Goal: Task Accomplishment & Management: Use online tool/utility

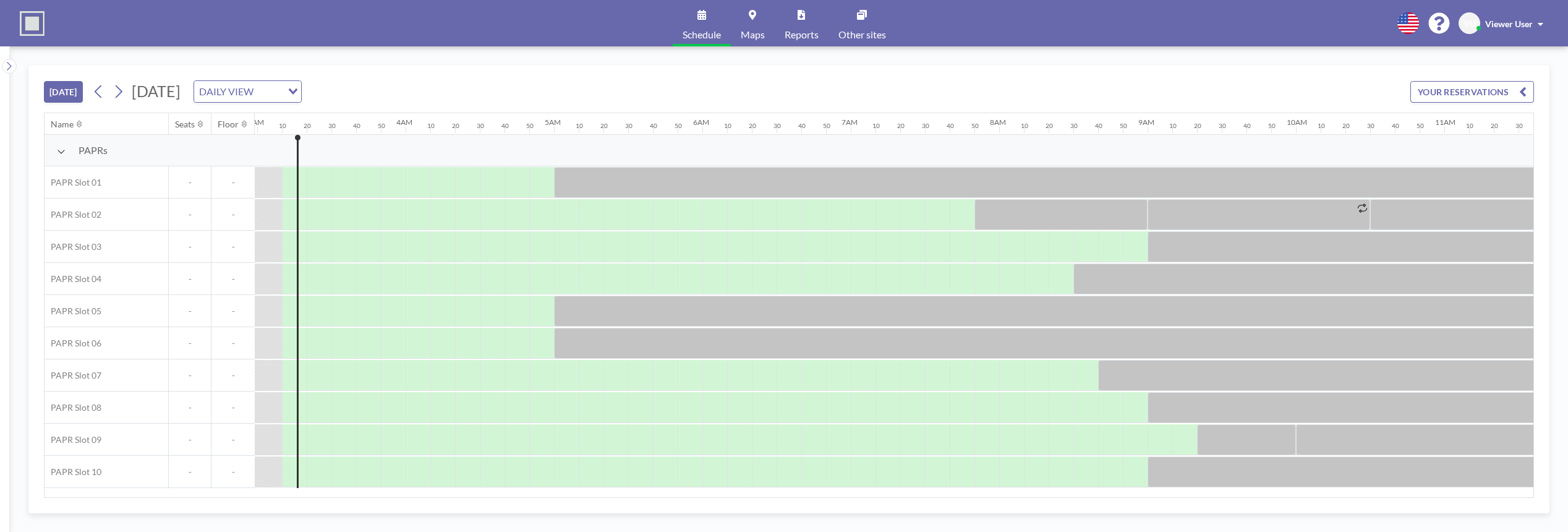
scroll to position [0, 445]
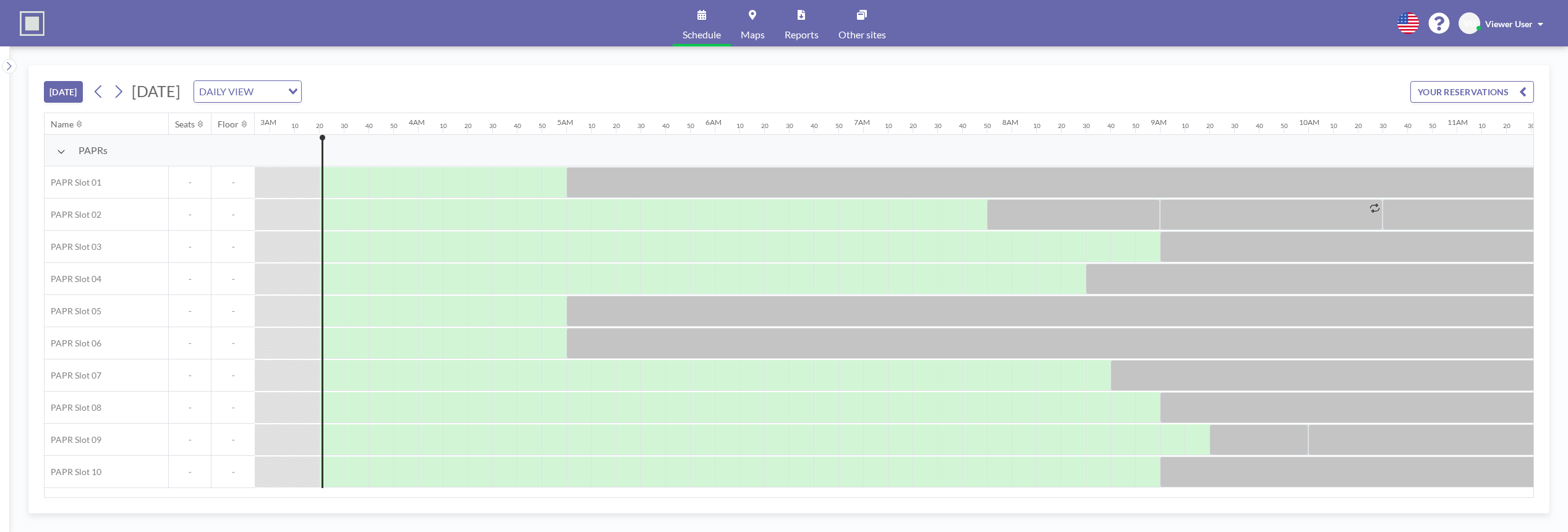
scroll to position [0, 470]
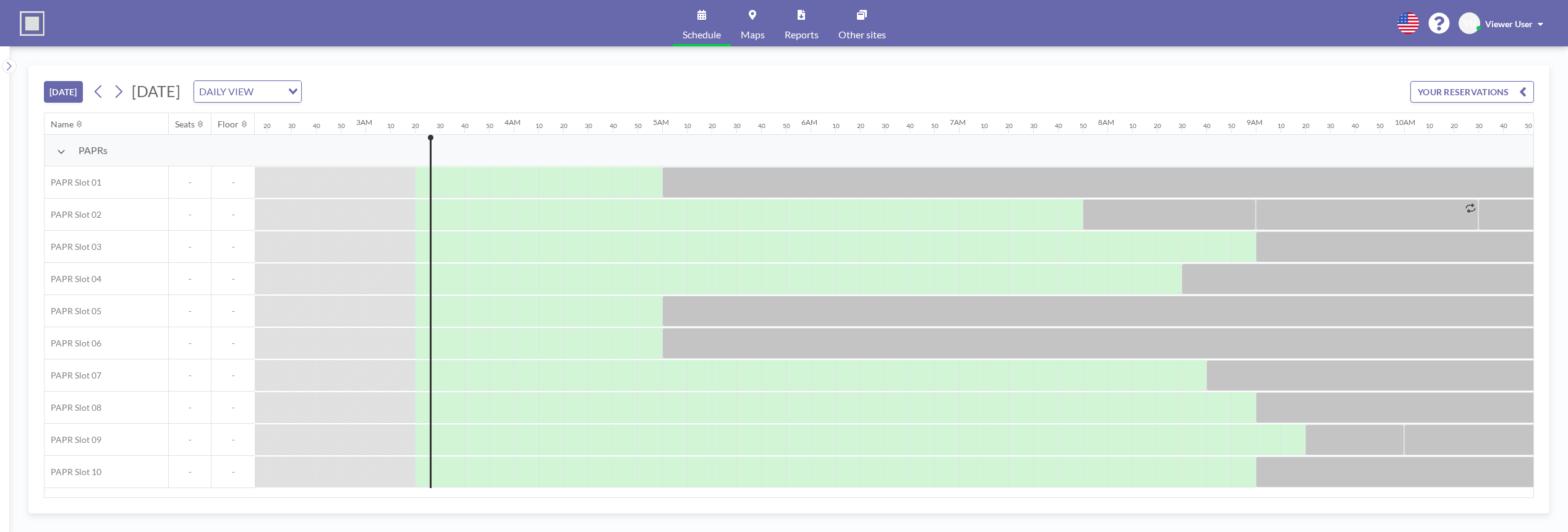
scroll to position [0, 470]
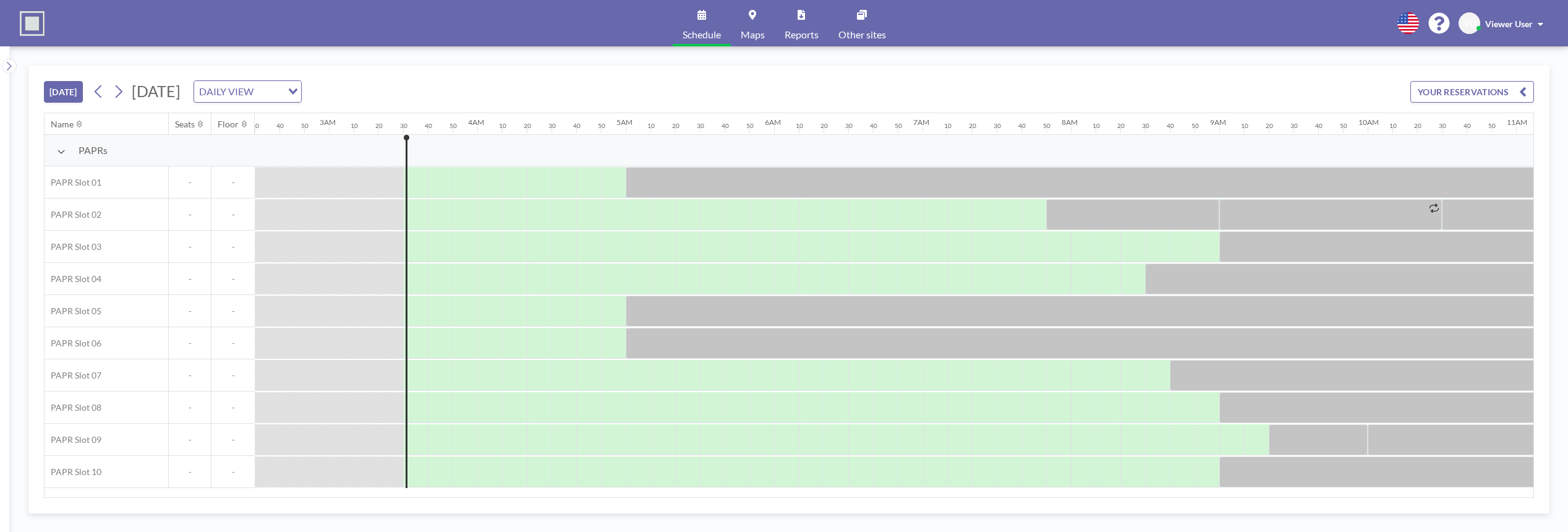
scroll to position [0, 494]
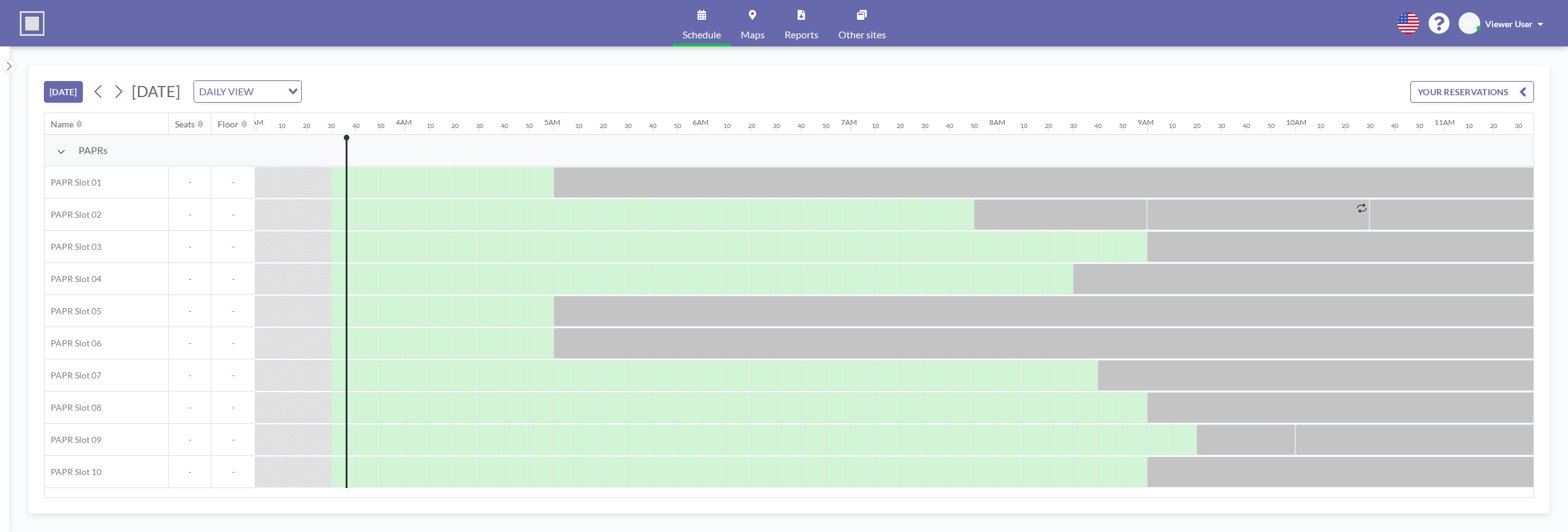
scroll to position [0, 494]
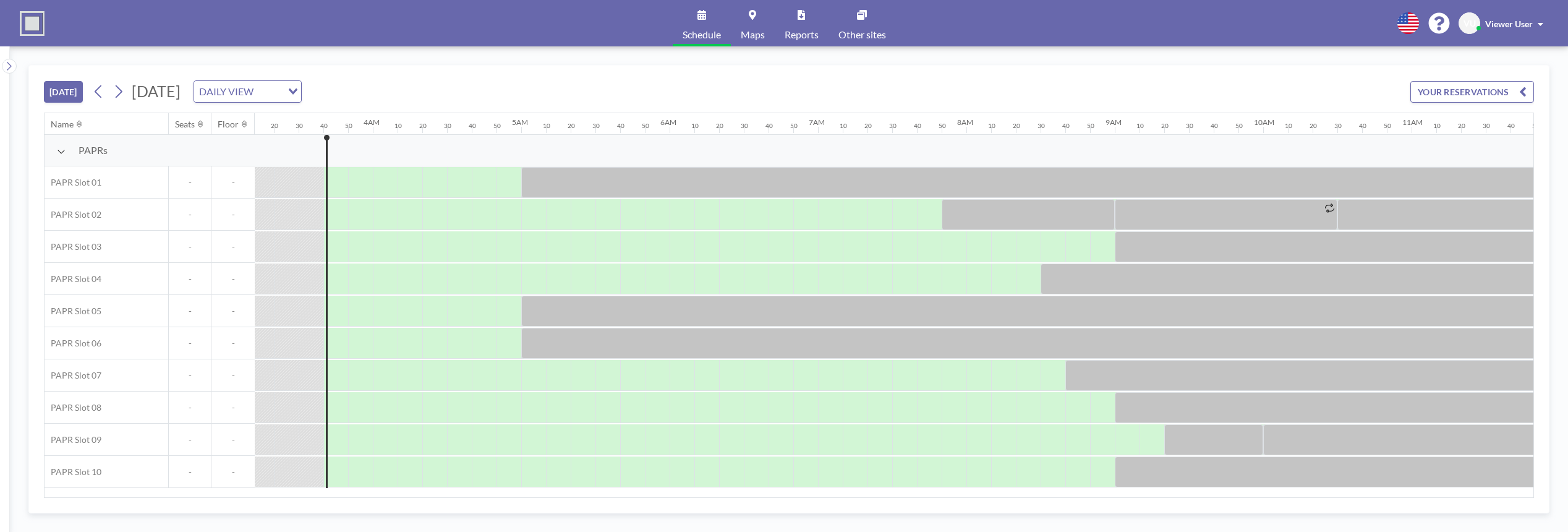
scroll to position [0, 519]
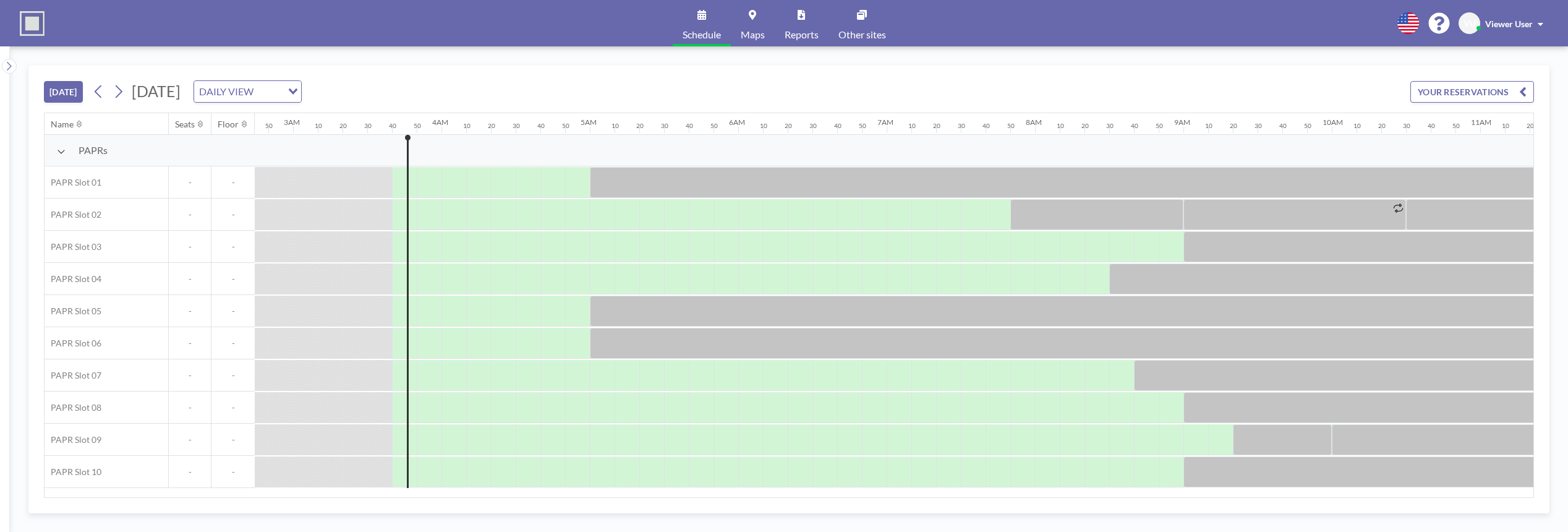
scroll to position [0, 519]
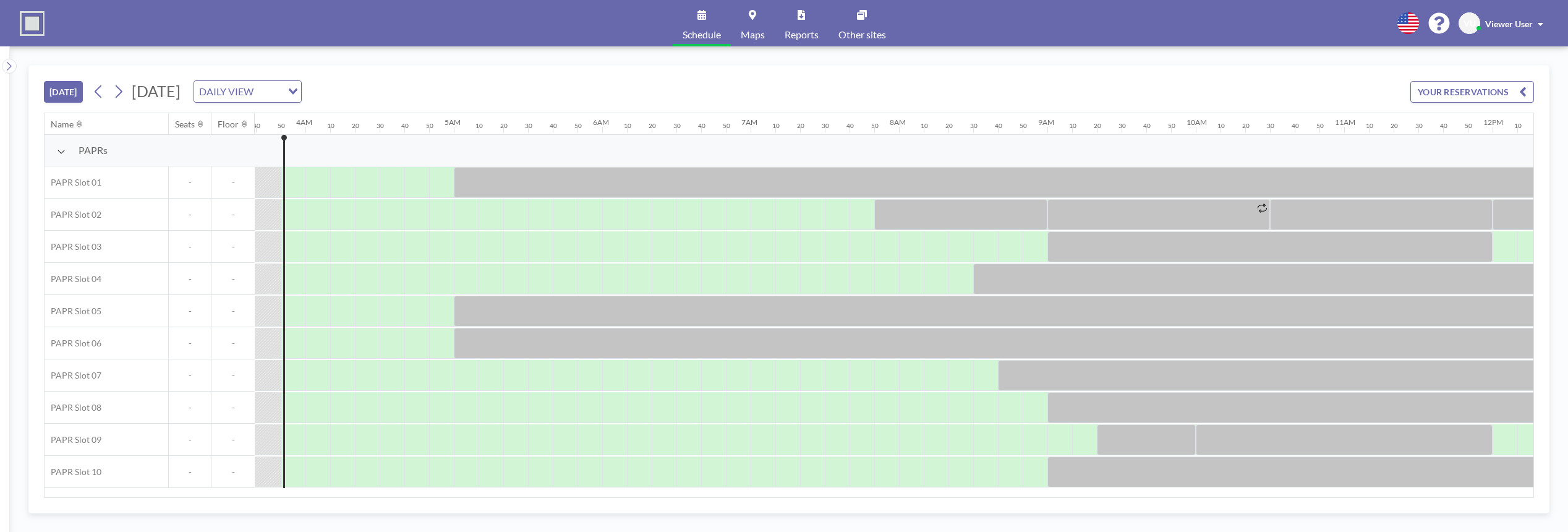
scroll to position [0, 545]
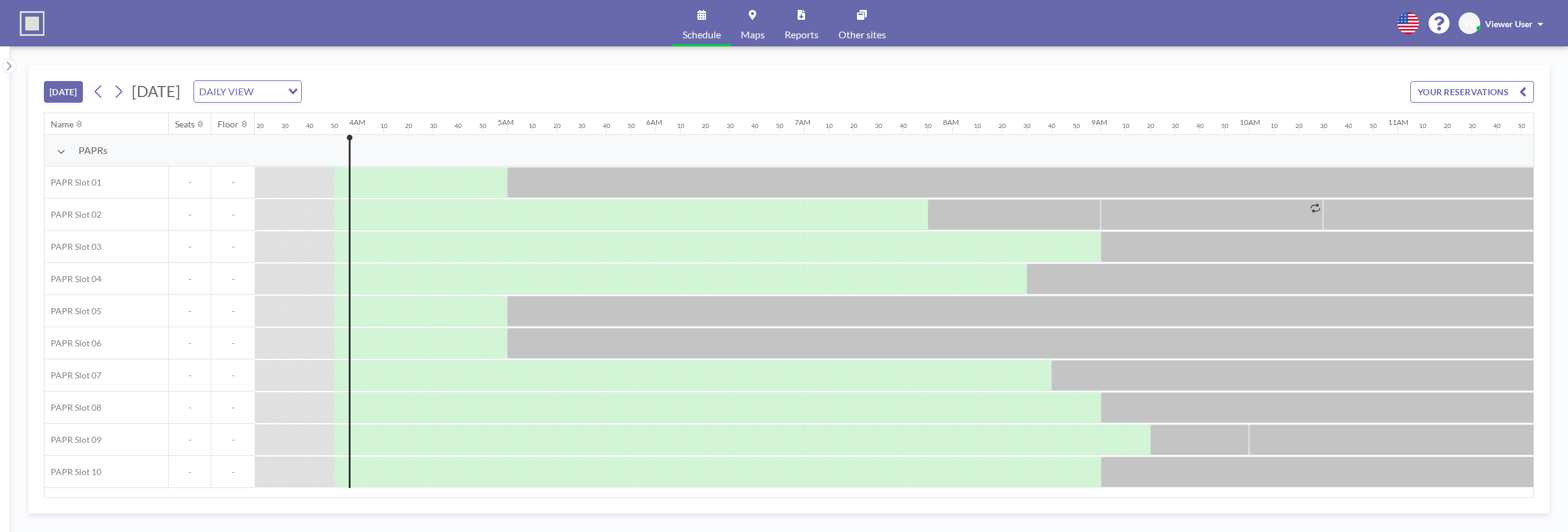
scroll to position [0, 545]
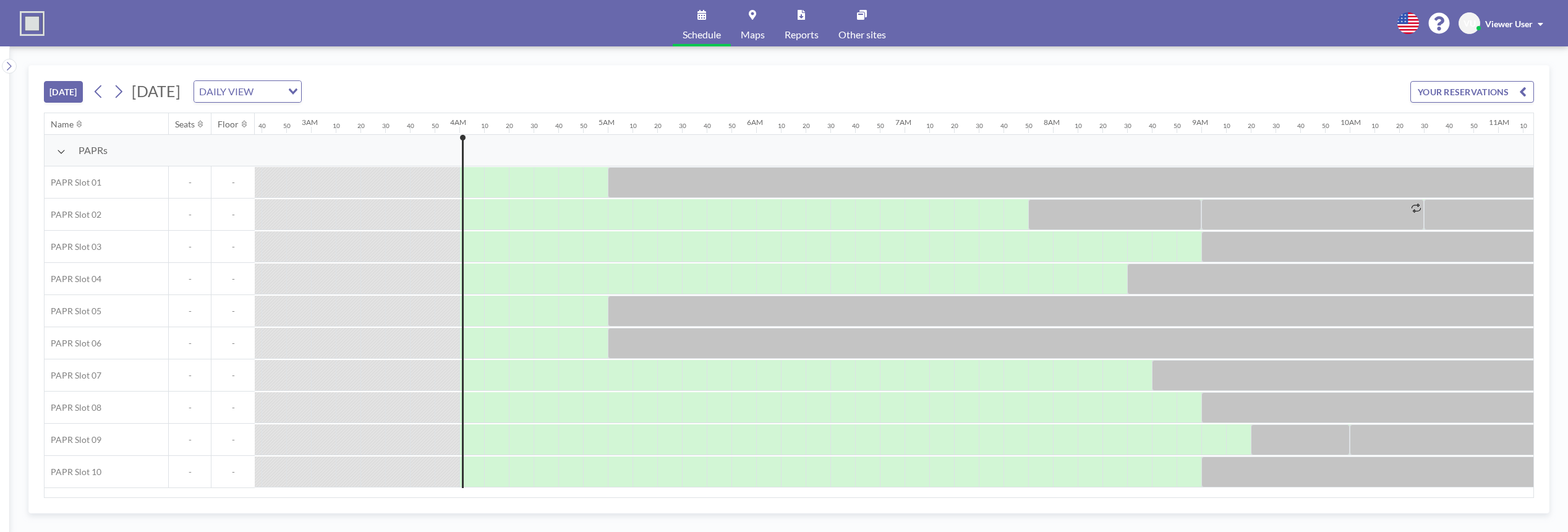
scroll to position [0, 569]
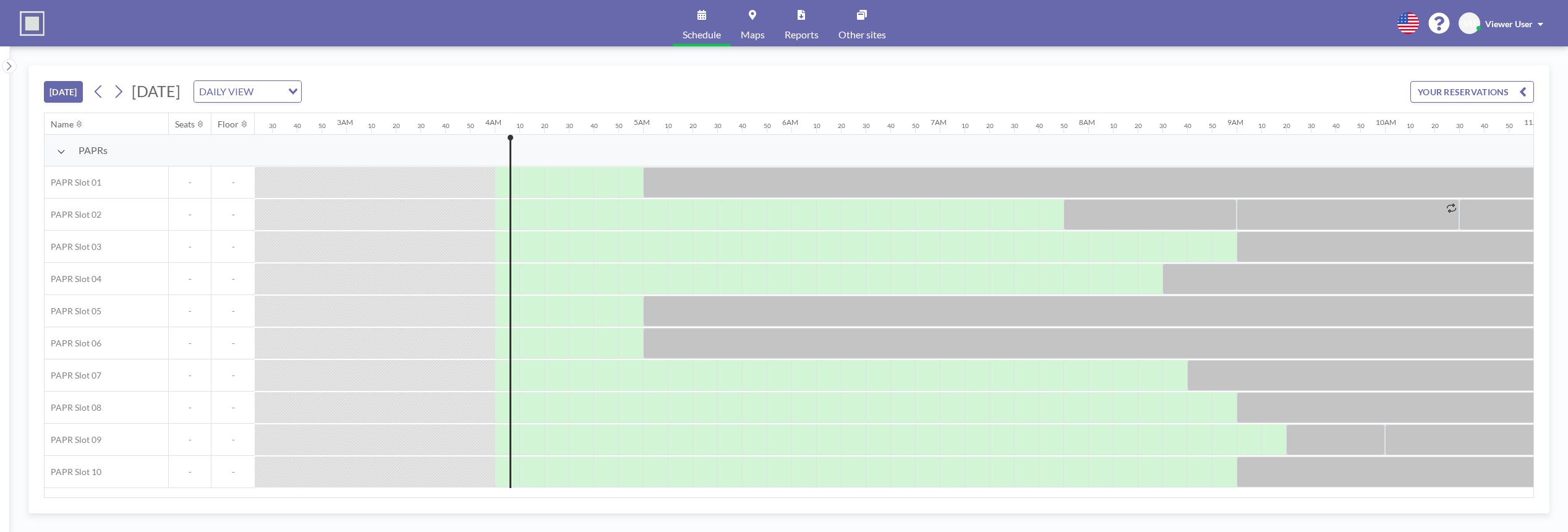
scroll to position [0, 569]
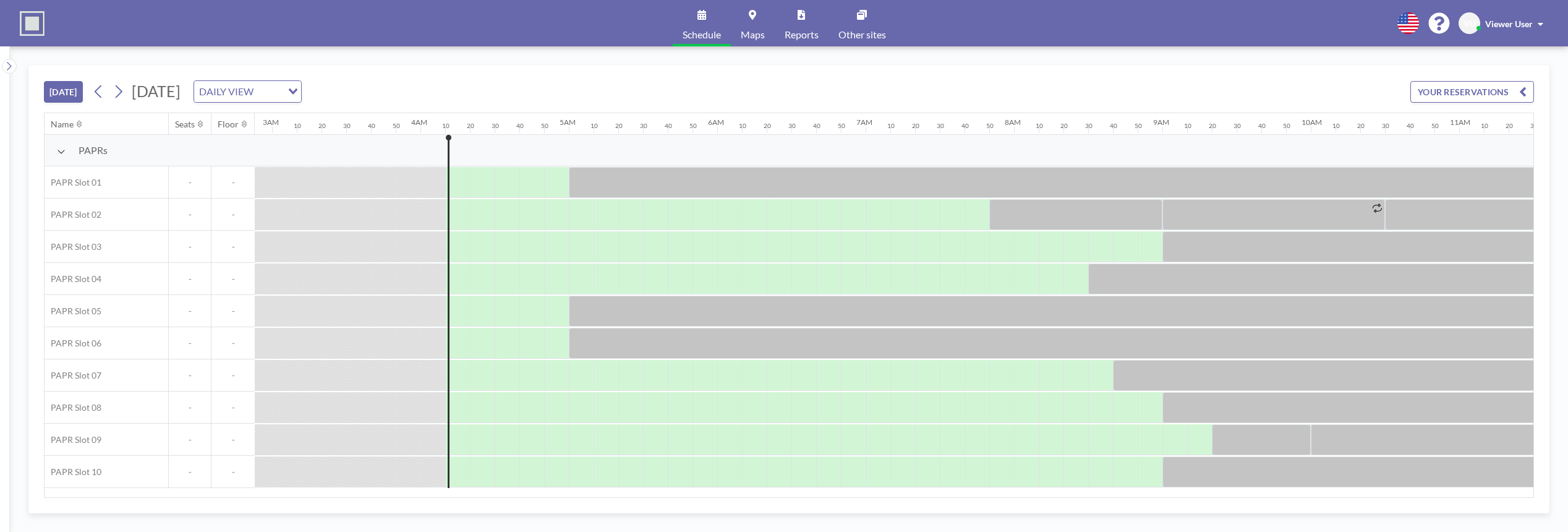
scroll to position [0, 594]
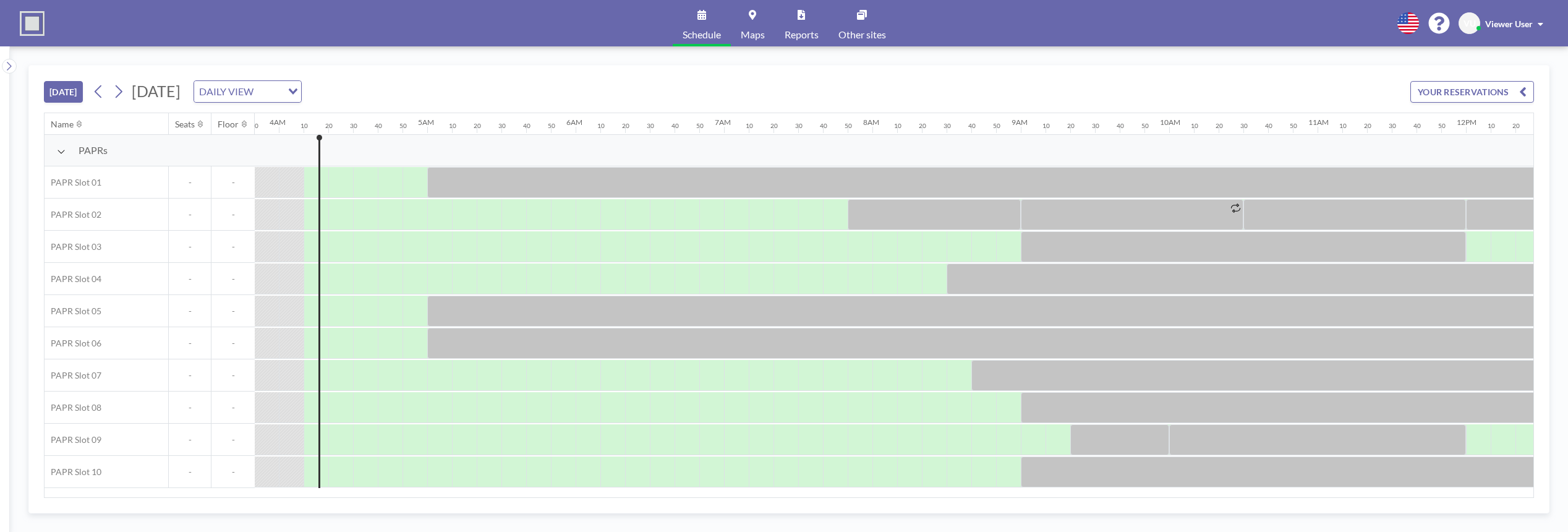
scroll to position [0, 594]
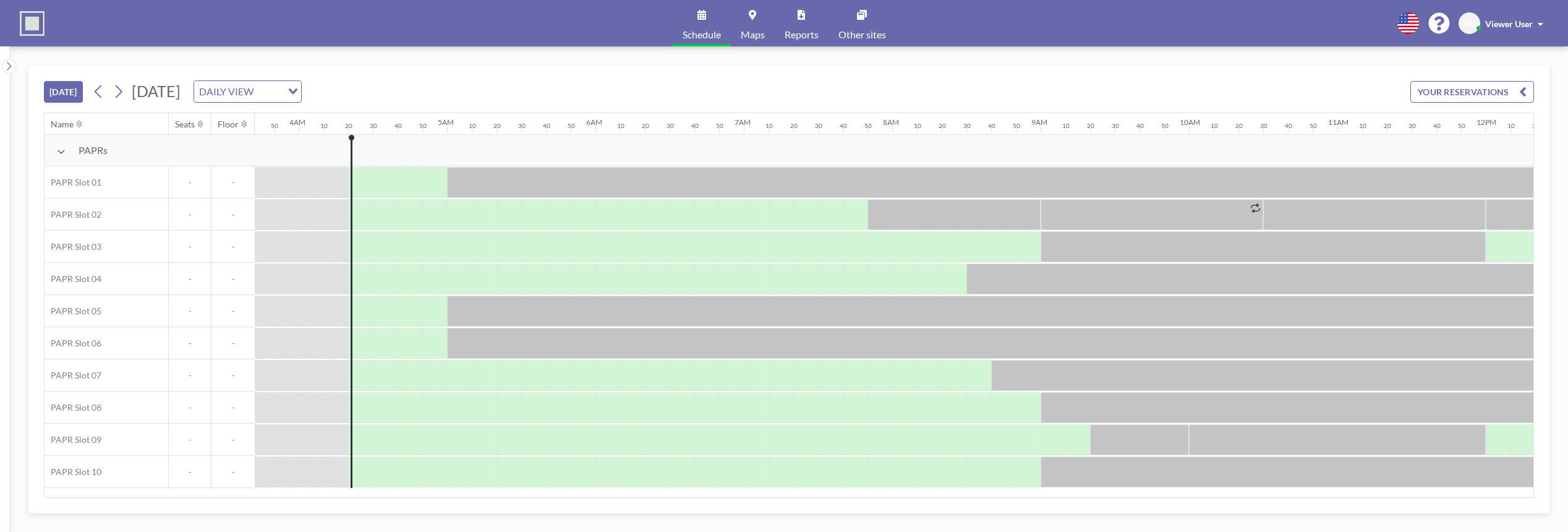
scroll to position [0, 618]
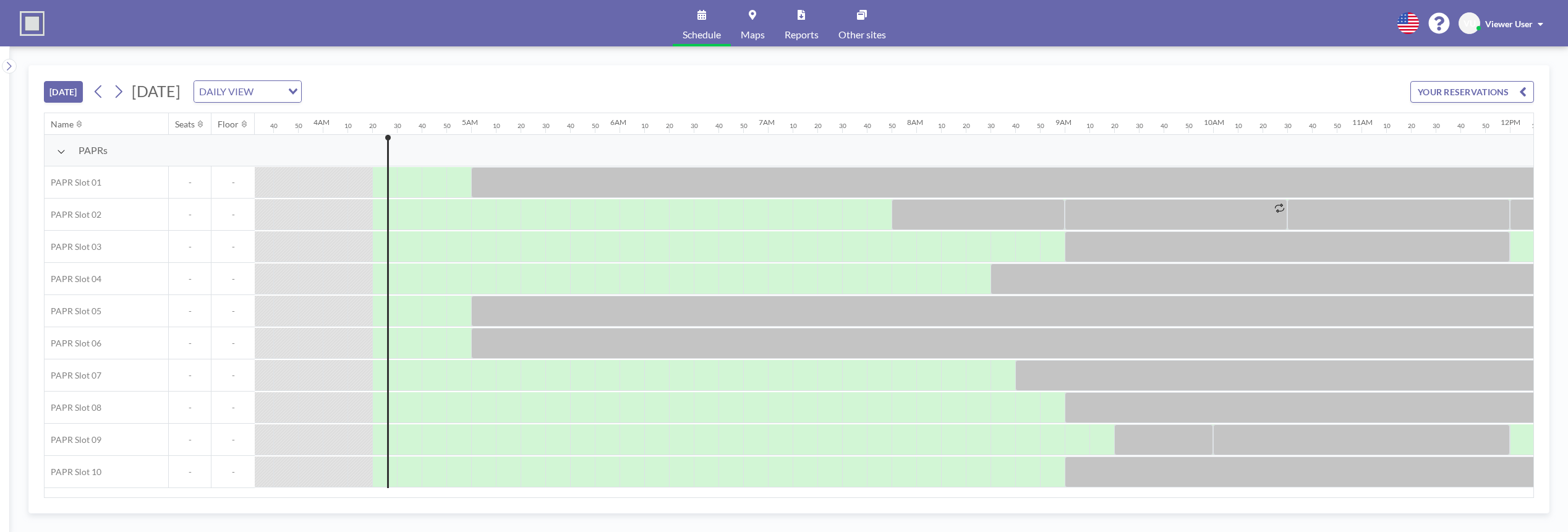
scroll to position [0, 618]
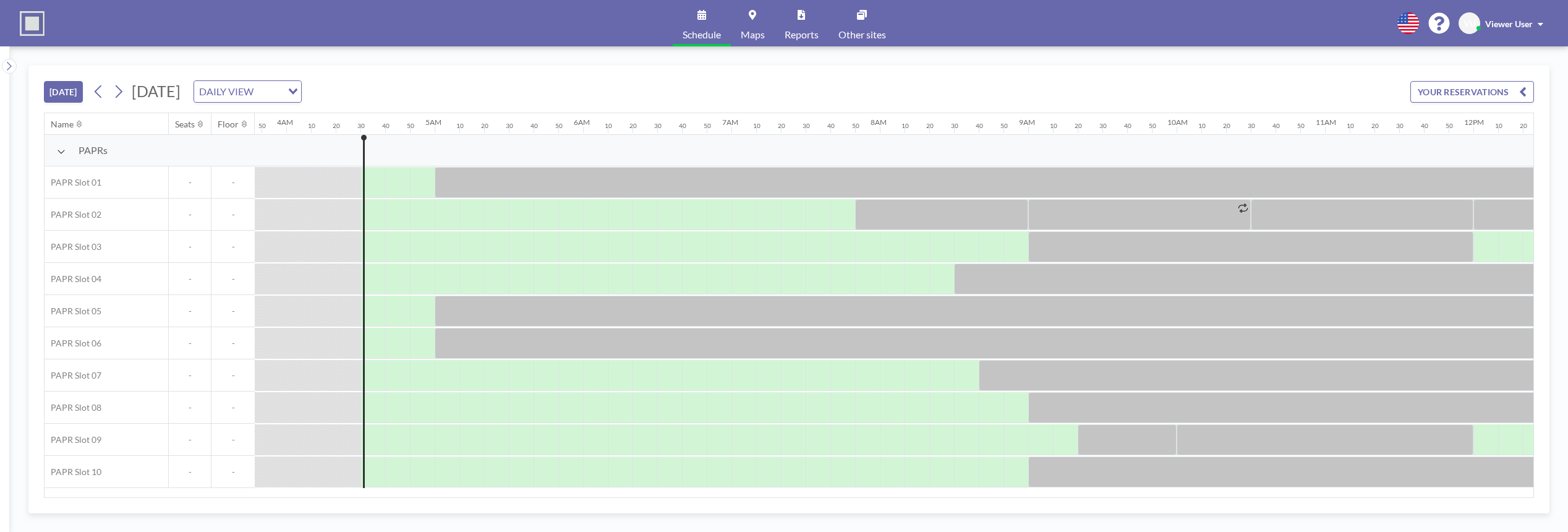
scroll to position [0, 643]
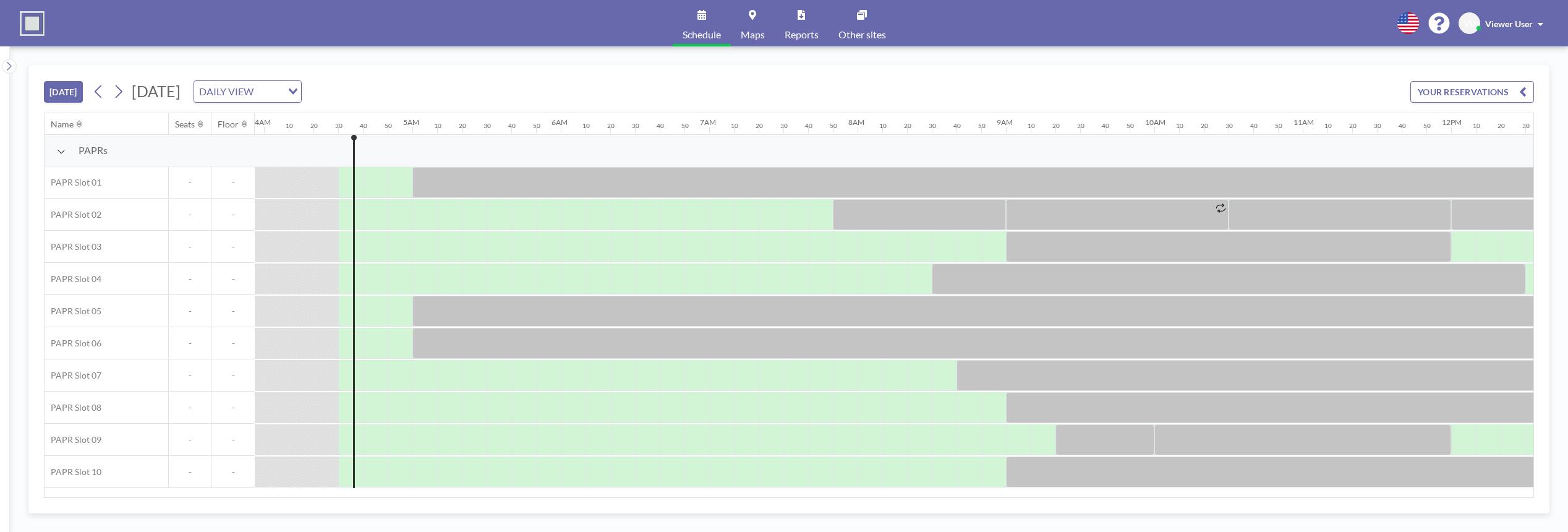
scroll to position [0, 643]
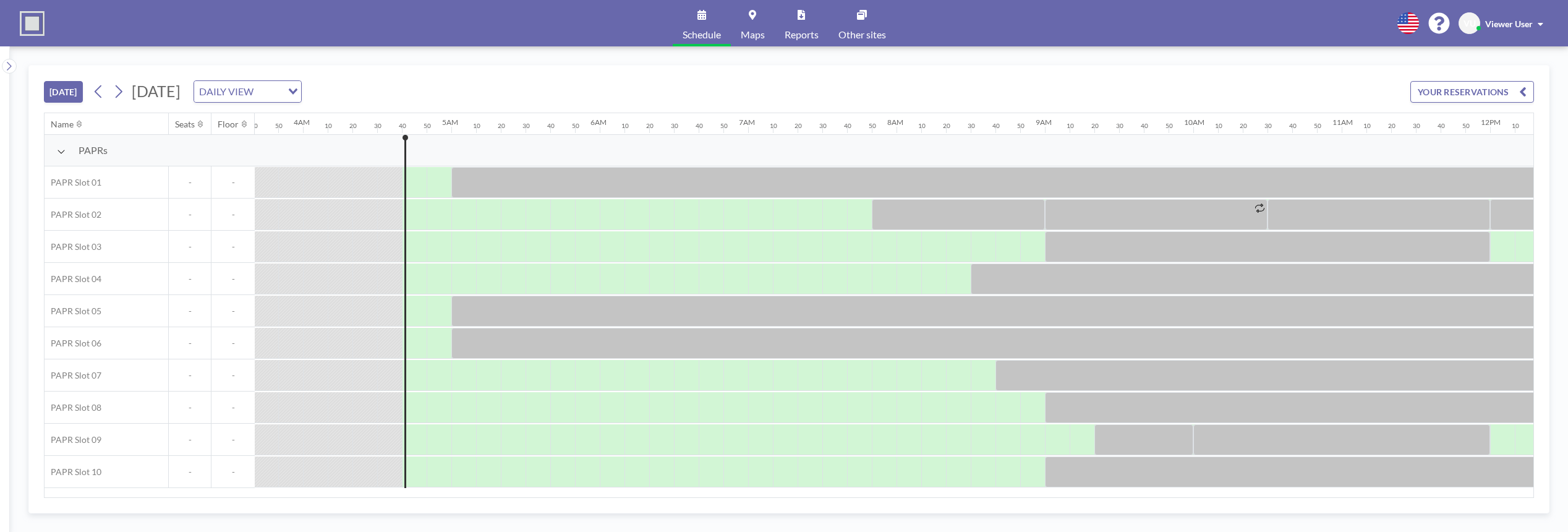
scroll to position [0, 668]
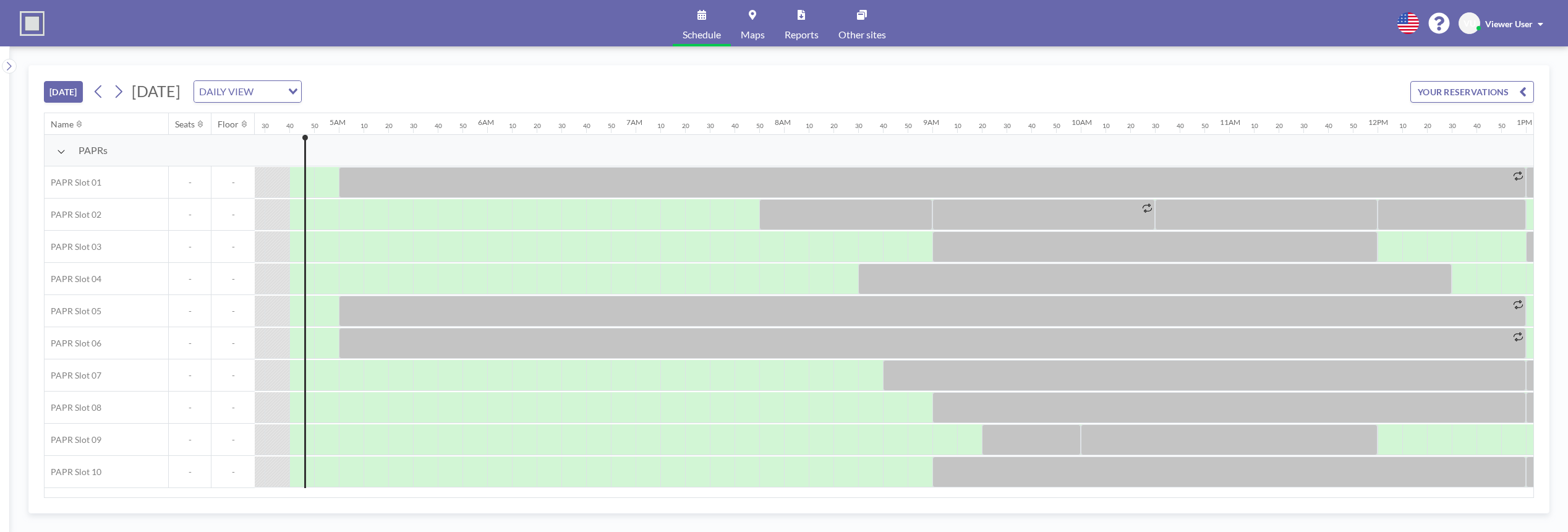
scroll to position [0, 668]
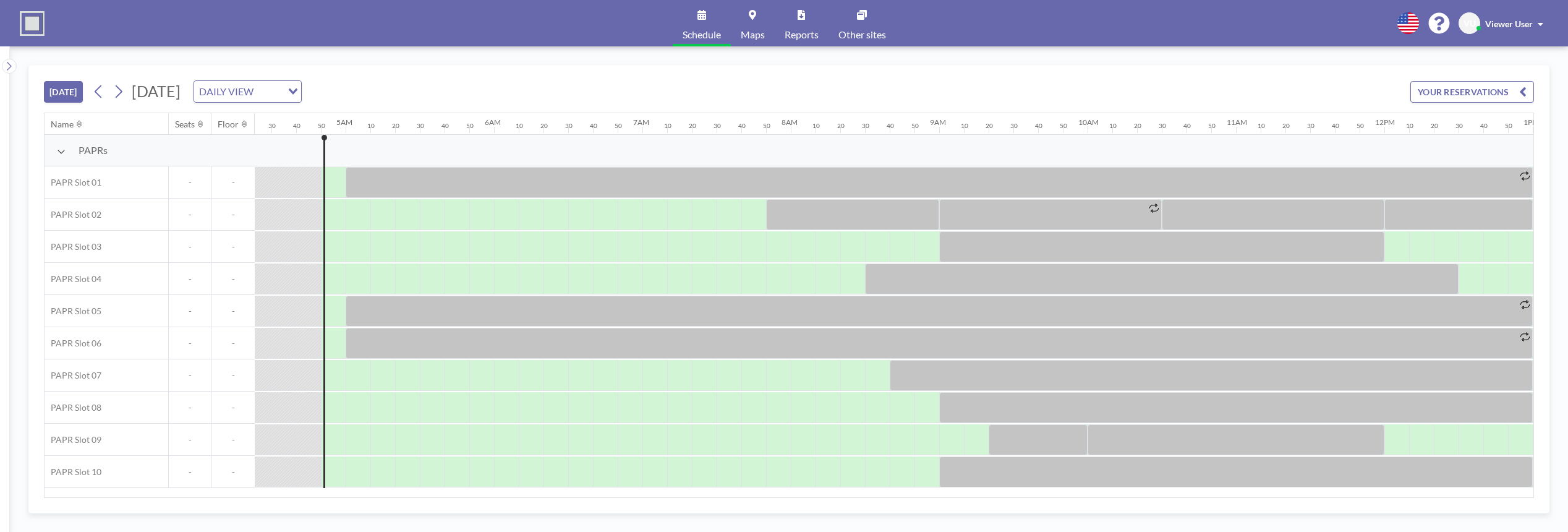
scroll to position [0, 692]
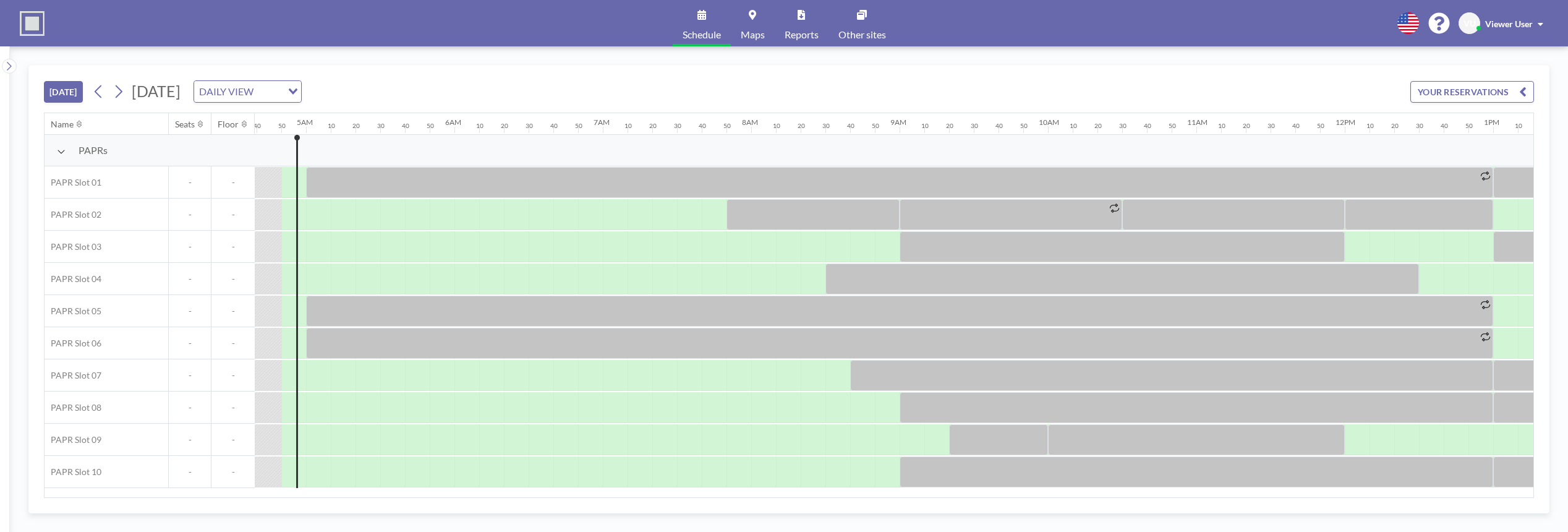
scroll to position [0, 692]
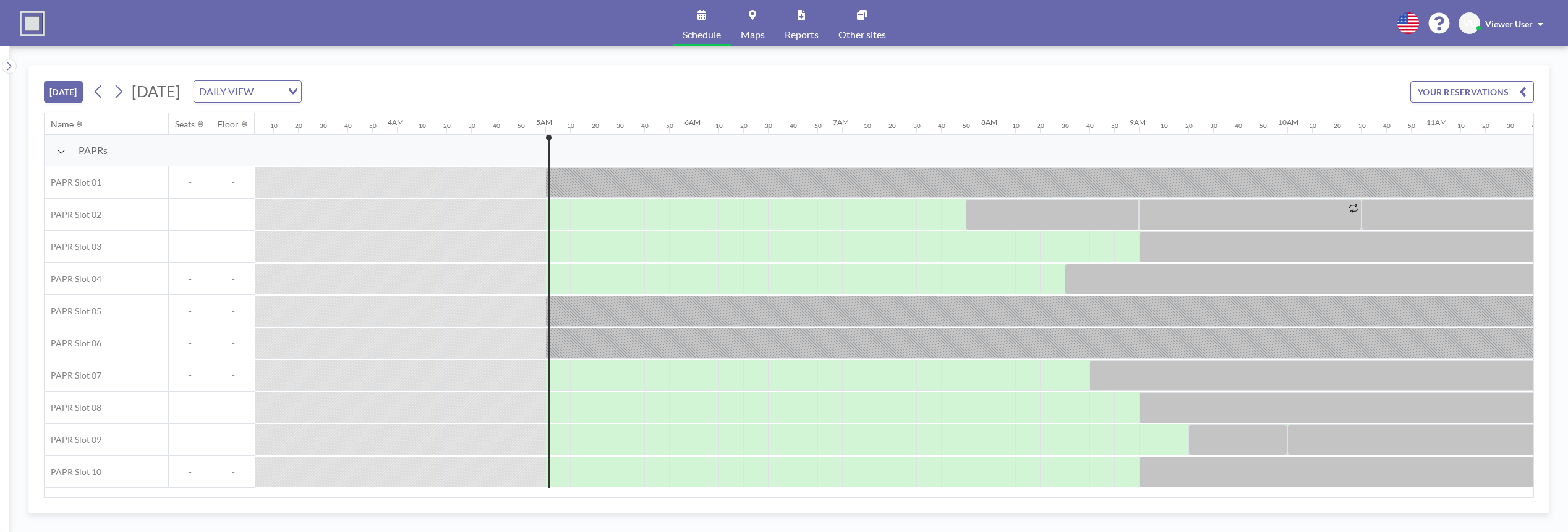
scroll to position [0, 717]
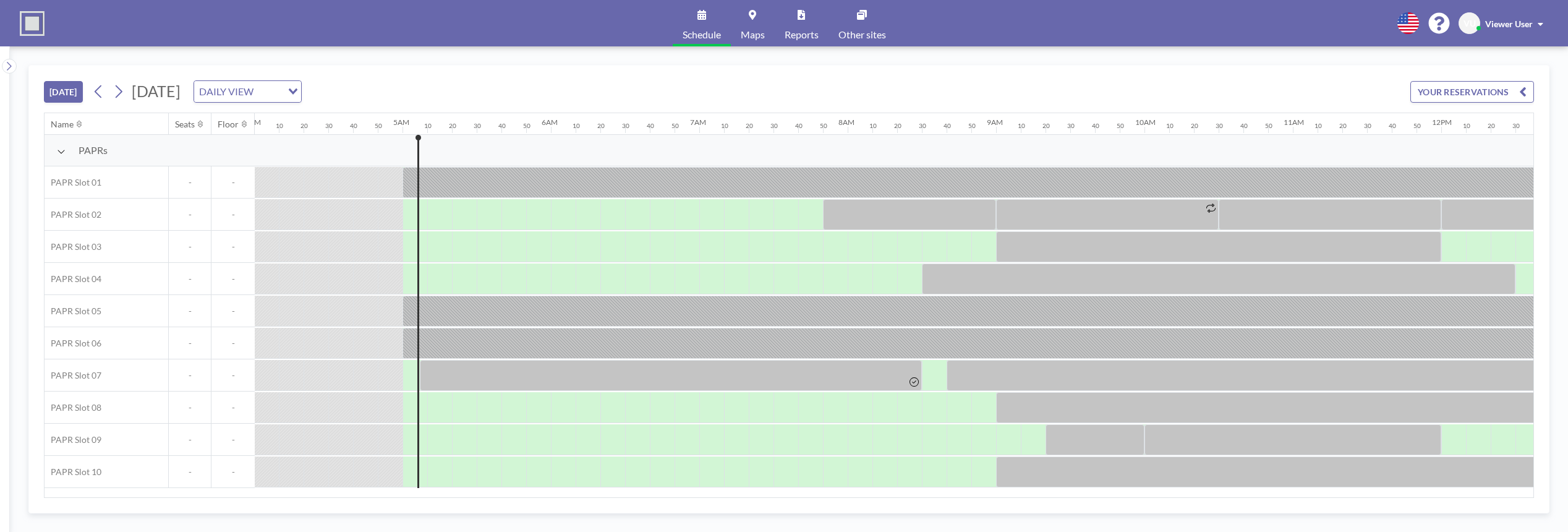
scroll to position [0, 717]
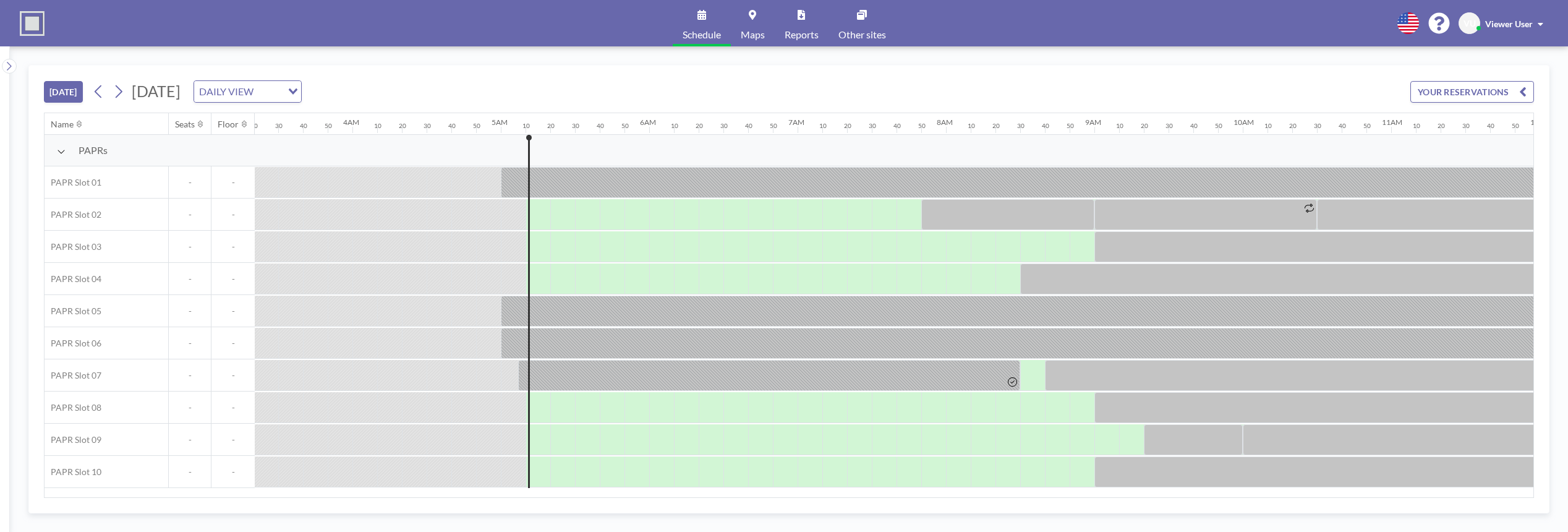
scroll to position [0, 742]
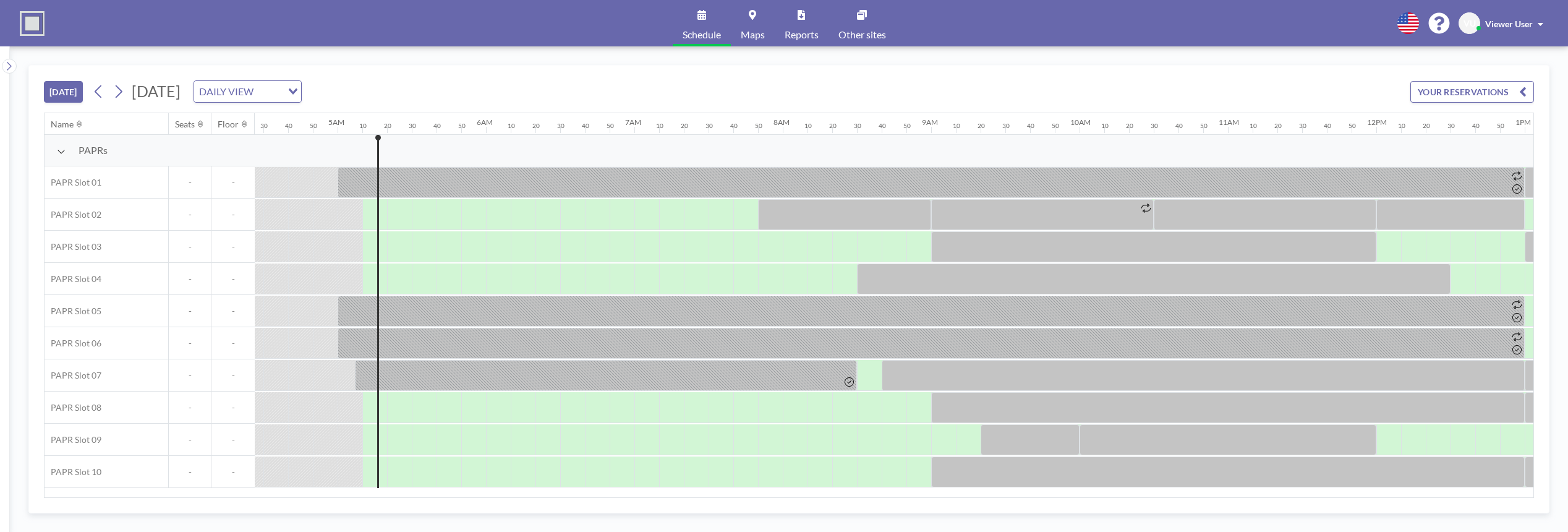
scroll to position [0, 742]
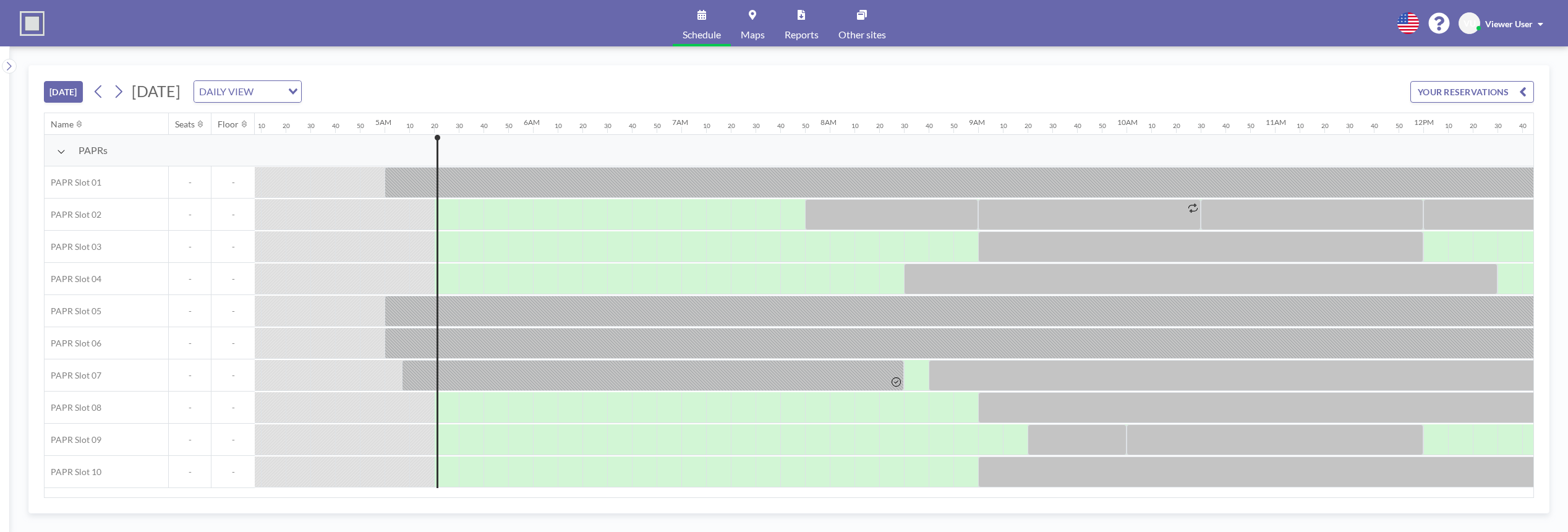
scroll to position [0, 767]
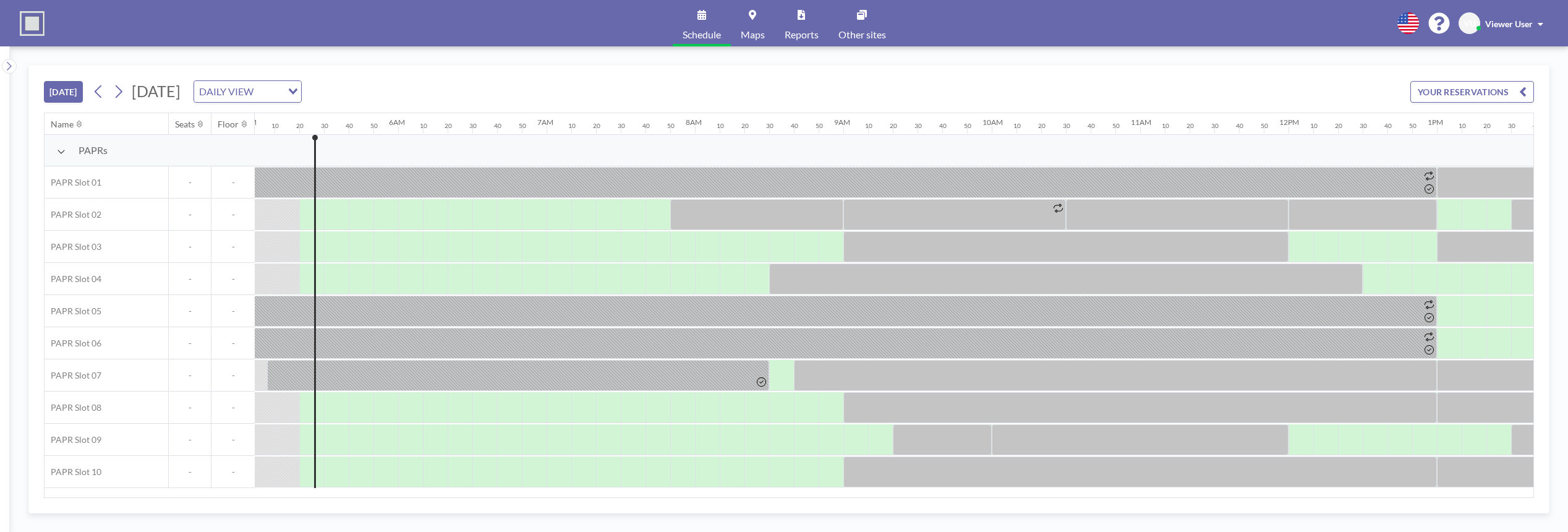
scroll to position [0, 767]
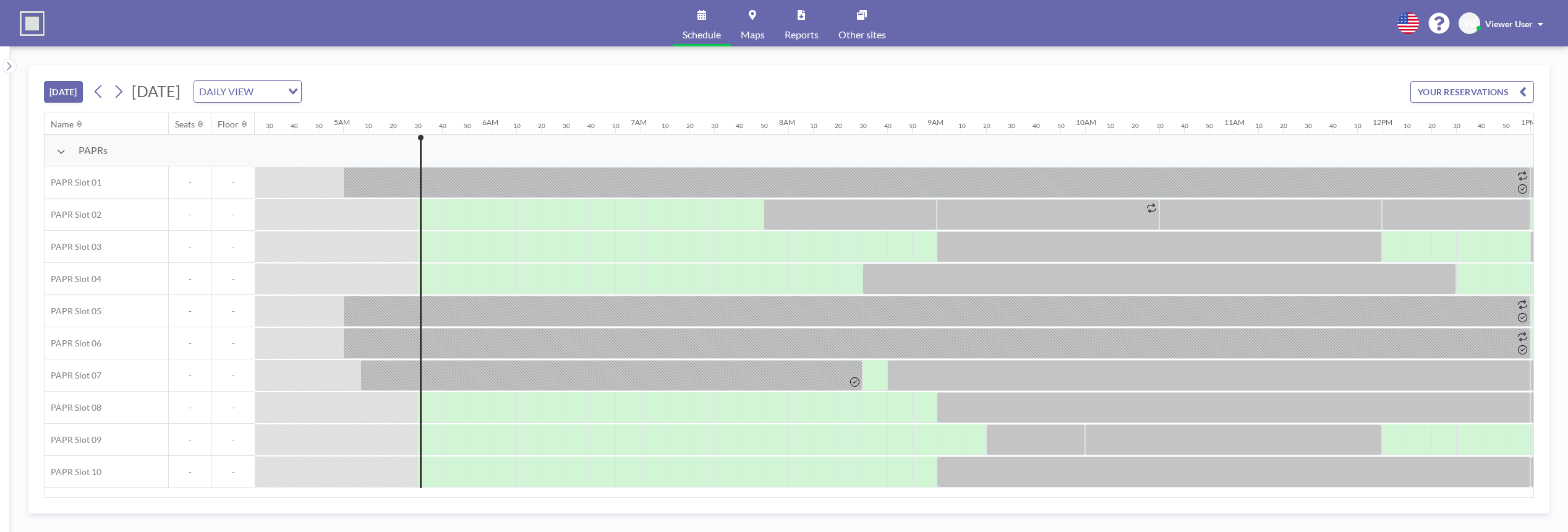
scroll to position [0, 792]
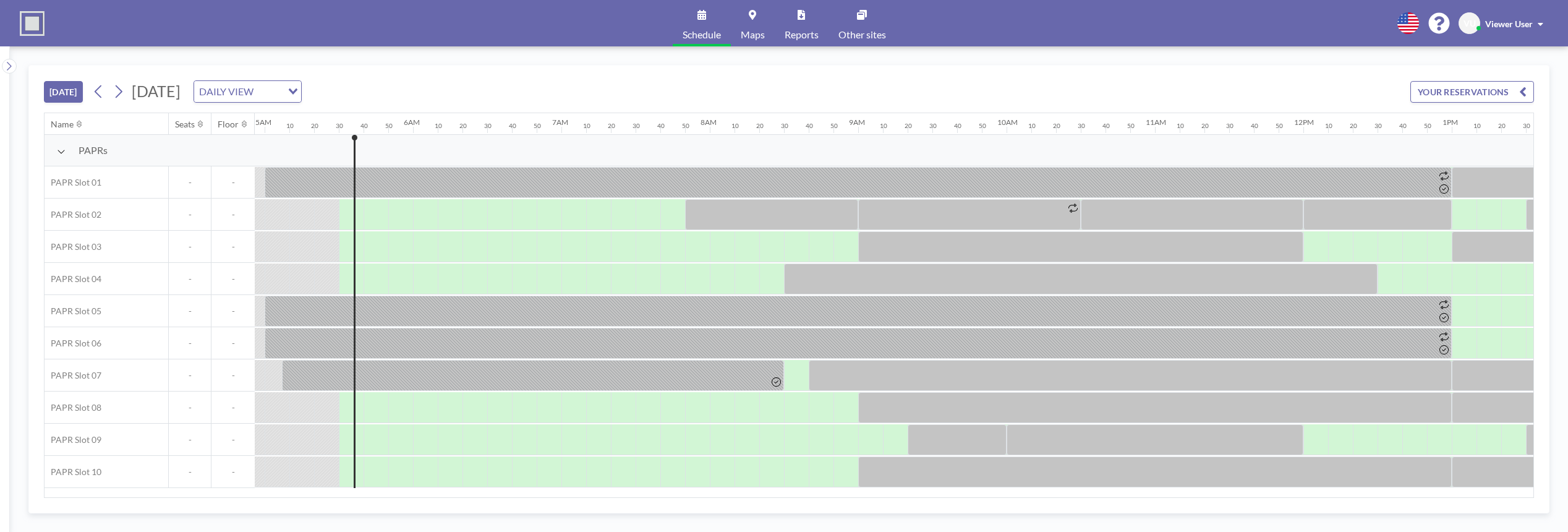
scroll to position [0, 792]
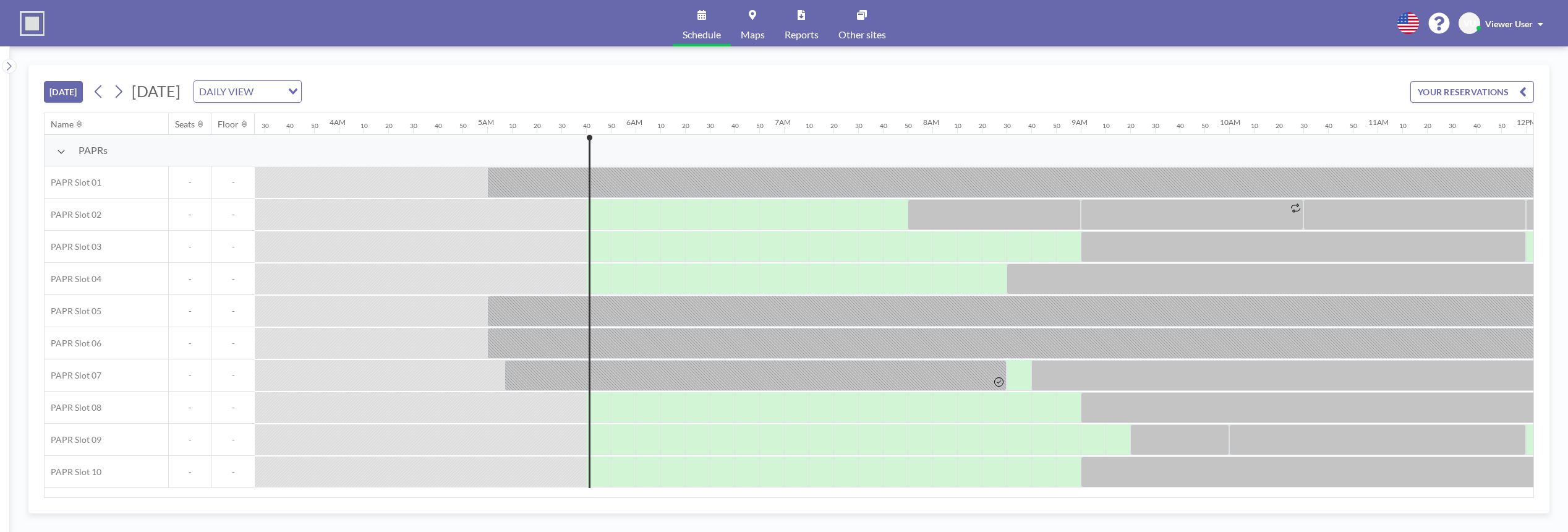
scroll to position [0, 816]
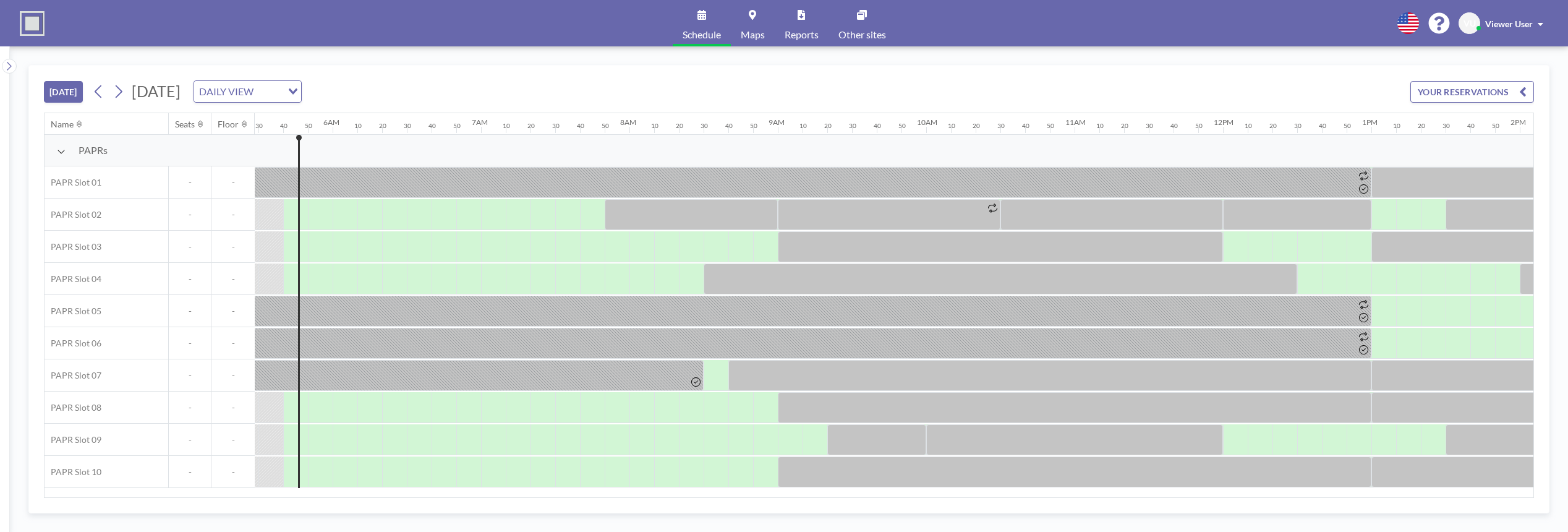
scroll to position [0, 816]
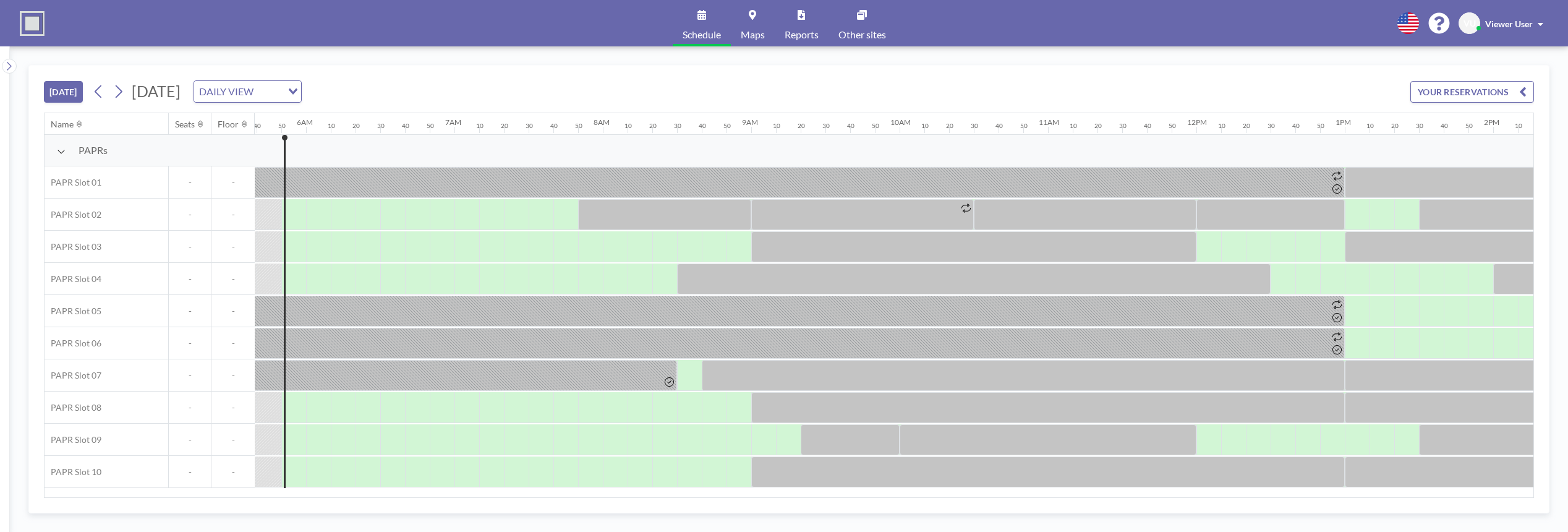
scroll to position [0, 841]
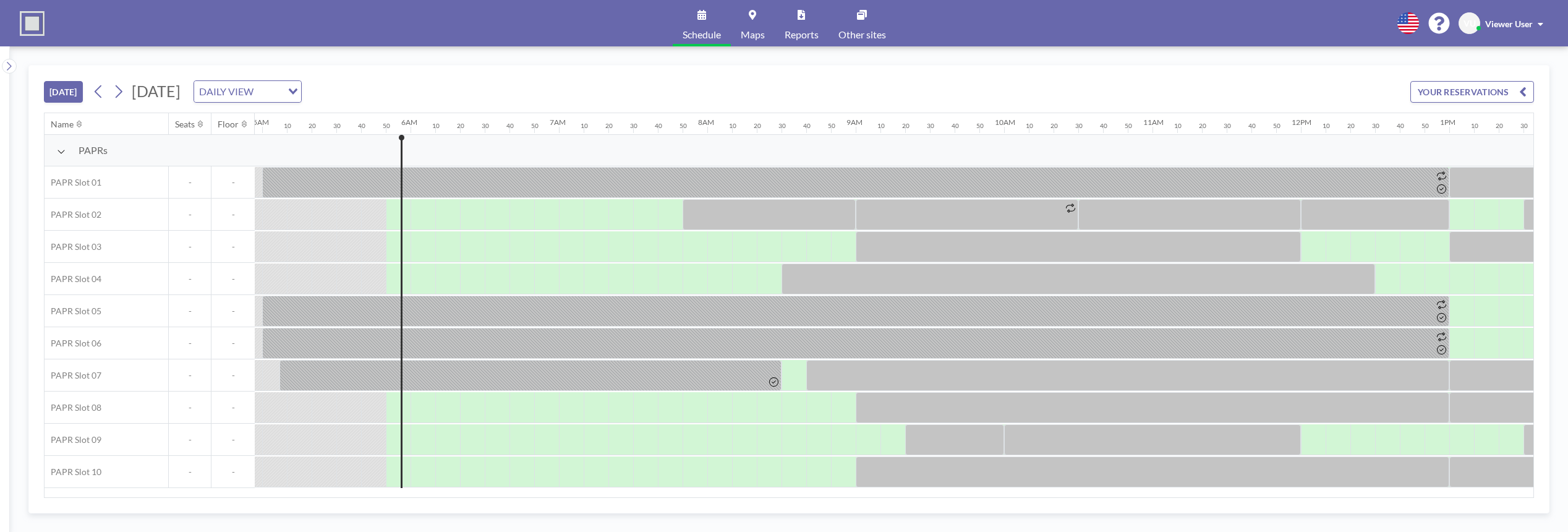
scroll to position [0, 841]
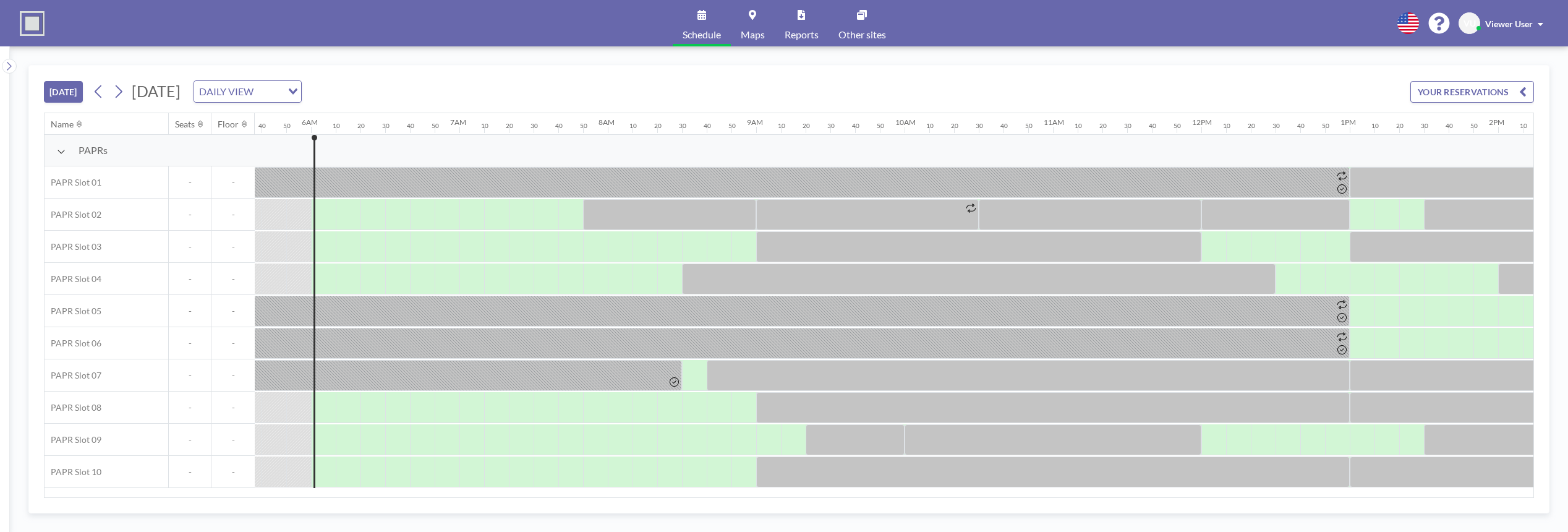
scroll to position [0, 866]
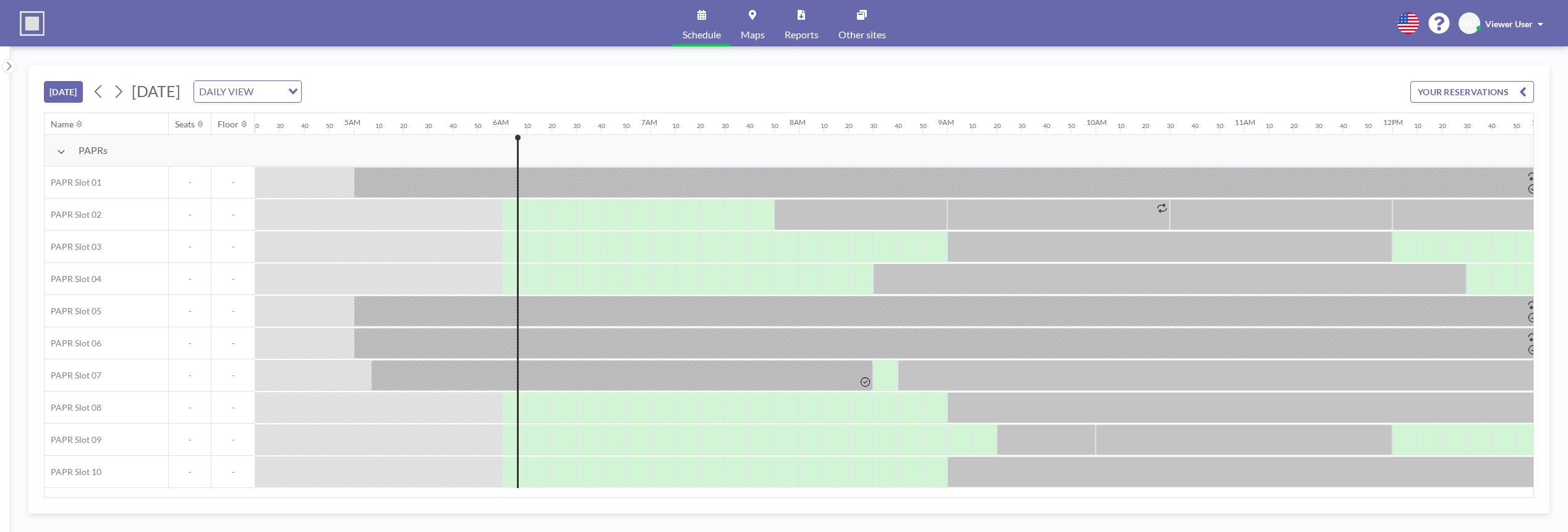
scroll to position [0, 866]
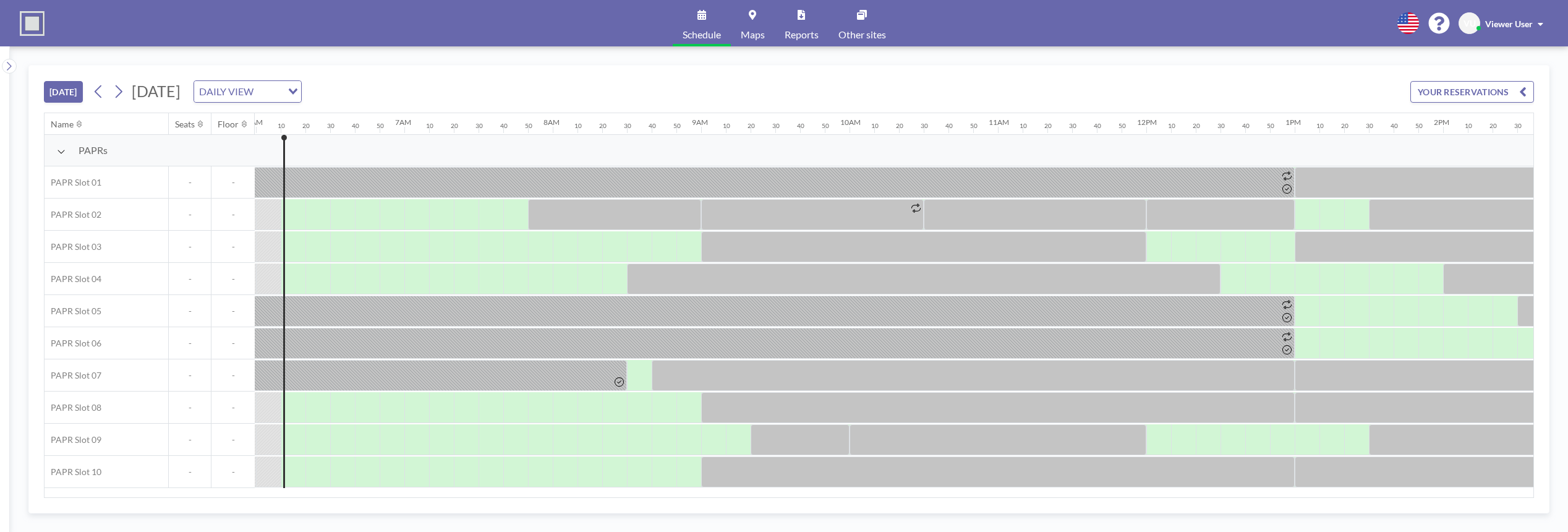
scroll to position [0, 890]
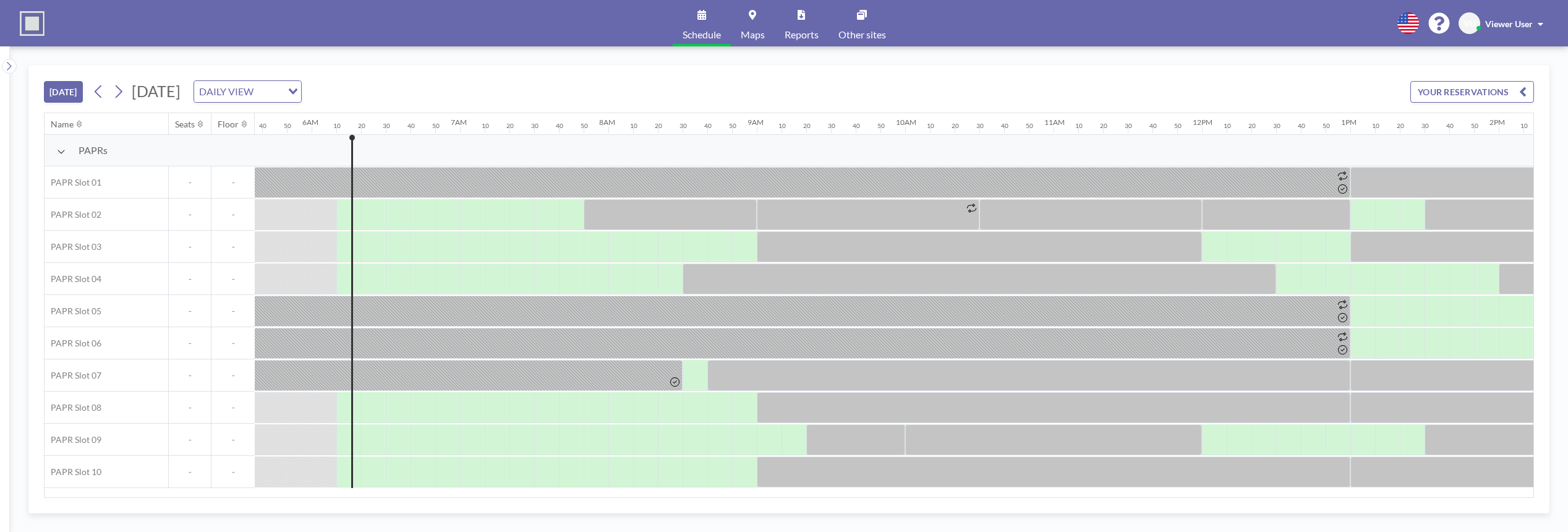
scroll to position [0, 890]
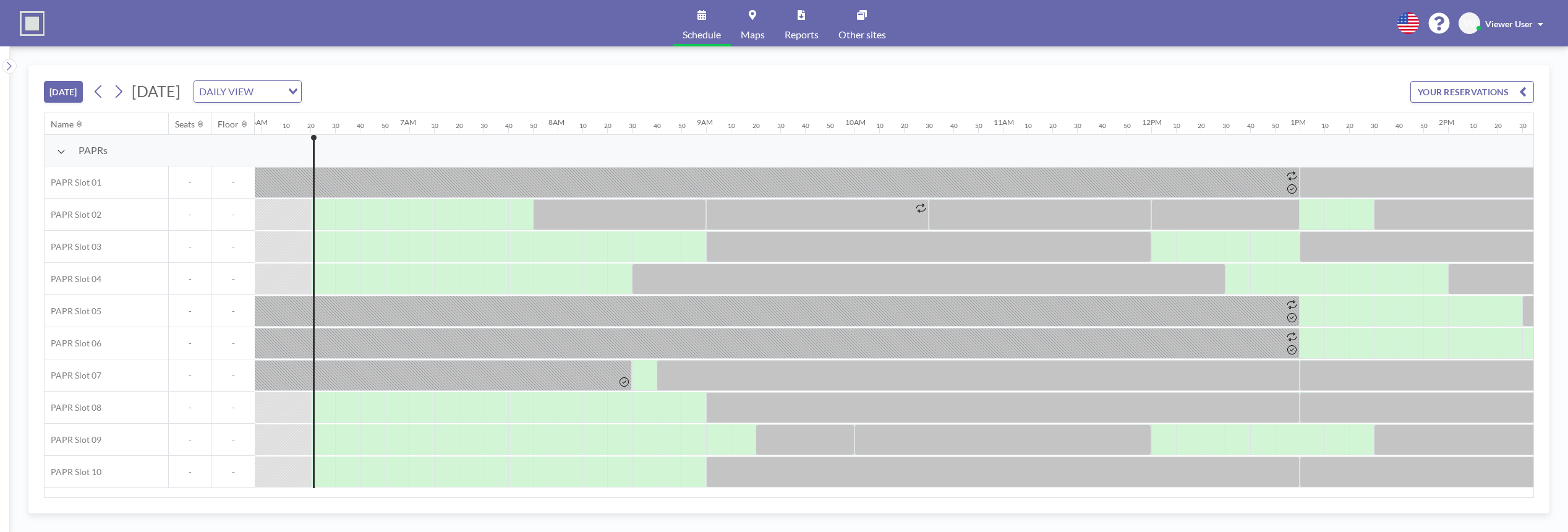
scroll to position [0, 915]
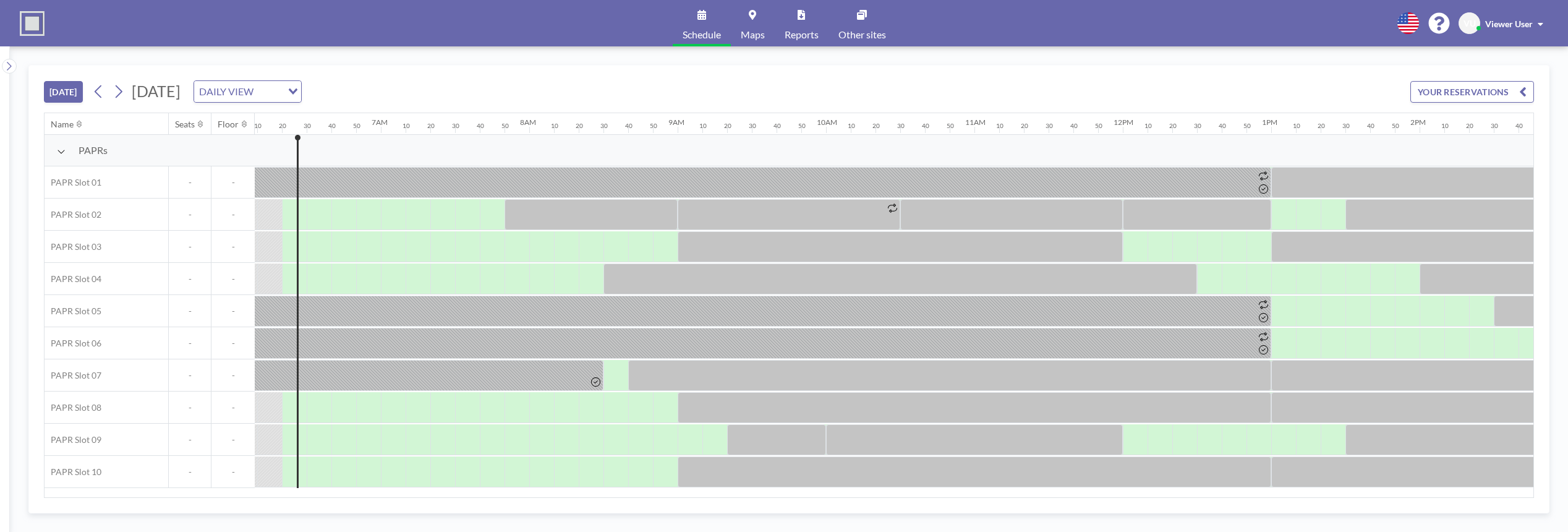
scroll to position [0, 915]
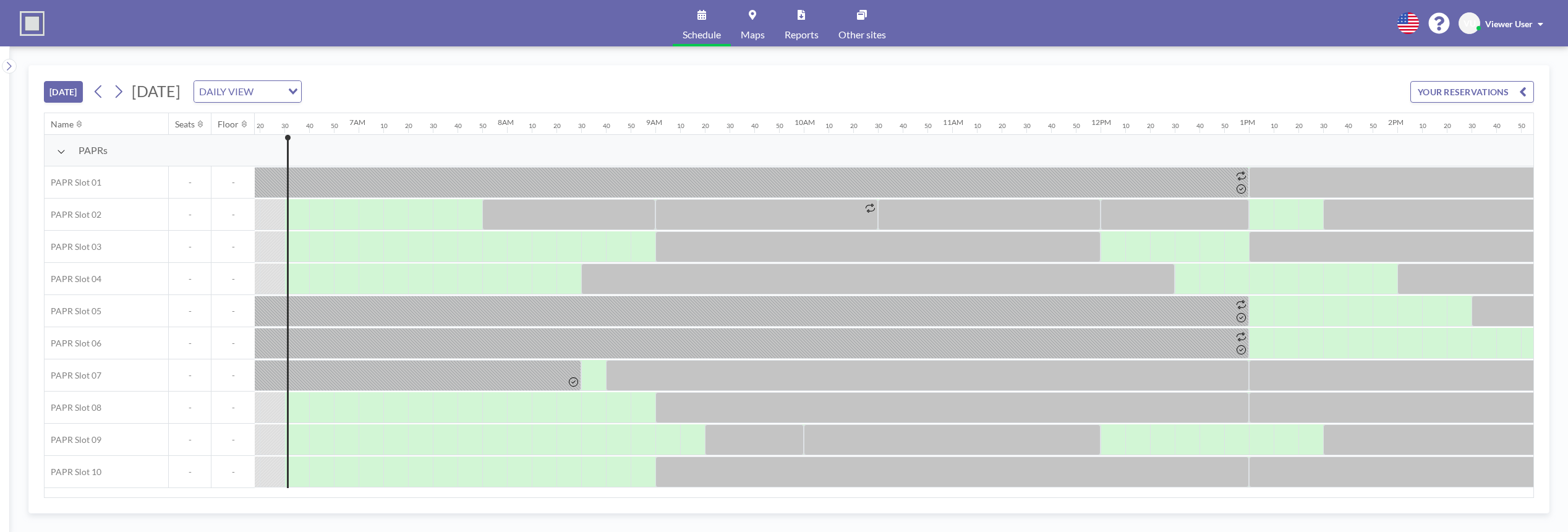
scroll to position [0, 940]
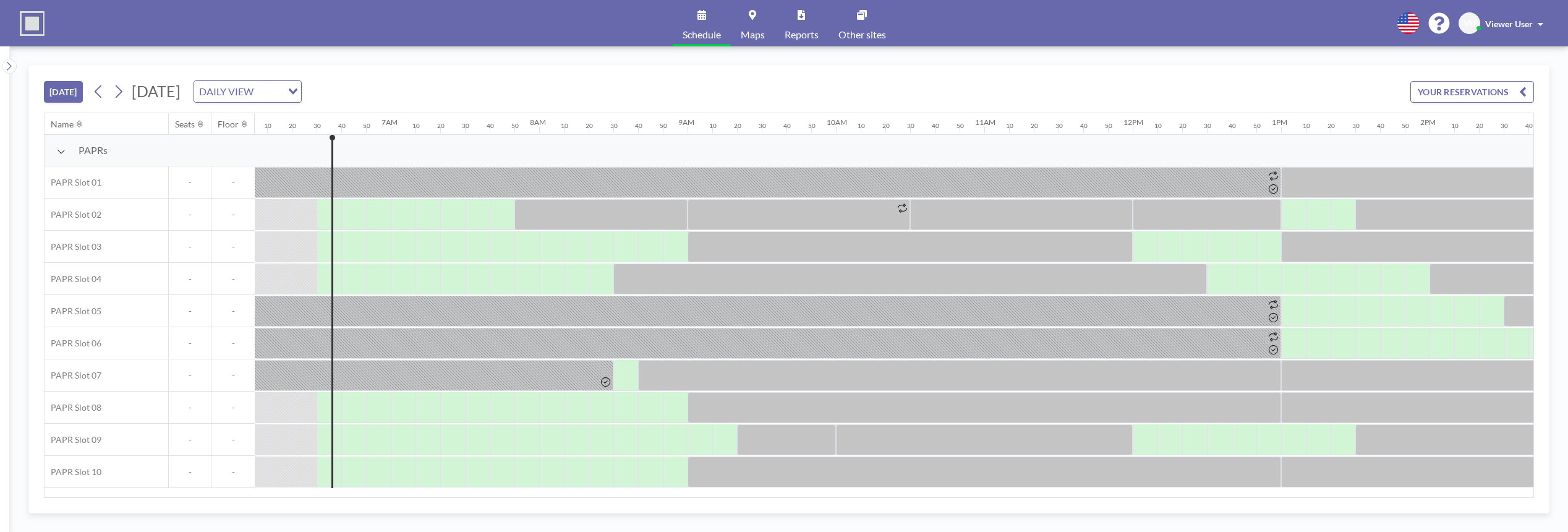
scroll to position [0, 940]
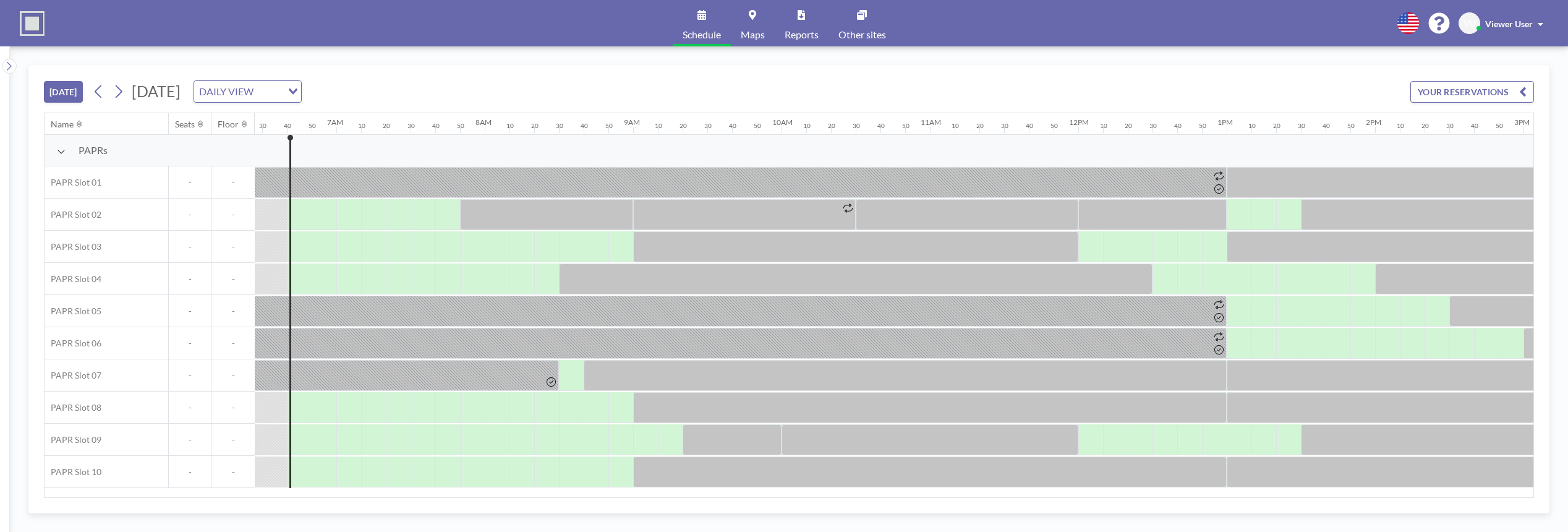
scroll to position [0, 964]
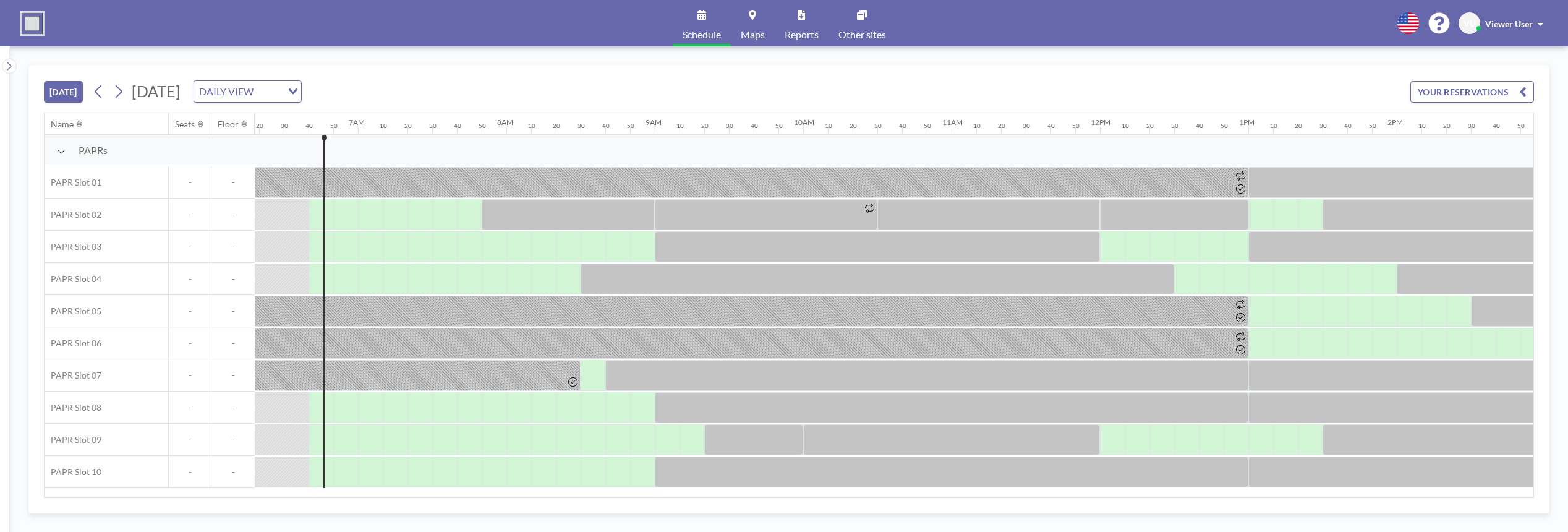
scroll to position [0, 964]
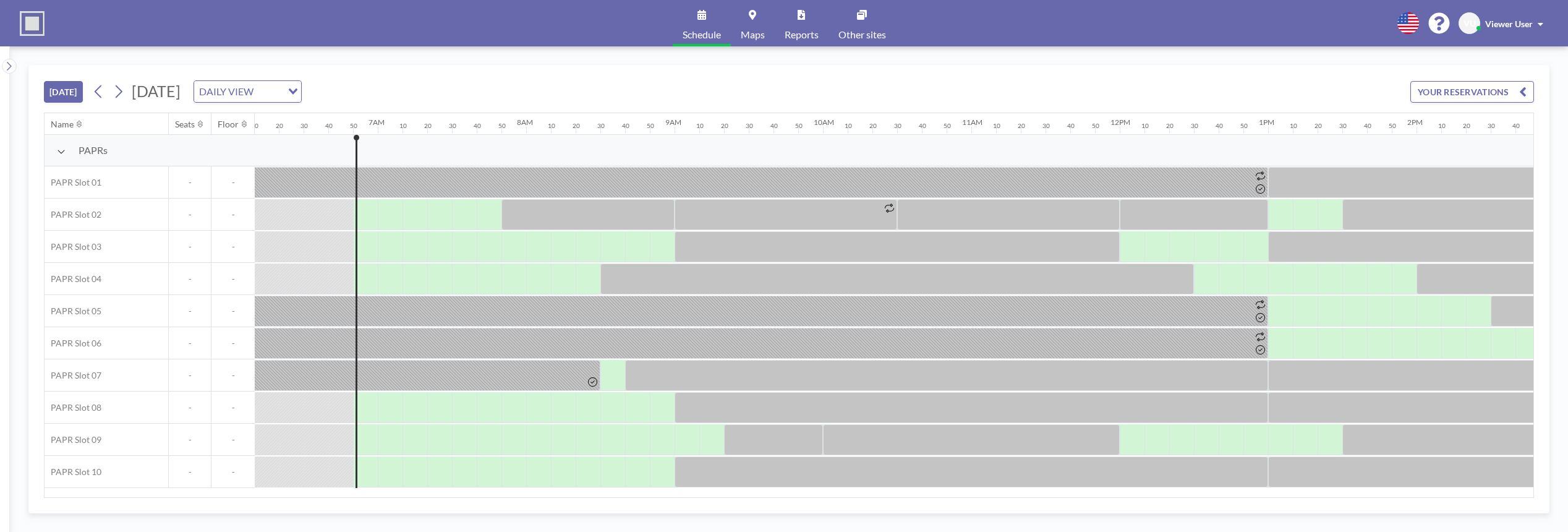
scroll to position [0, 990]
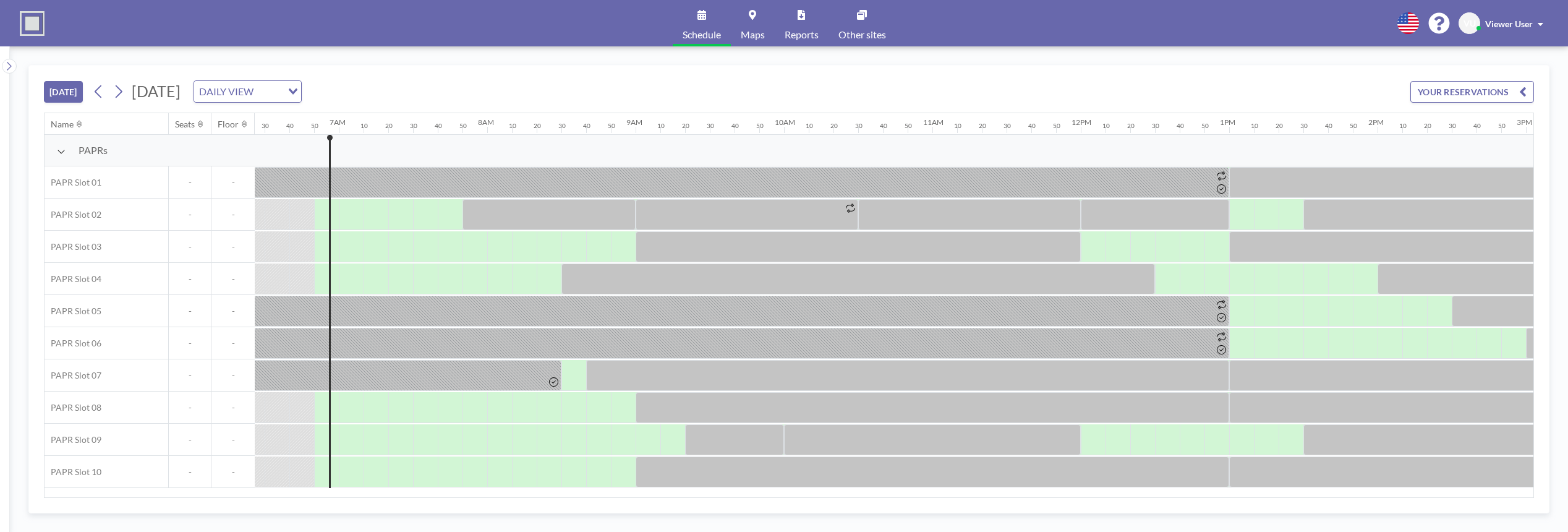
scroll to position [0, 990]
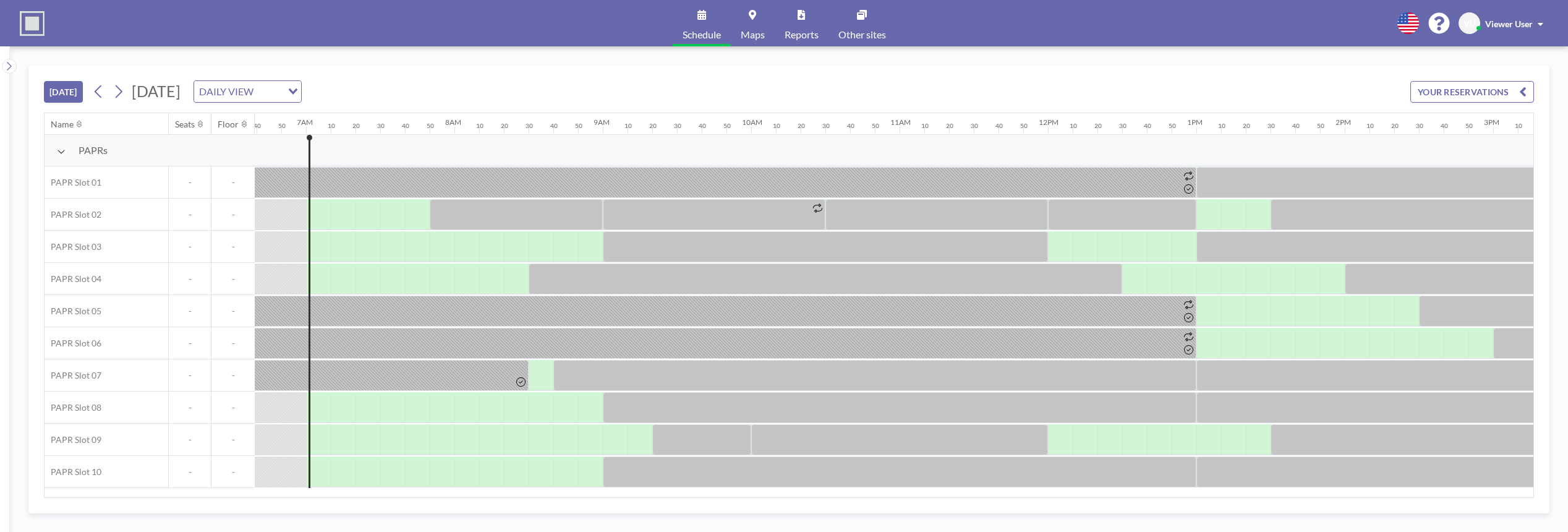
scroll to position [0, 1014]
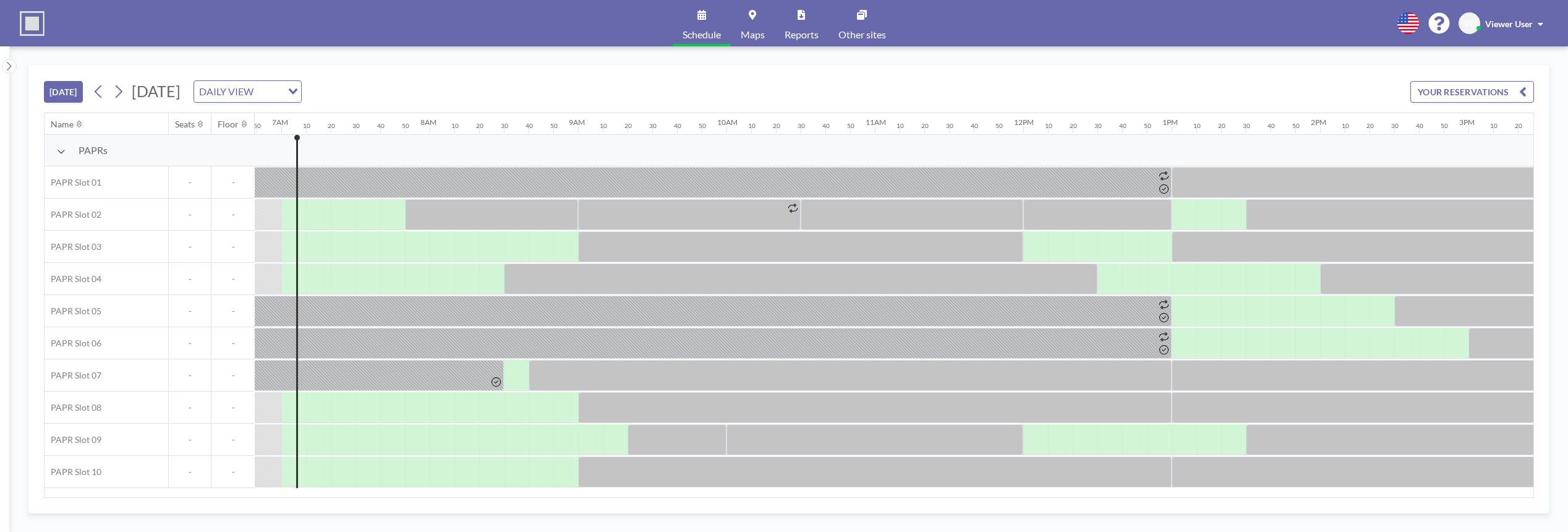
scroll to position [0, 1014]
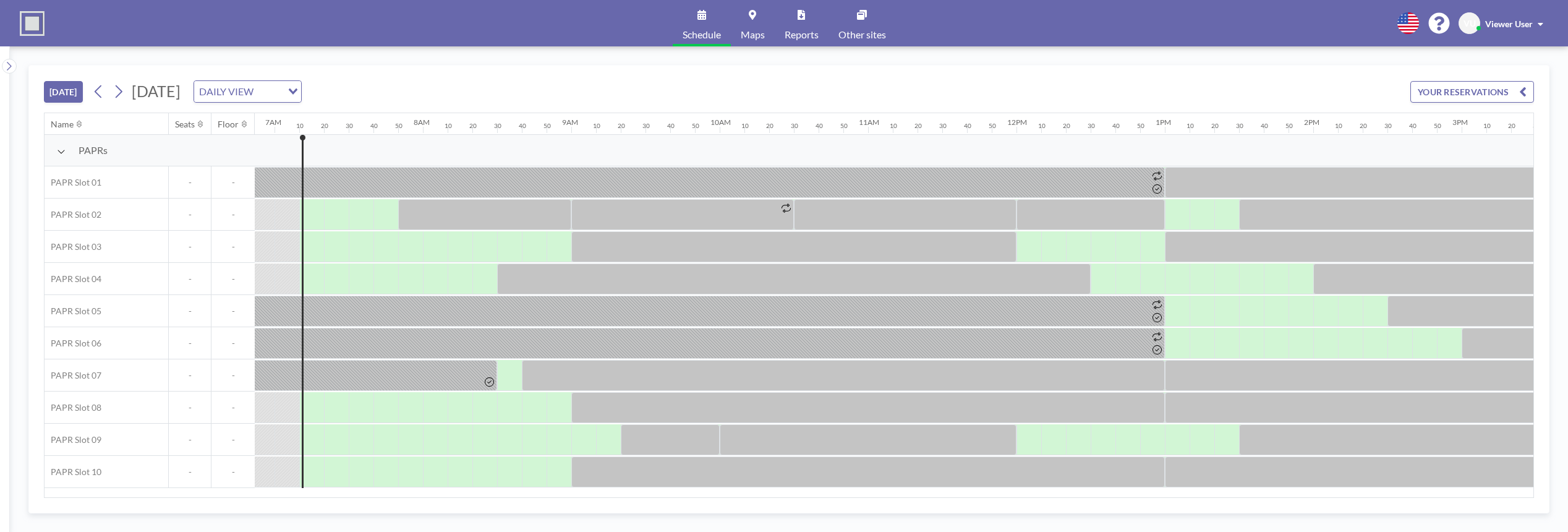
scroll to position [0, 1039]
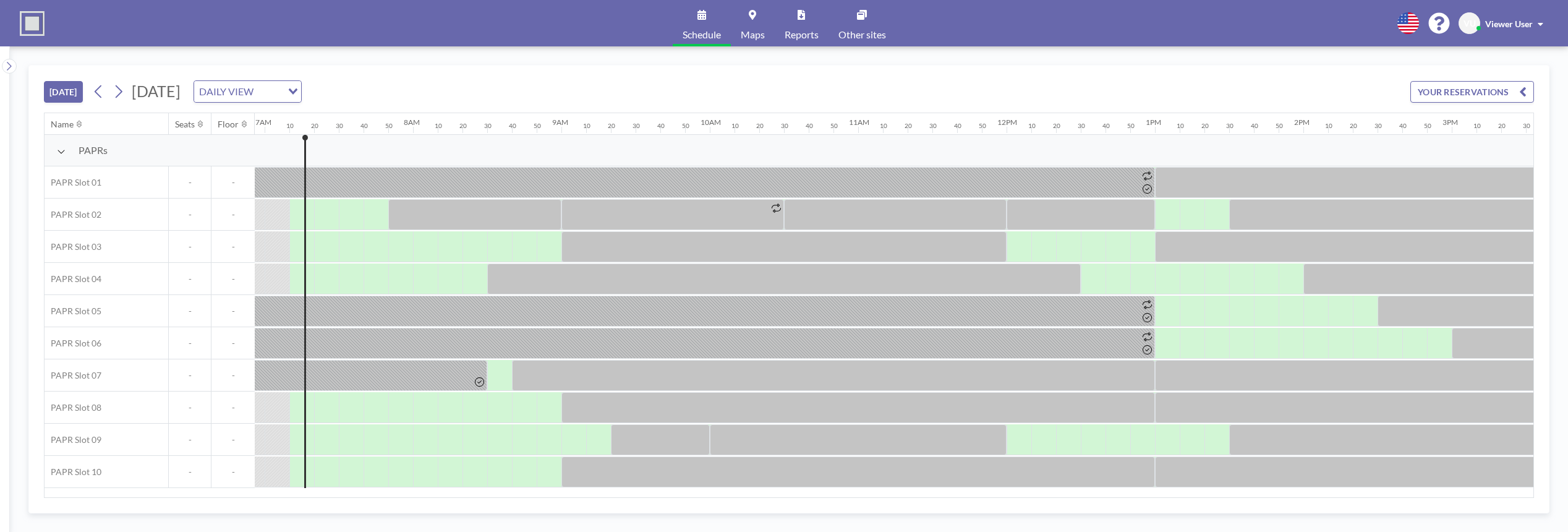
scroll to position [0, 1039]
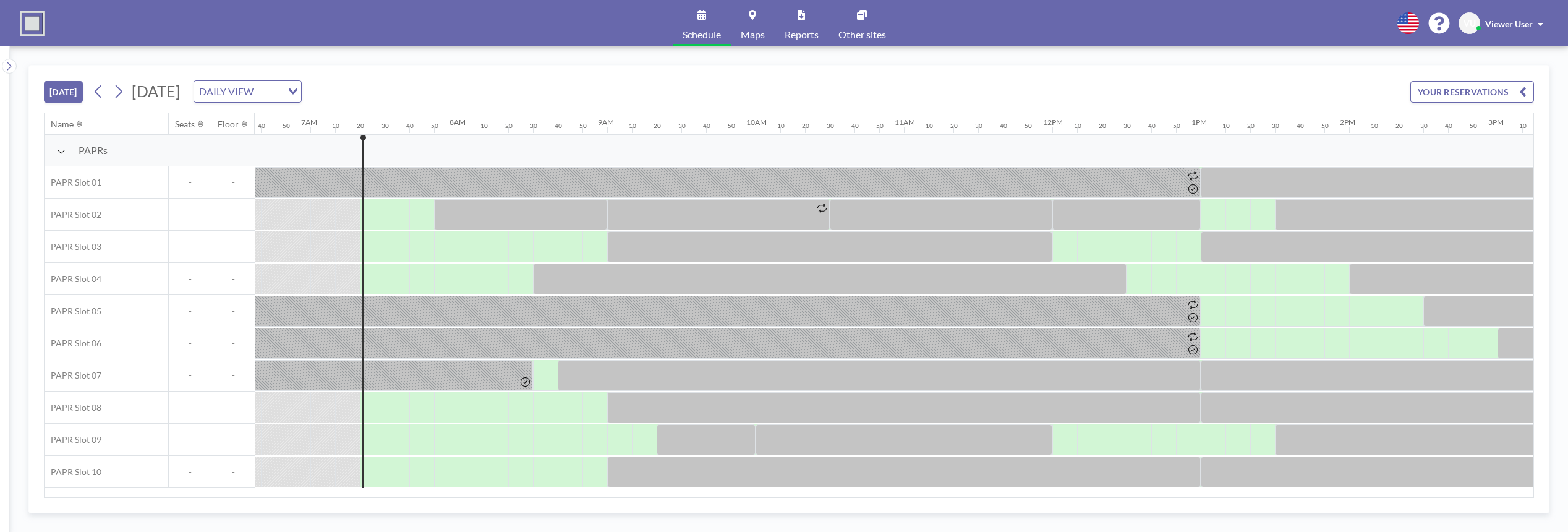
scroll to position [0, 1064]
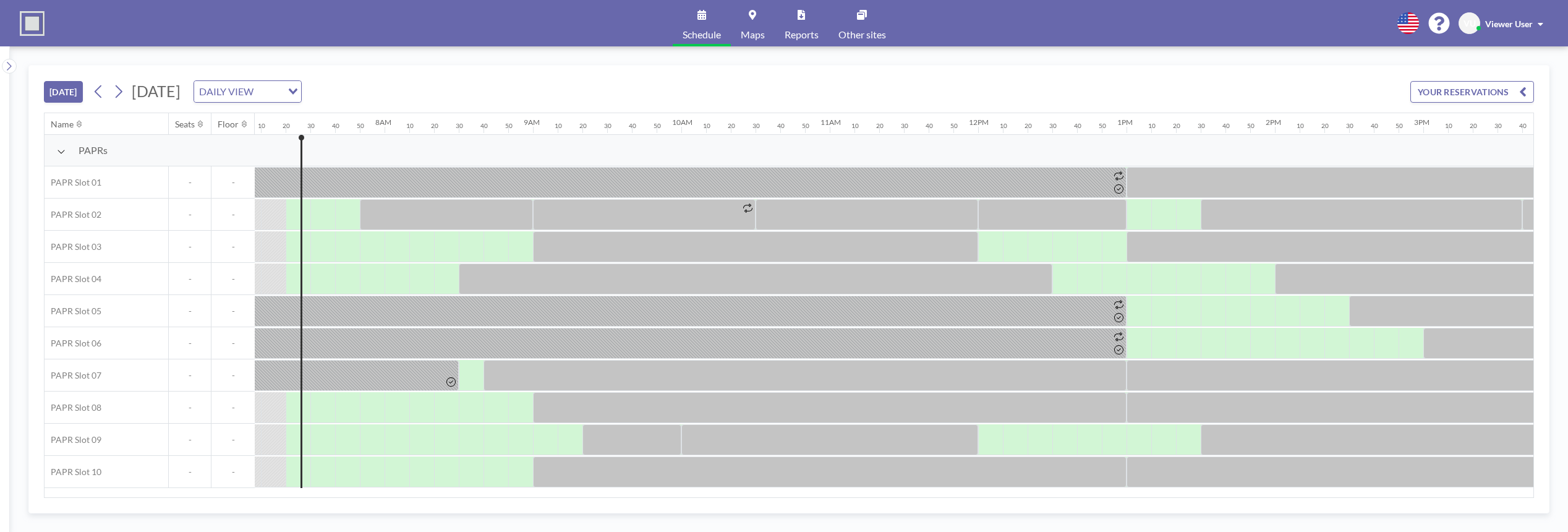
scroll to position [0, 1064]
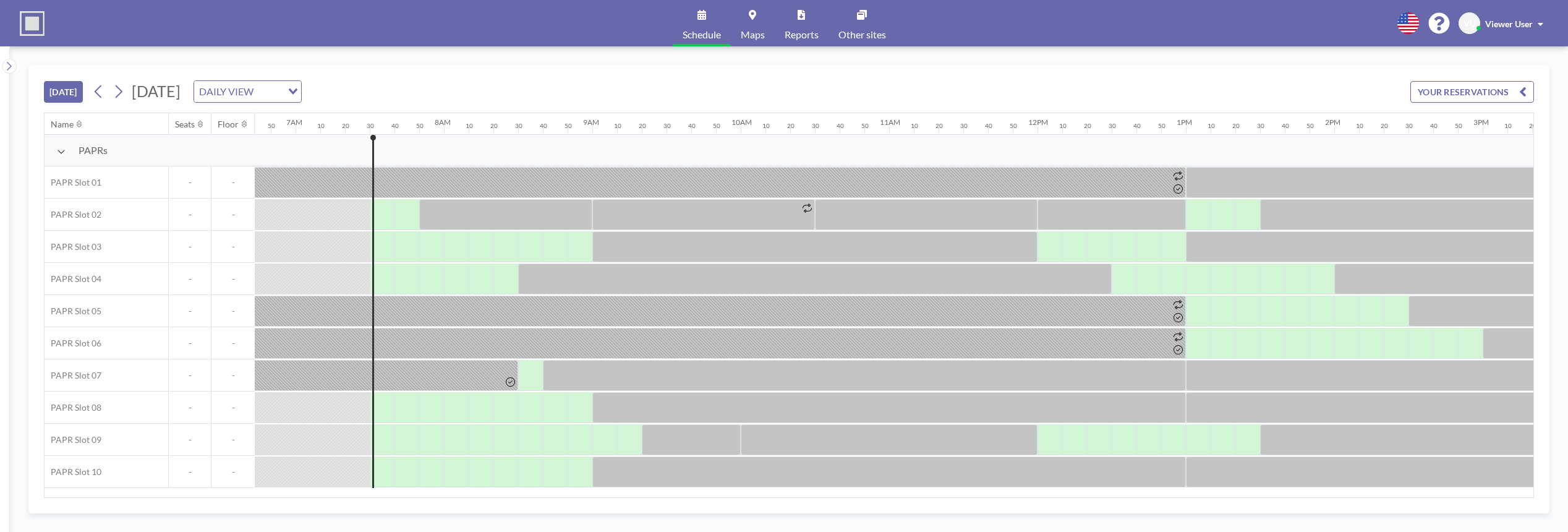
scroll to position [0, 1088]
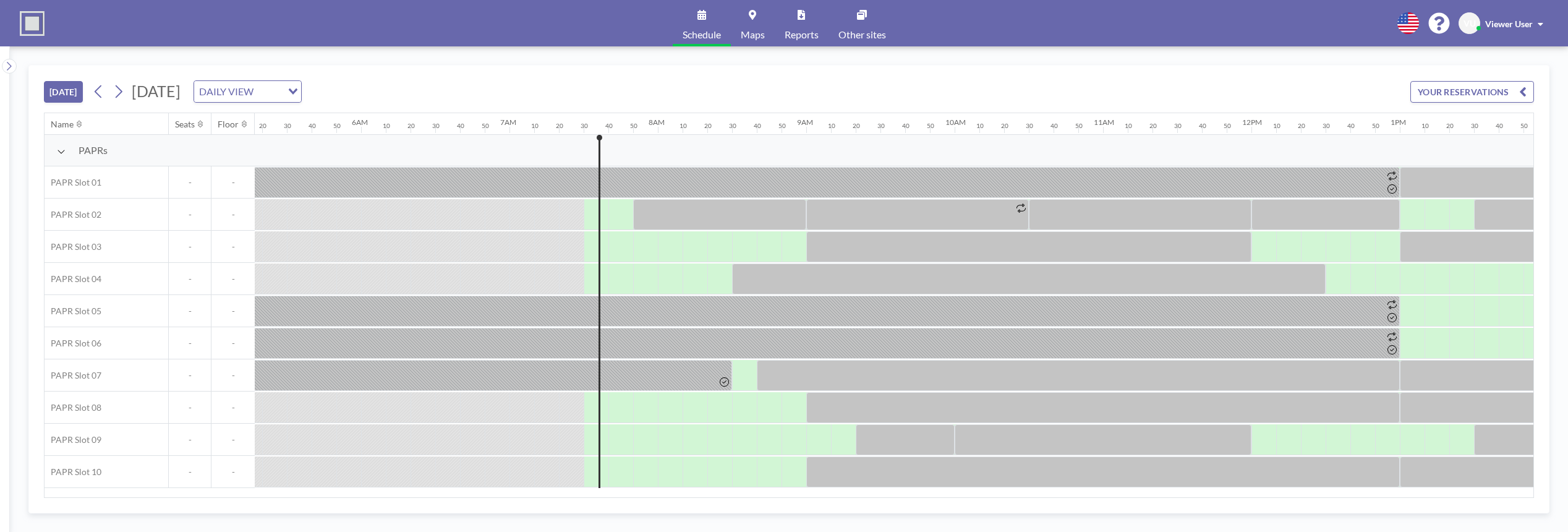
scroll to position [0, 1088]
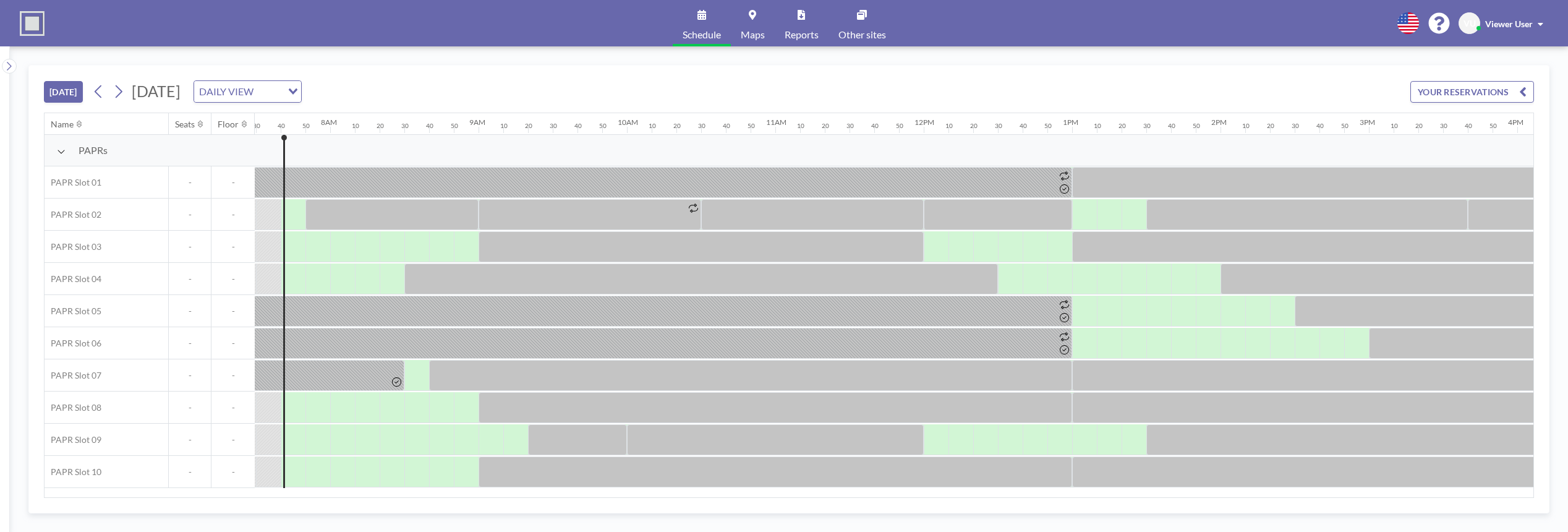
scroll to position [0, 1113]
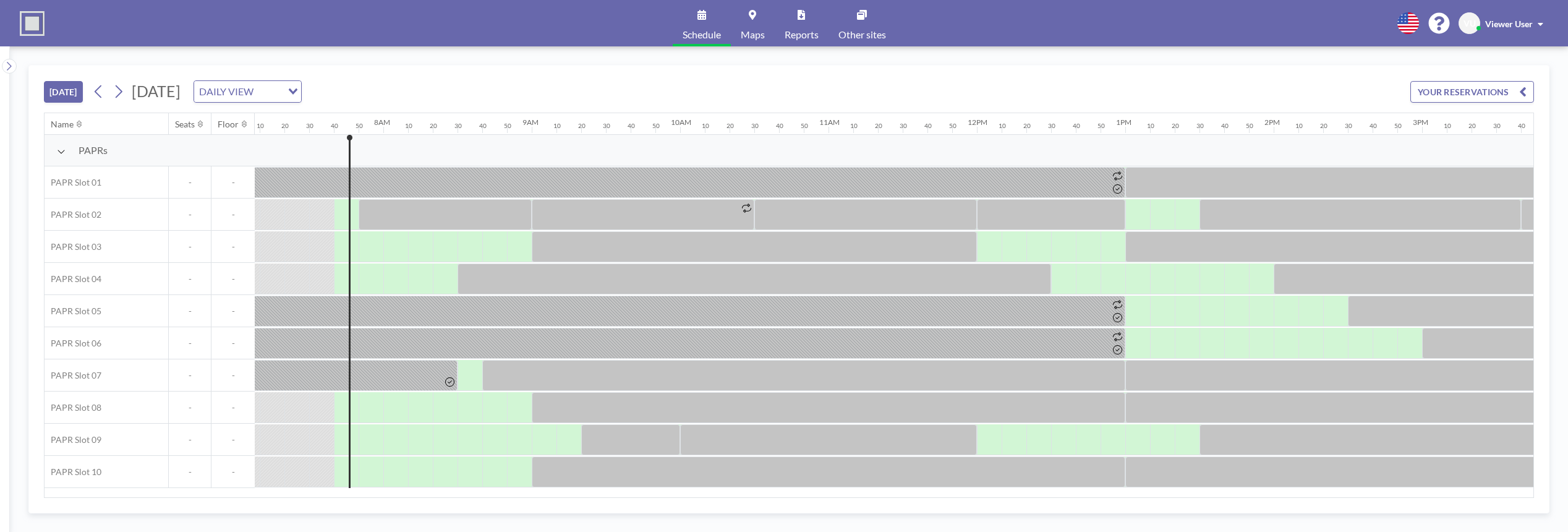
scroll to position [0, 1113]
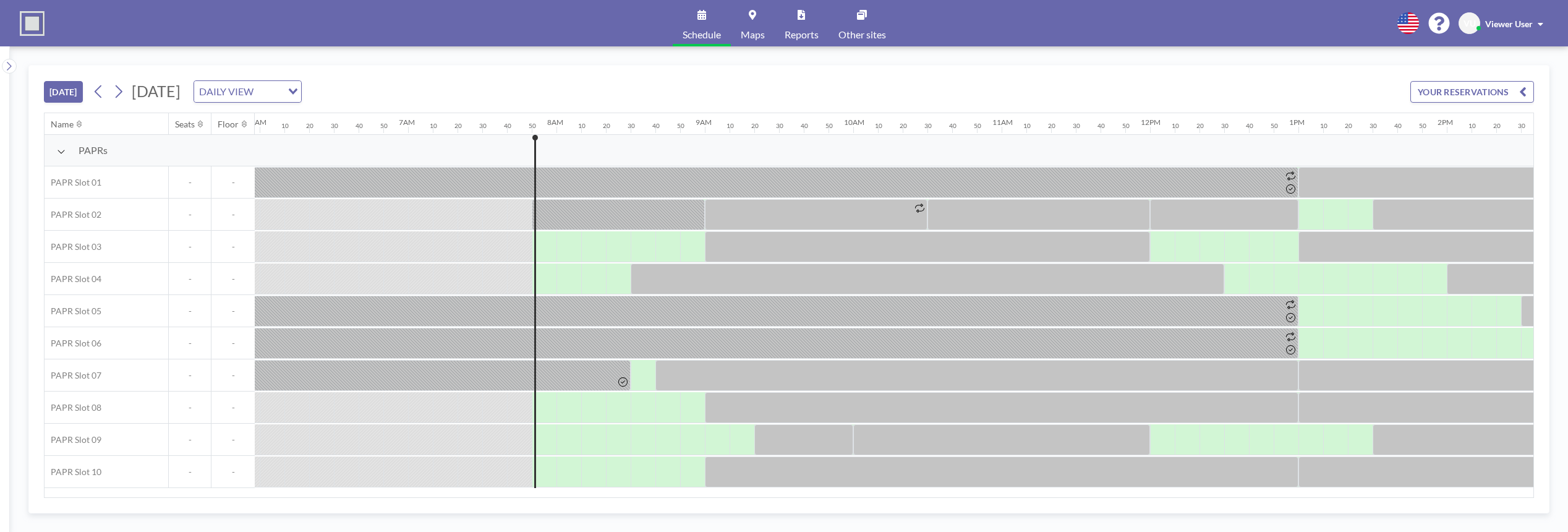
scroll to position [0, 1138]
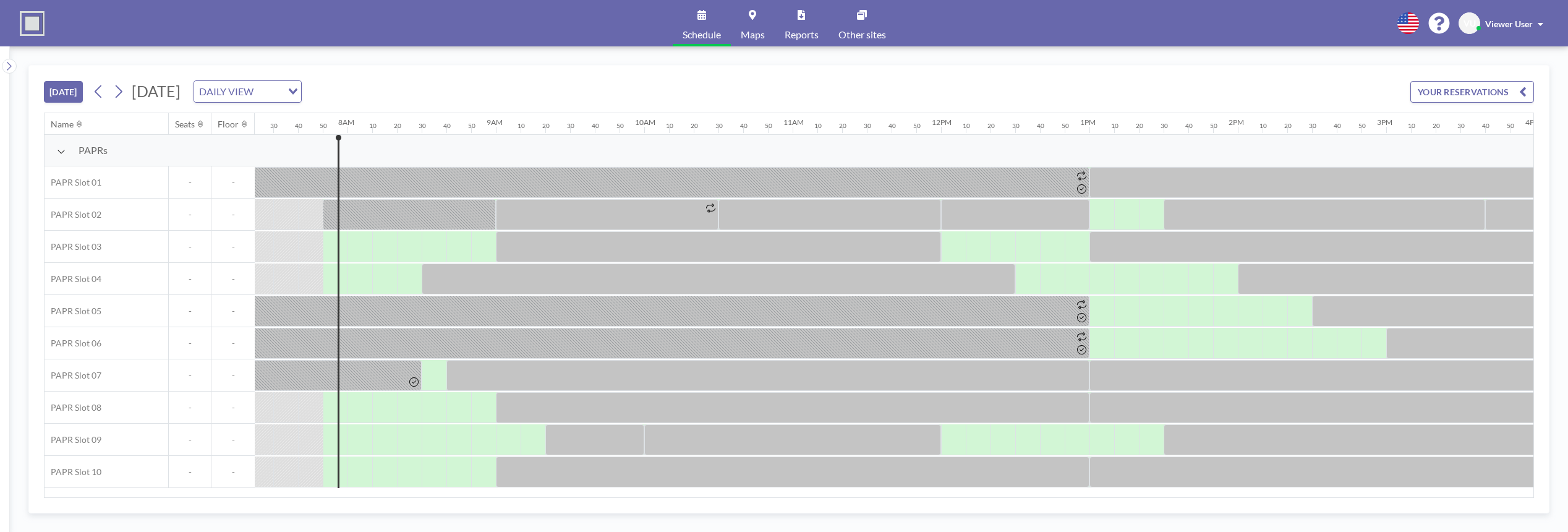
scroll to position [0, 1138]
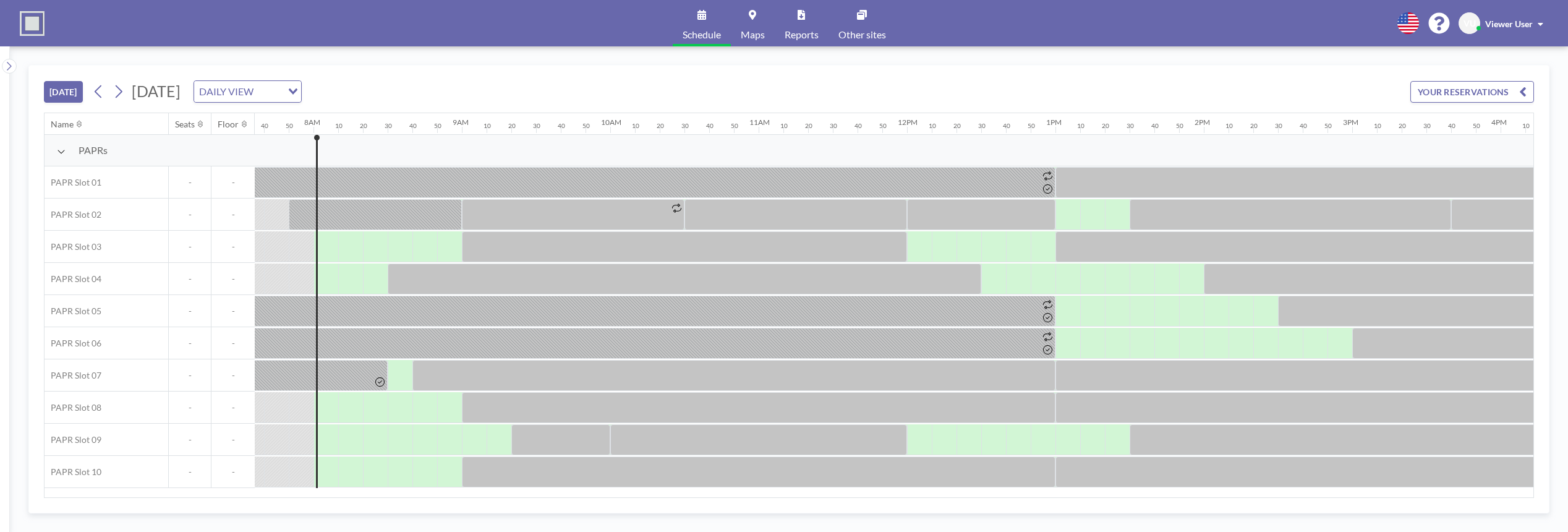
scroll to position [0, 1162]
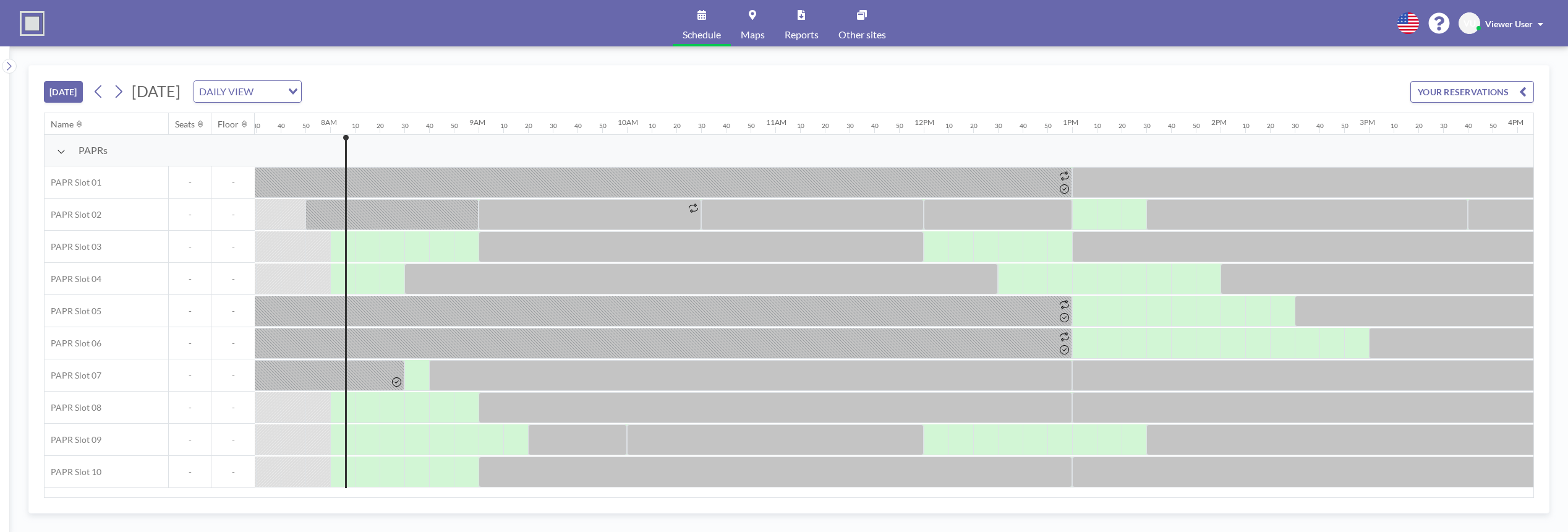
scroll to position [0, 1162]
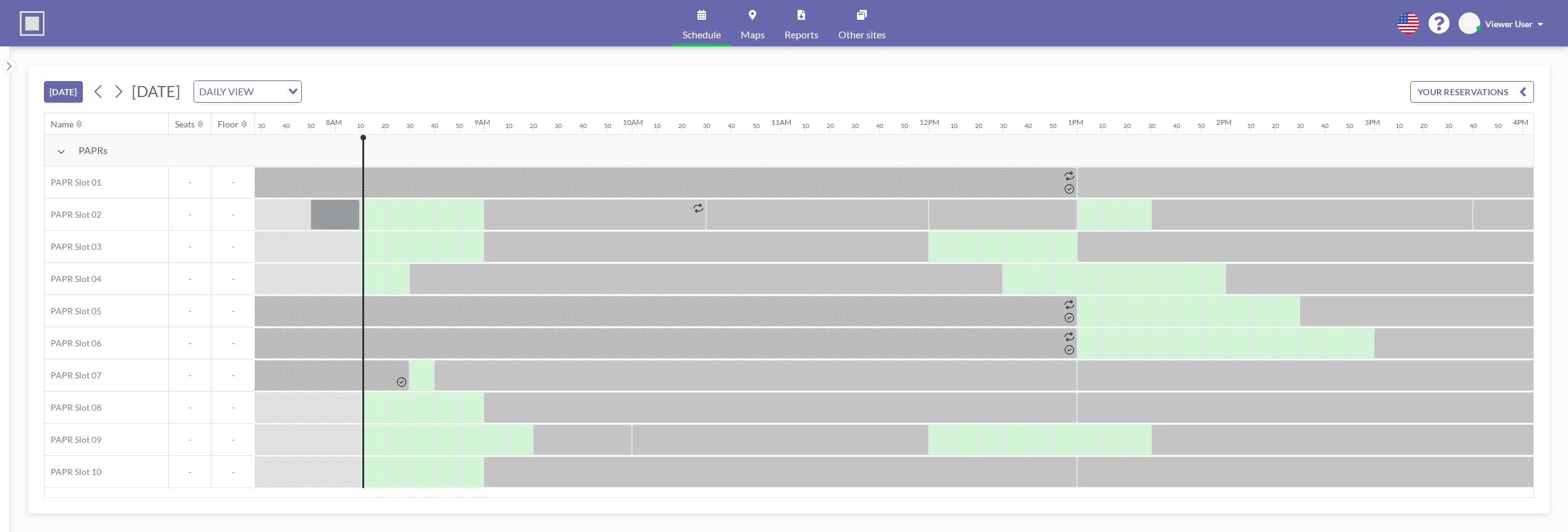
scroll to position [0, 1187]
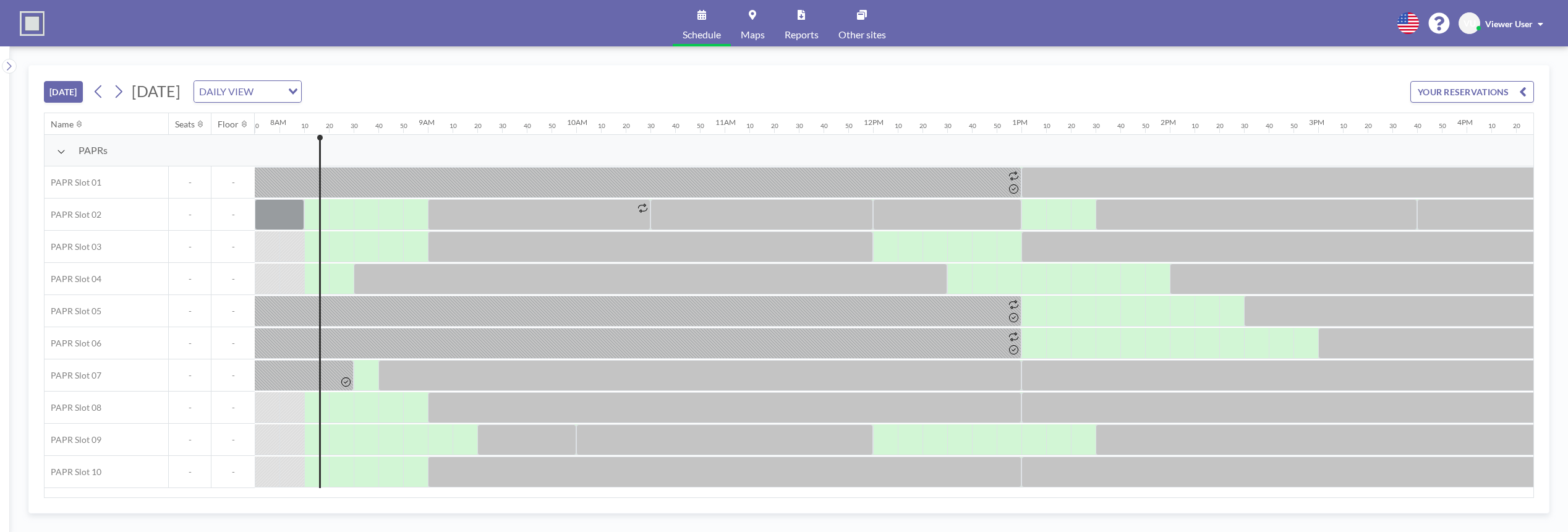
scroll to position [0, 1187]
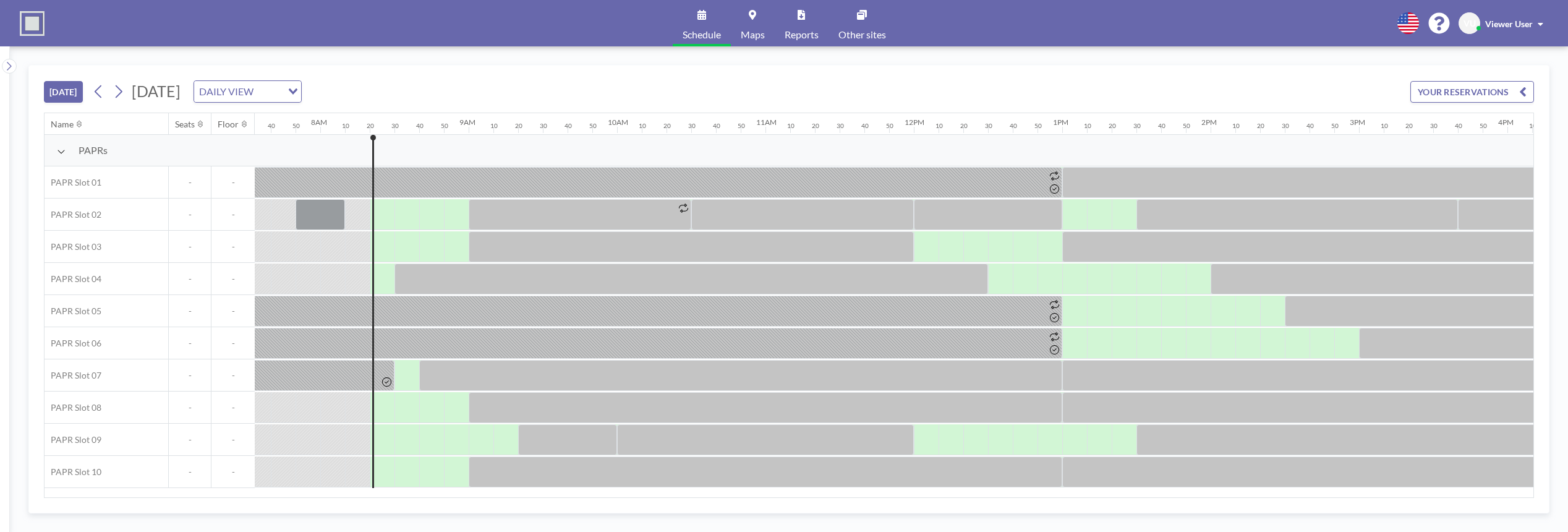
scroll to position [0, 1212]
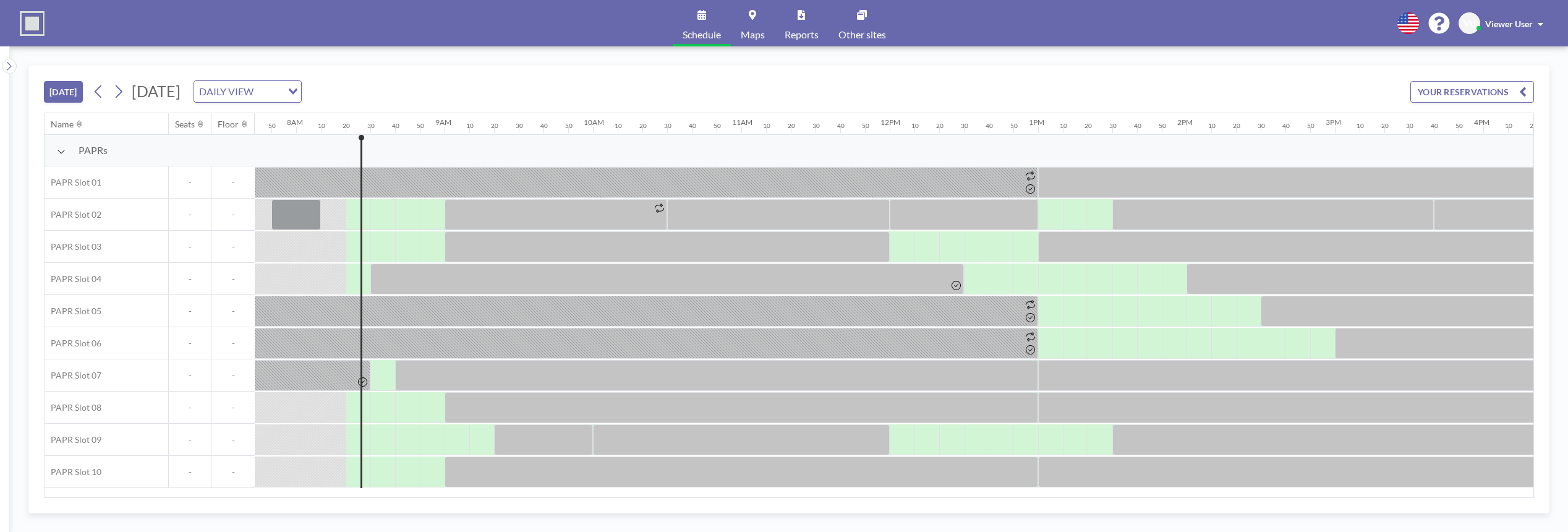
scroll to position [0, 1212]
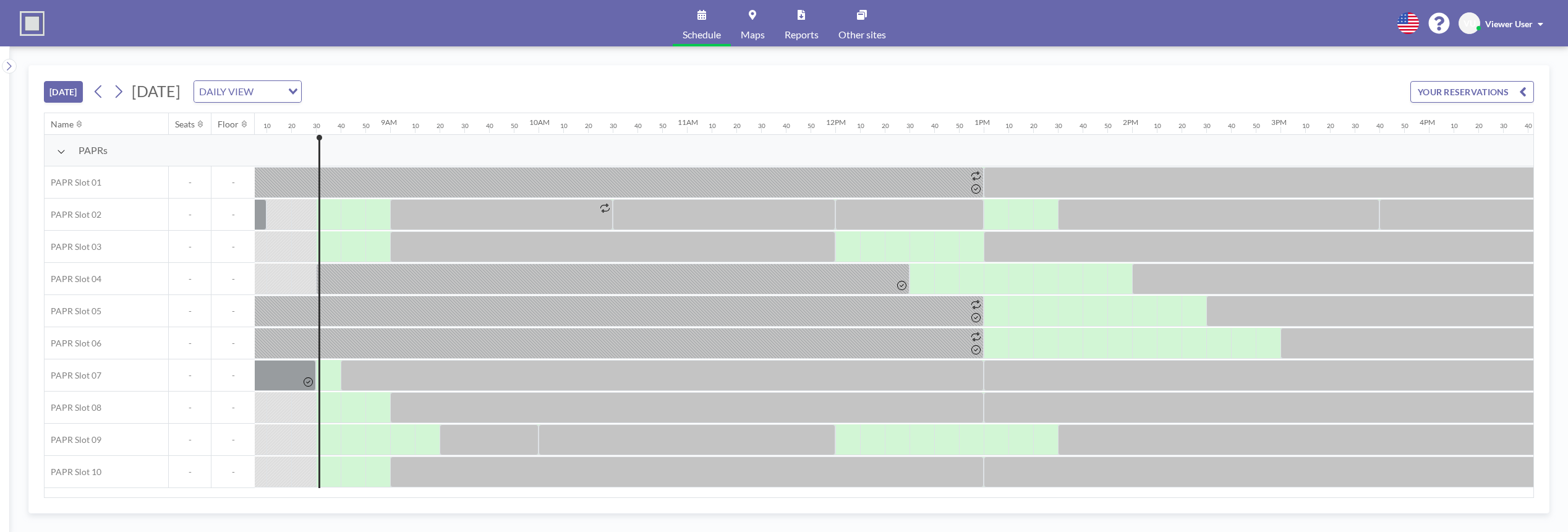
scroll to position [0, 1237]
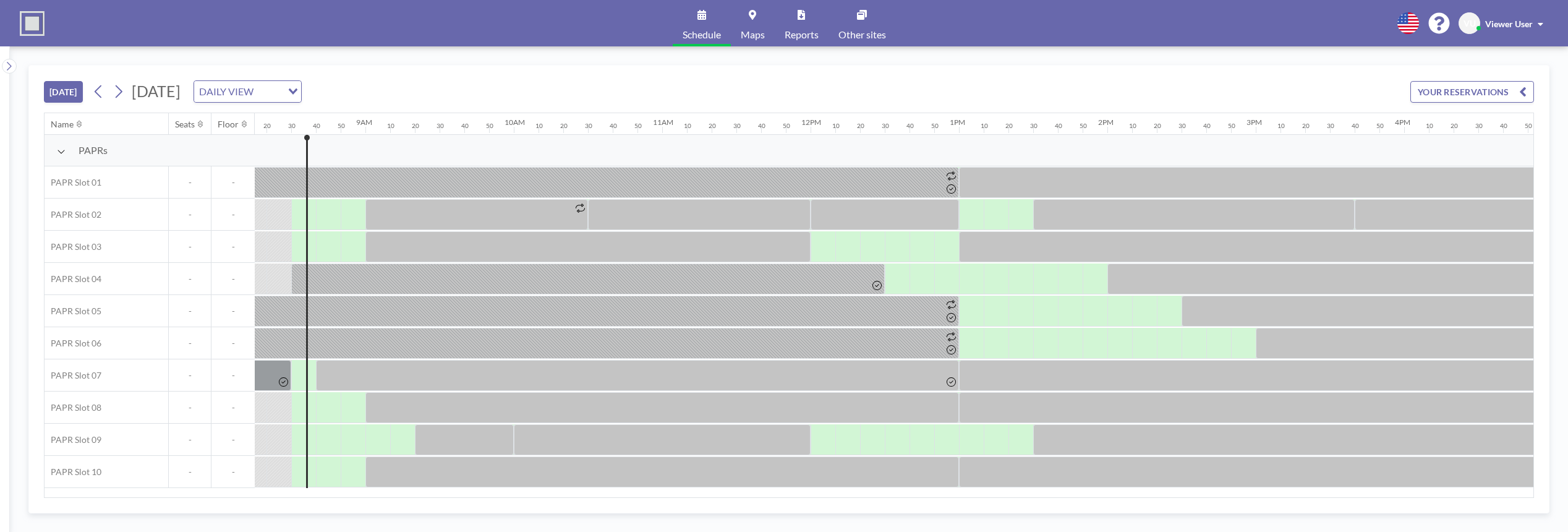
scroll to position [0, 1237]
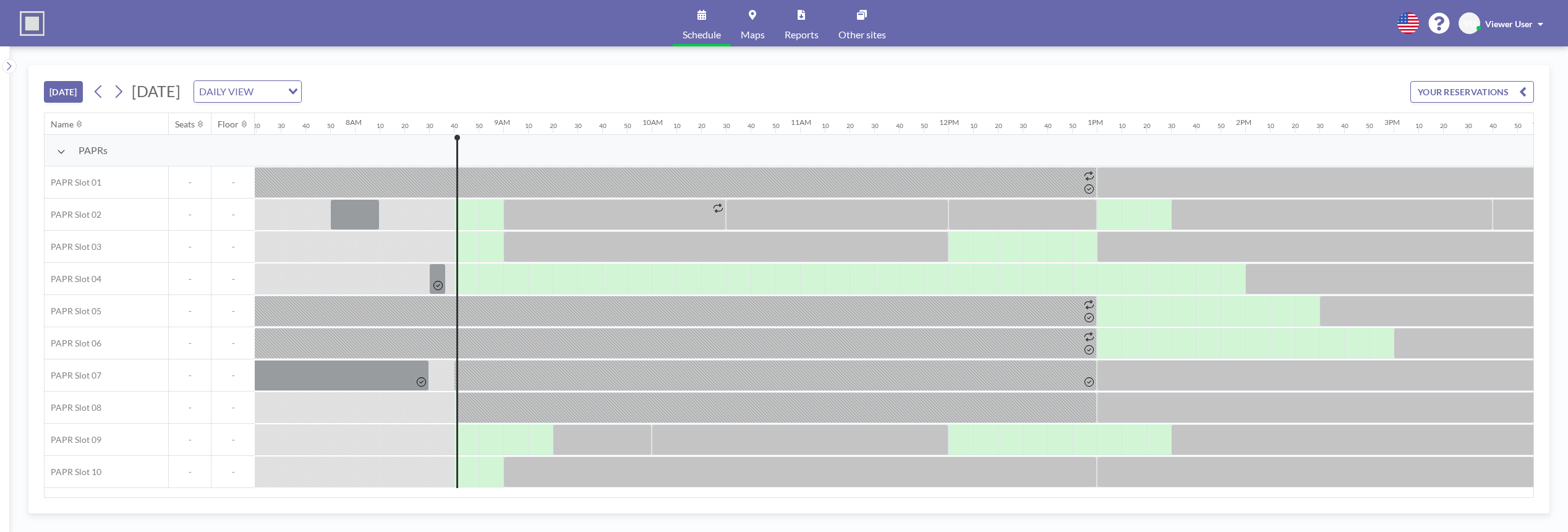
scroll to position [0, 1262]
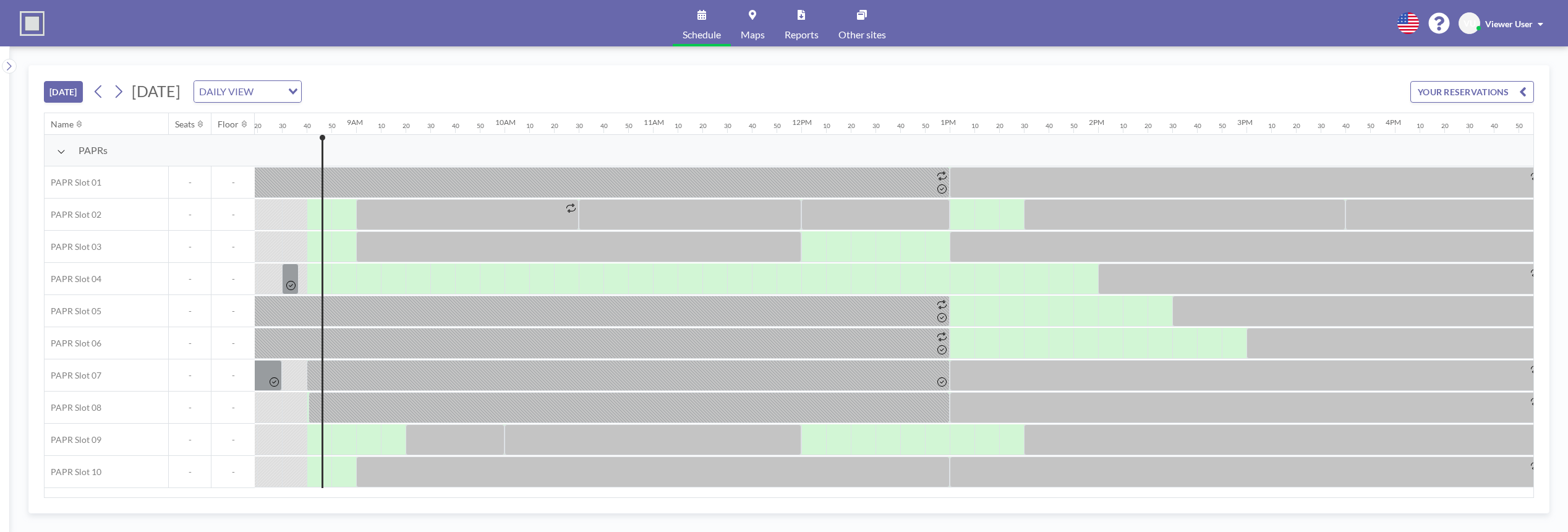
scroll to position [0, 1262]
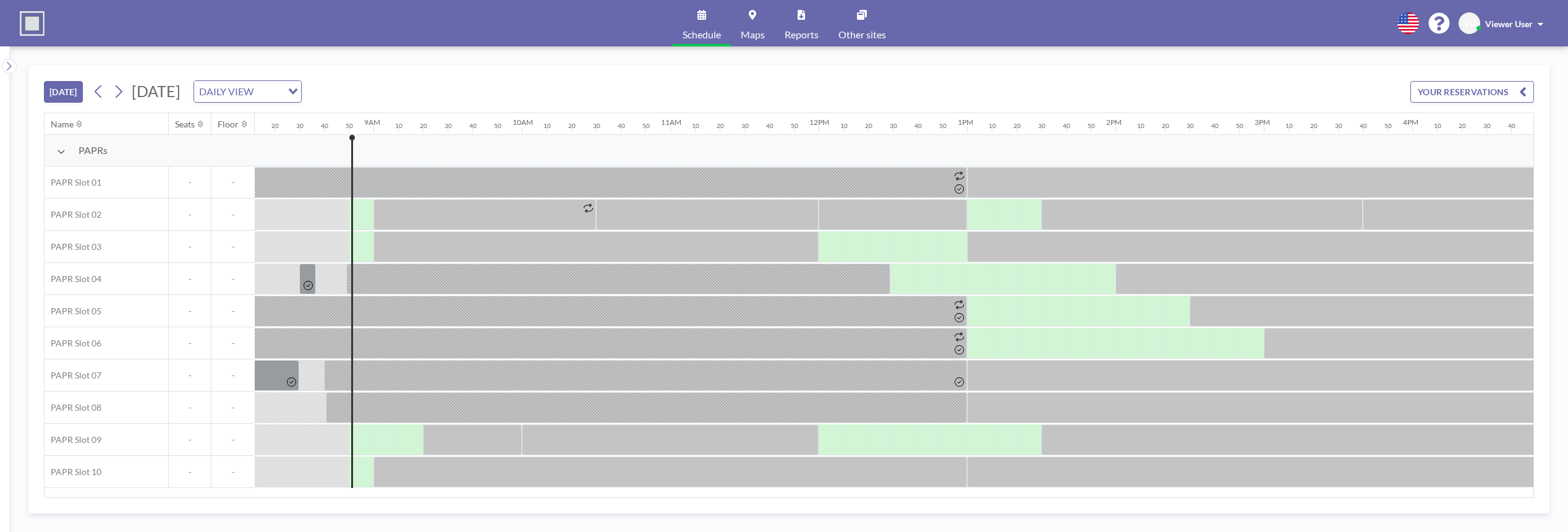
scroll to position [0, 1286]
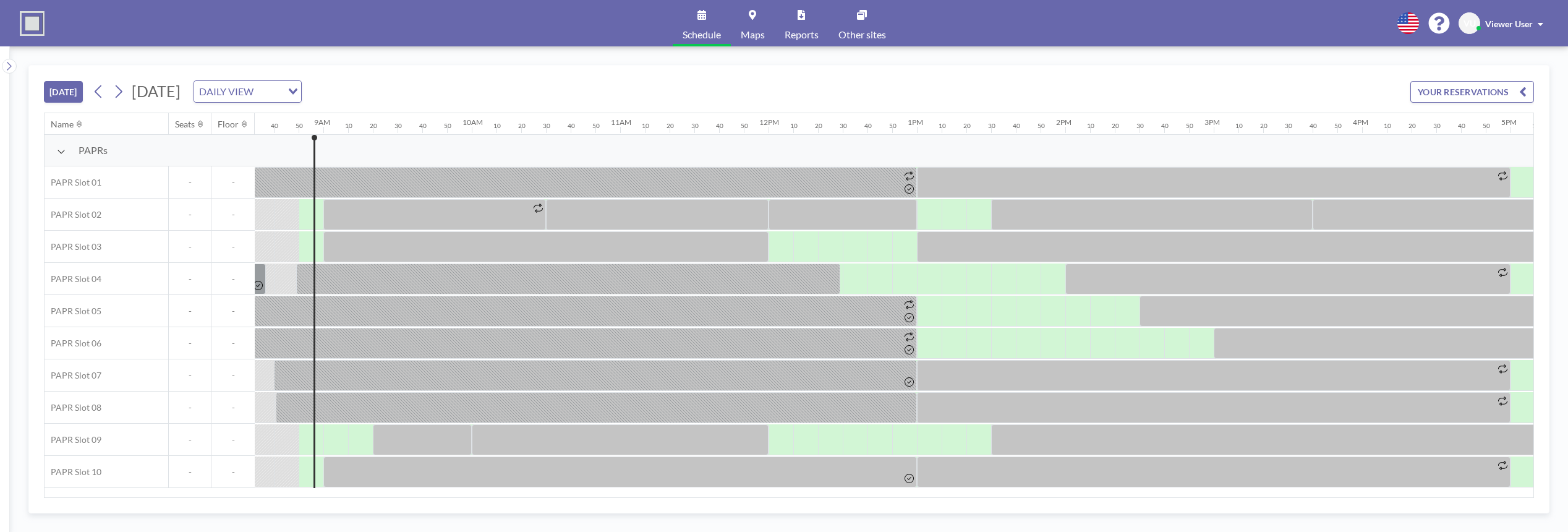
scroll to position [0, 1286]
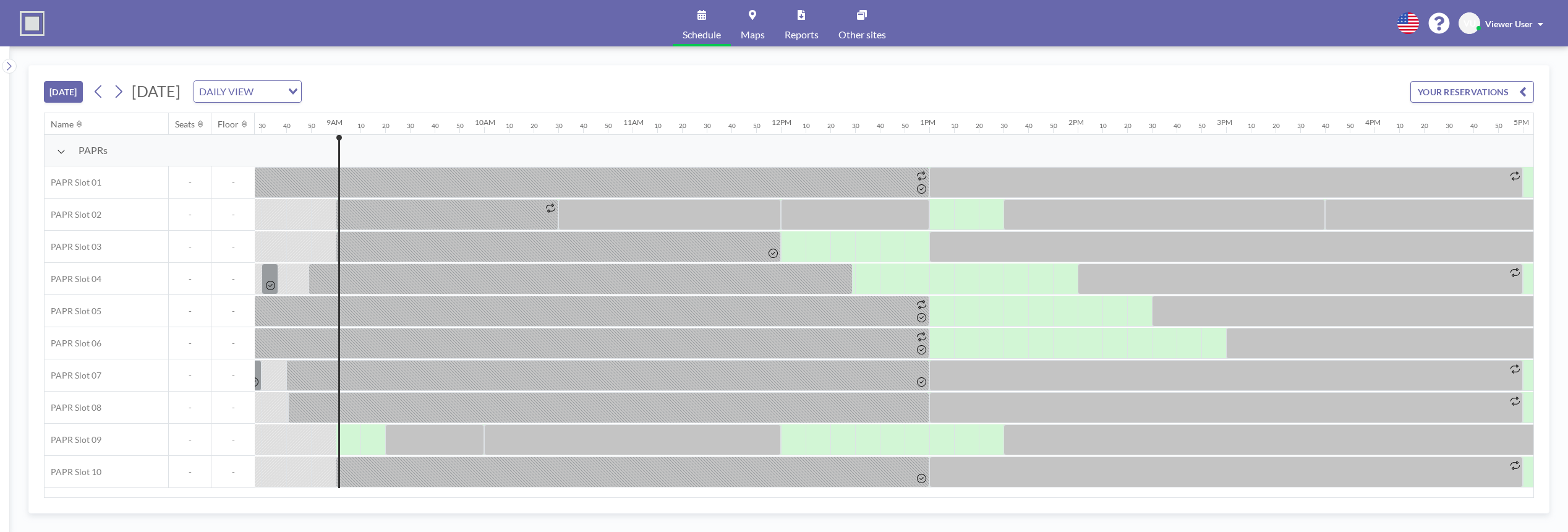
scroll to position [0, 1311]
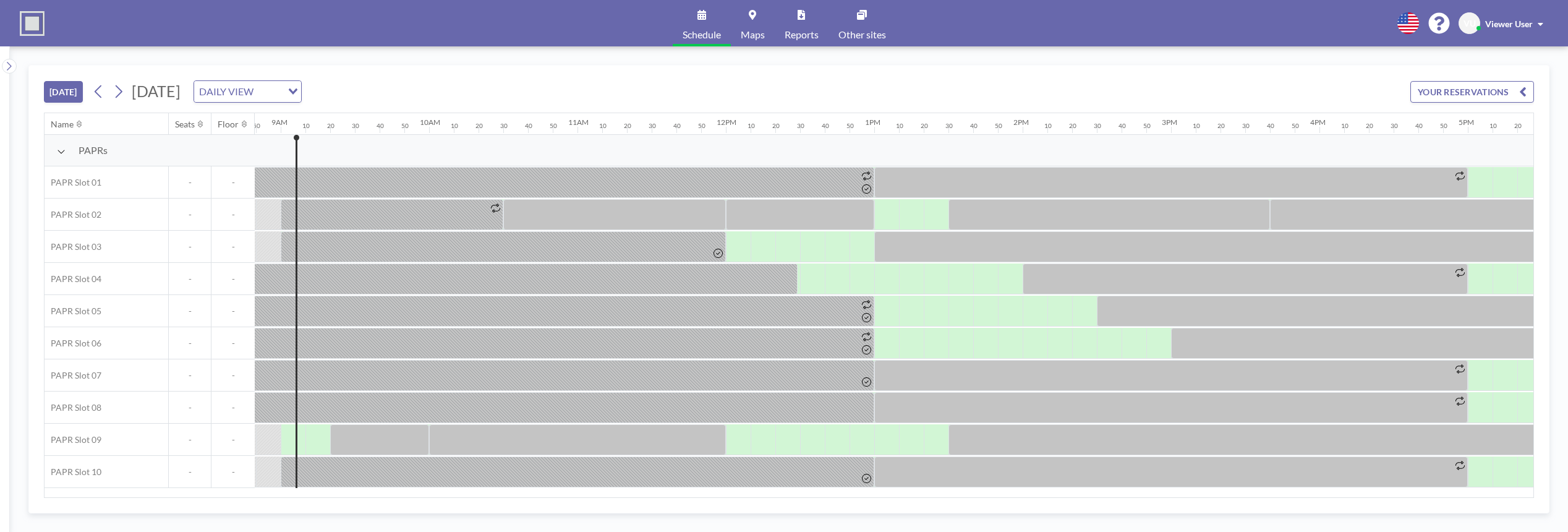
scroll to position [0, 1311]
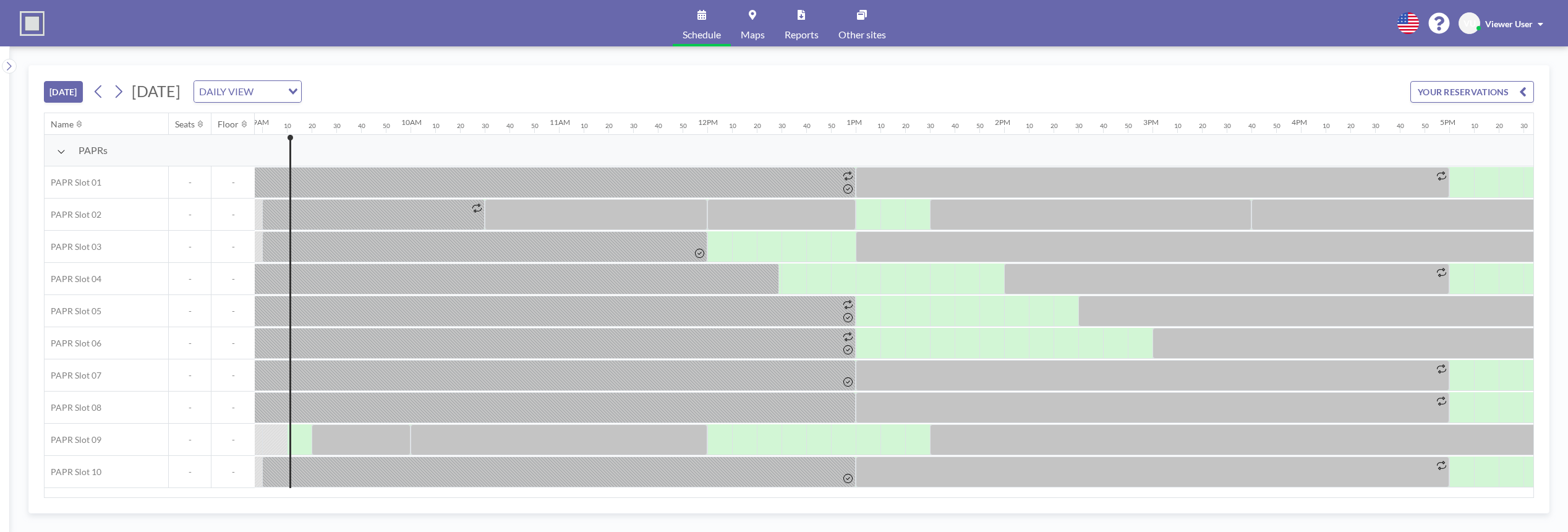
scroll to position [0, 1336]
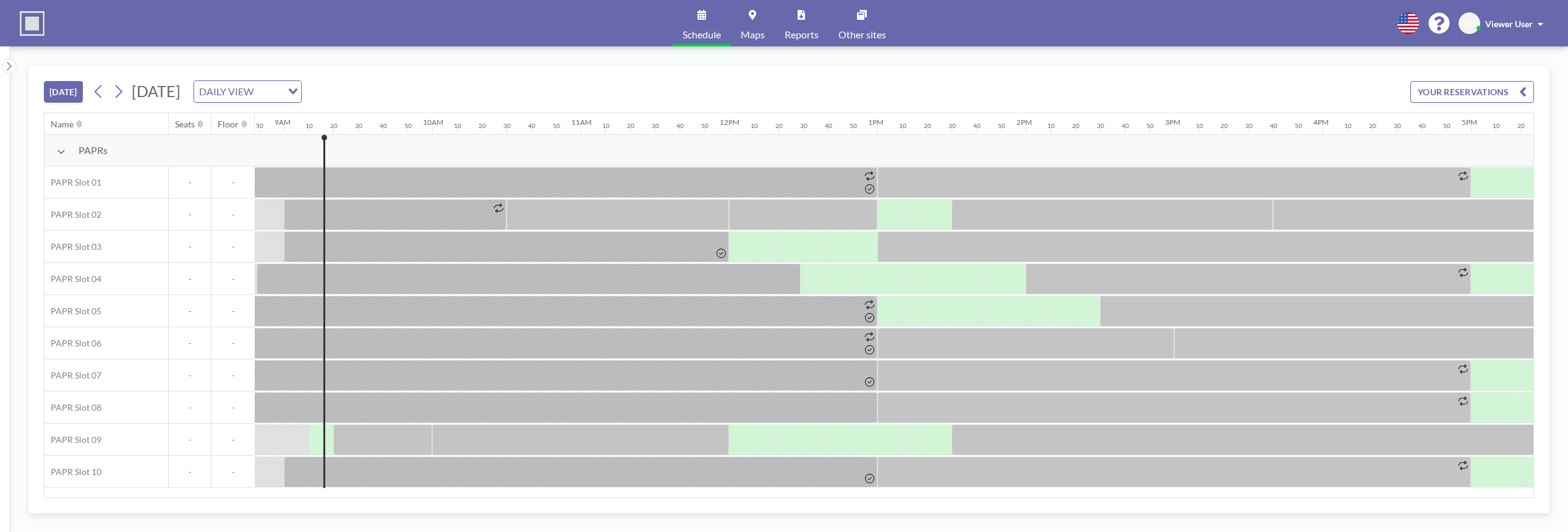
scroll to position [0, 1336]
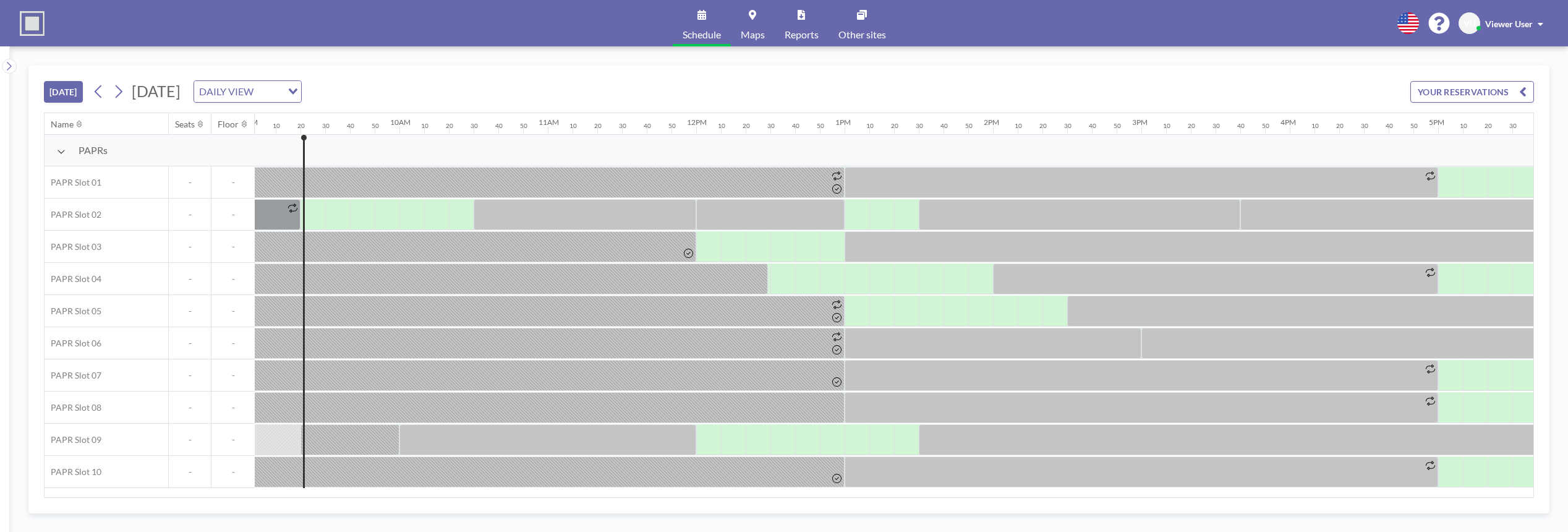
scroll to position [0, 1360]
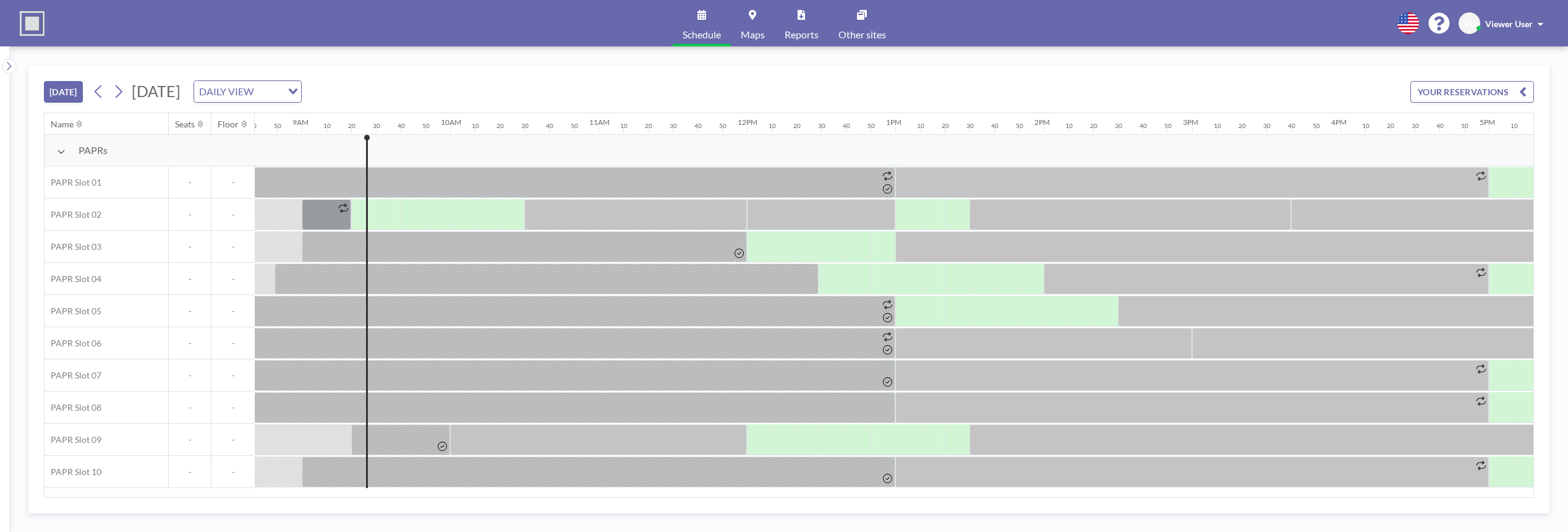
scroll to position [0, 1360]
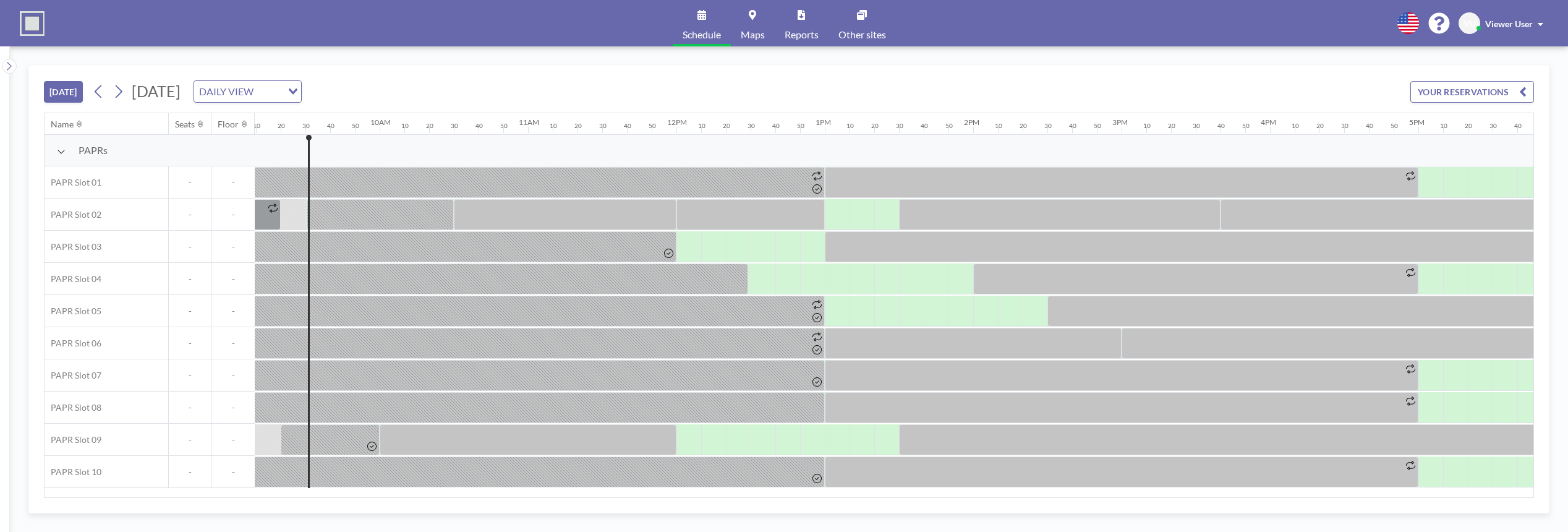
scroll to position [0, 1385]
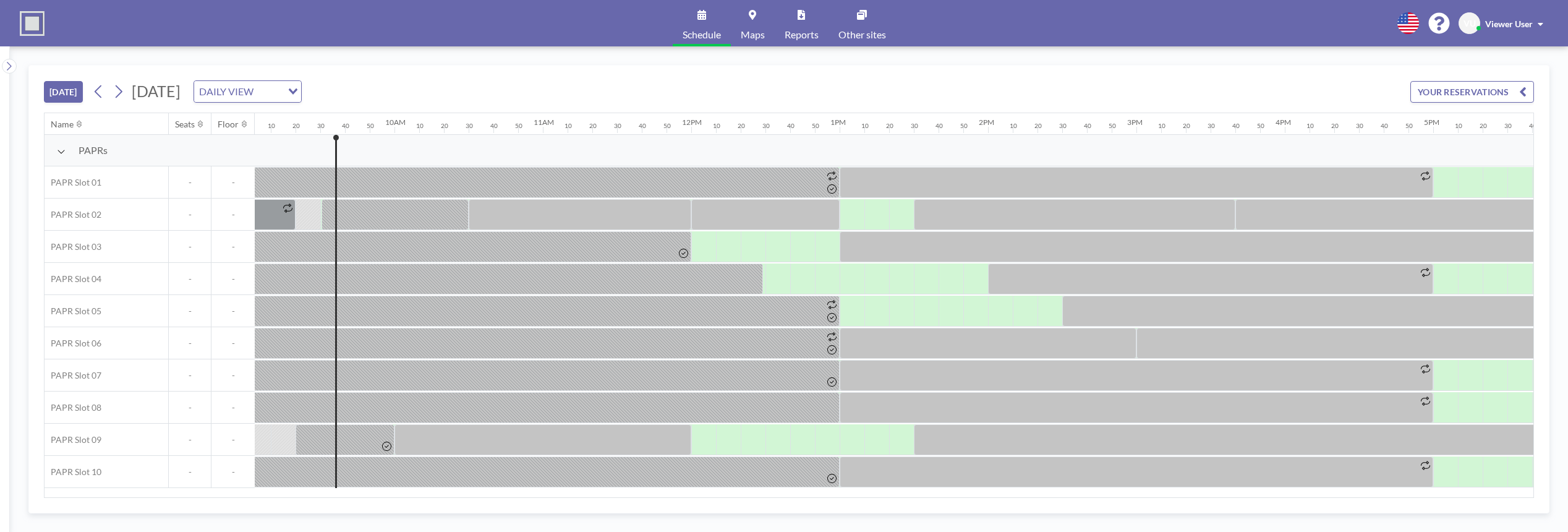
scroll to position [0, 1385]
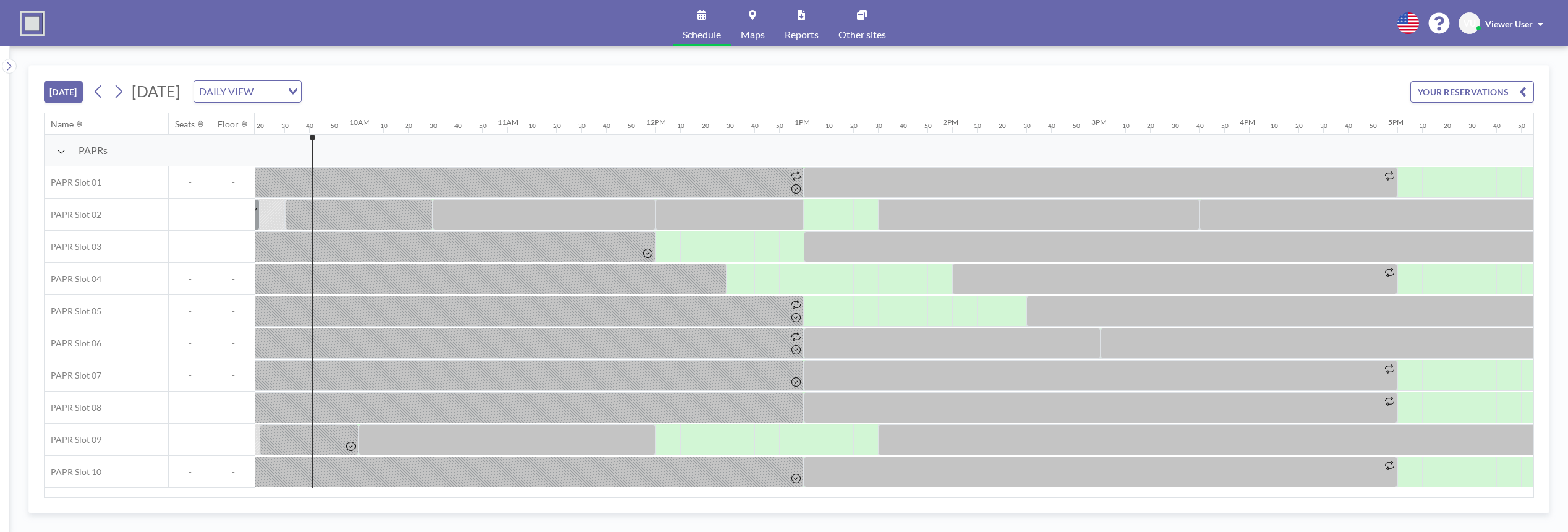
scroll to position [0, 1410]
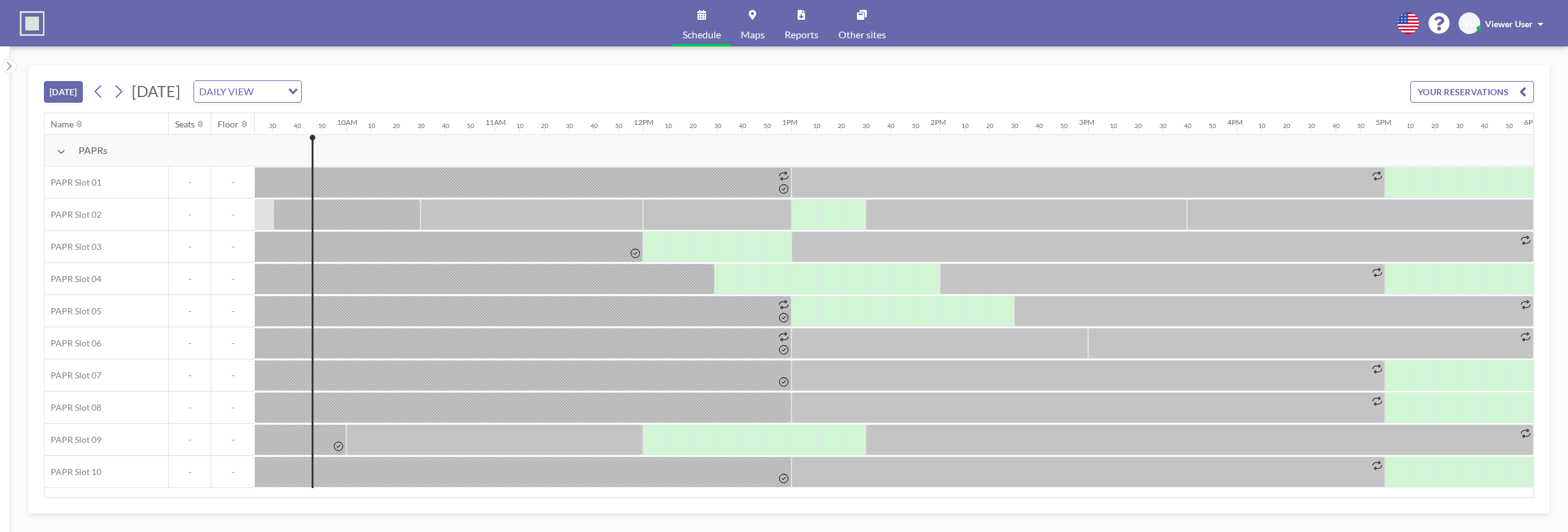
scroll to position [0, 1410]
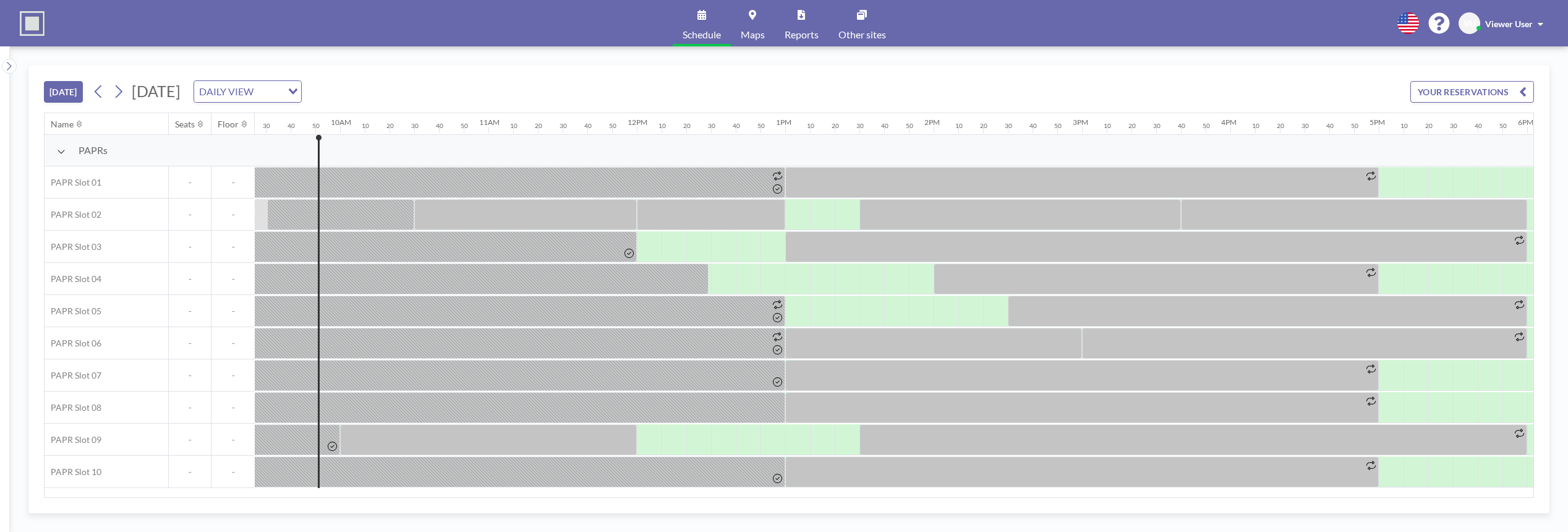
scroll to position [0, 1435]
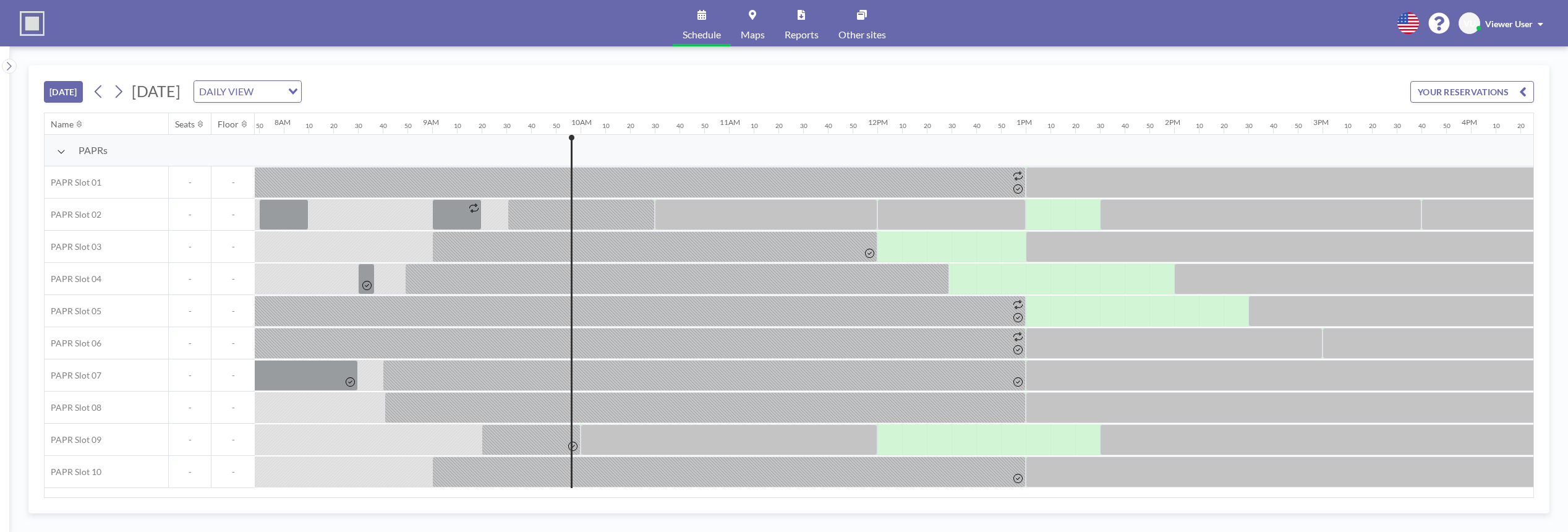
scroll to position [0, 1435]
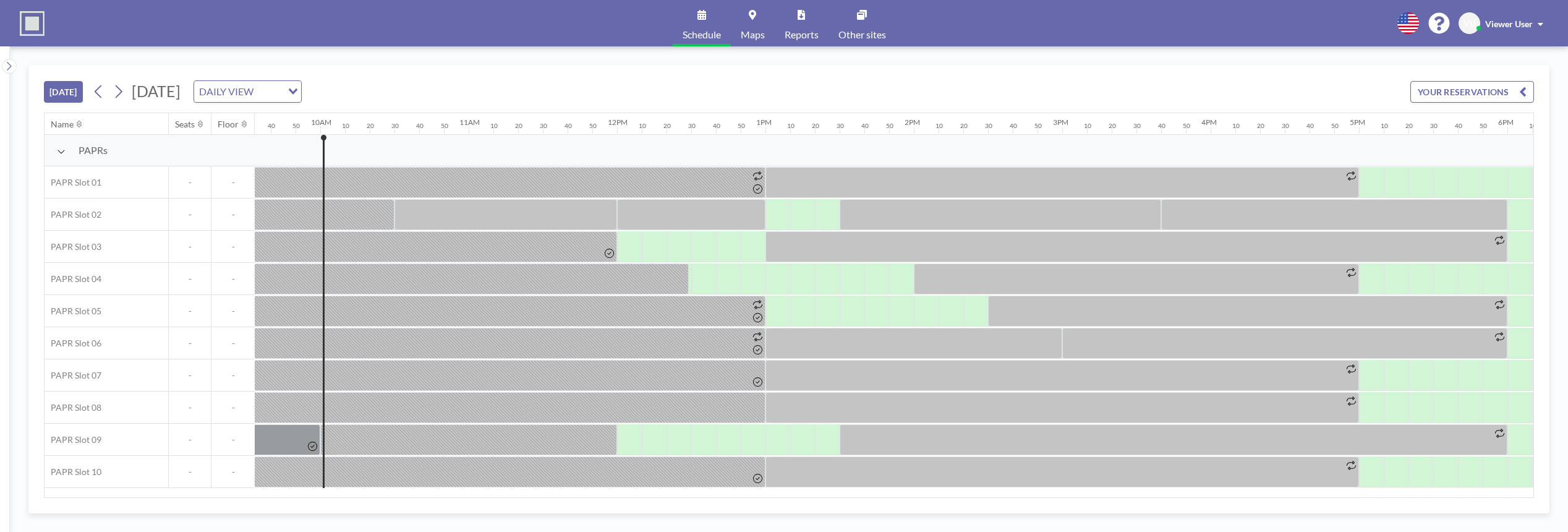
scroll to position [0, 1460]
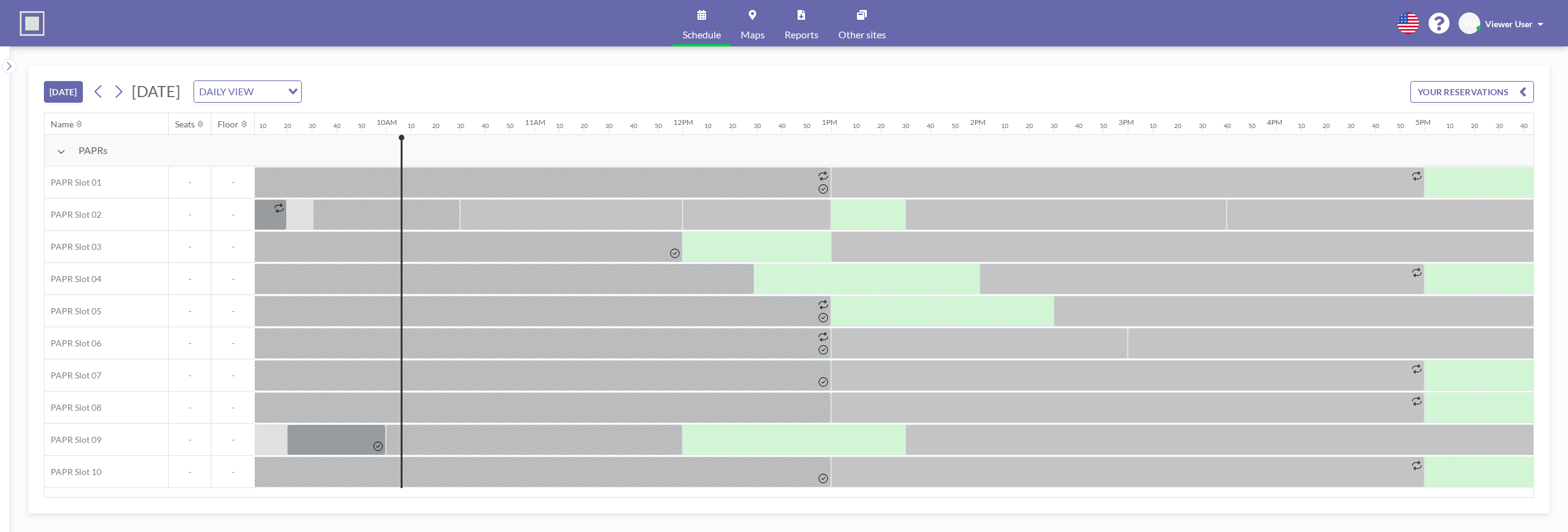
scroll to position [0, 1460]
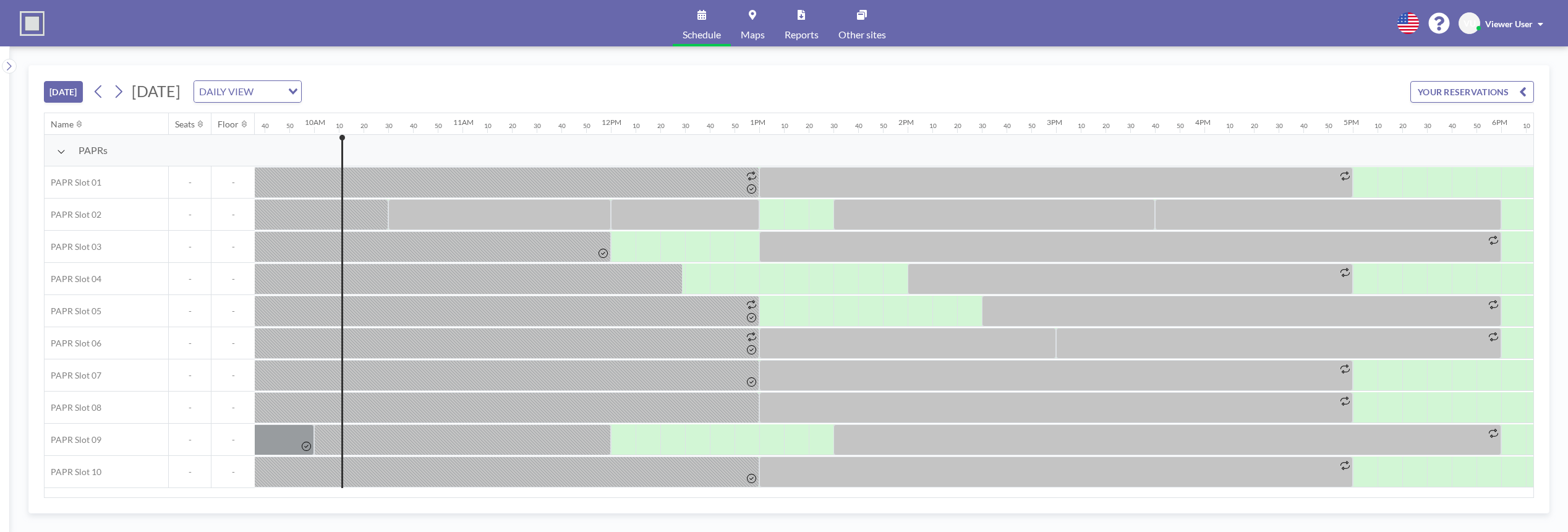
scroll to position [0, 1484]
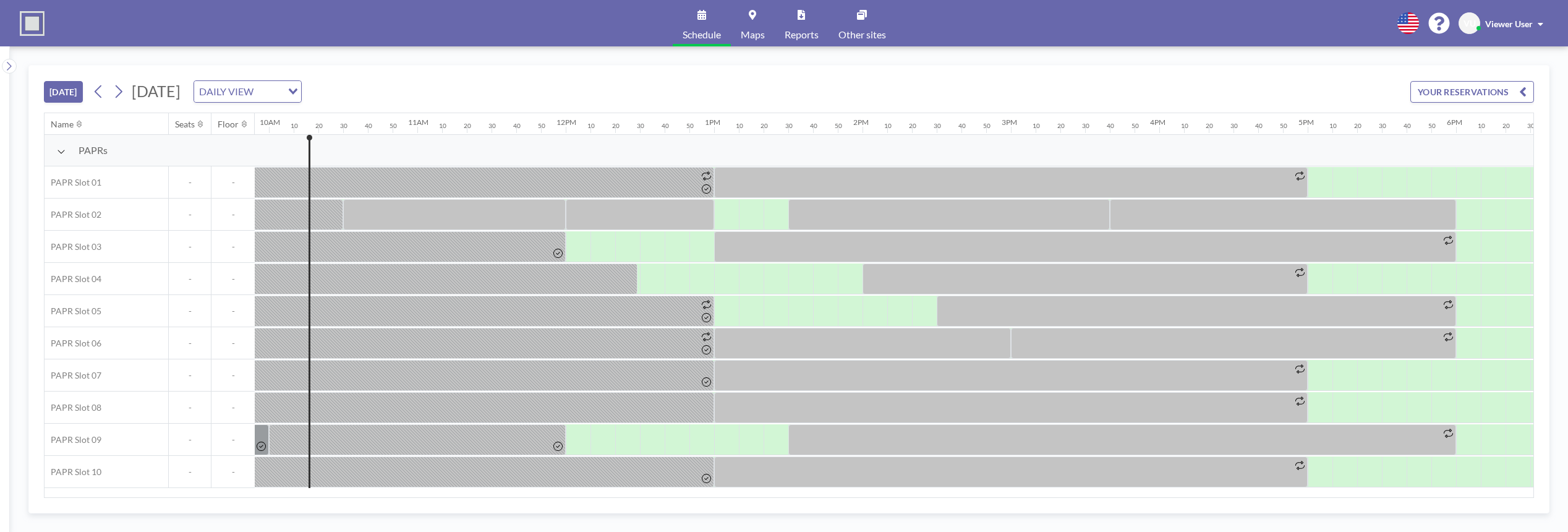
scroll to position [0, 1484]
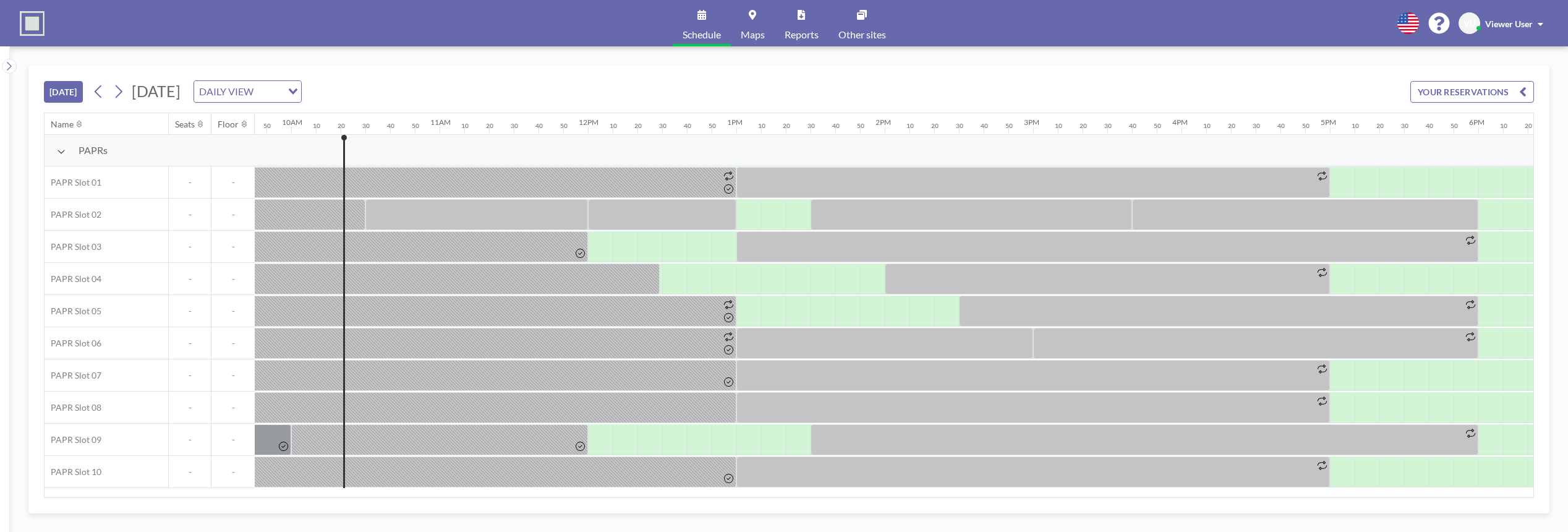
scroll to position [0, 1509]
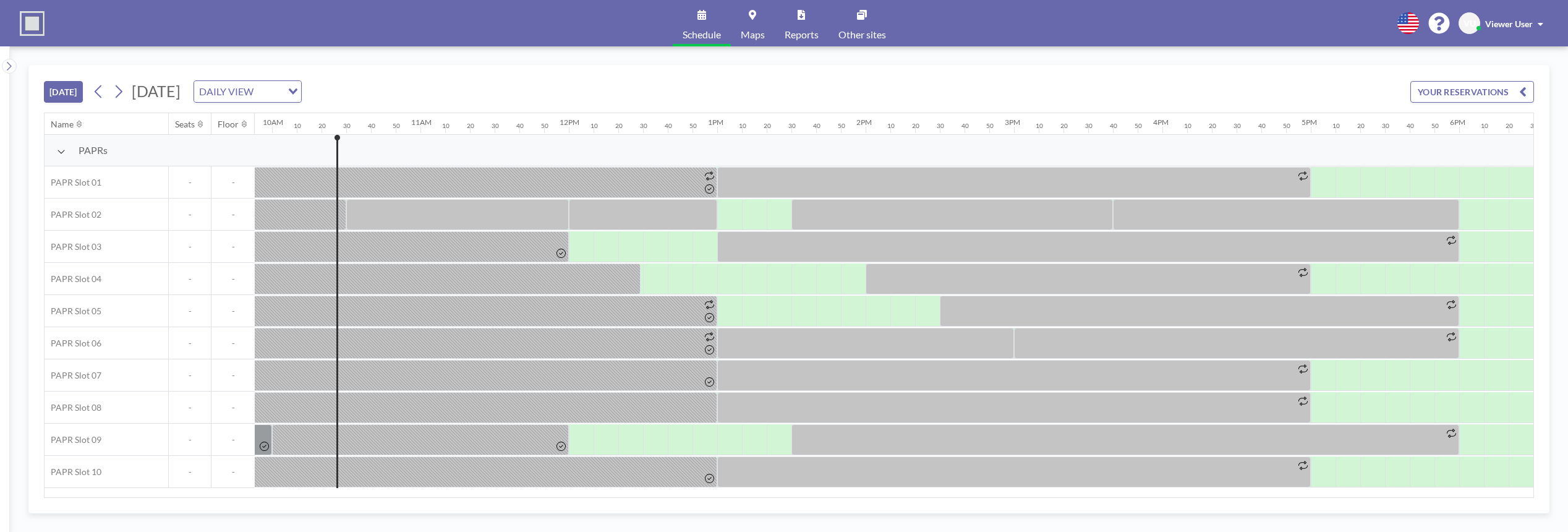
scroll to position [0, 1509]
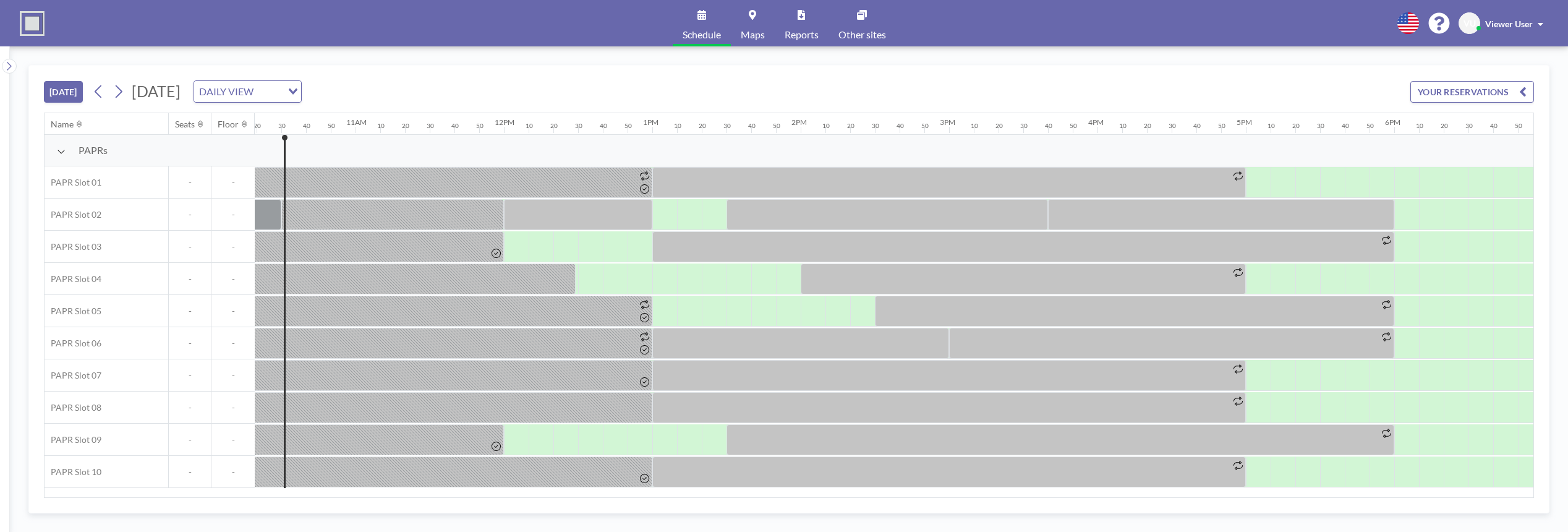
scroll to position [0, 1533]
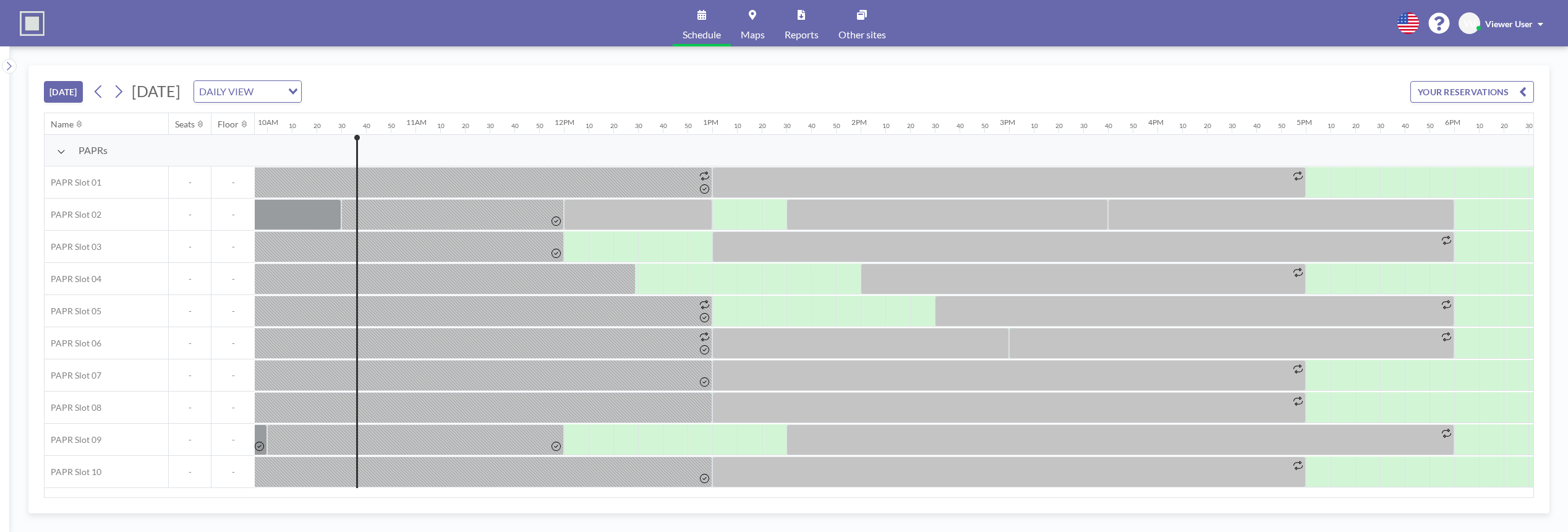
scroll to position [0, 1533]
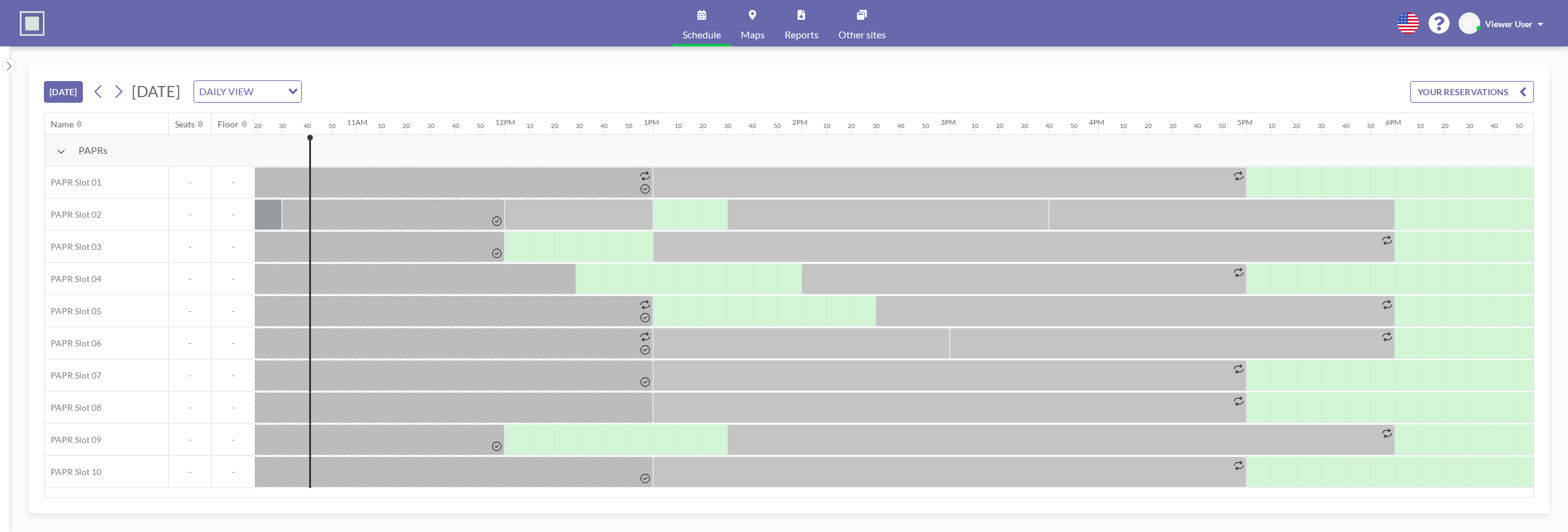
scroll to position [0, 1558]
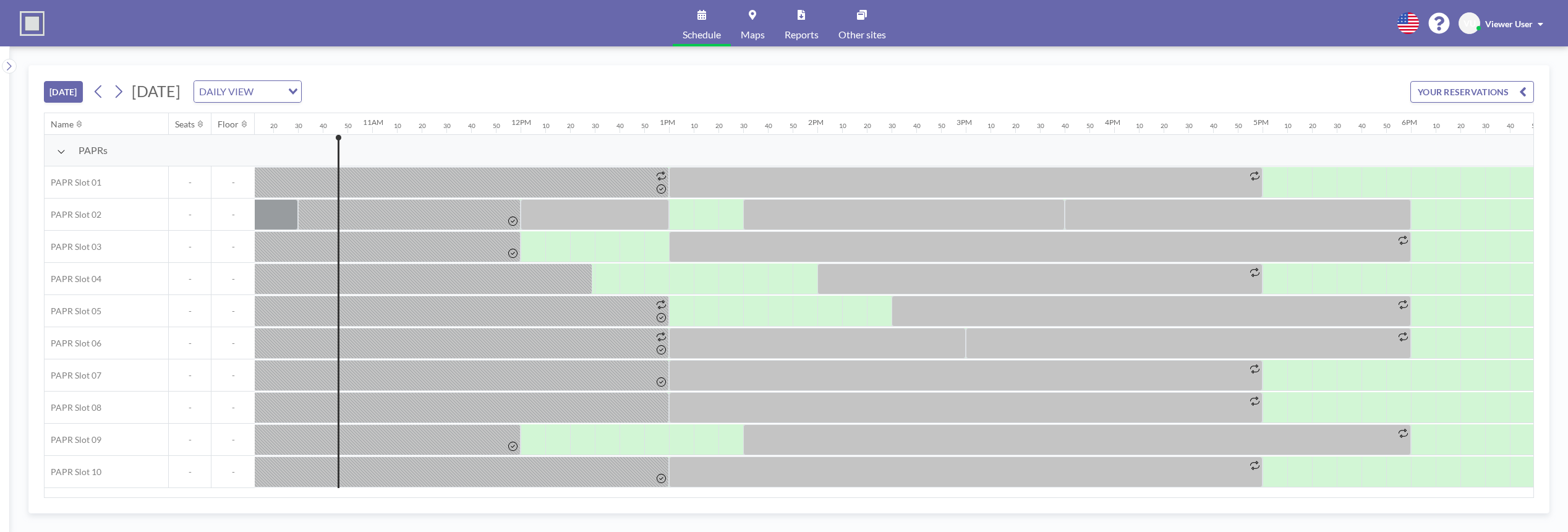
scroll to position [0, 1558]
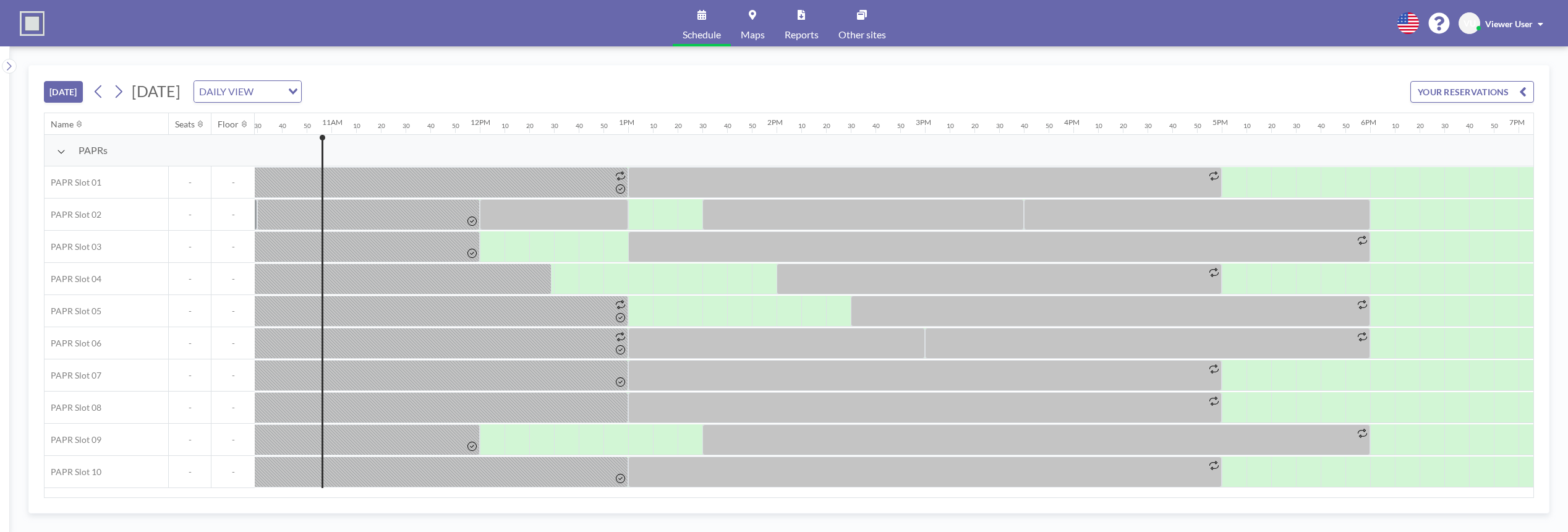
scroll to position [0, 1583]
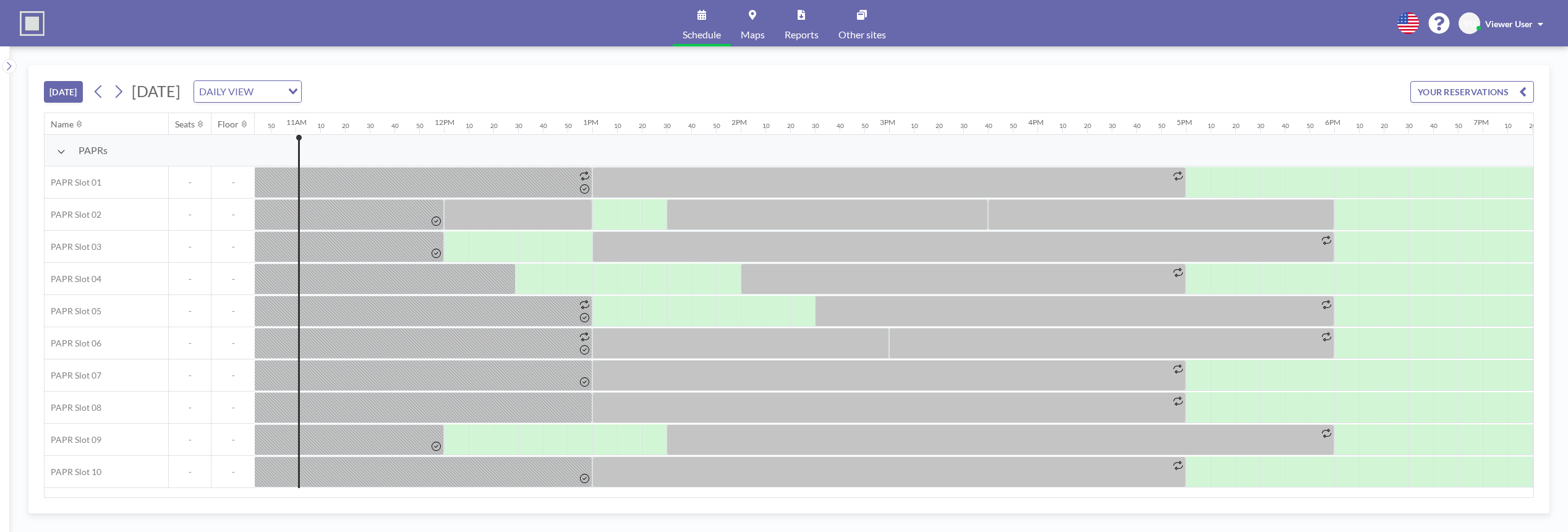
scroll to position [0, 1607]
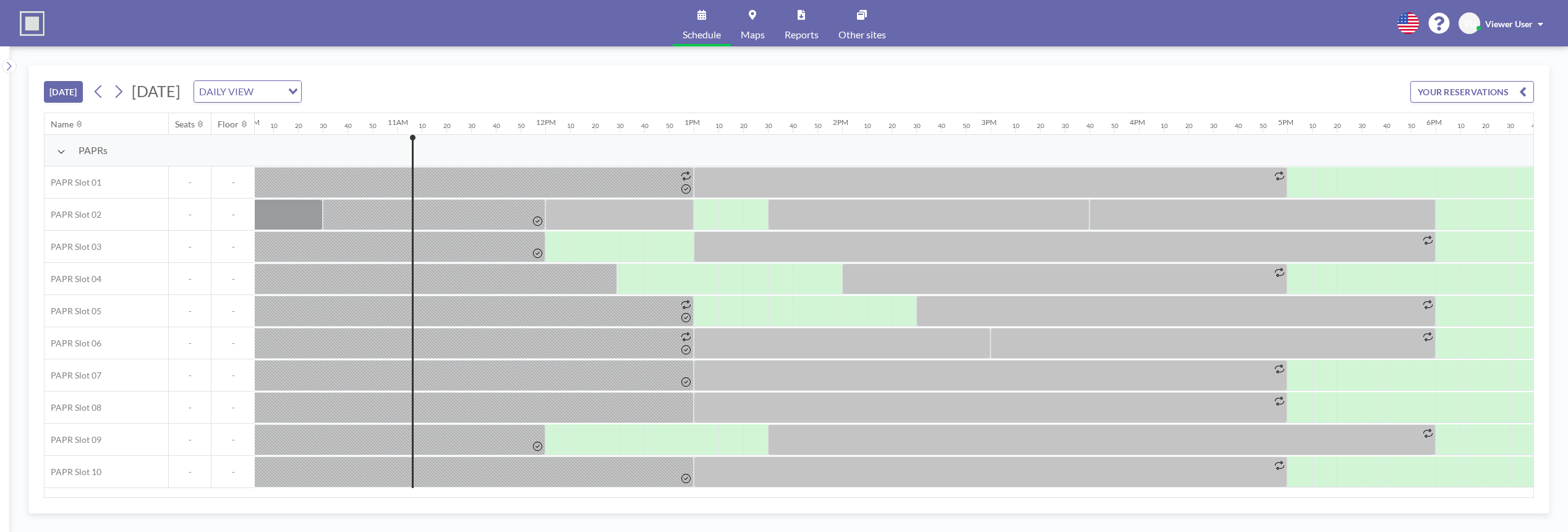
scroll to position [0, 1607]
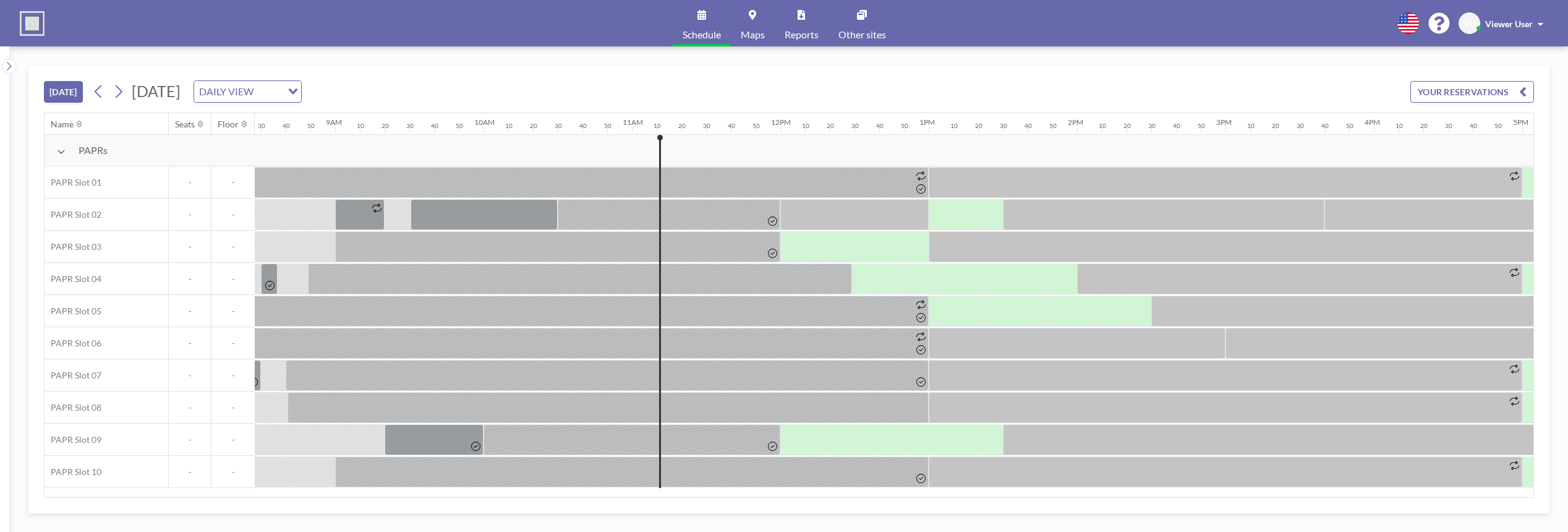
scroll to position [0, 1633]
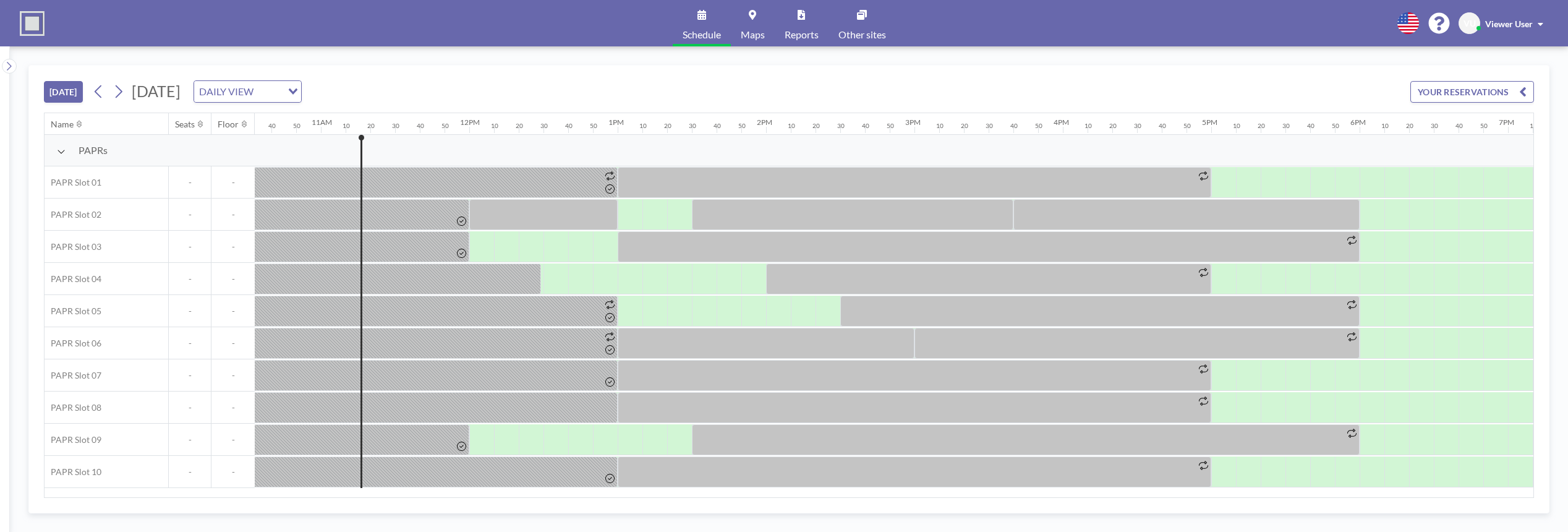
scroll to position [0, 1633]
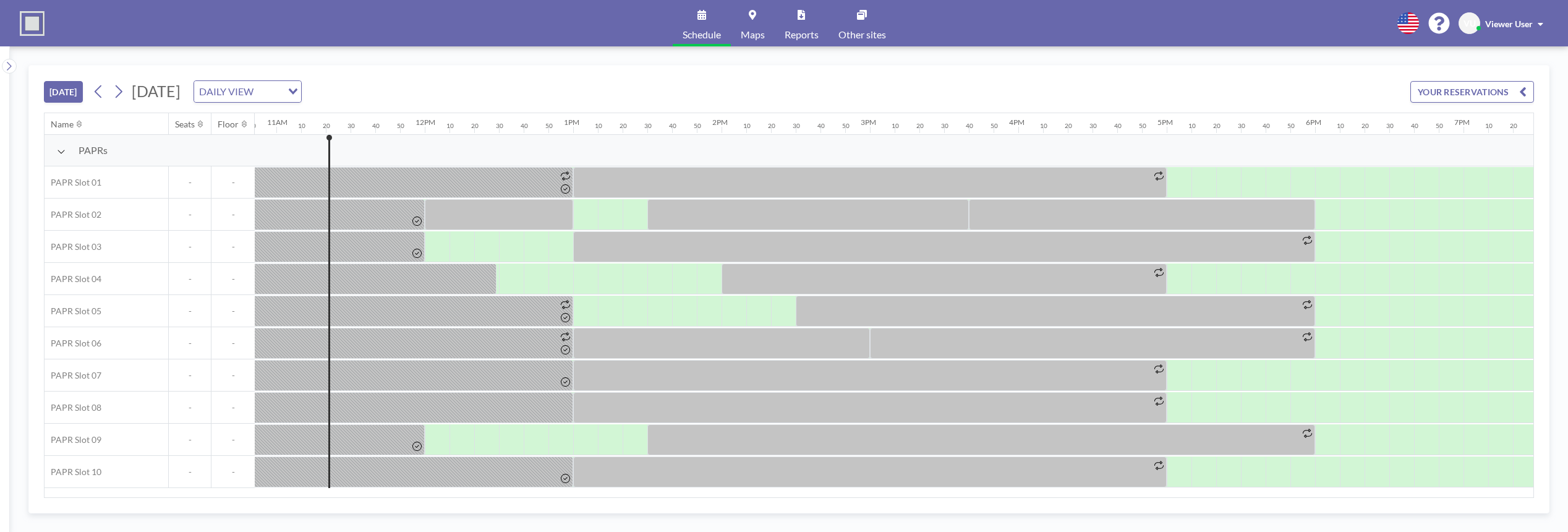
scroll to position [0, 1657]
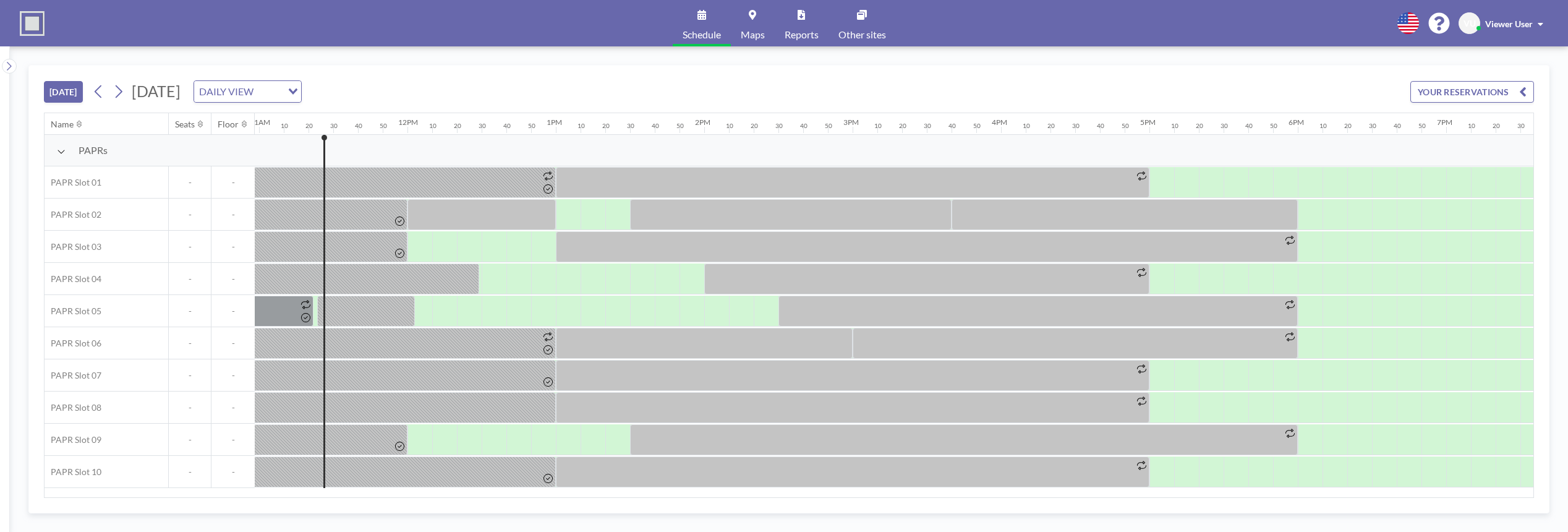
scroll to position [0, 1657]
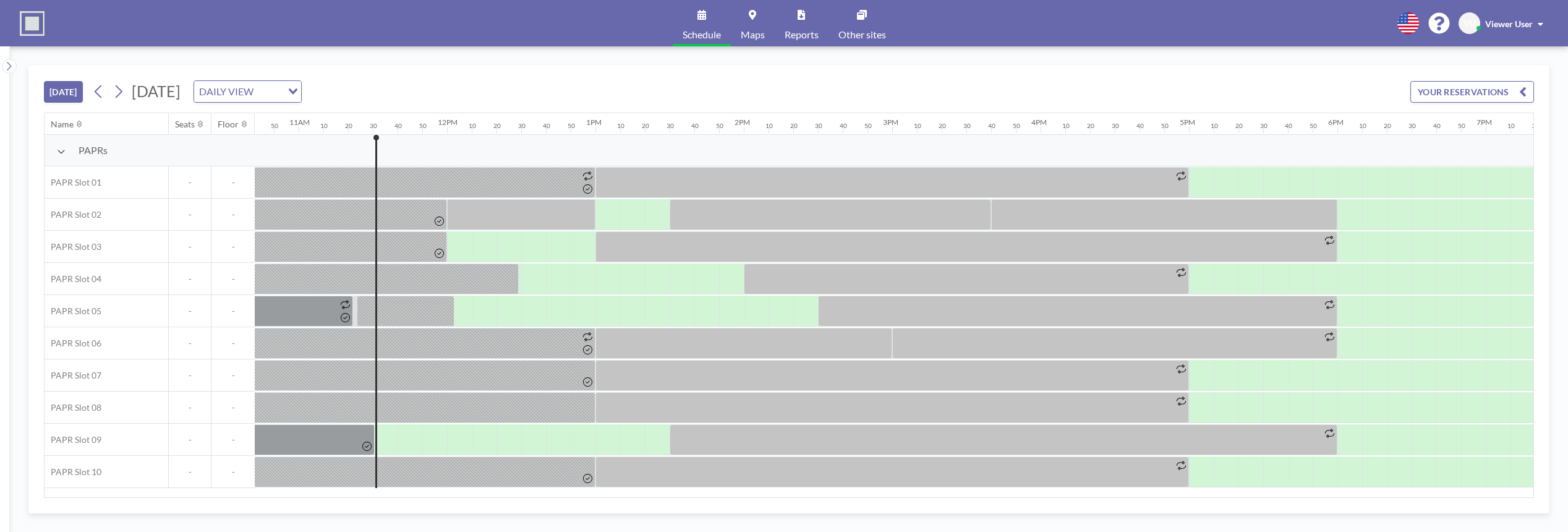
scroll to position [0, 1682]
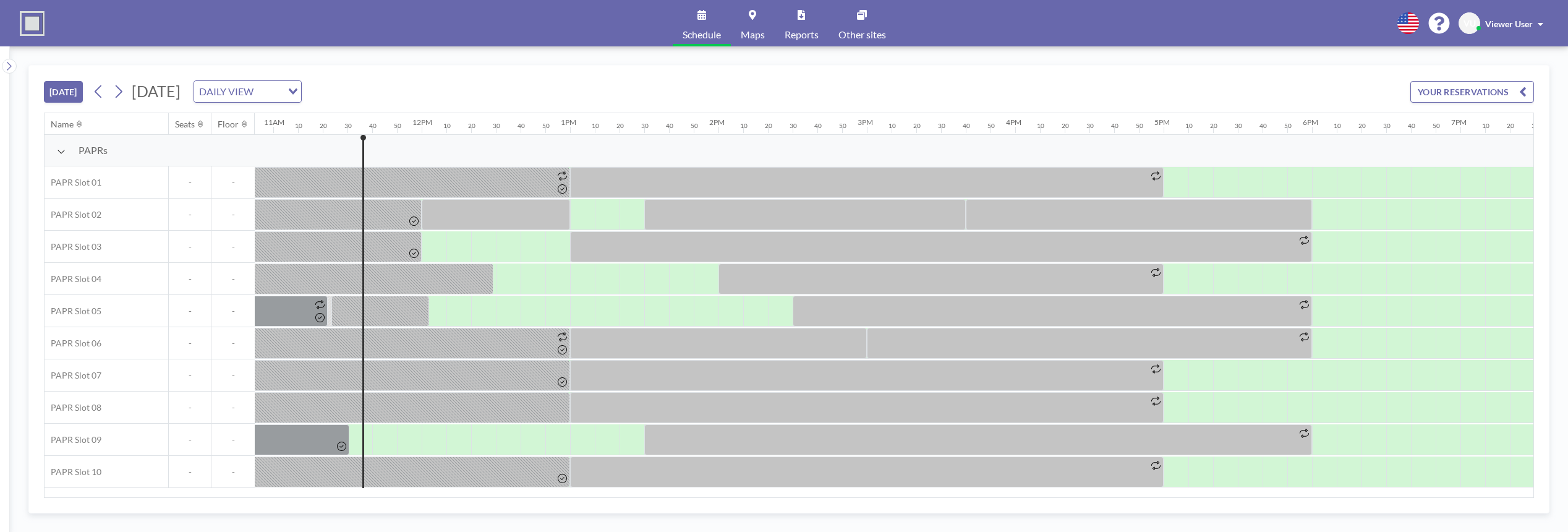
scroll to position [0, 1682]
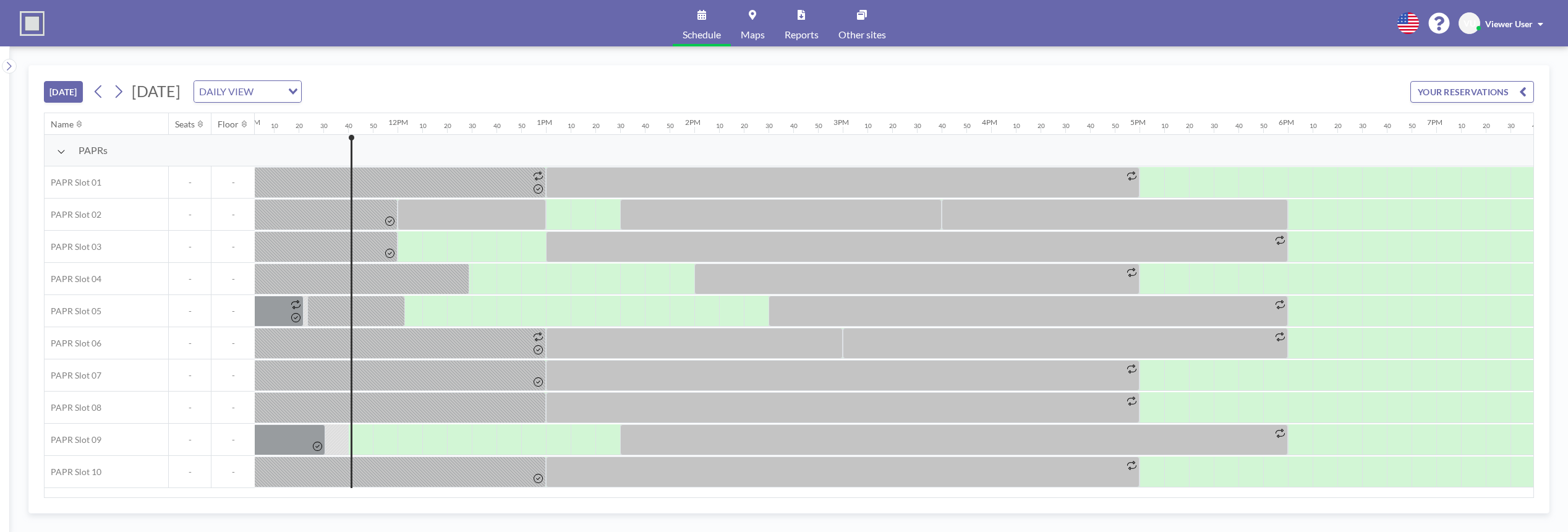
scroll to position [0, 1707]
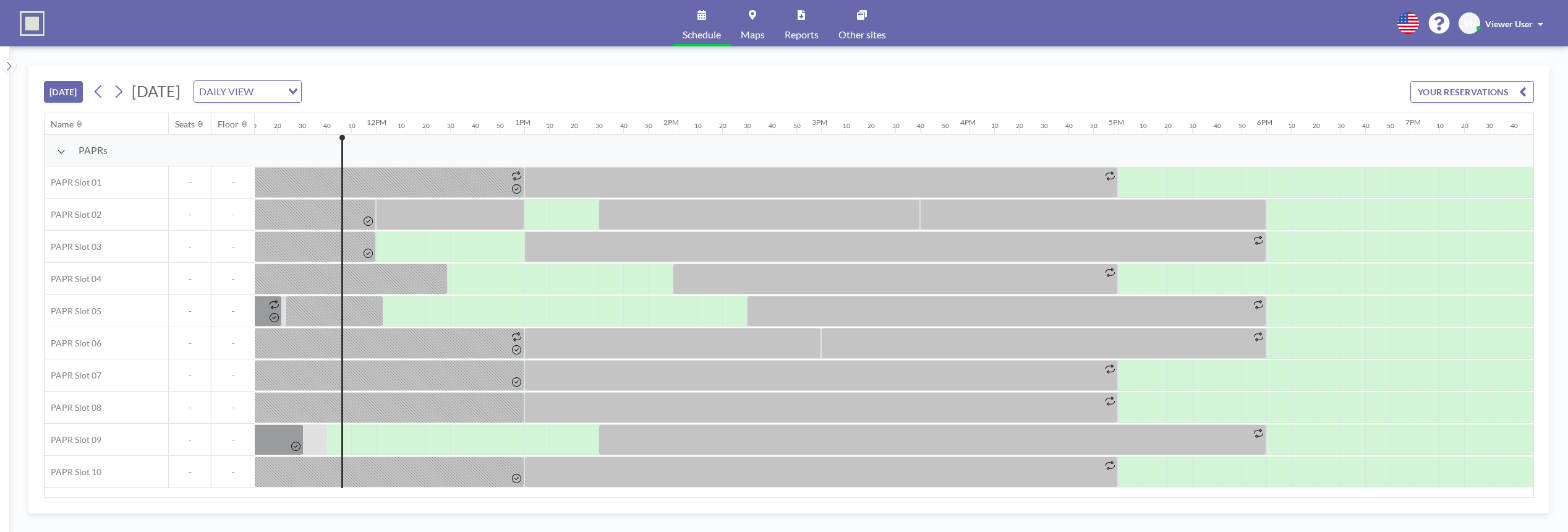
scroll to position [0, 1707]
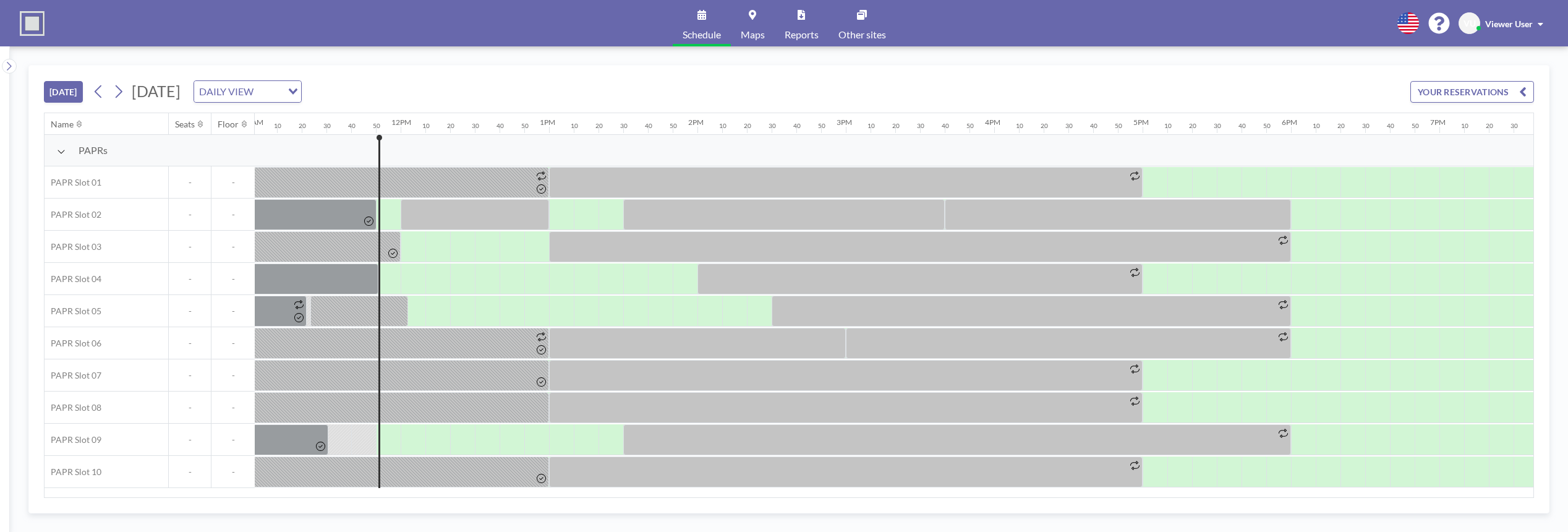
scroll to position [0, 1731]
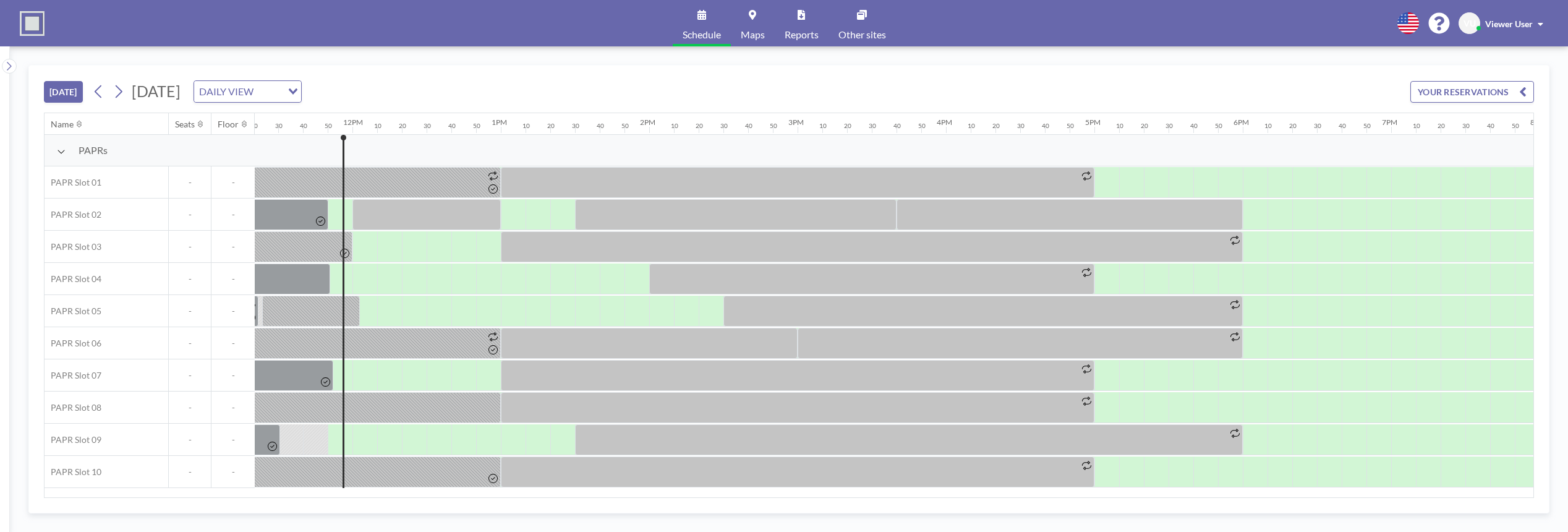
scroll to position [0, 1731]
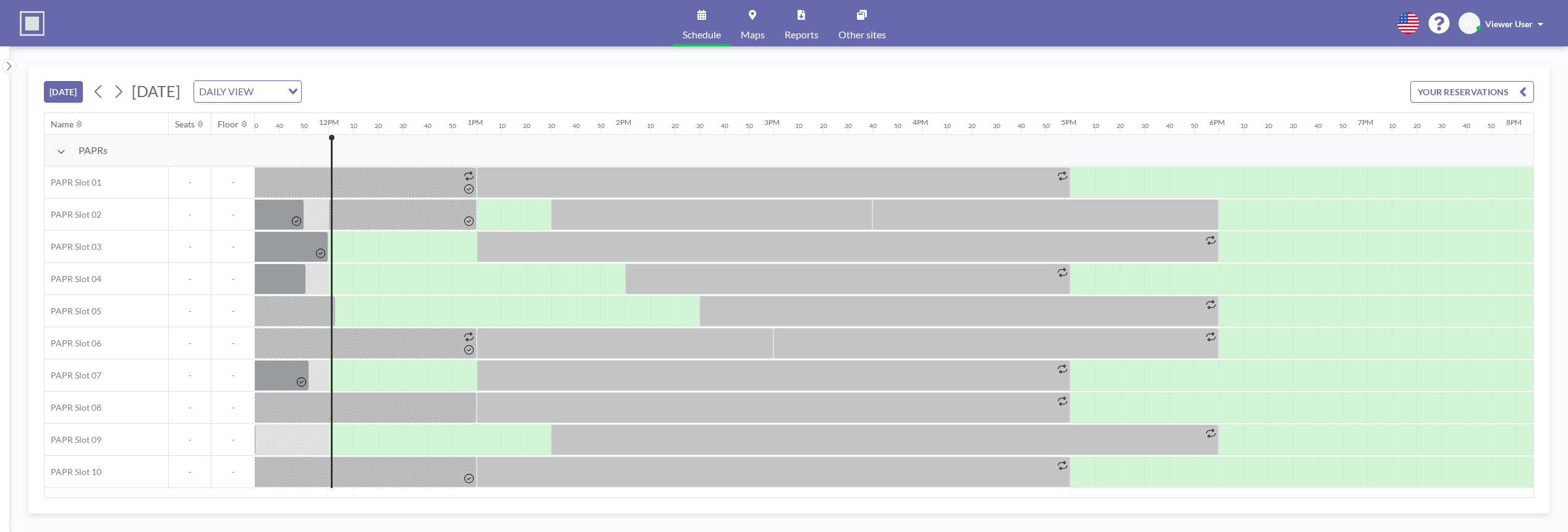
scroll to position [0, 1756]
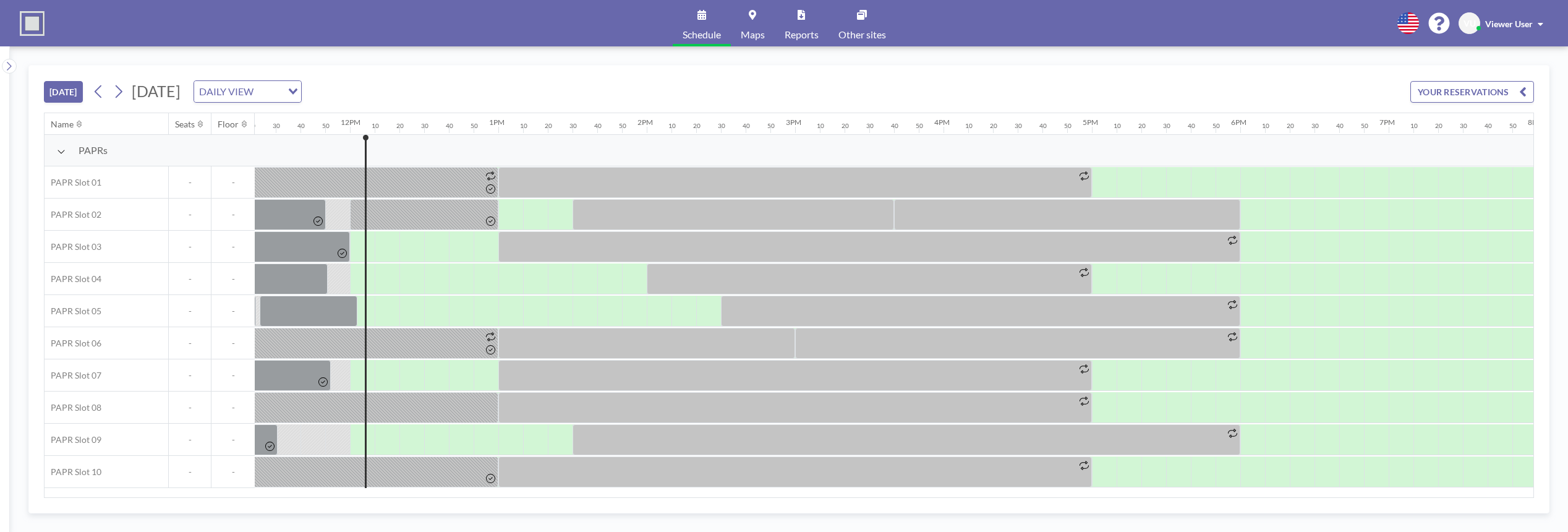
scroll to position [0, 1756]
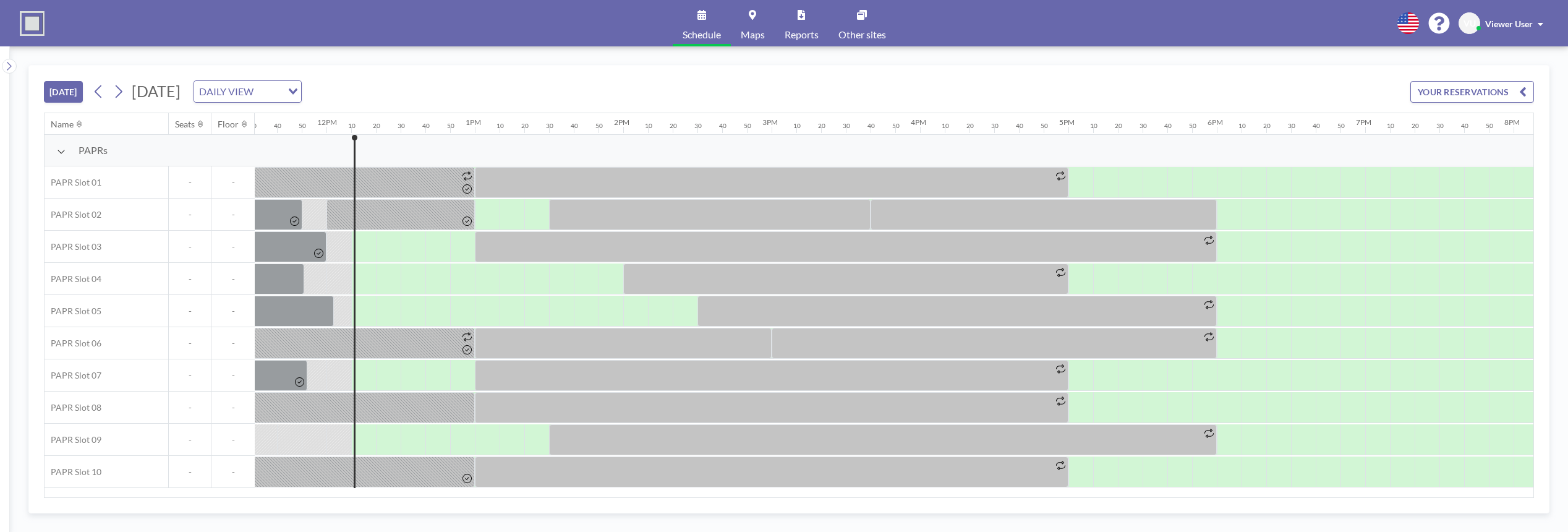
scroll to position [0, 1781]
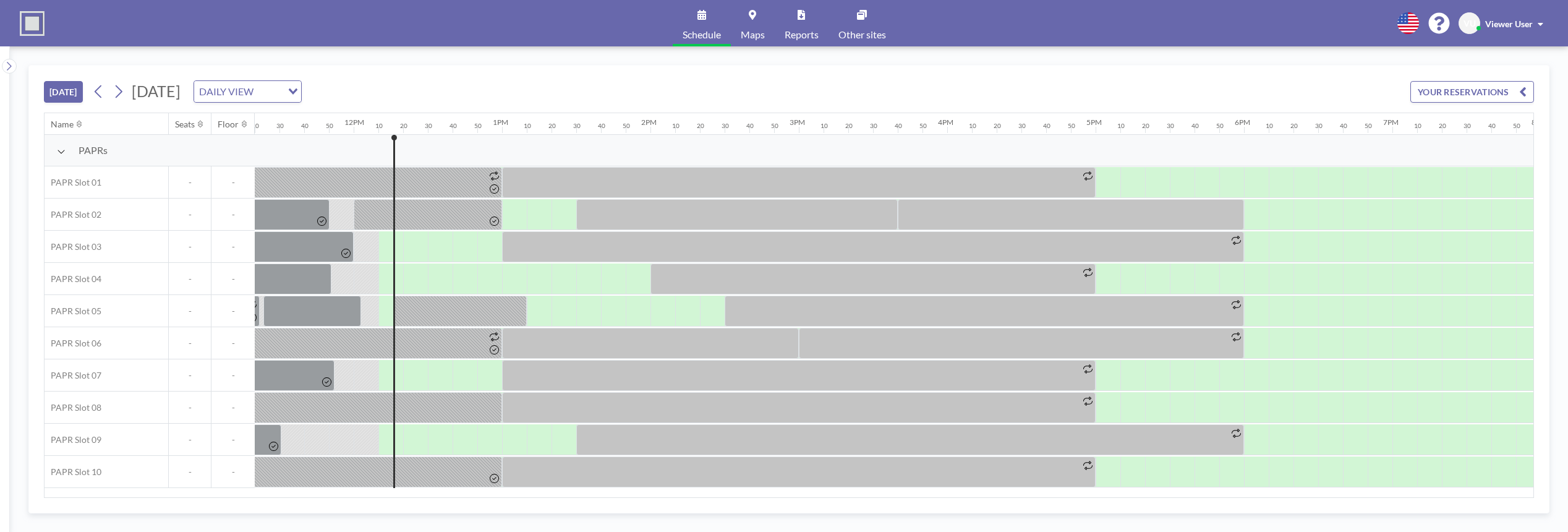
scroll to position [0, 1781]
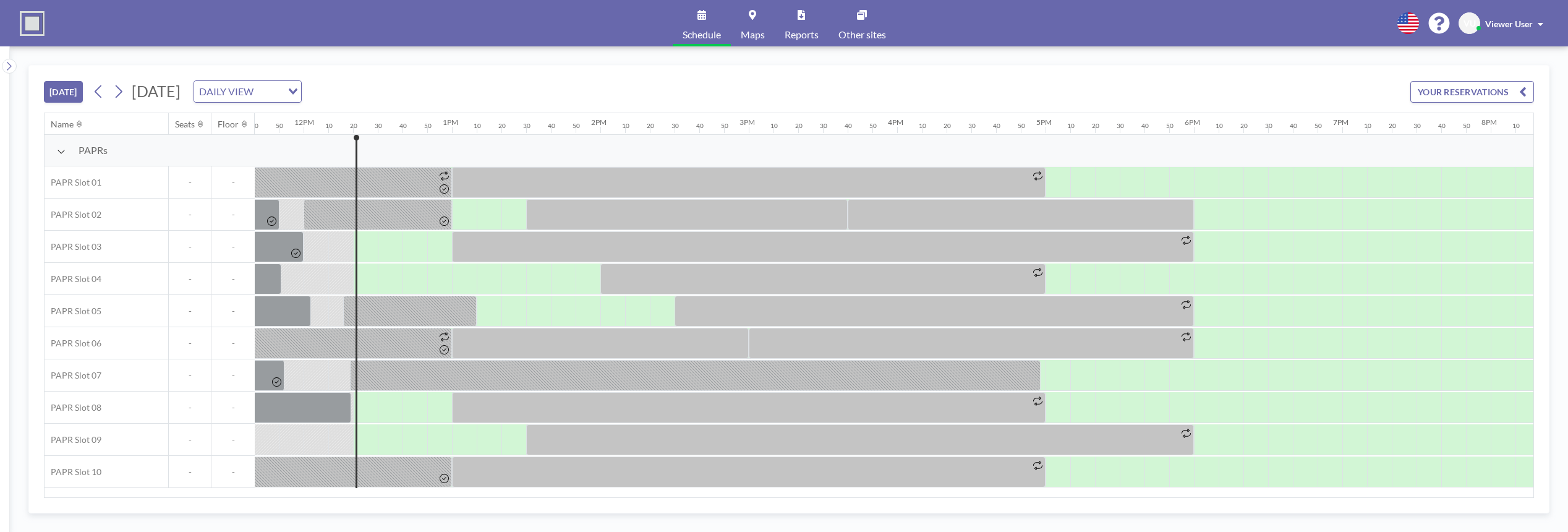
scroll to position [0, 1805]
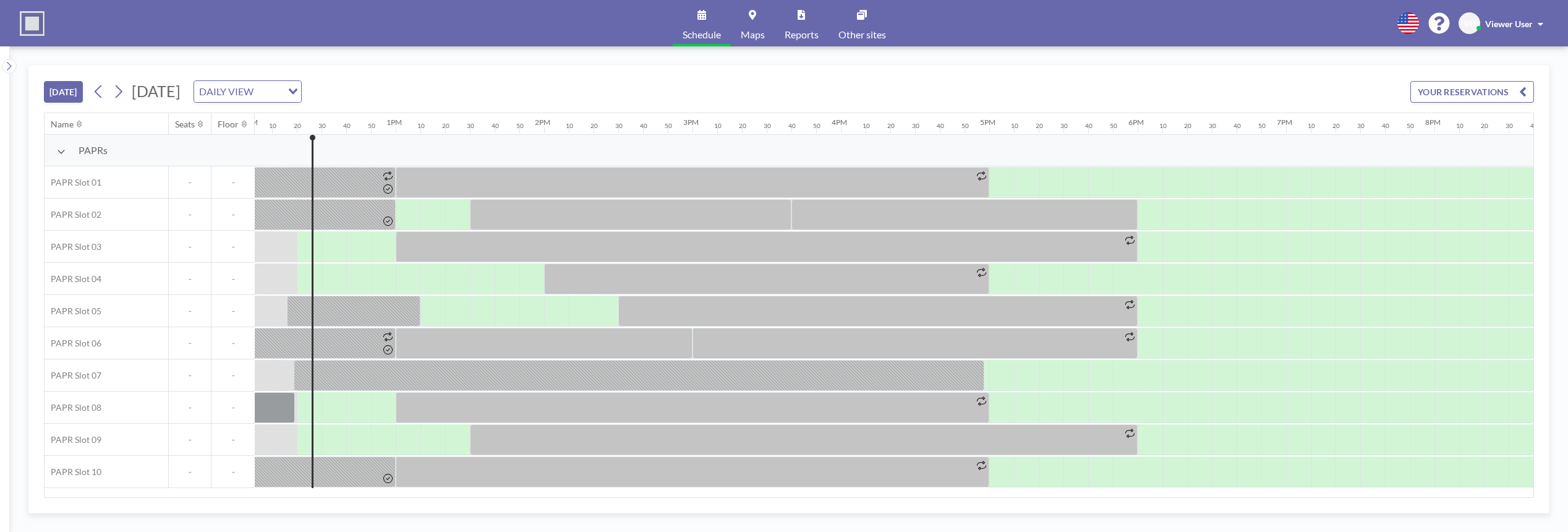
scroll to position [0, 1805]
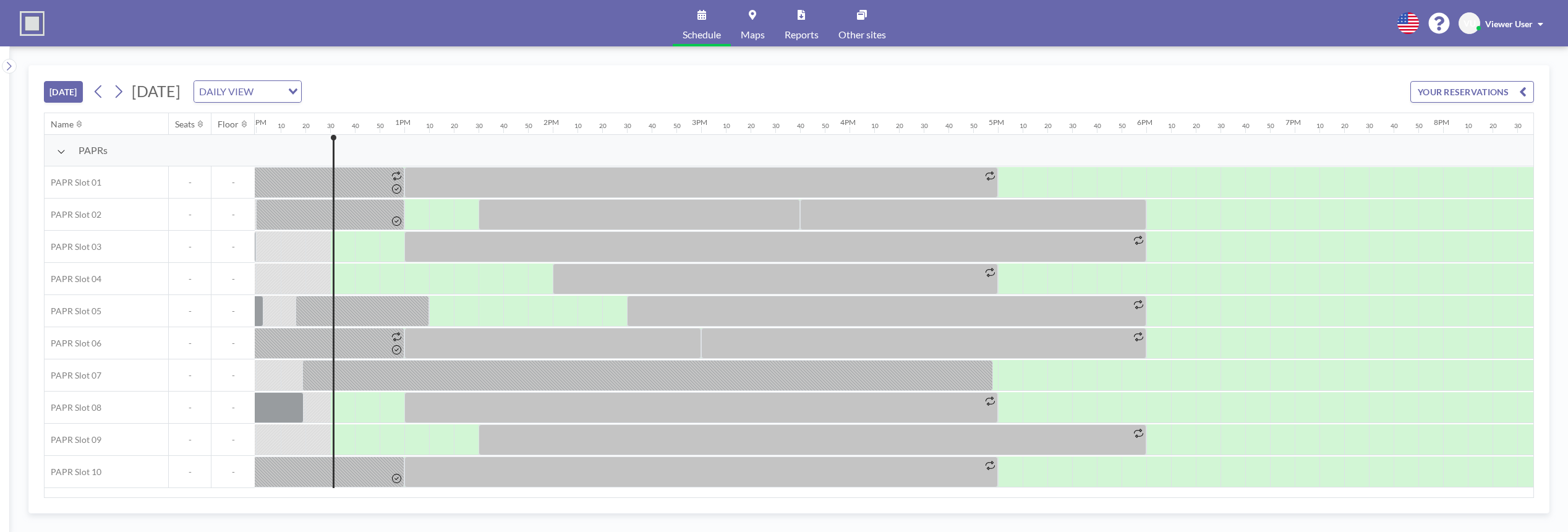
scroll to position [0, 1830]
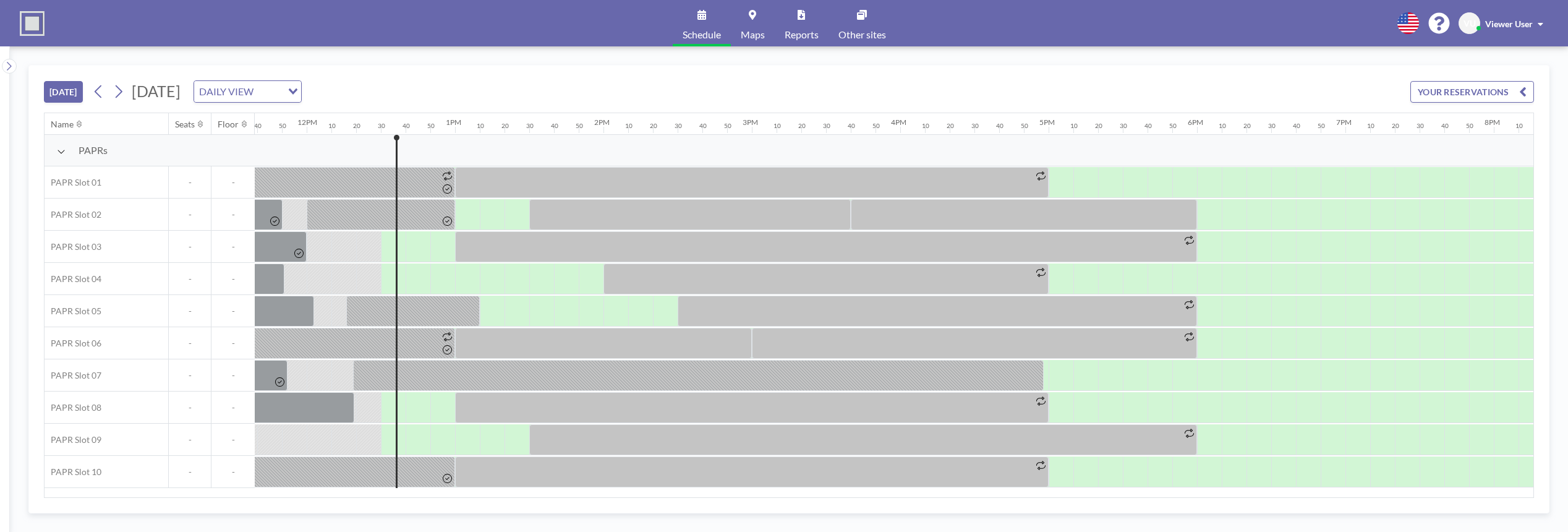
scroll to position [0, 1830]
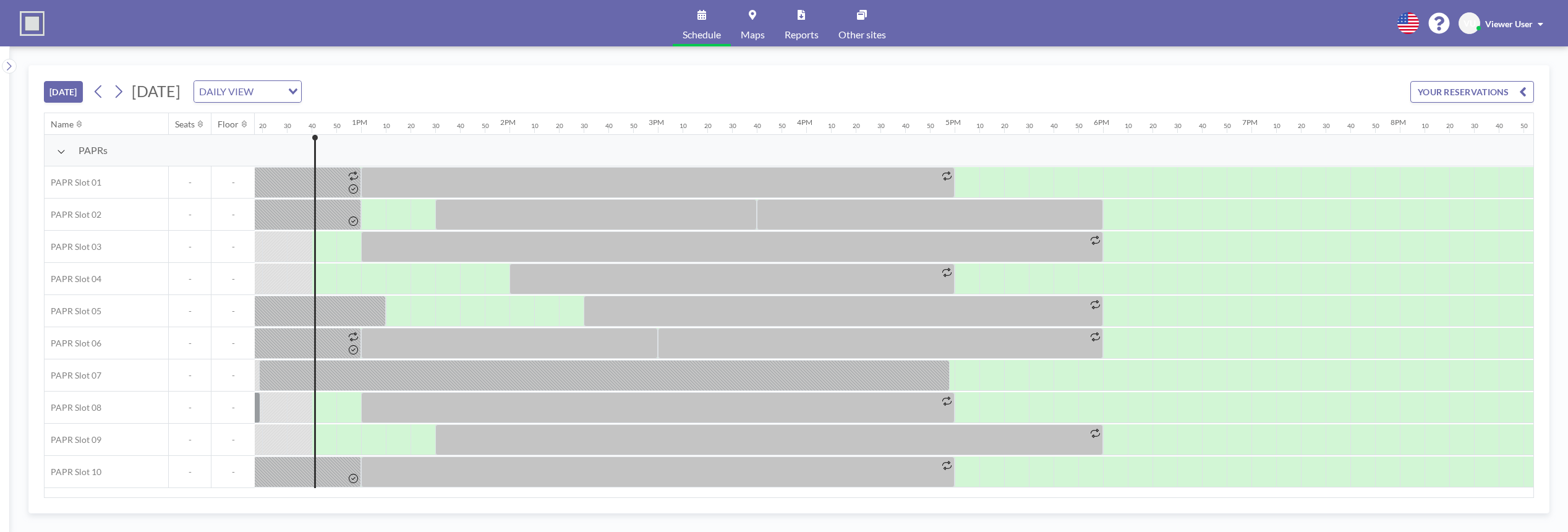
scroll to position [0, 1855]
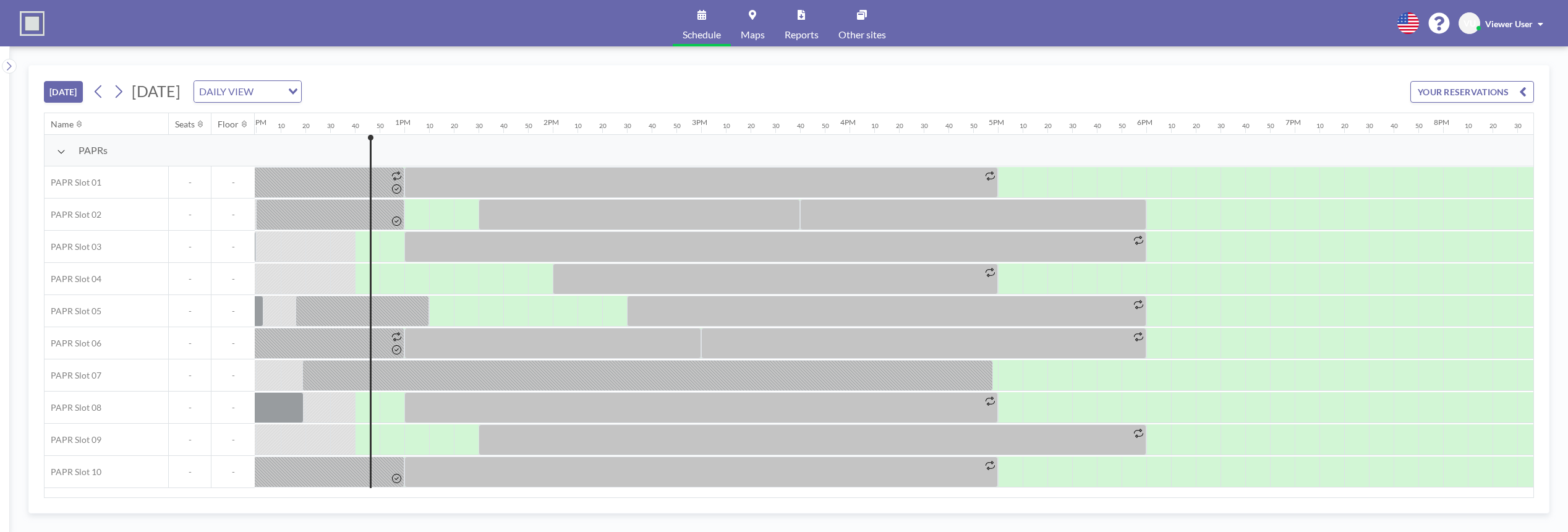
scroll to position [0, 1855]
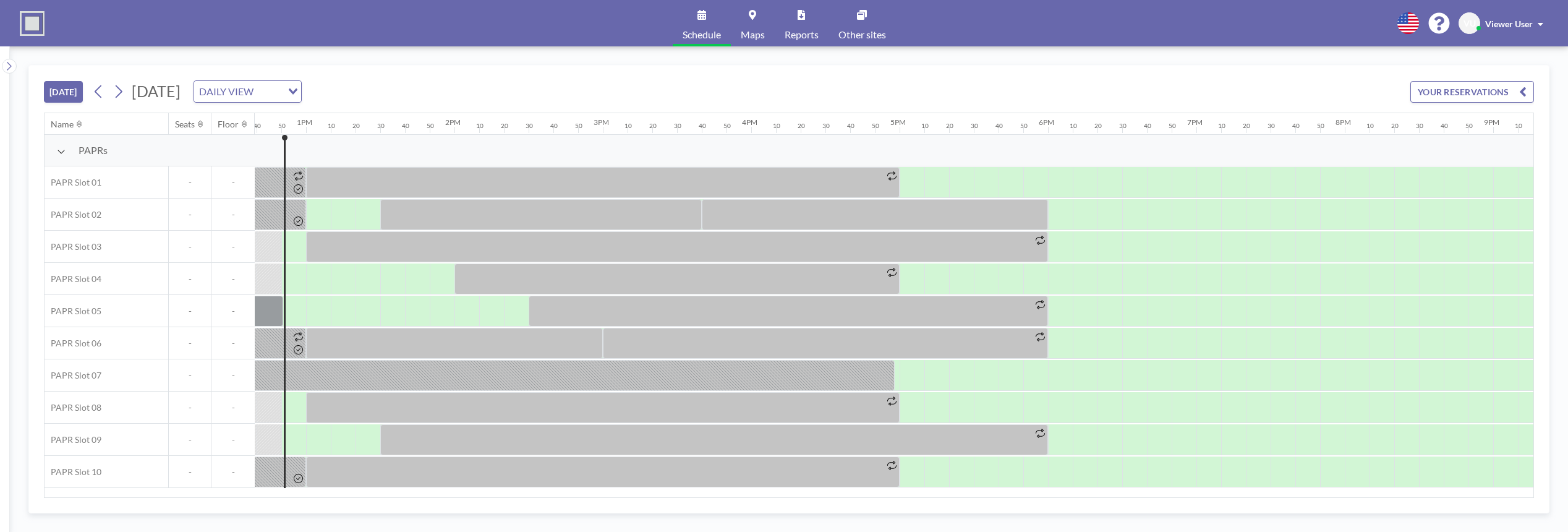
scroll to position [0, 1880]
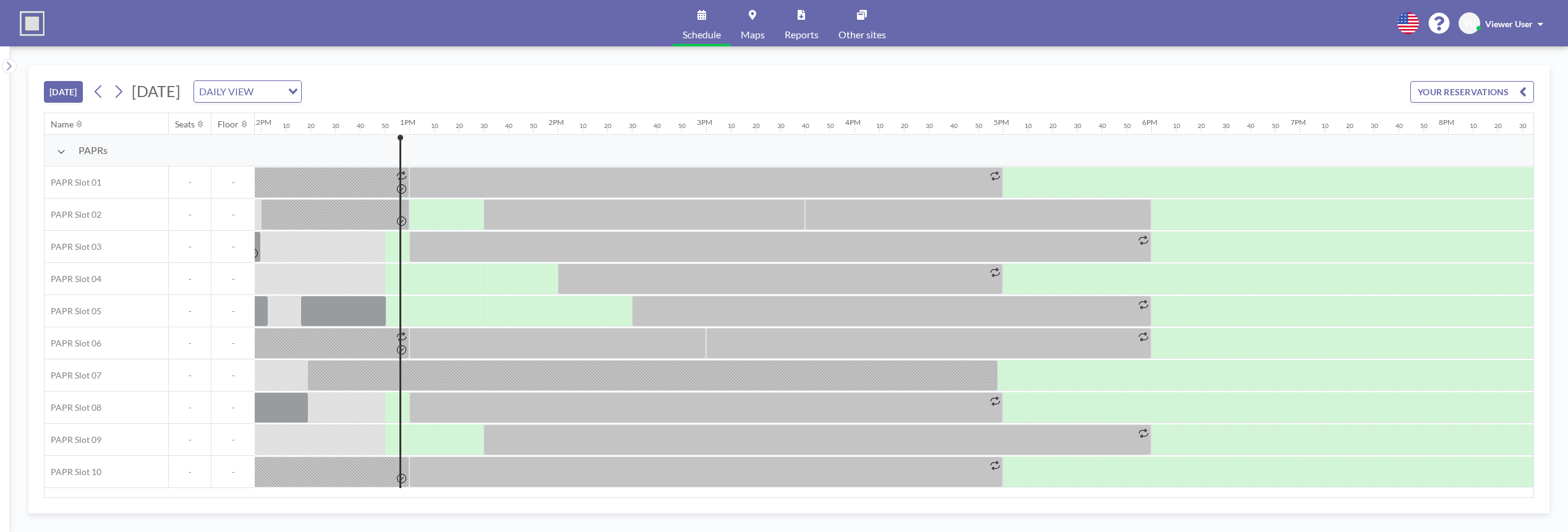
scroll to position [0, 1880]
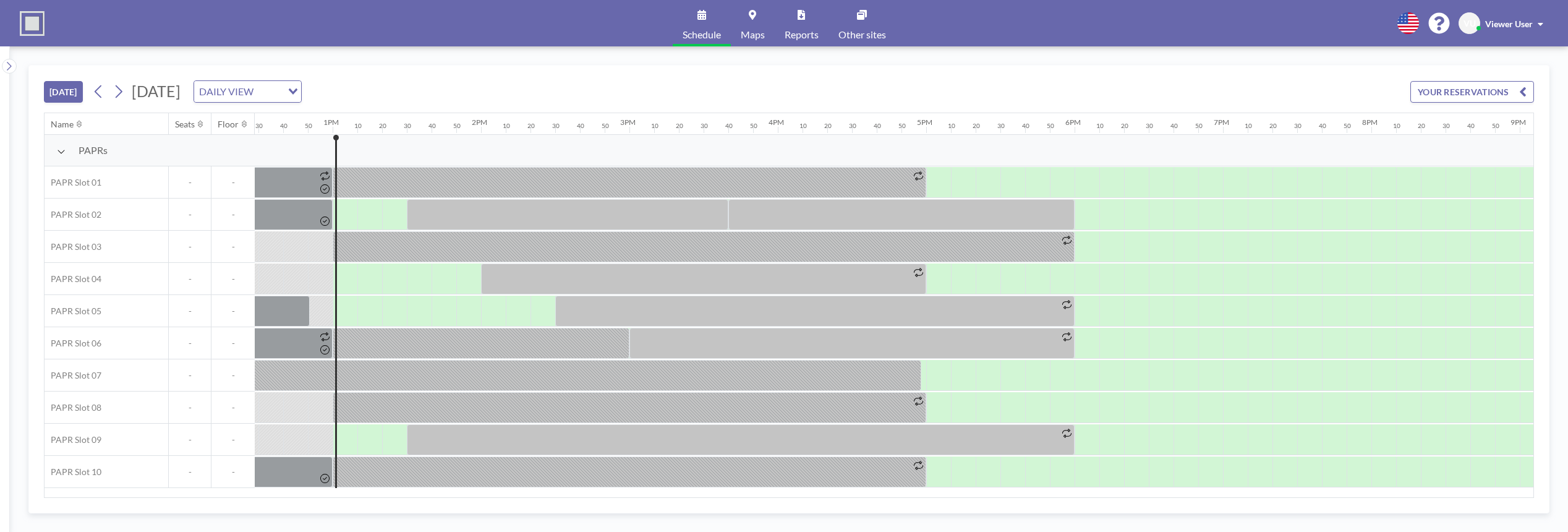
scroll to position [0, 1905]
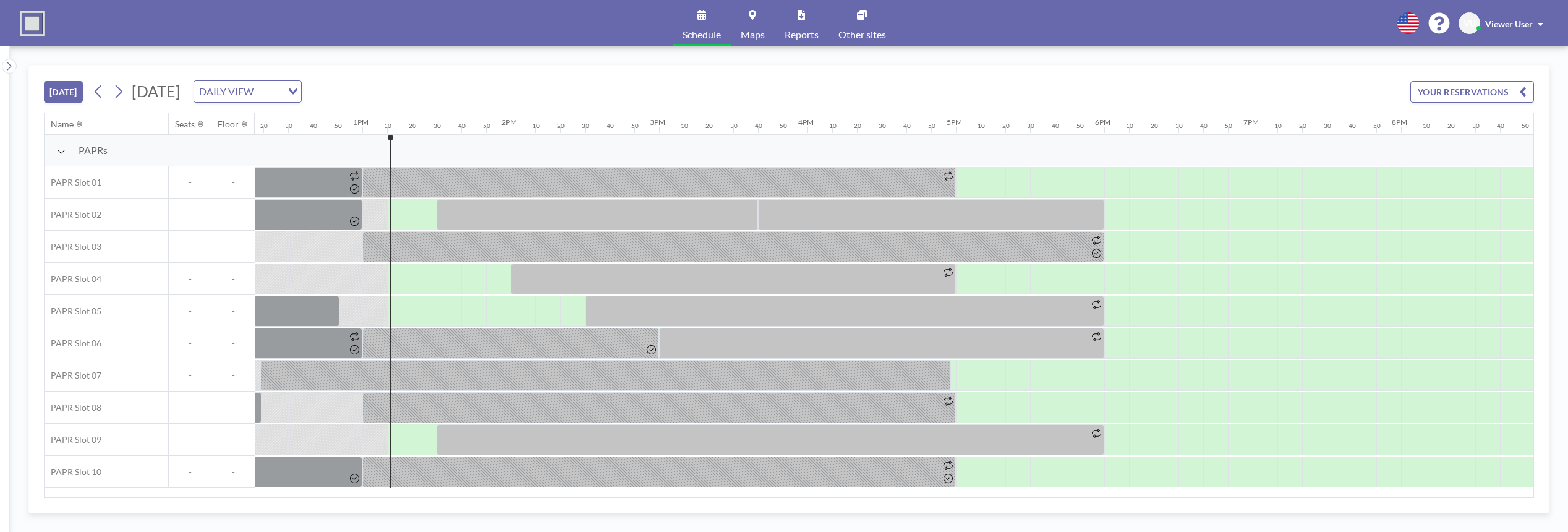
scroll to position [0, 1929]
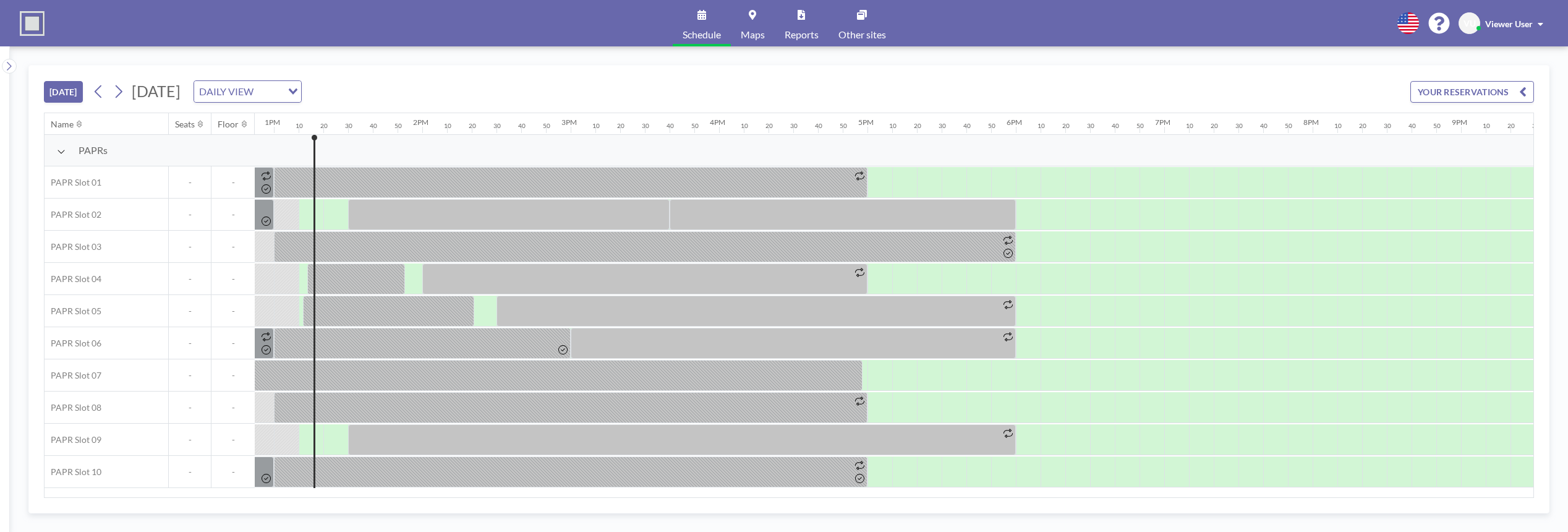
scroll to position [0, 1929]
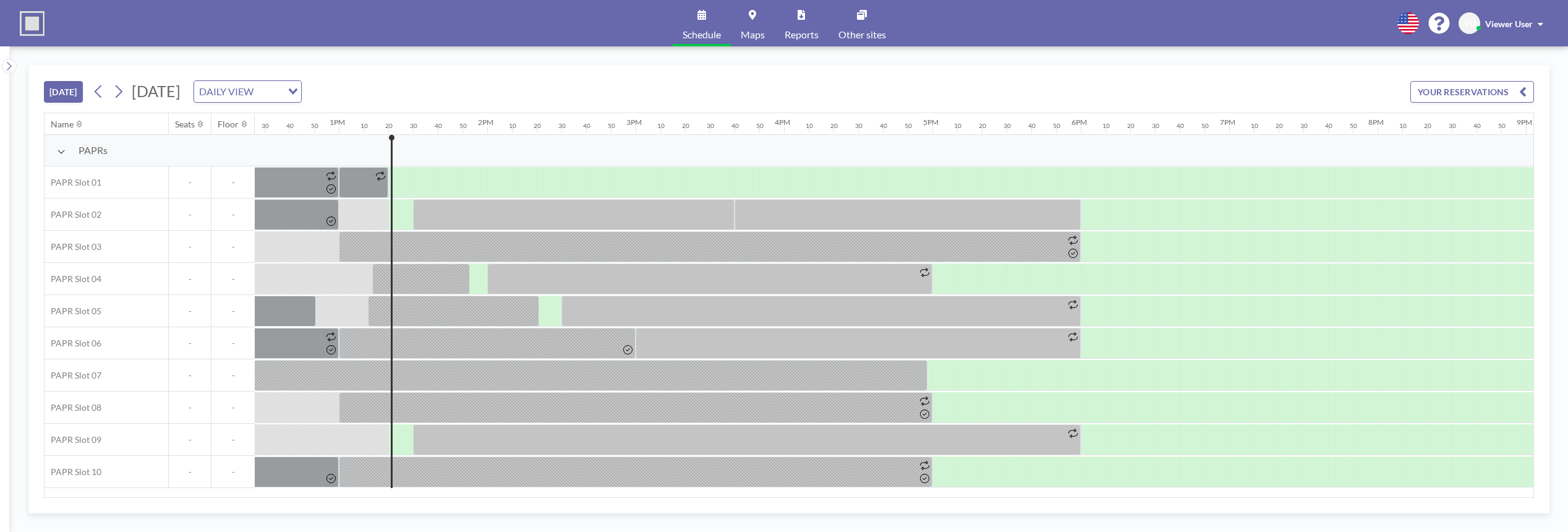
scroll to position [0, 1954]
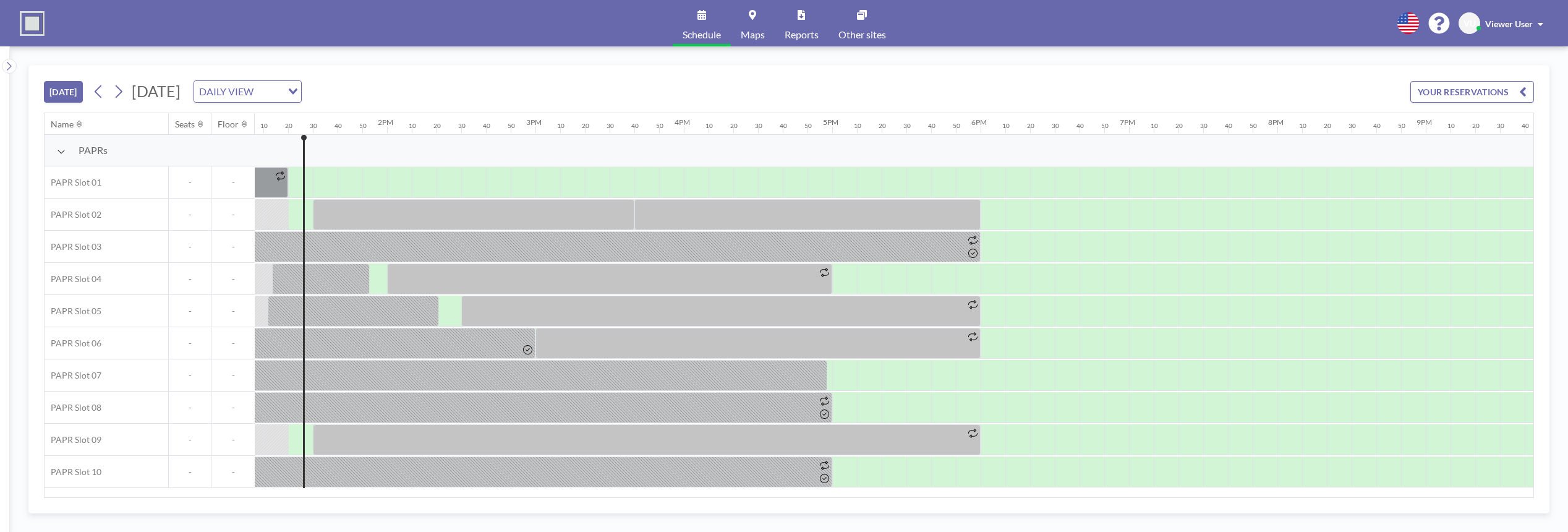
scroll to position [0, 1954]
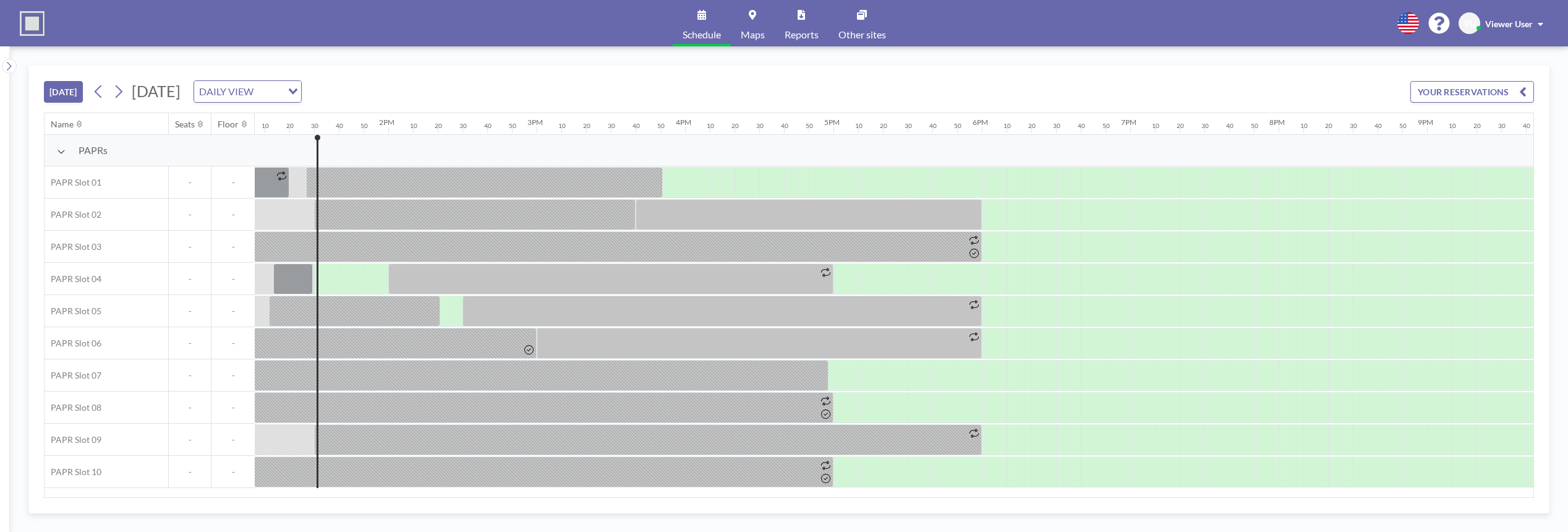
scroll to position [0, 1979]
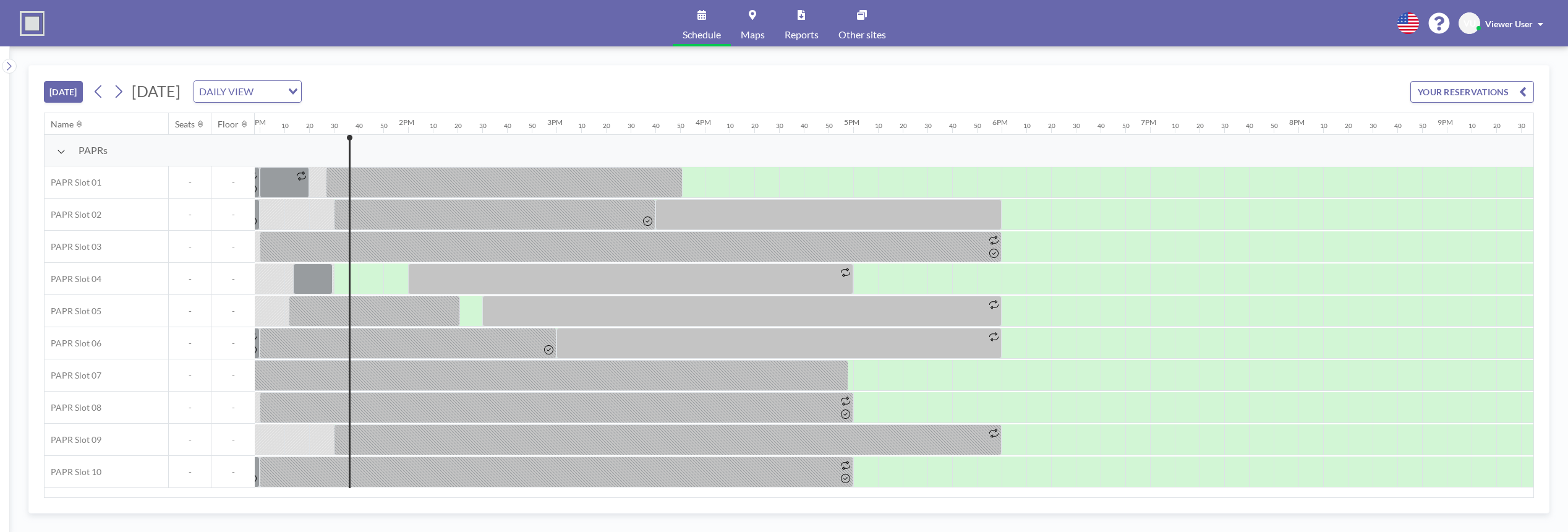
scroll to position [0, 1979]
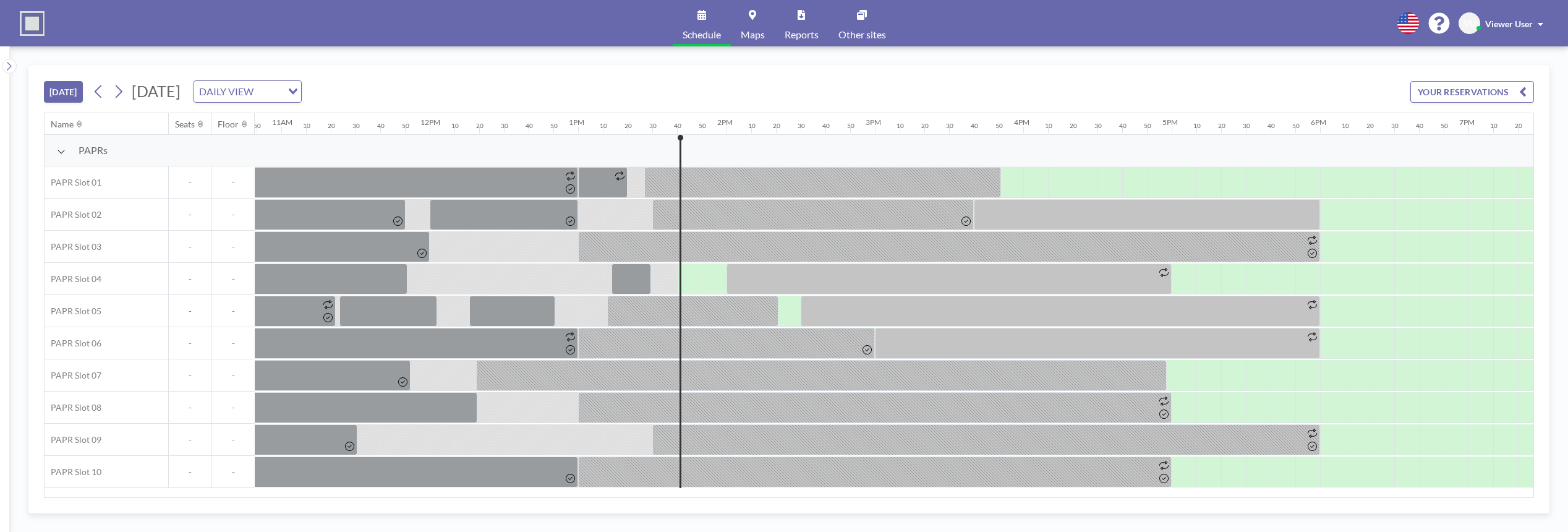
scroll to position [0, 2003]
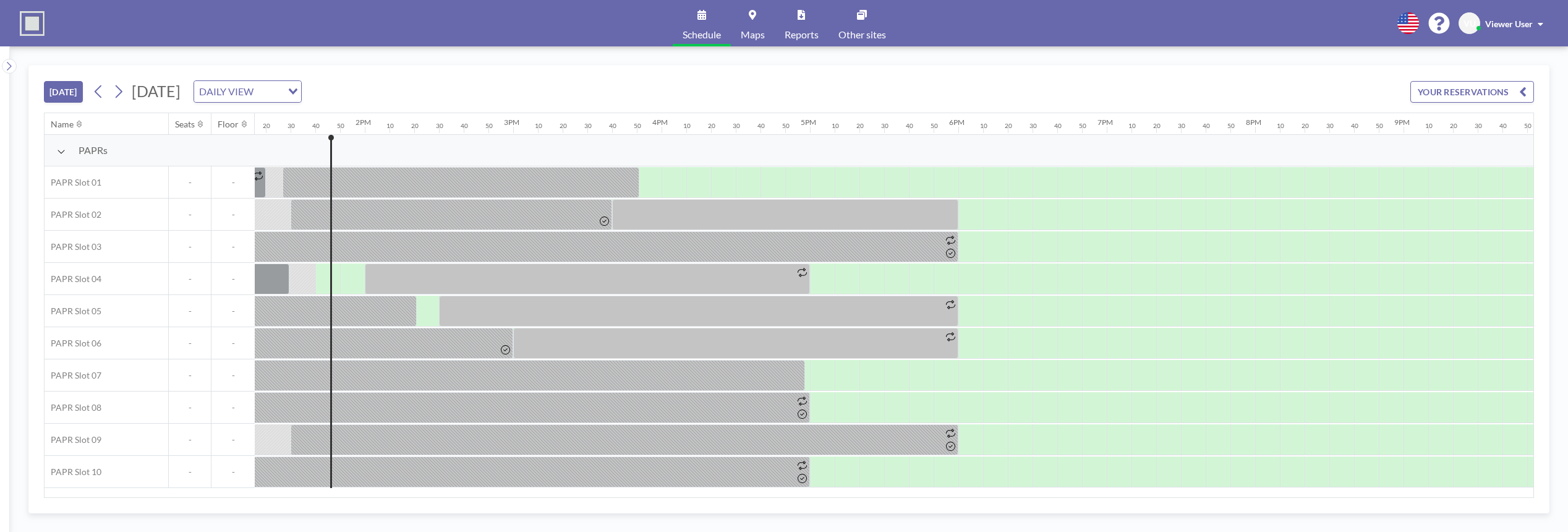
scroll to position [0, 2003]
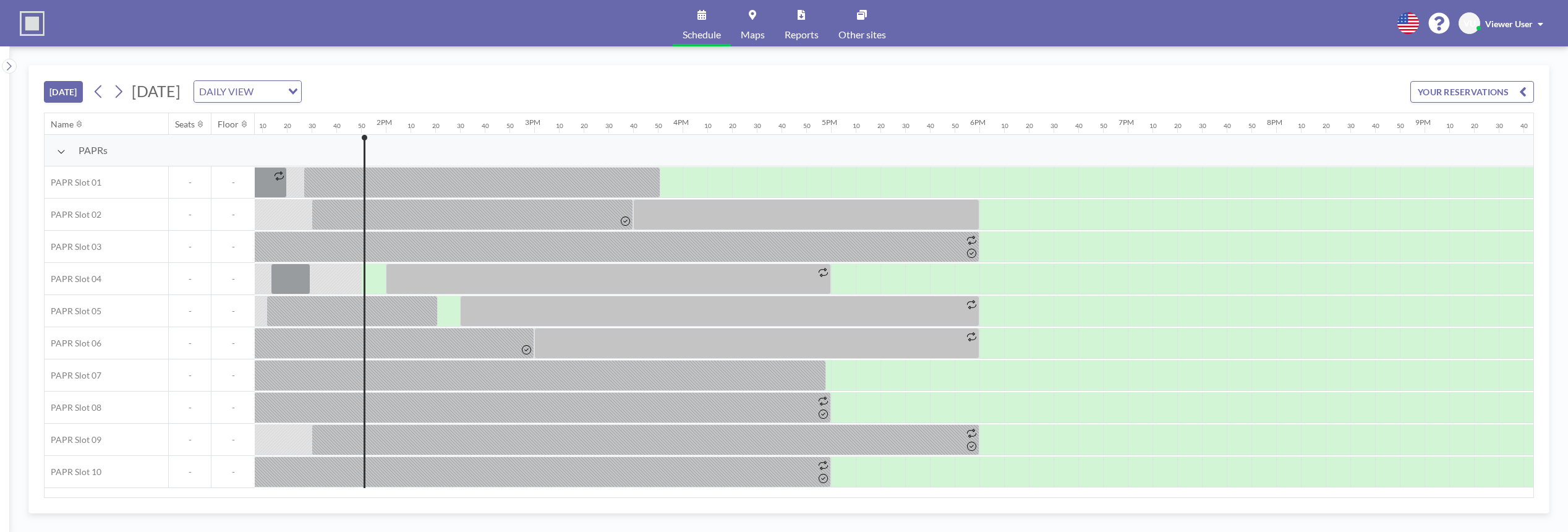
scroll to position [0, 2028]
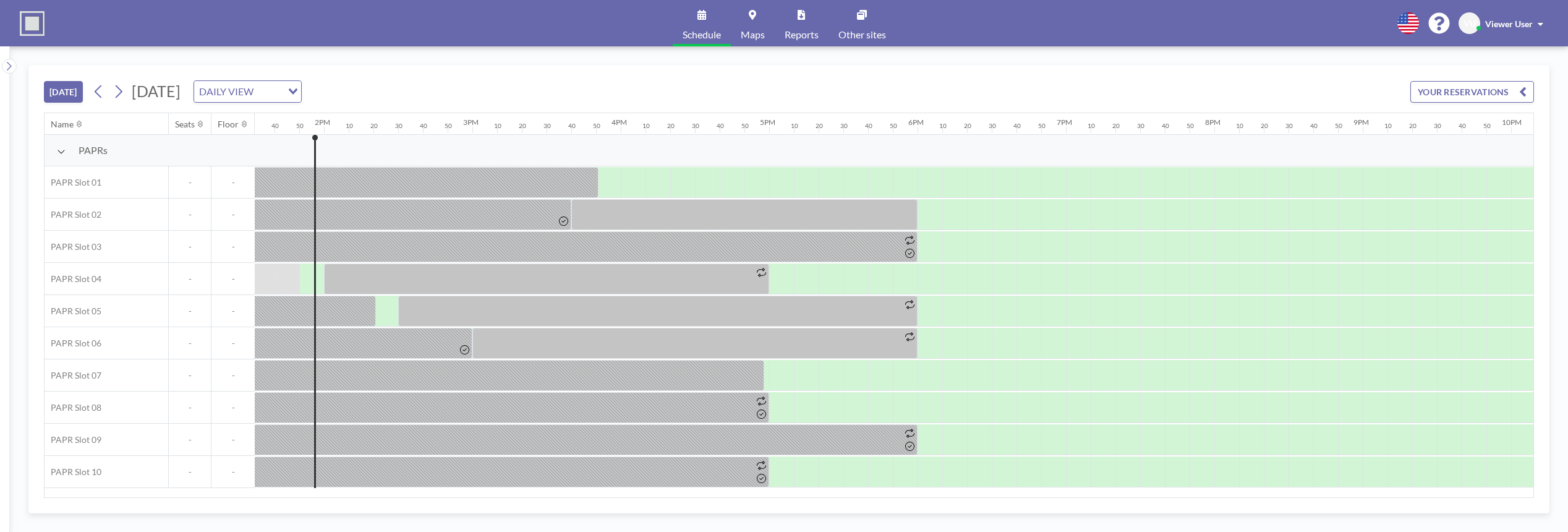
scroll to position [0, 2028]
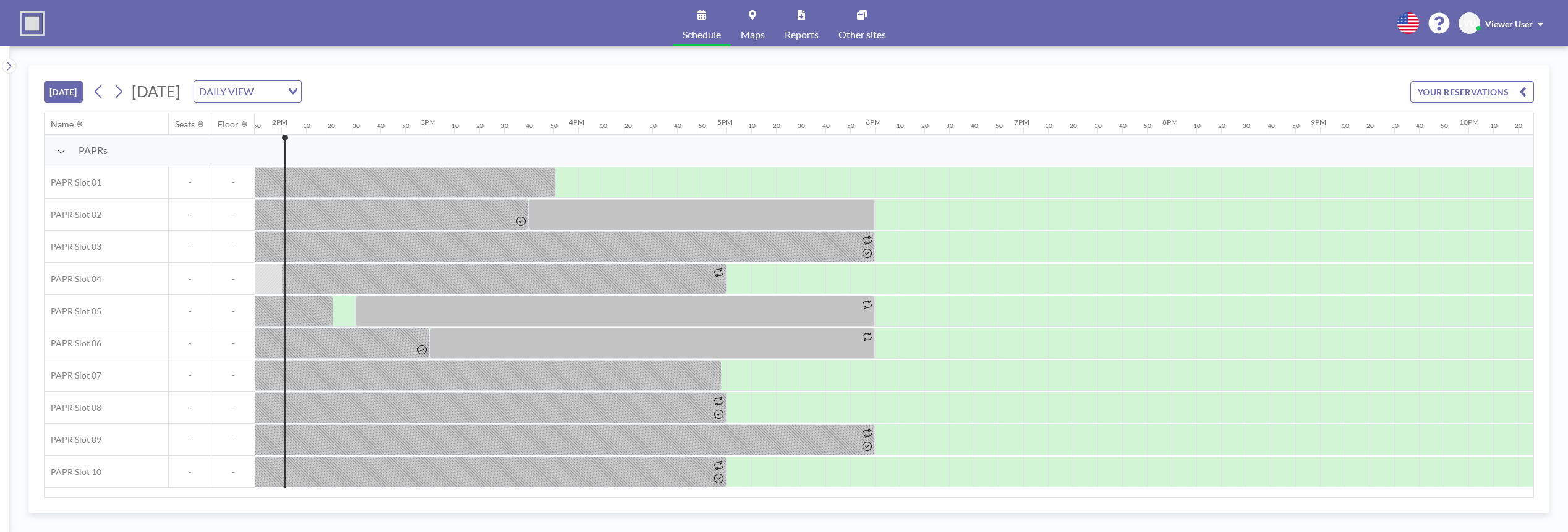
scroll to position [0, 2053]
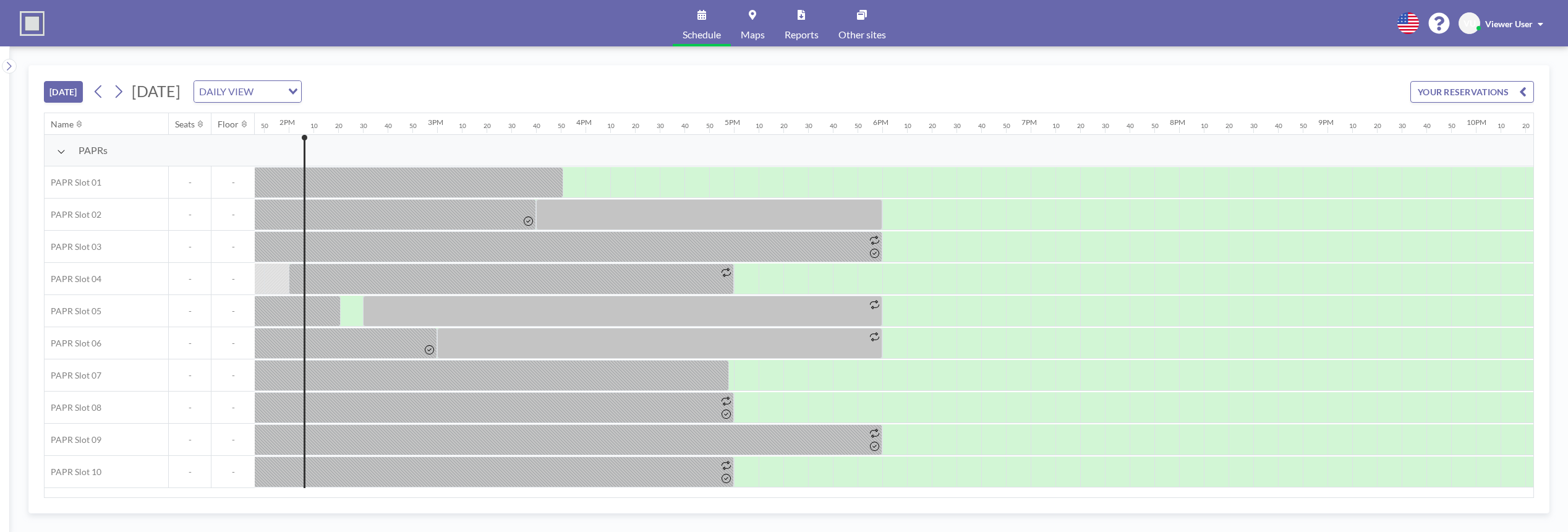
scroll to position [0, 2053]
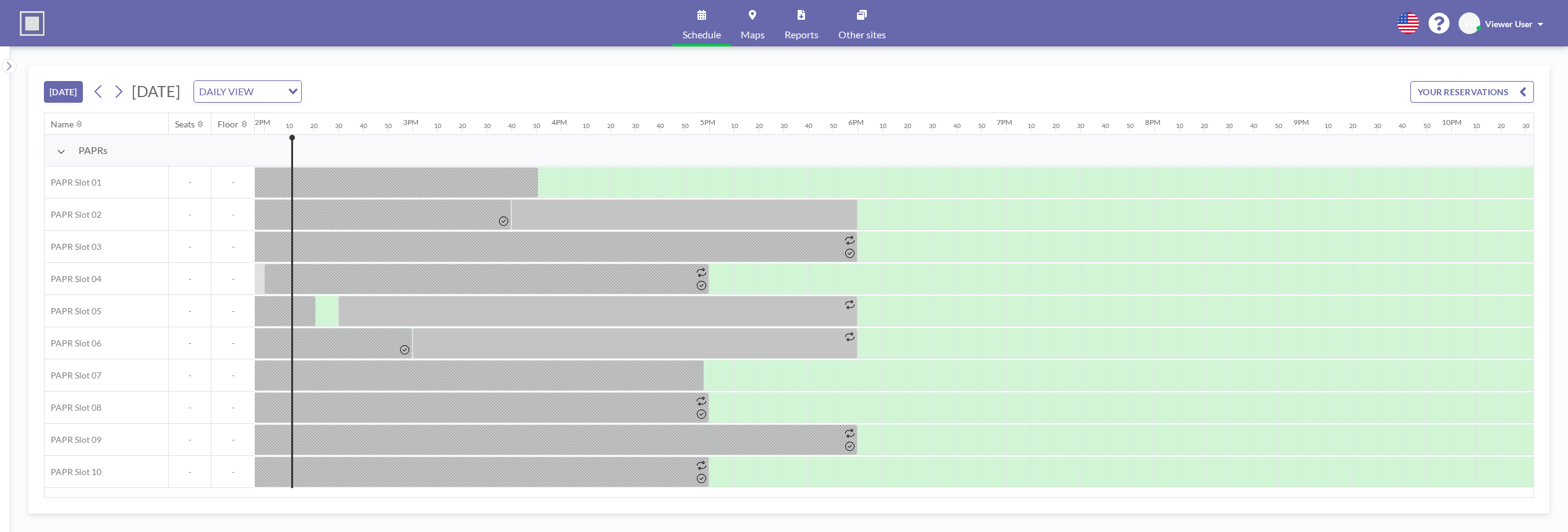
scroll to position [0, 2078]
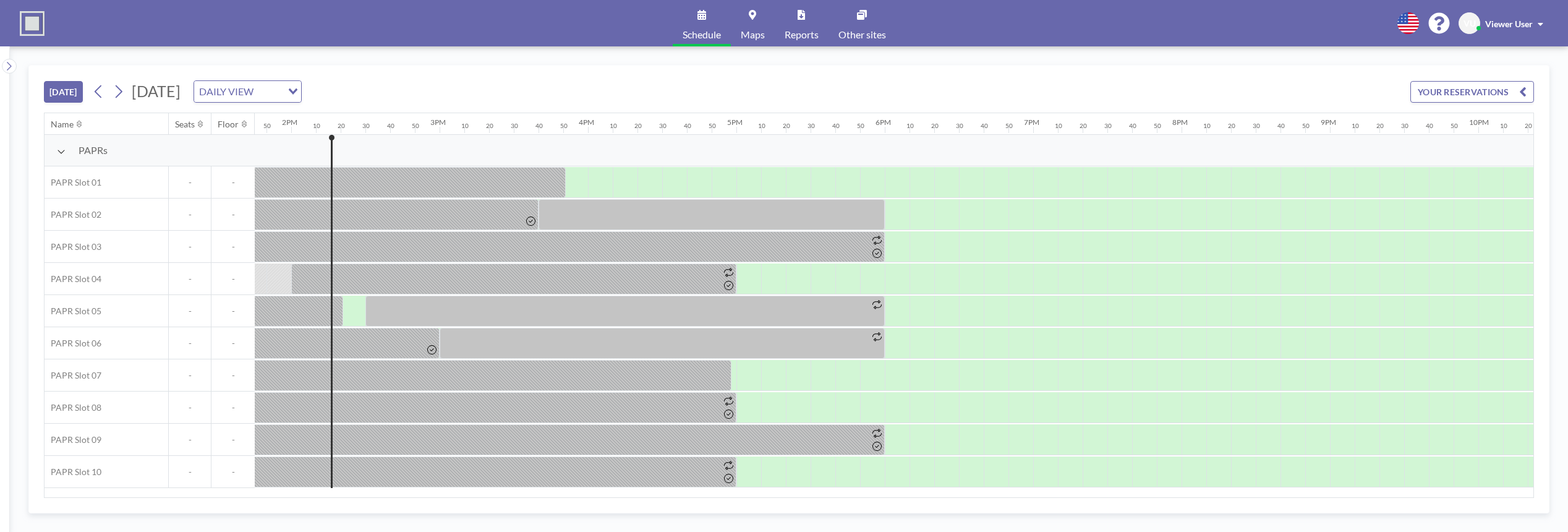
scroll to position [0, 2078]
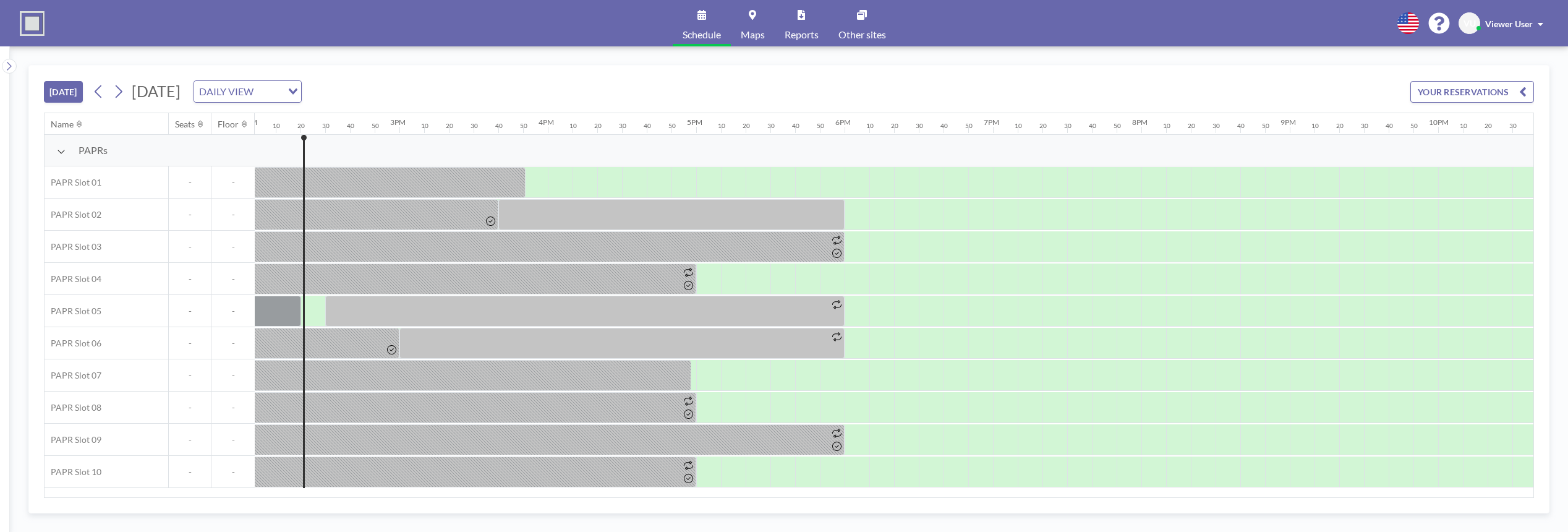
scroll to position [0, 2103]
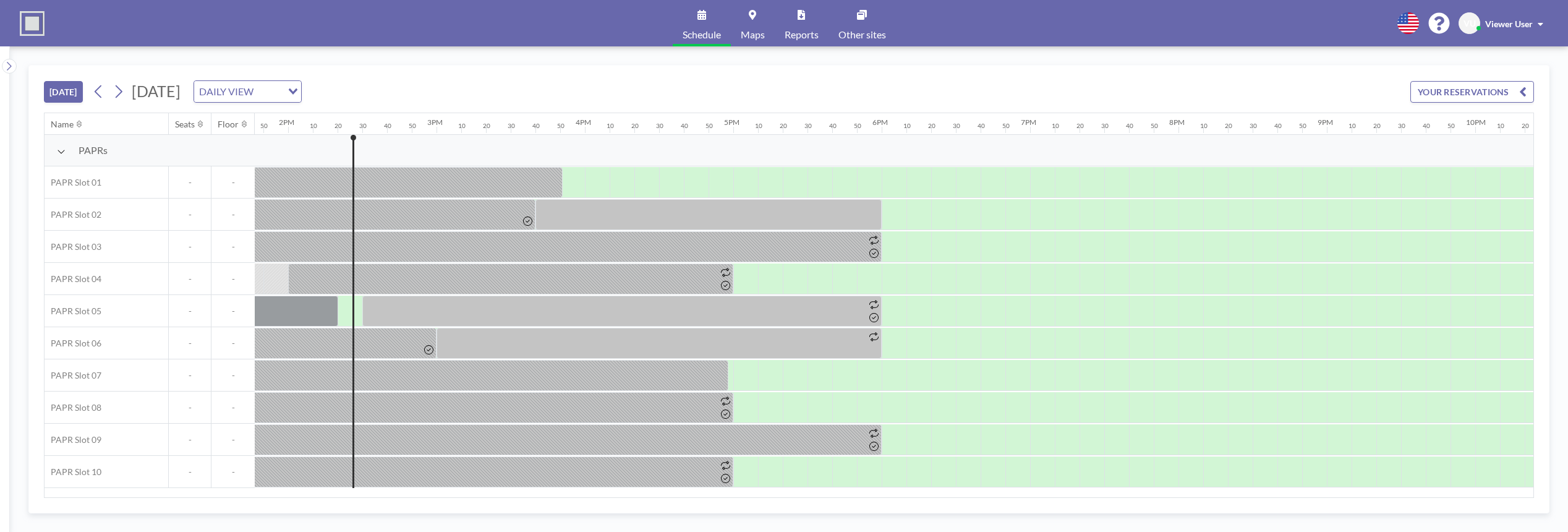
scroll to position [0, 2103]
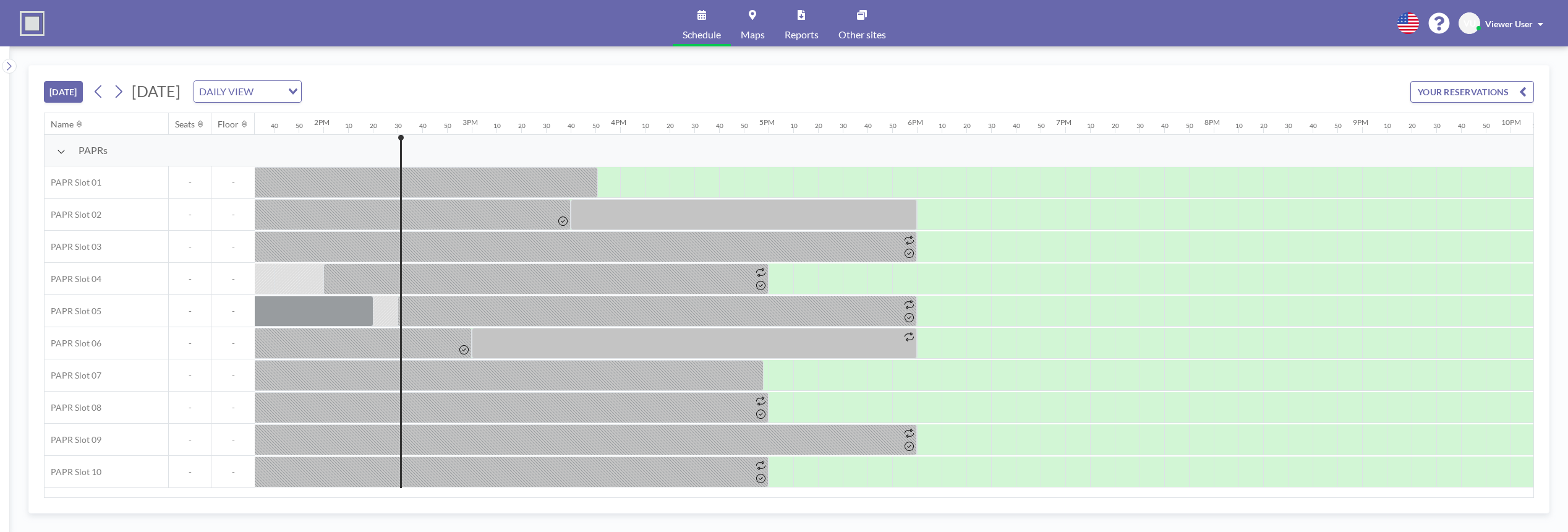
scroll to position [0, 2127]
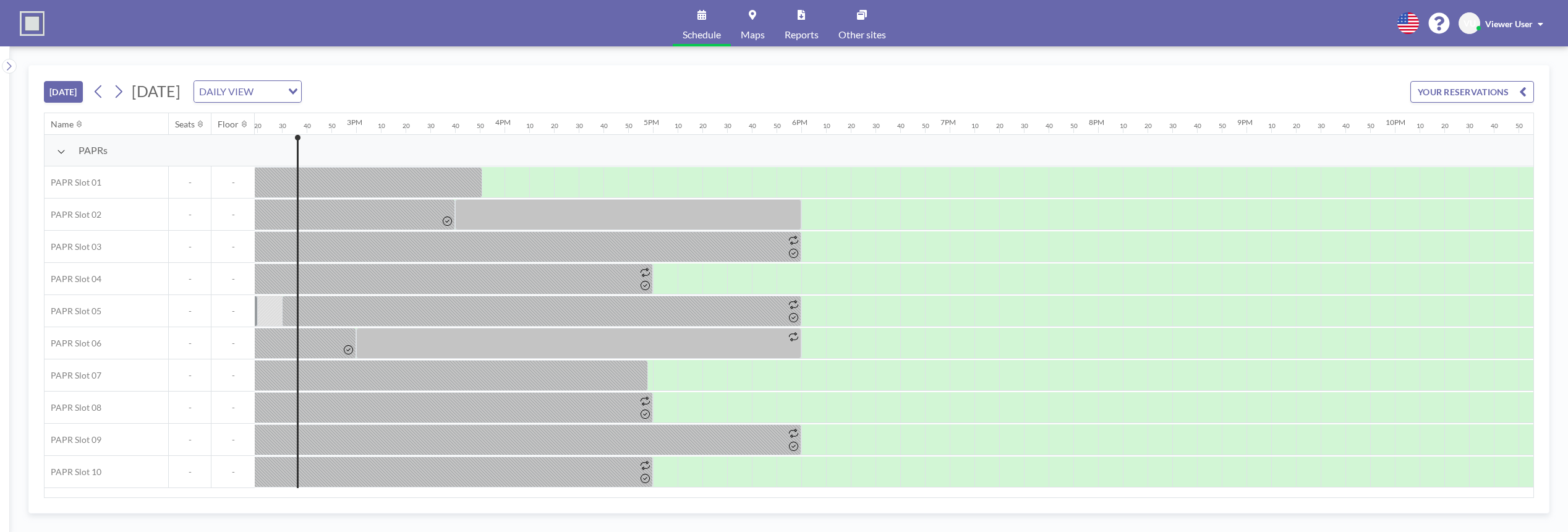
scroll to position [0, 2127]
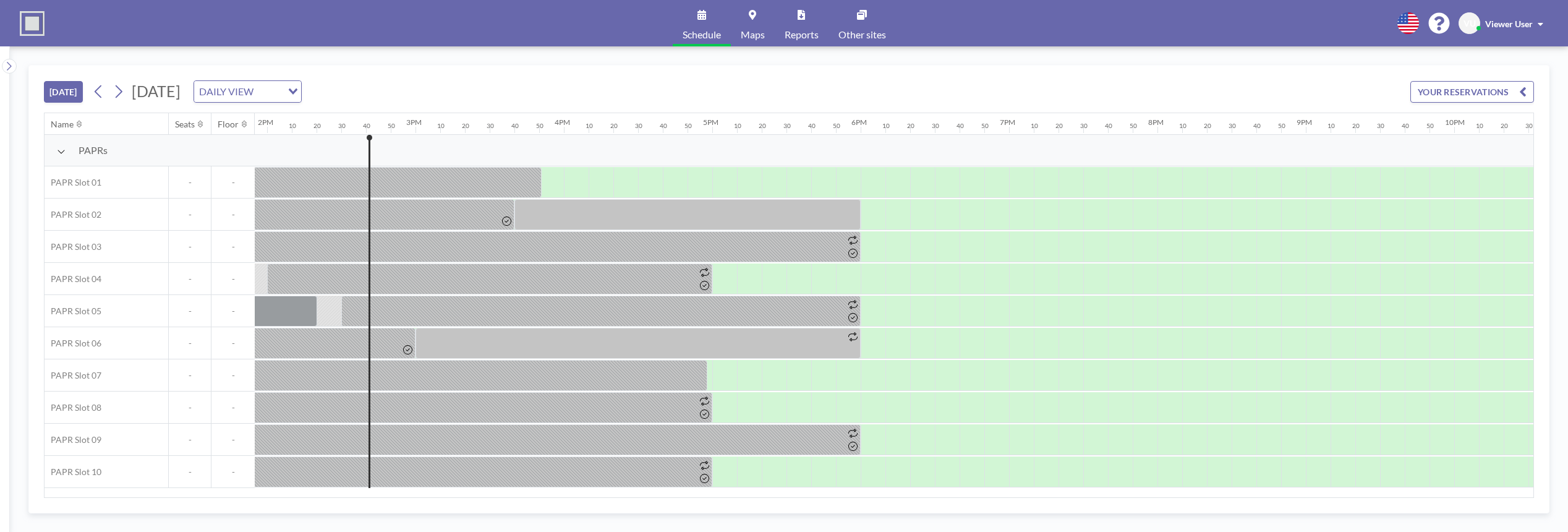
scroll to position [0, 2152]
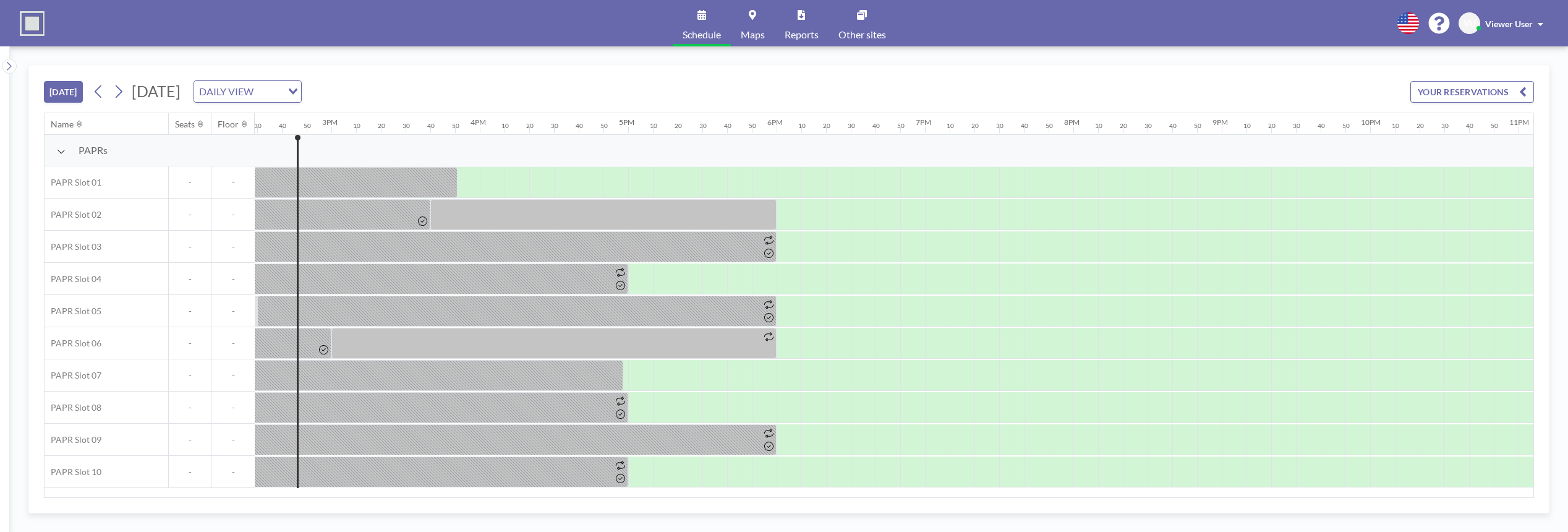
scroll to position [0, 2152]
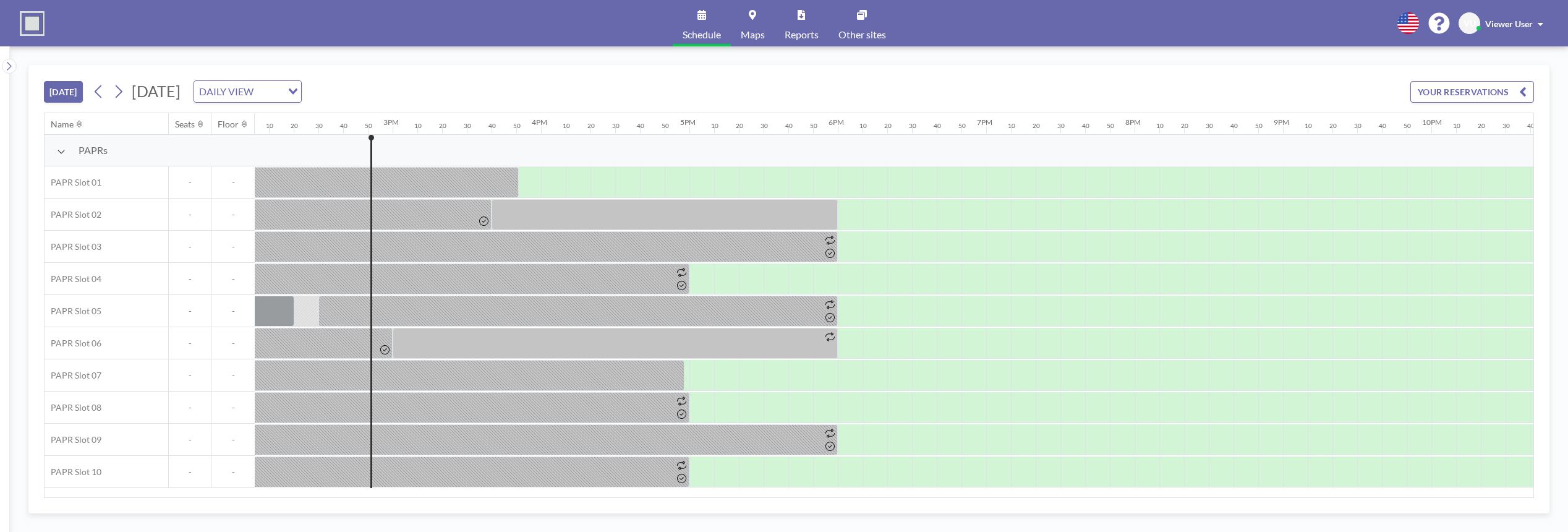
scroll to position [0, 2177]
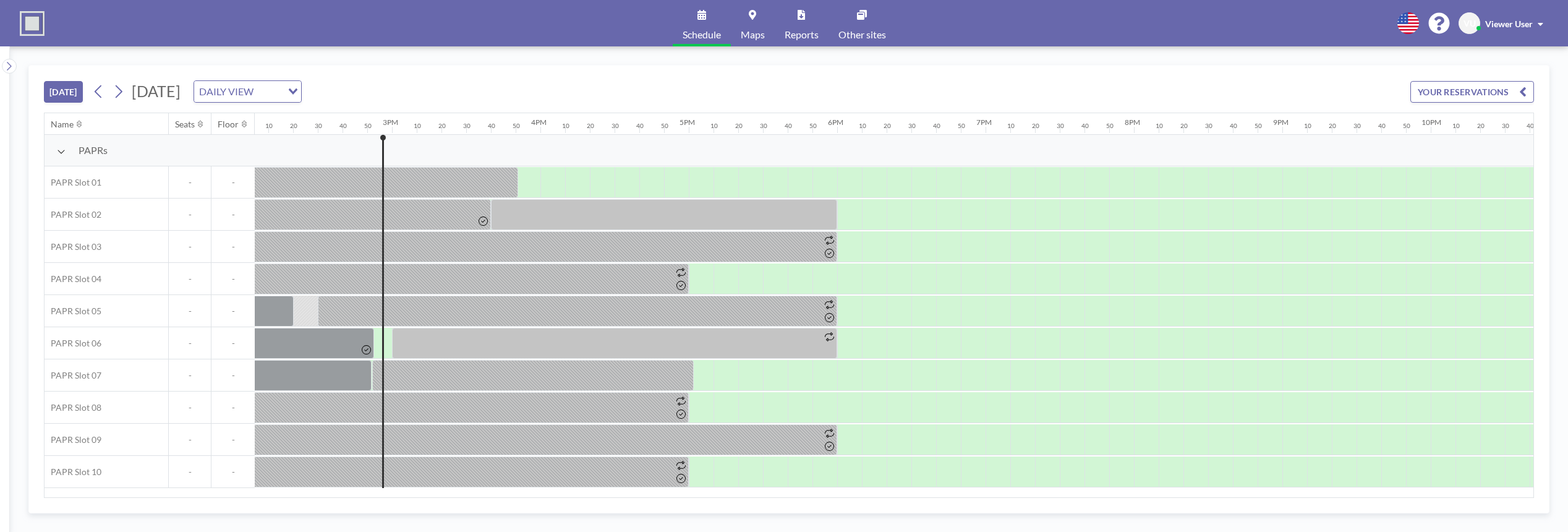
scroll to position [0, 2177]
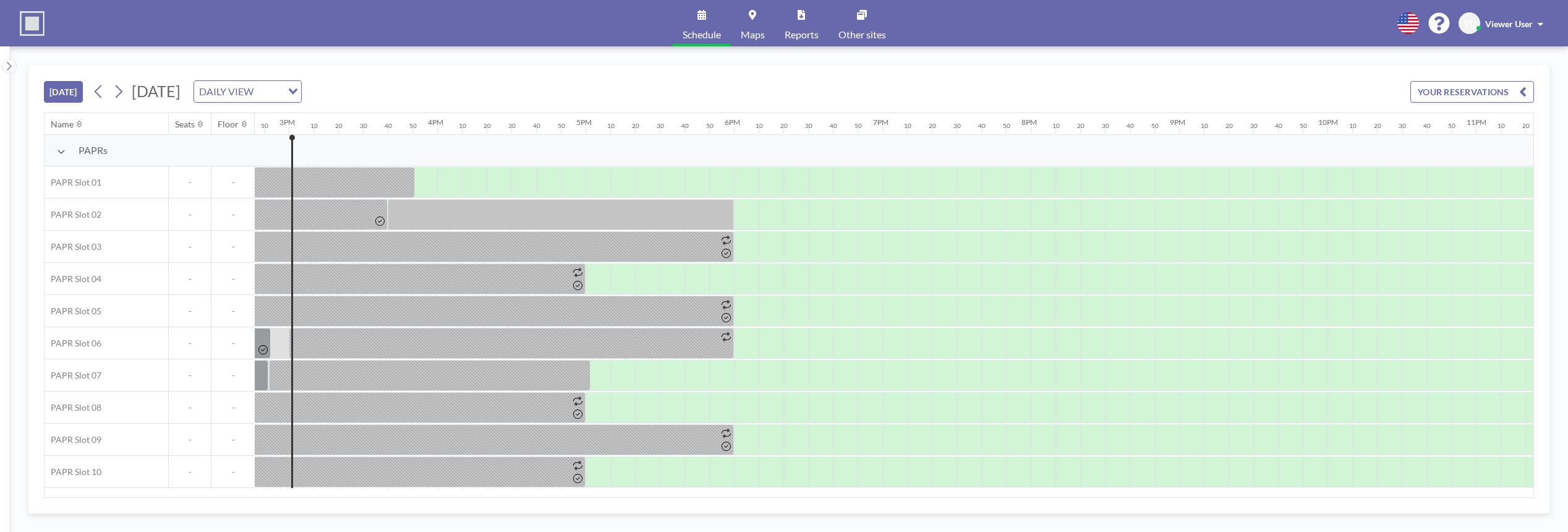
scroll to position [0, 2201]
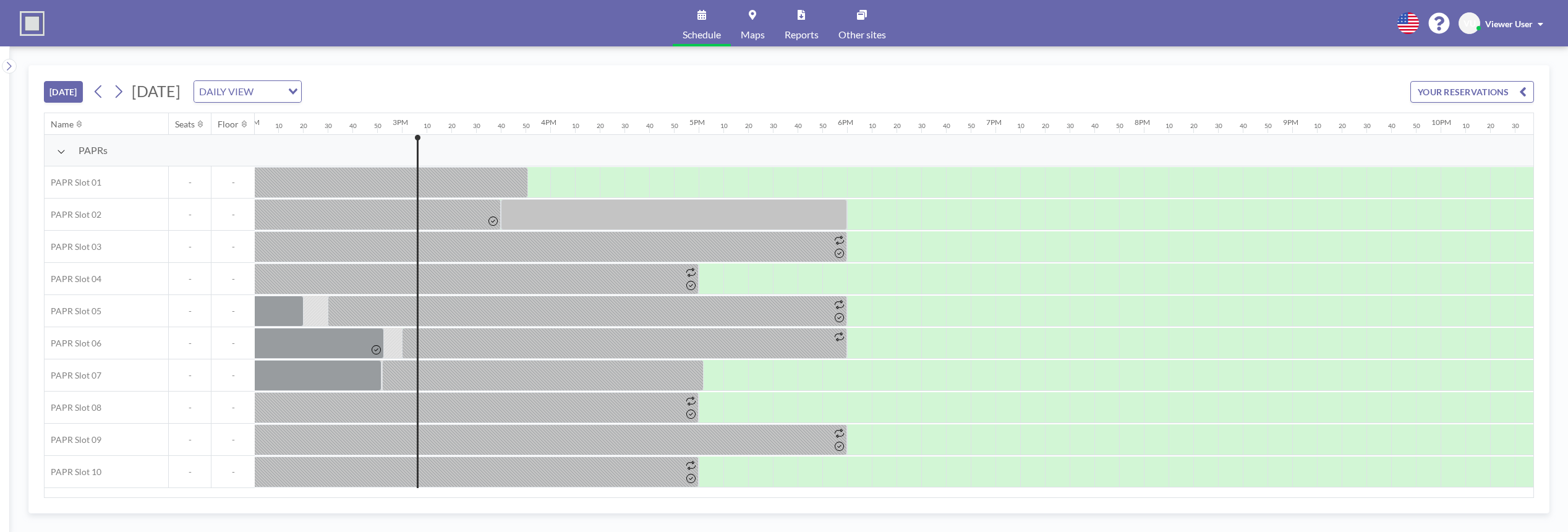
scroll to position [0, 2201]
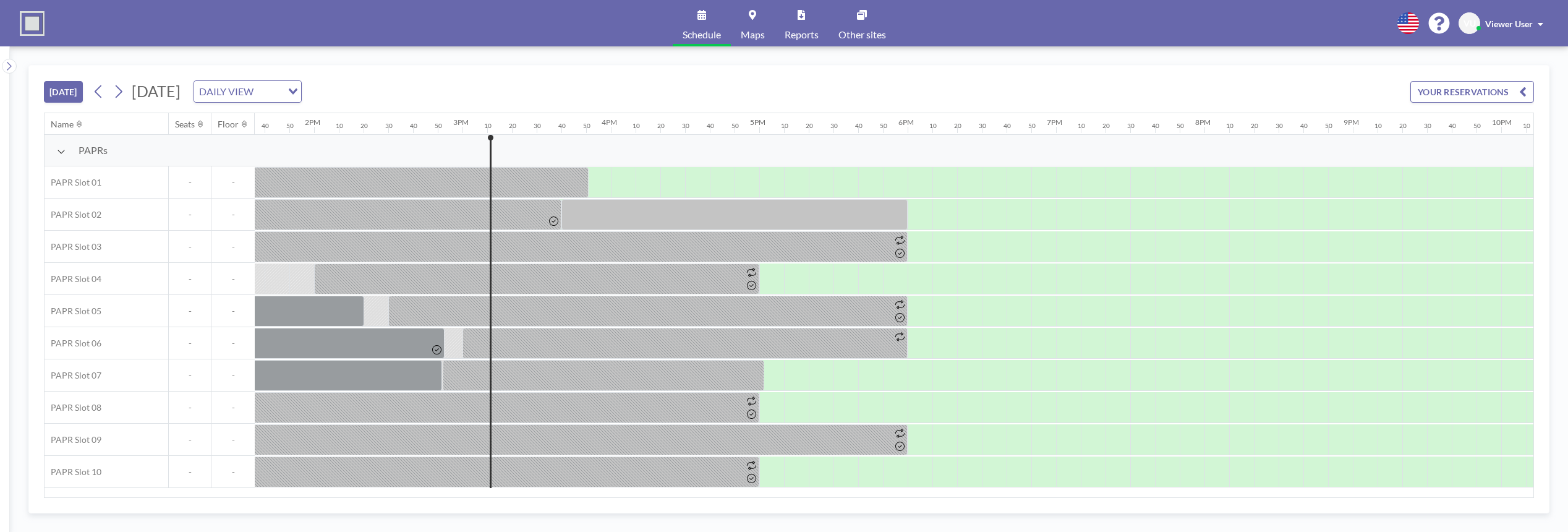
scroll to position [0, 2226]
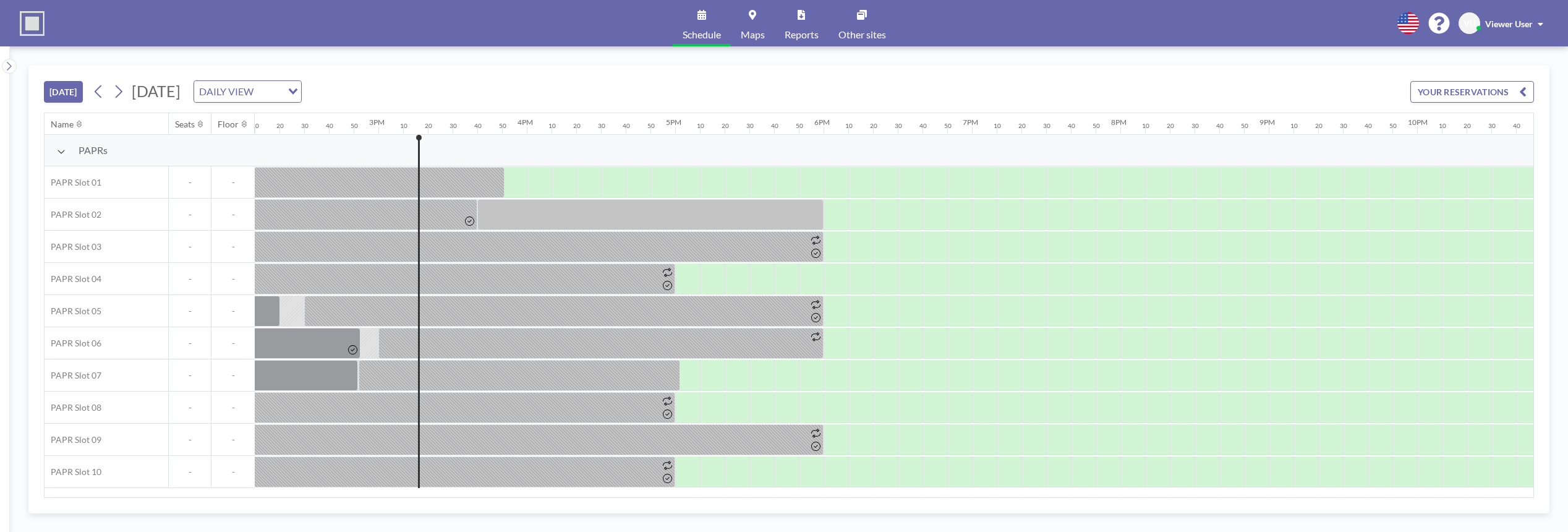
scroll to position [0, 2226]
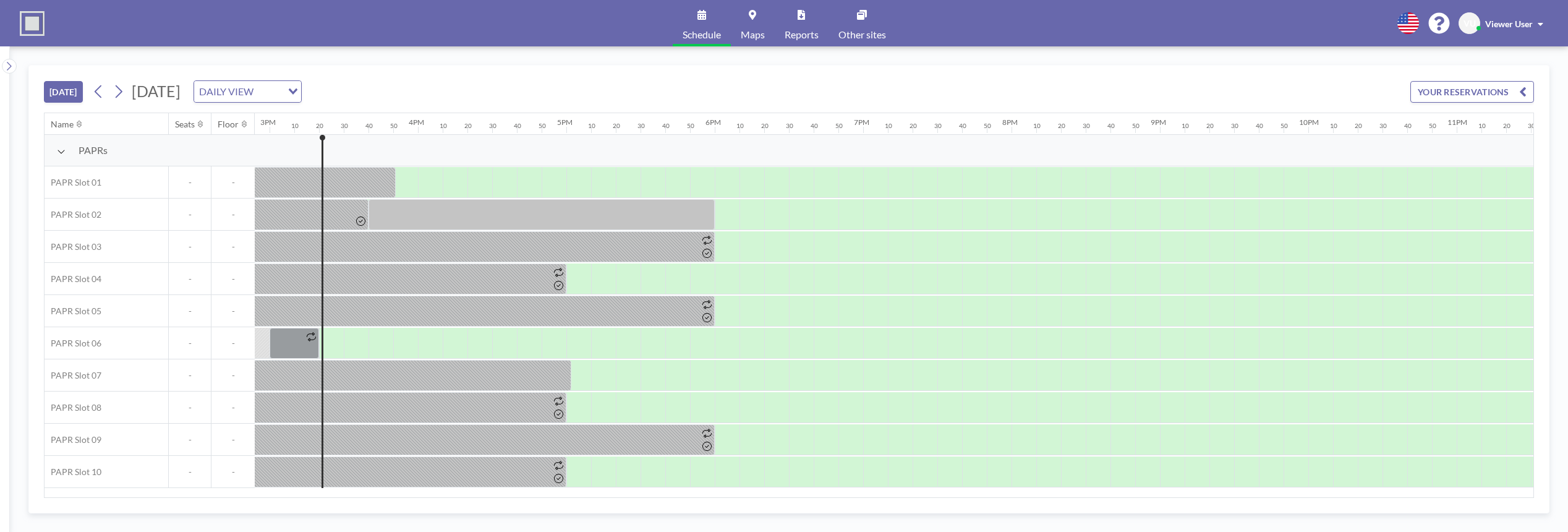
scroll to position [0, 2251]
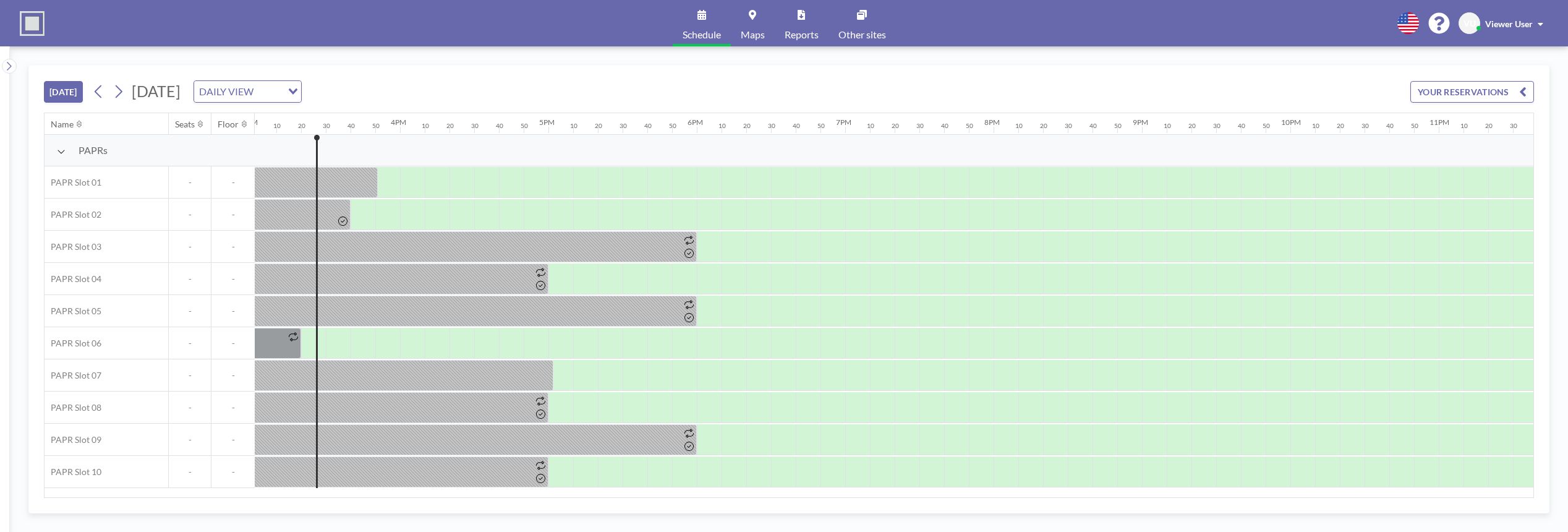
scroll to position [0, 2251]
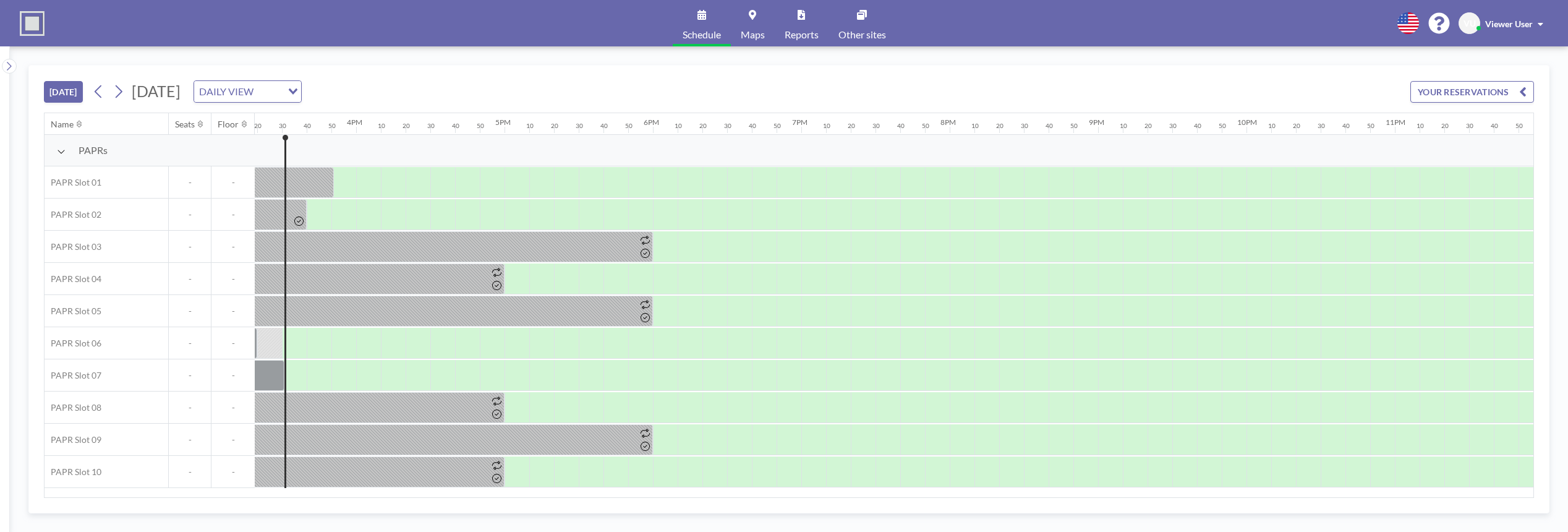
scroll to position [0, 2275]
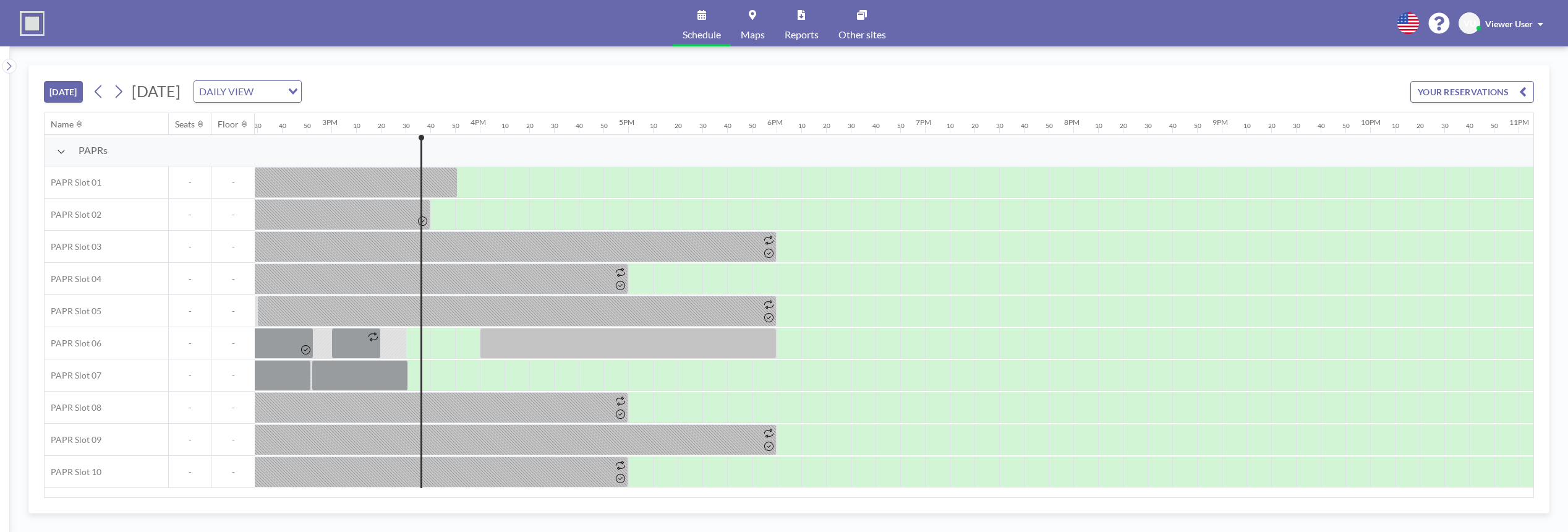
scroll to position [0, 2275]
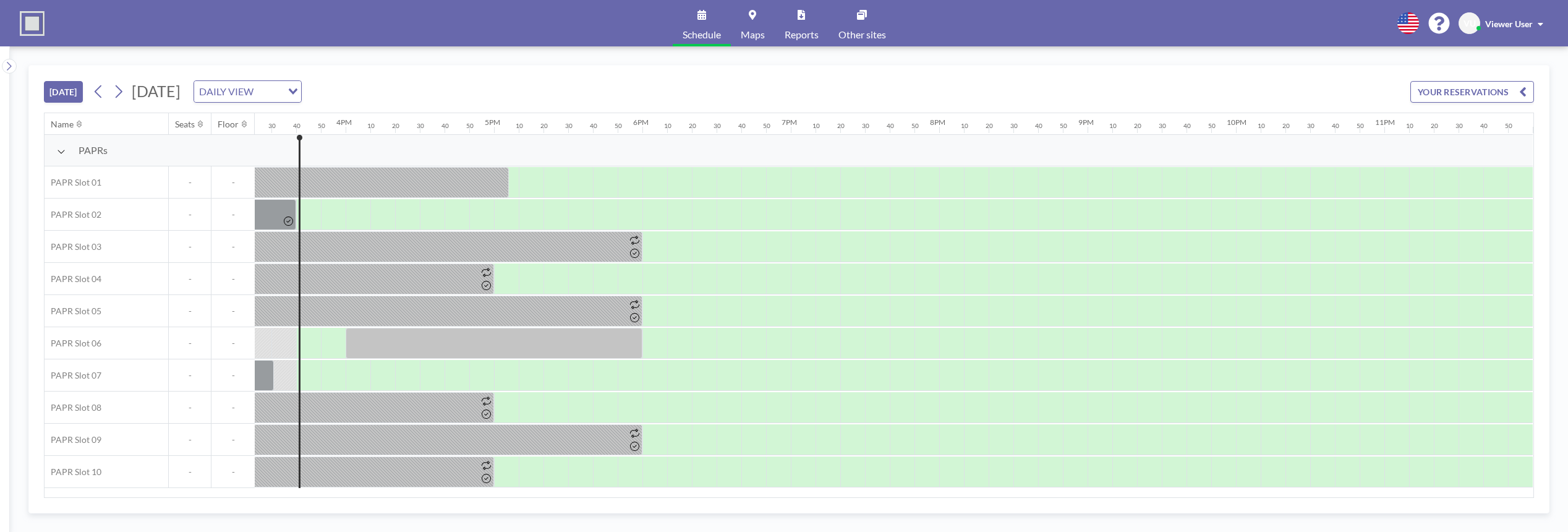
scroll to position [0, 2296]
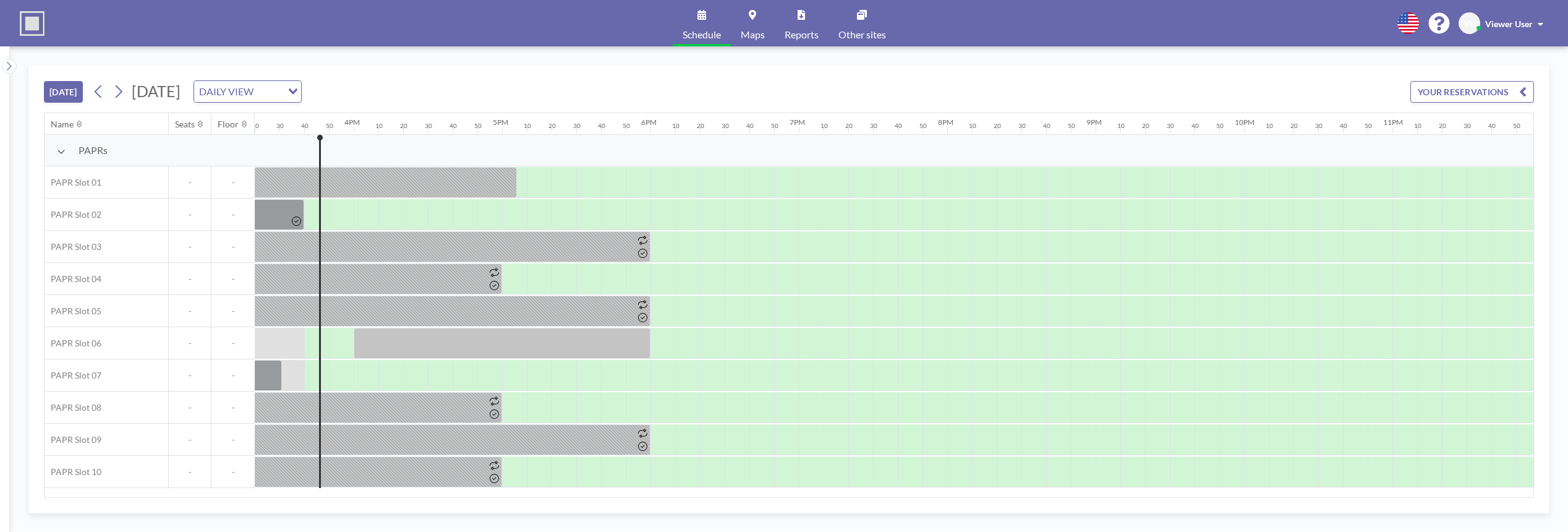
scroll to position [0, 2296]
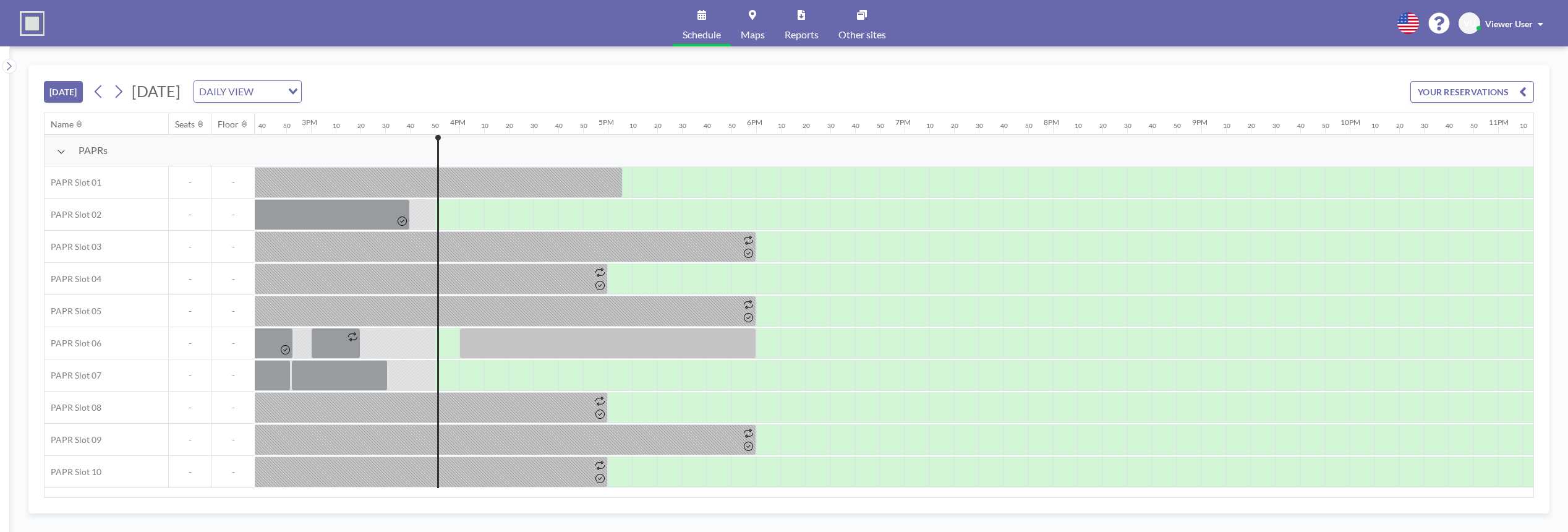
scroll to position [0, 2296]
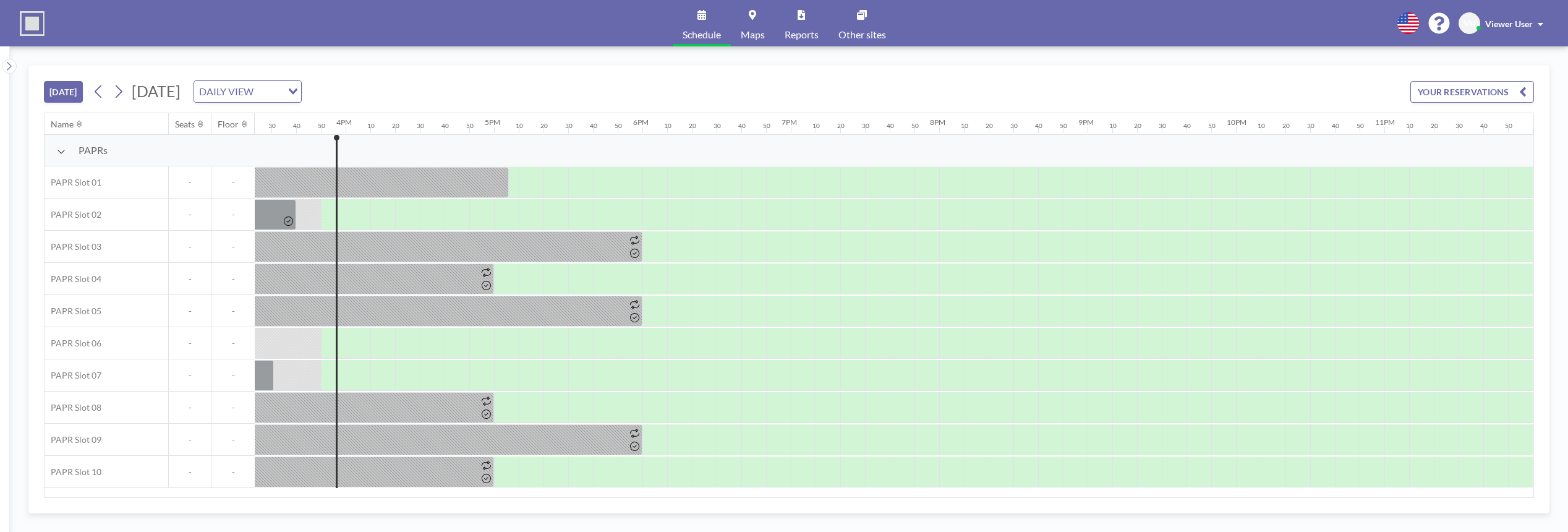
scroll to position [0, 2296]
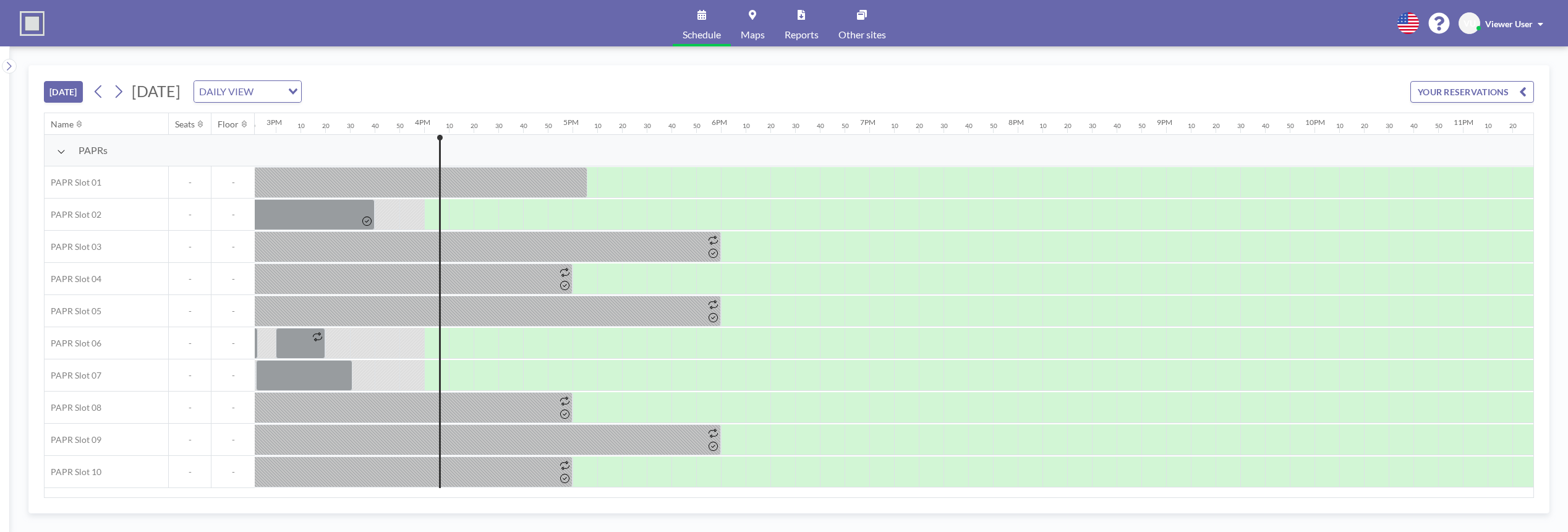
scroll to position [0, 2296]
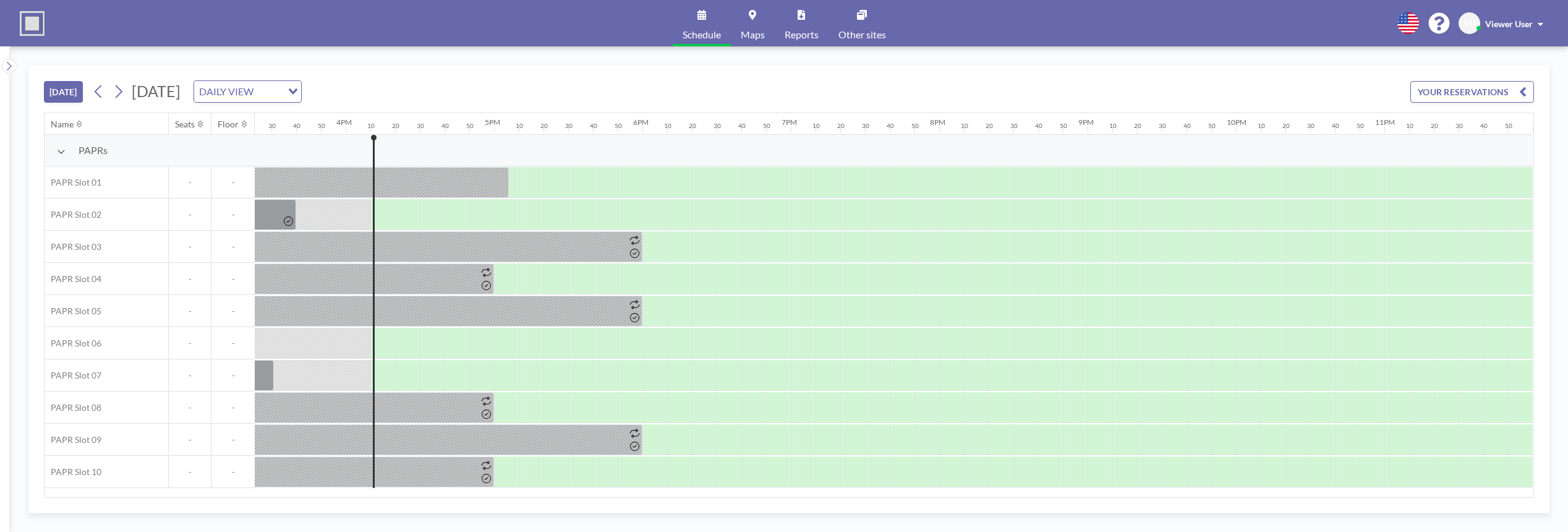
scroll to position [0, 2296]
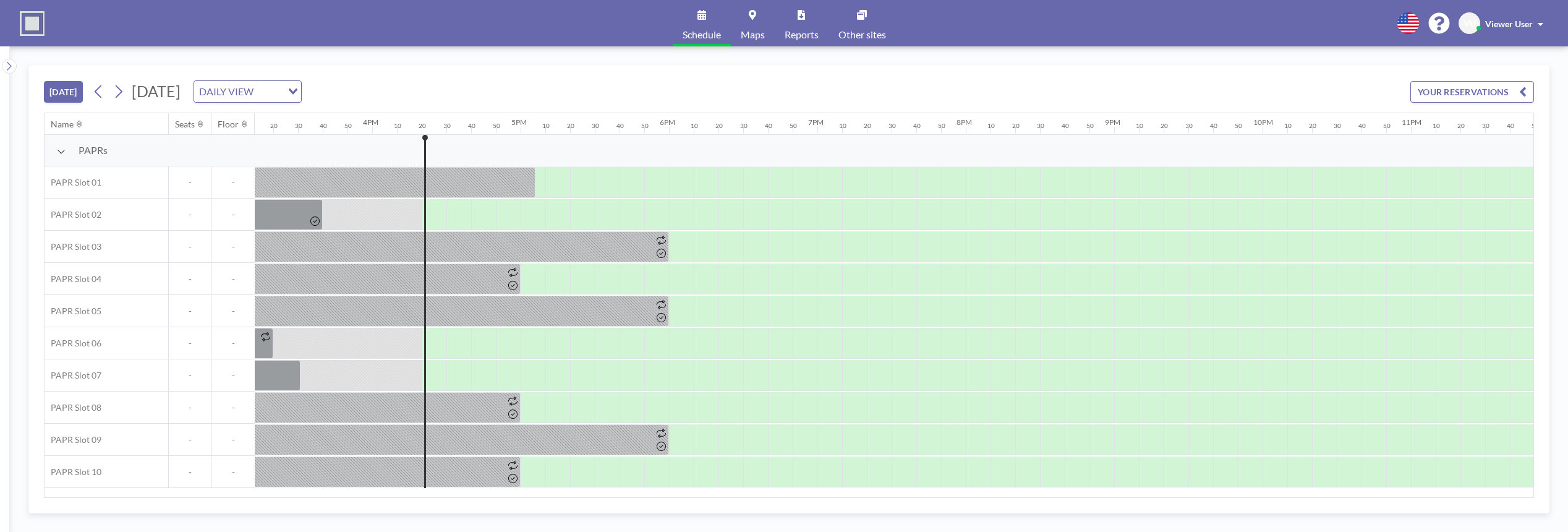
scroll to position [0, 2296]
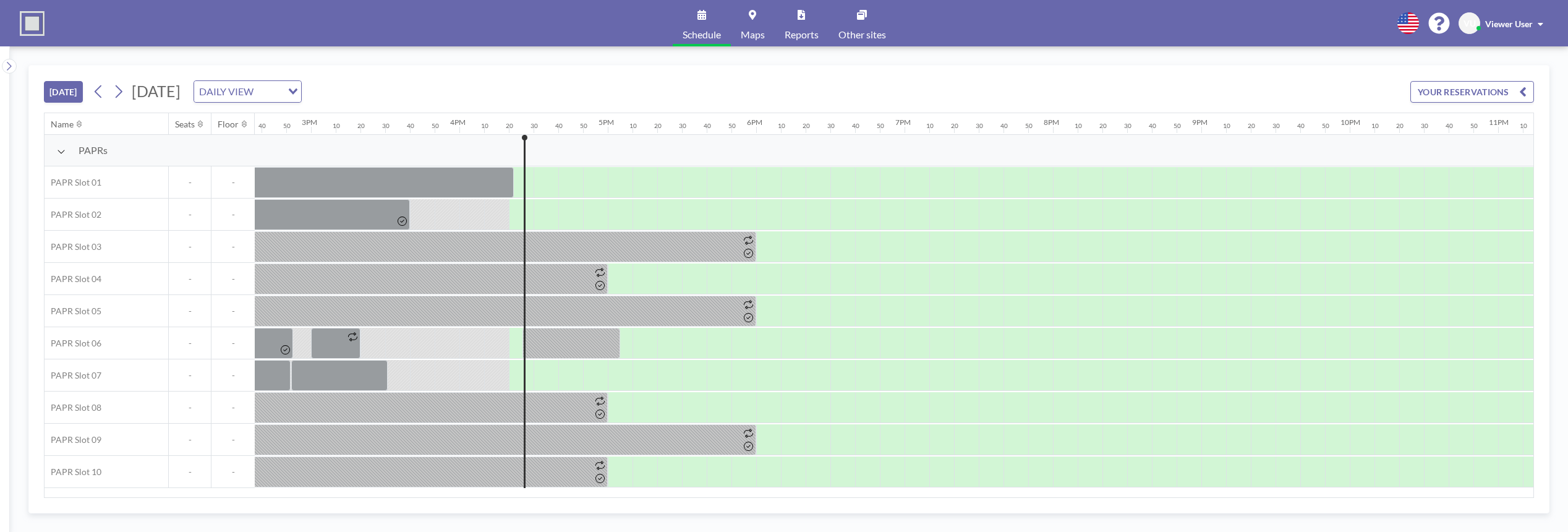
scroll to position [0, 2296]
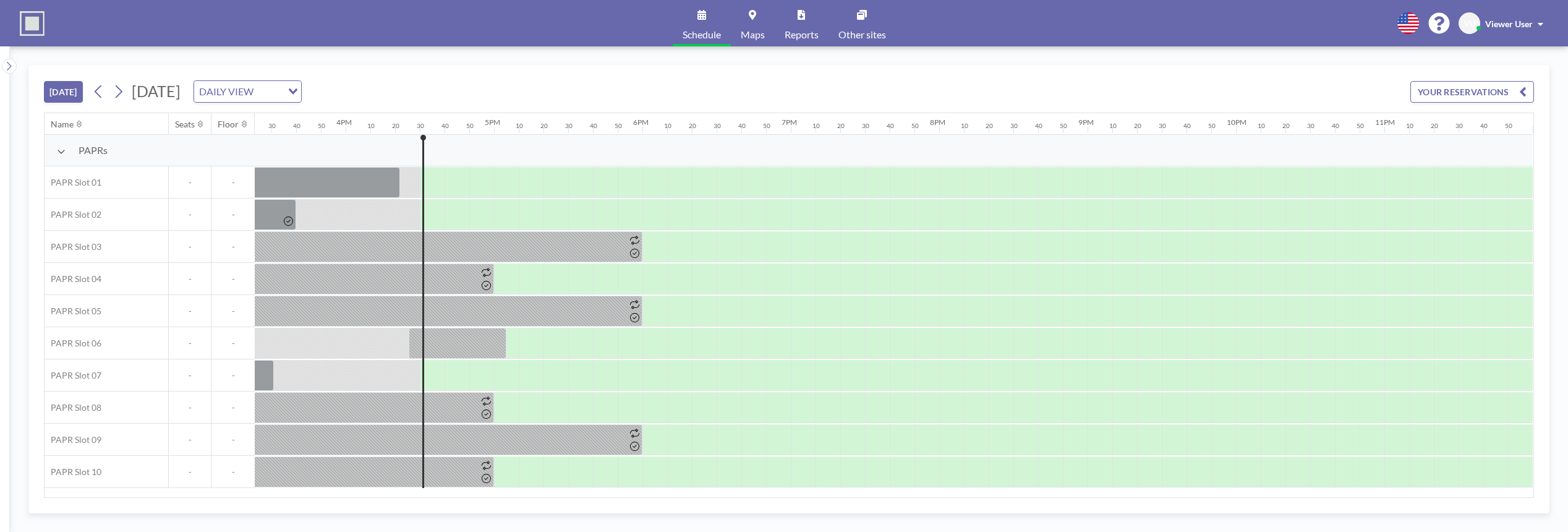
scroll to position [0, 2296]
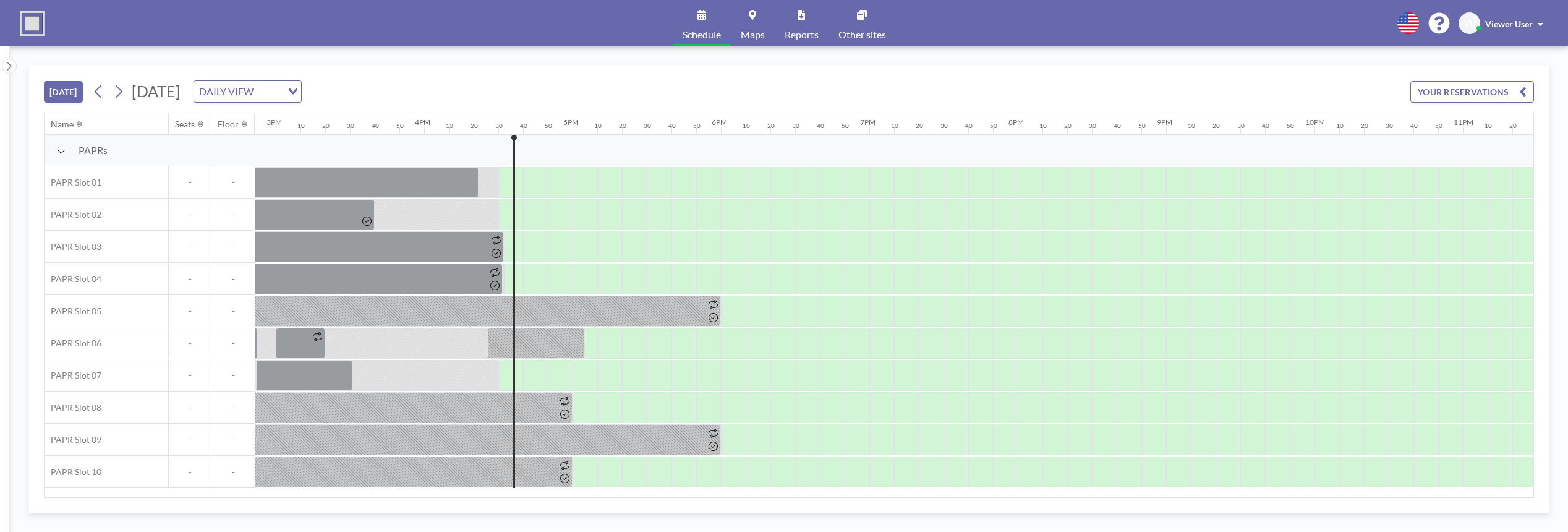
scroll to position [0, 2296]
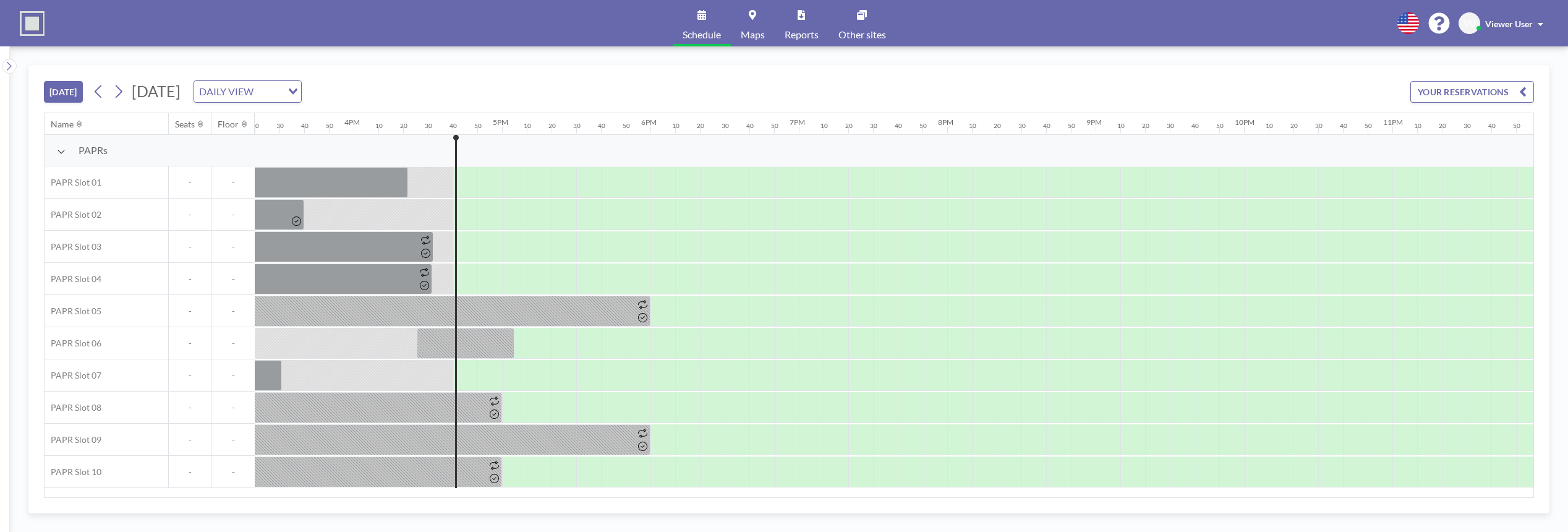
scroll to position [0, 2296]
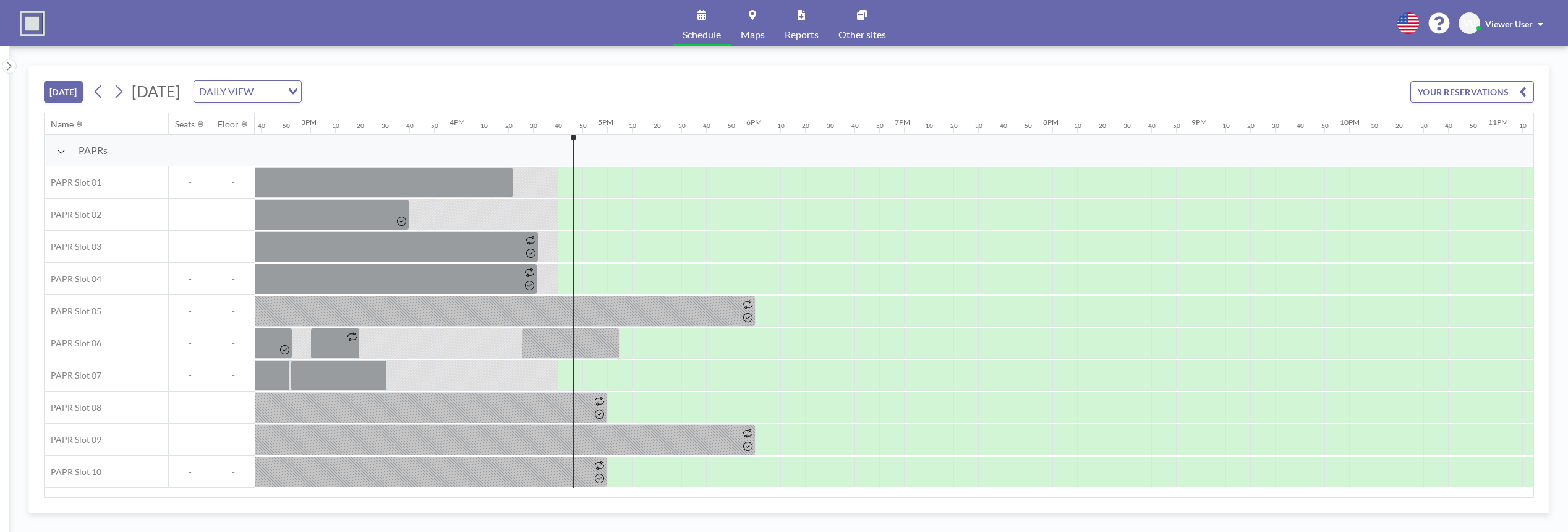
scroll to position [0, 2296]
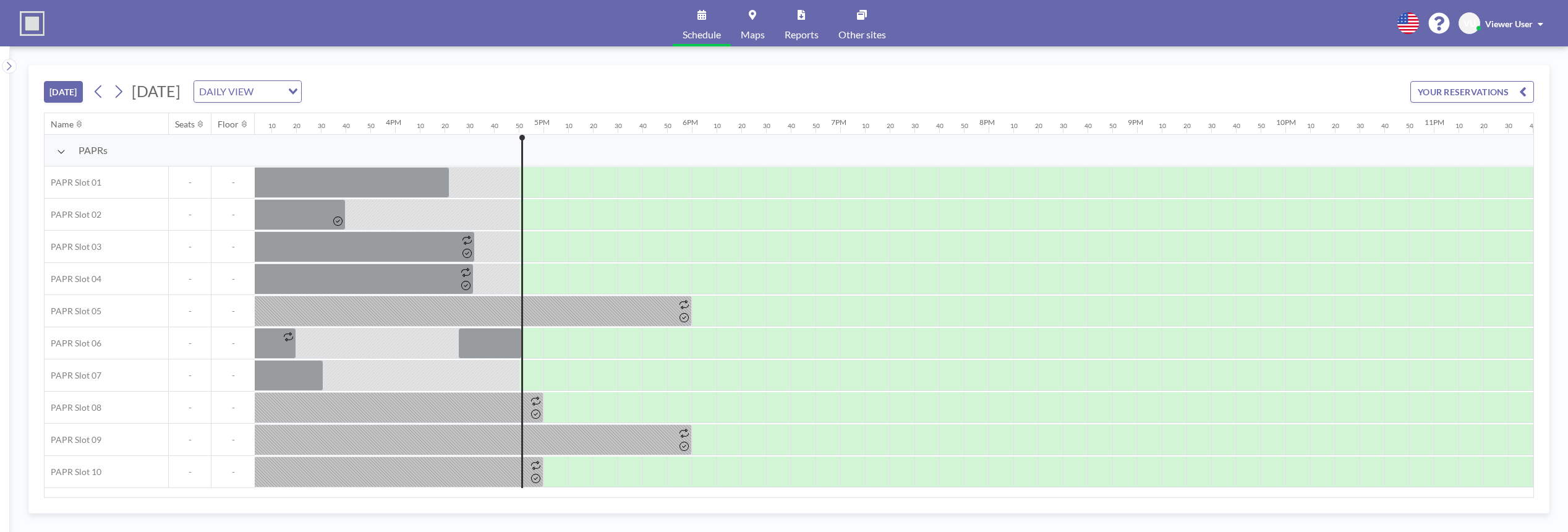
scroll to position [0, 2296]
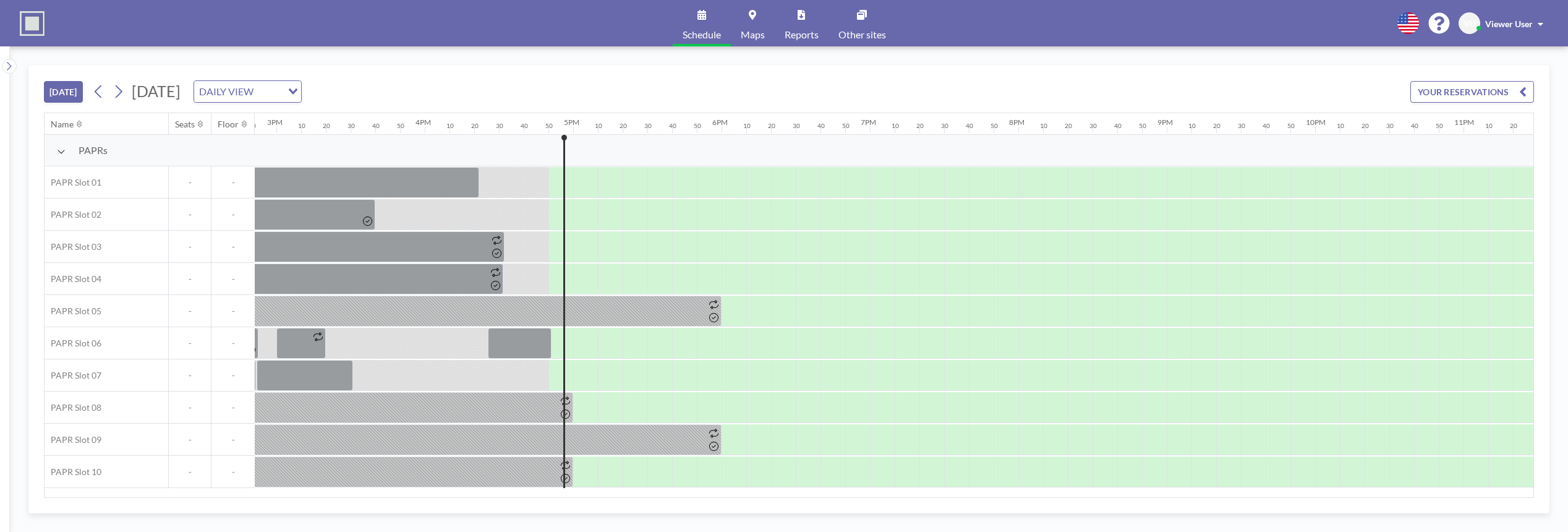
scroll to position [0, 2296]
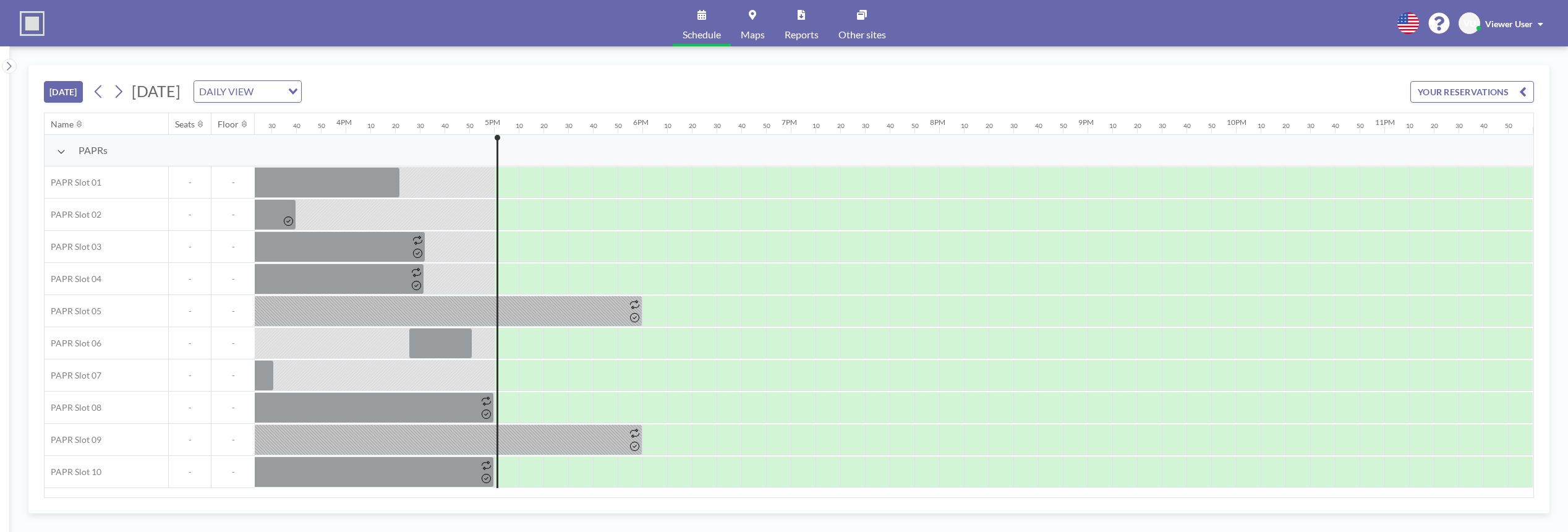
scroll to position [0, 2296]
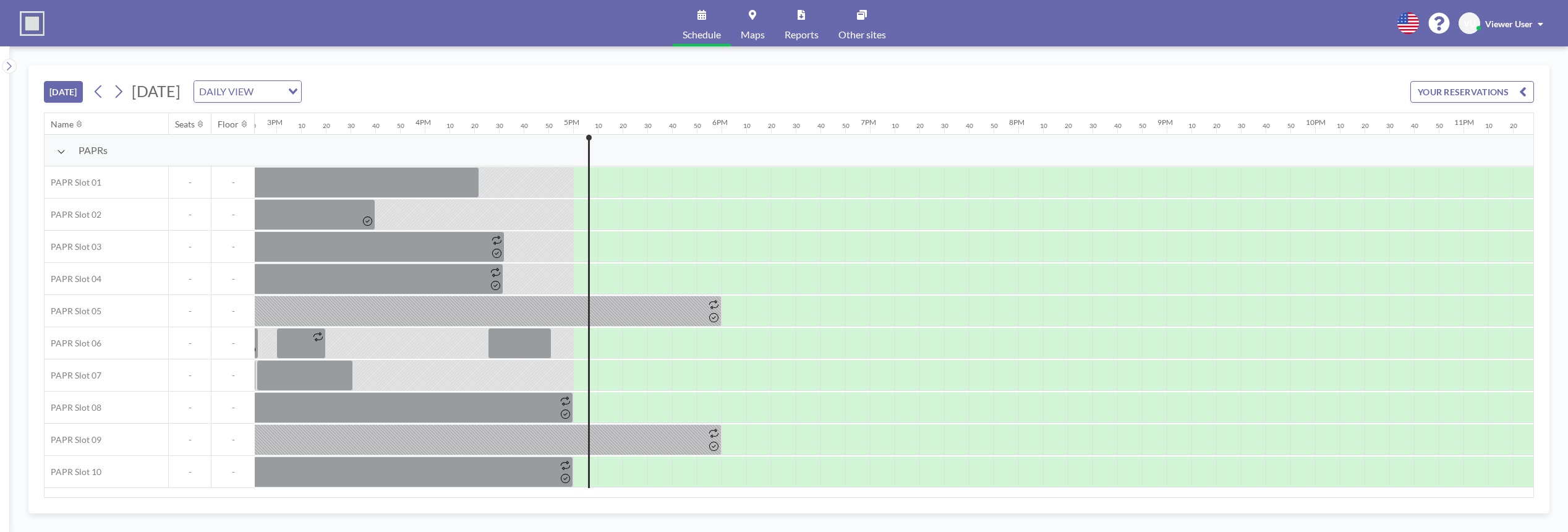
scroll to position [0, 2296]
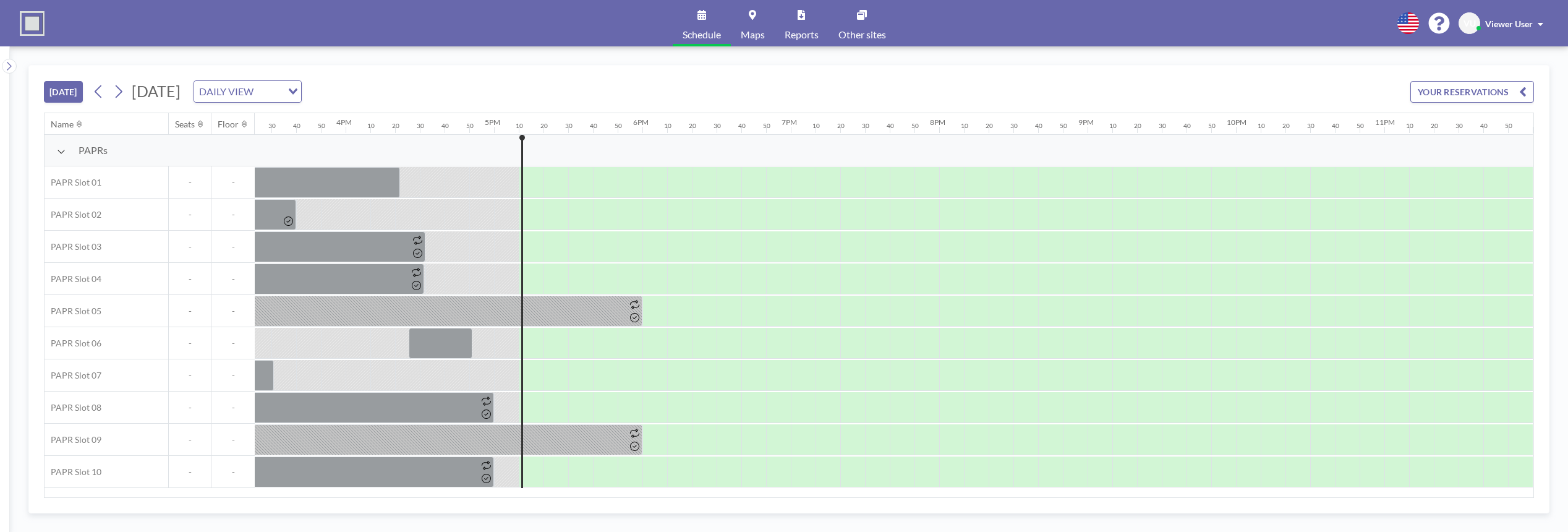
scroll to position [0, 2296]
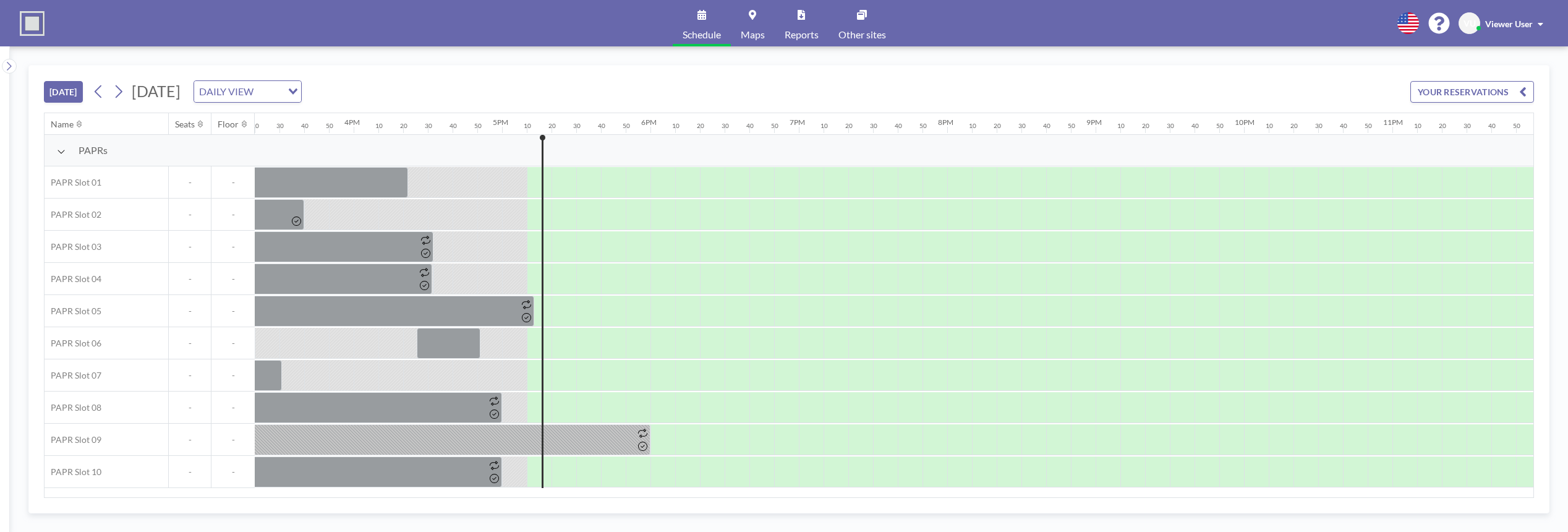
scroll to position [0, 2296]
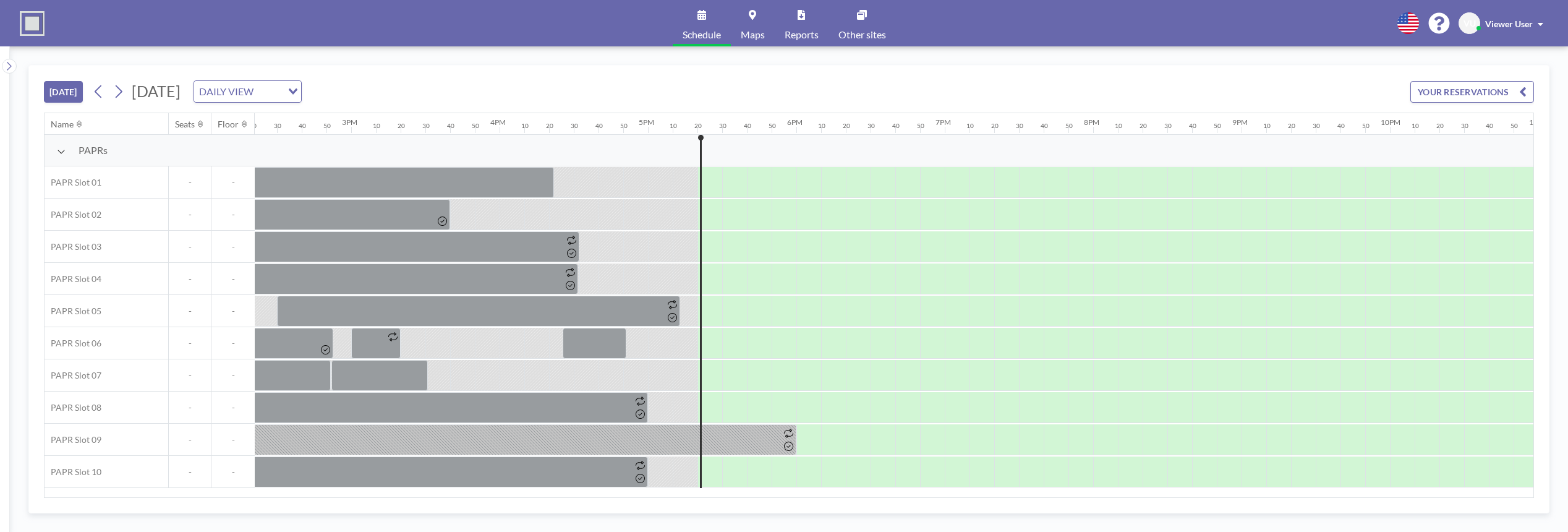
scroll to position [0, 2296]
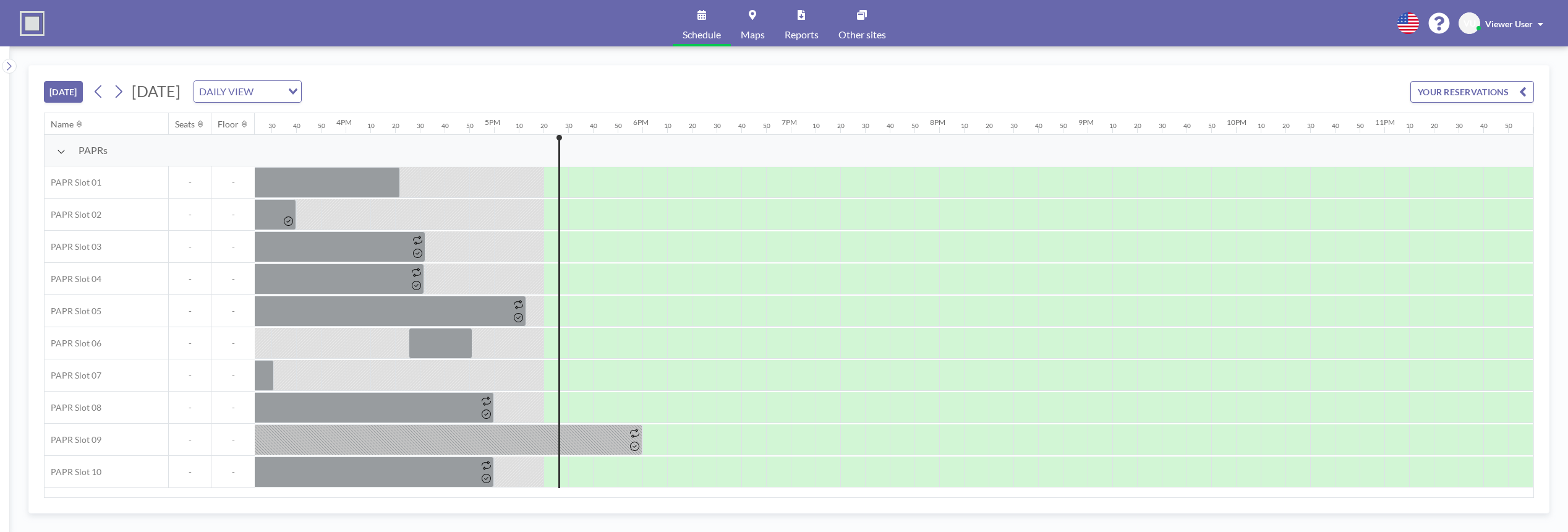
scroll to position [0, 2296]
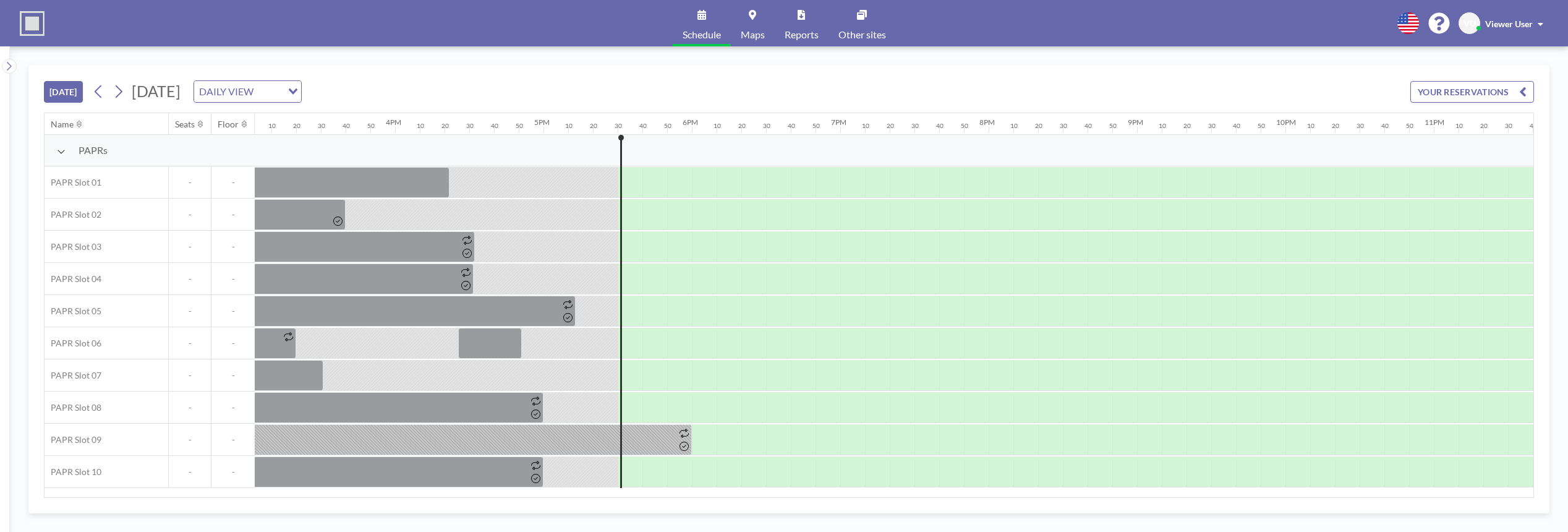
scroll to position [0, 2296]
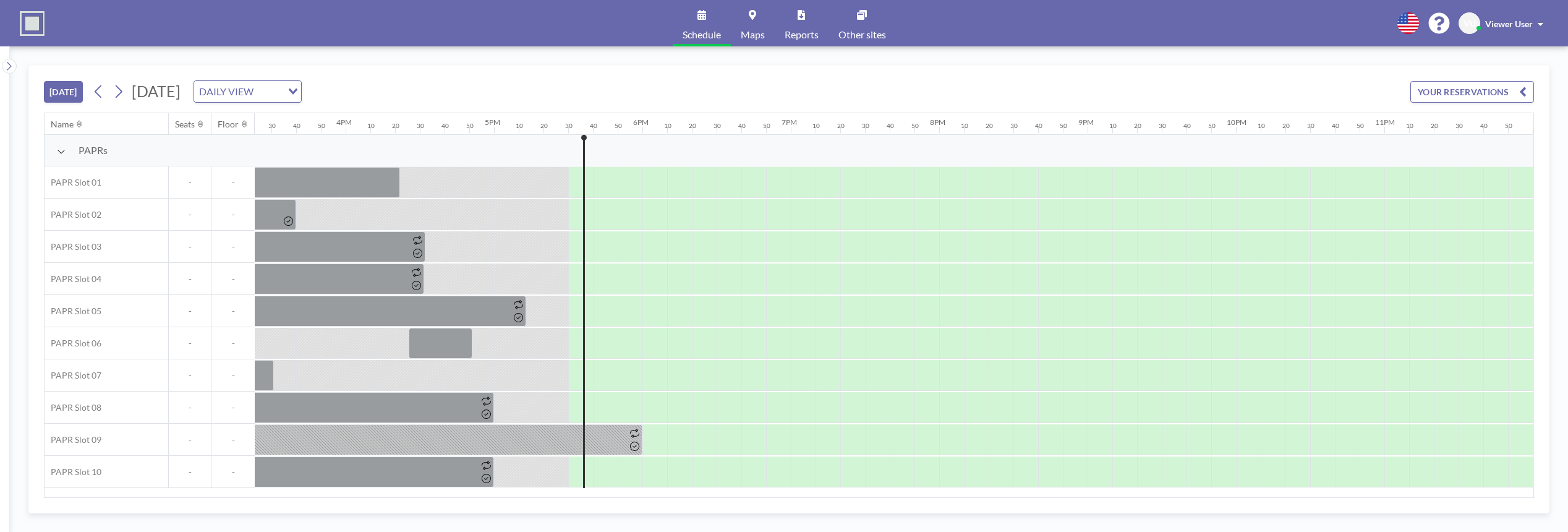
scroll to position [0, 2296]
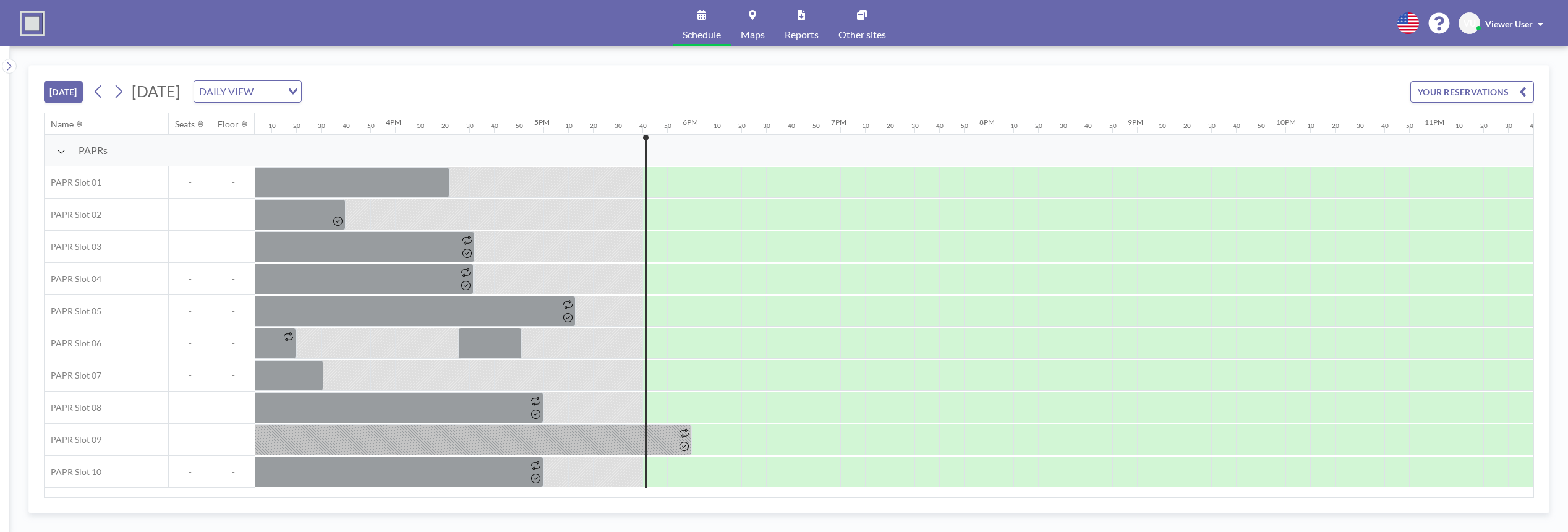
scroll to position [0, 2296]
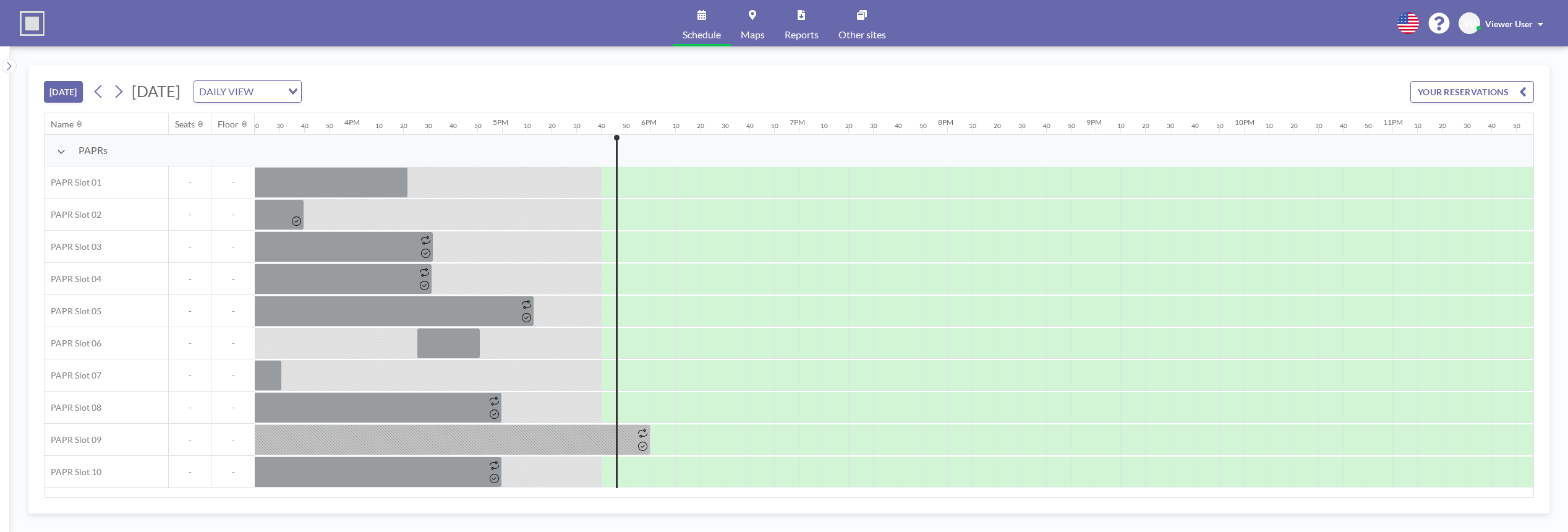
scroll to position [0, 2296]
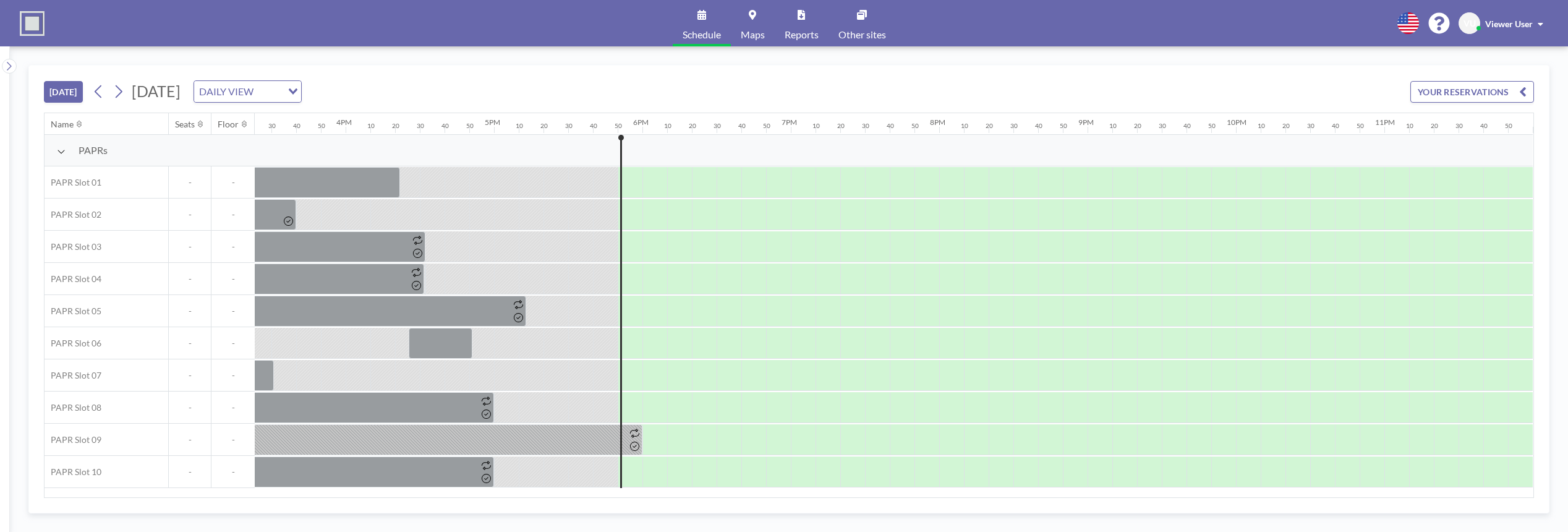
scroll to position [0, 2296]
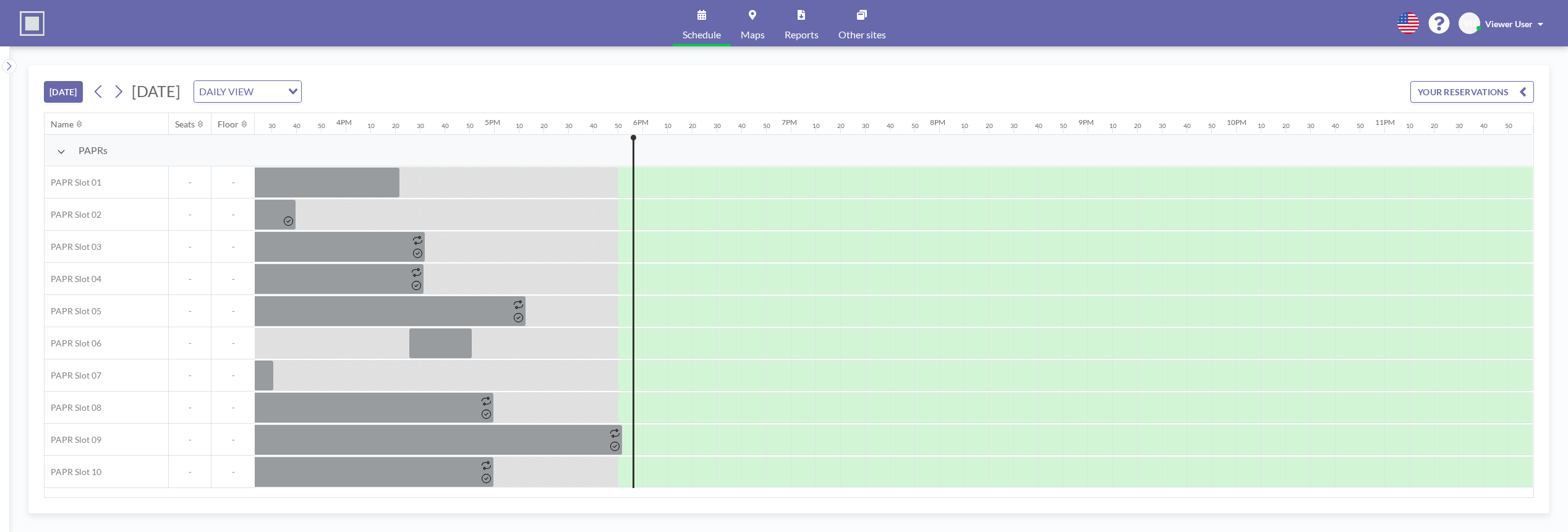
scroll to position [0, 2296]
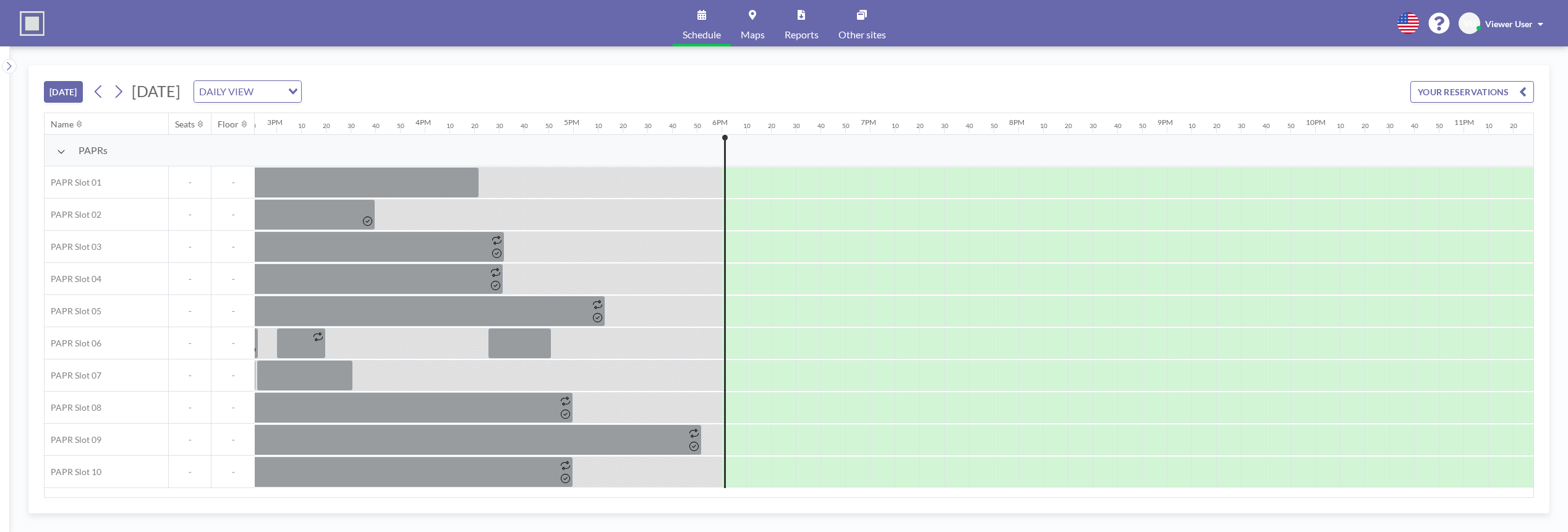
scroll to position [0, 2296]
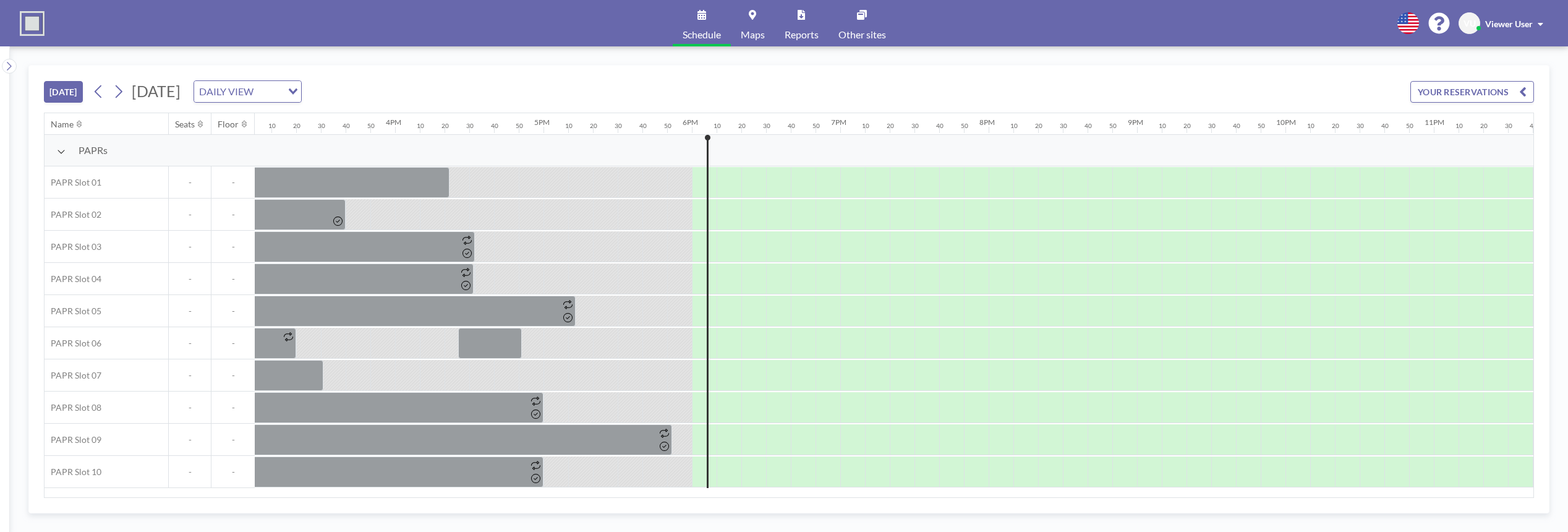
scroll to position [0, 2296]
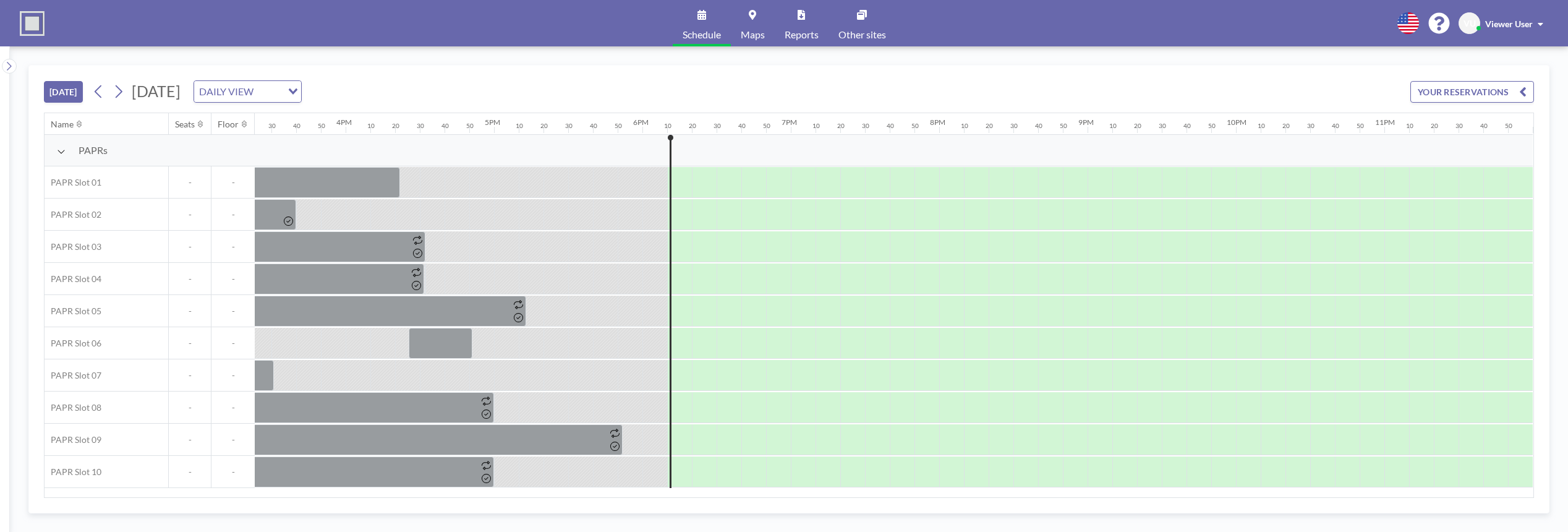
scroll to position [0, 2296]
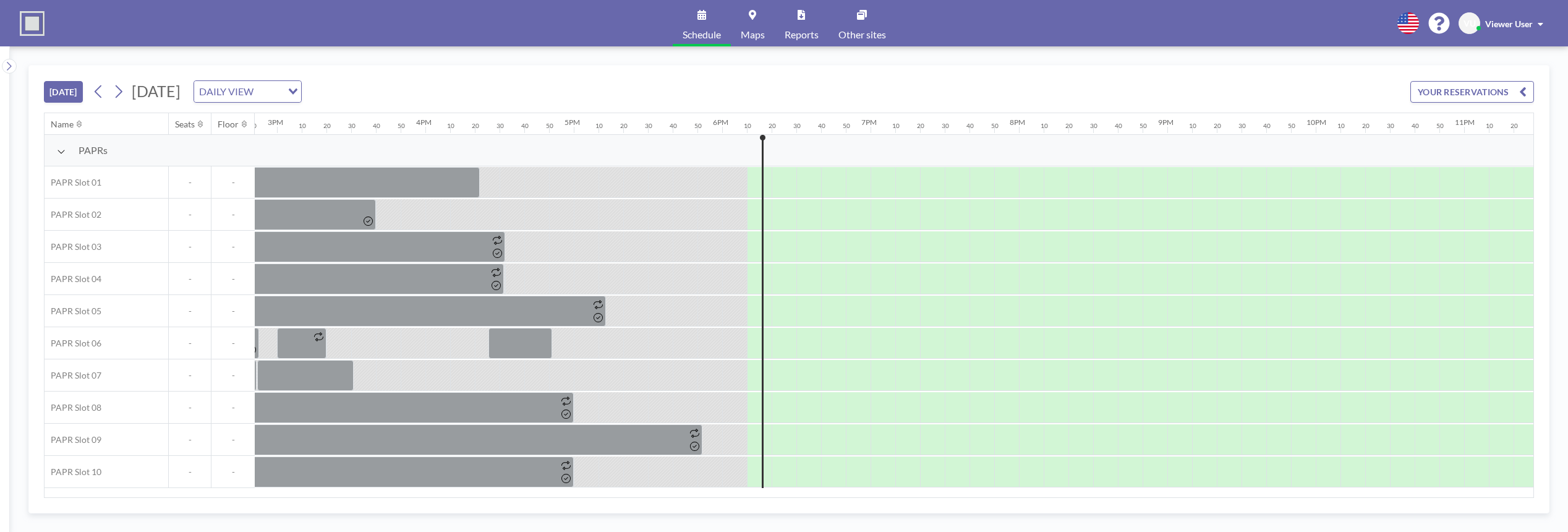
scroll to position [0, 2296]
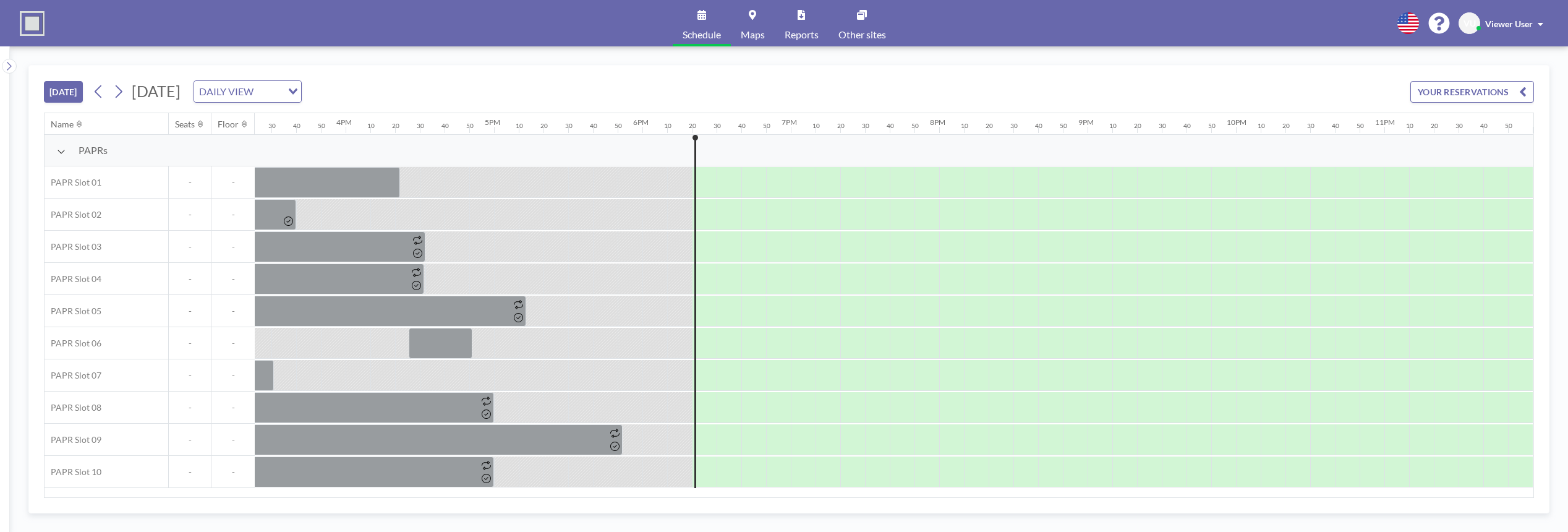
scroll to position [0, 2296]
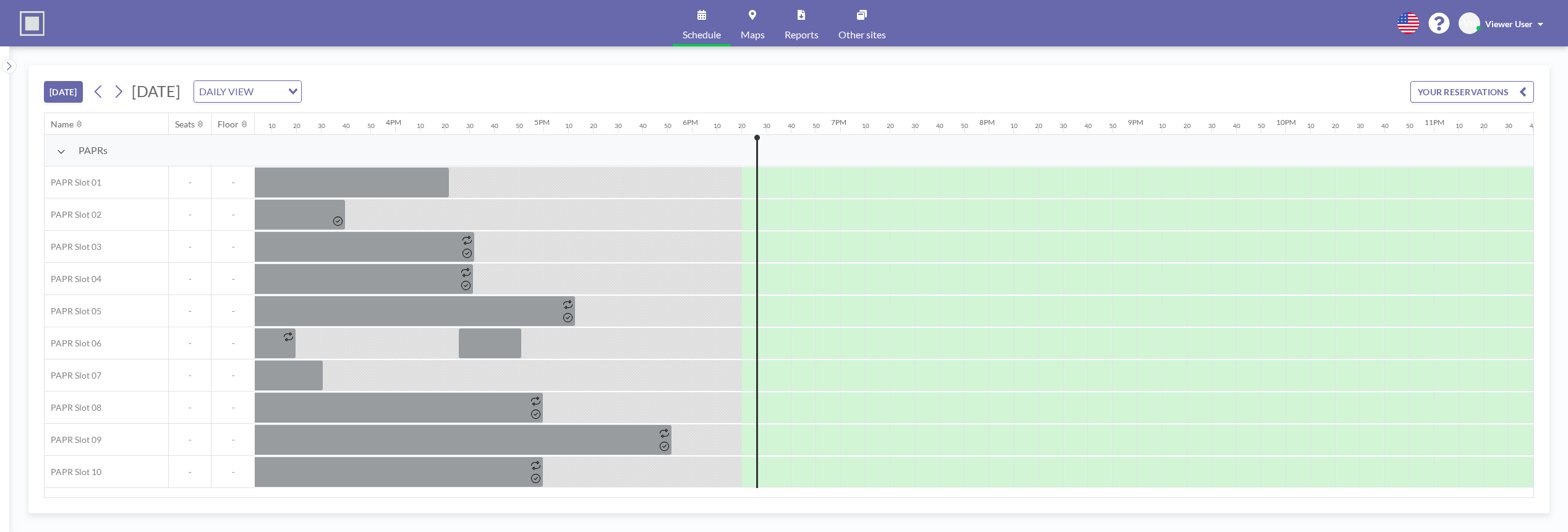
scroll to position [0, 2296]
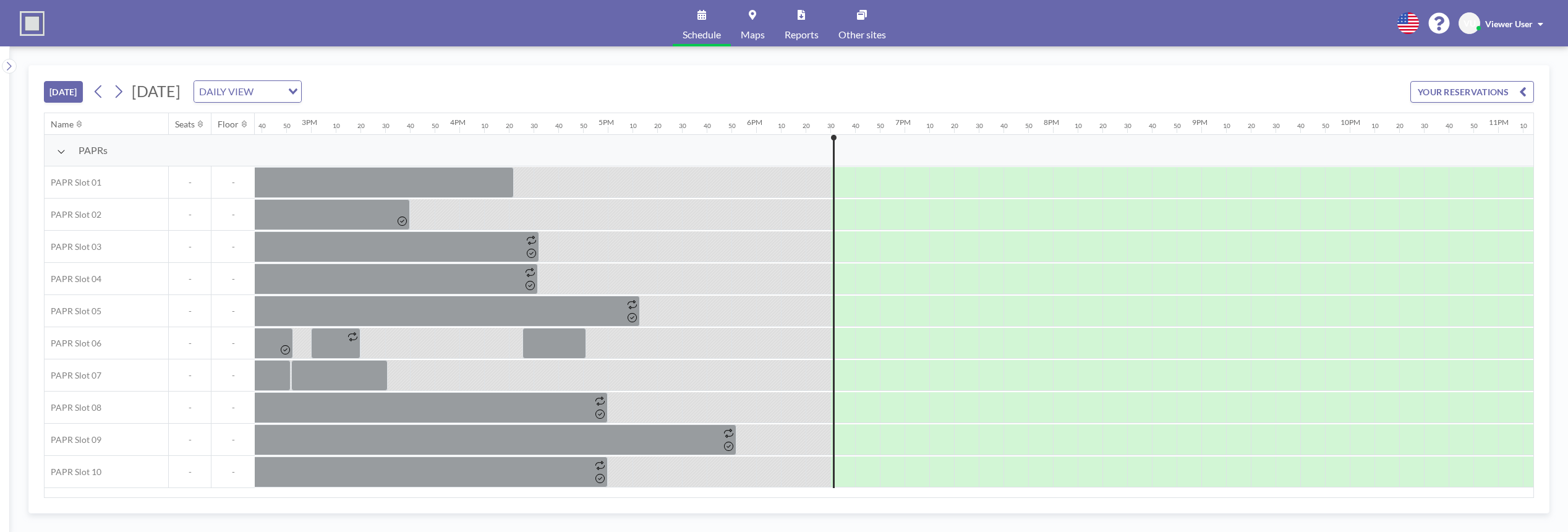
scroll to position [0, 2296]
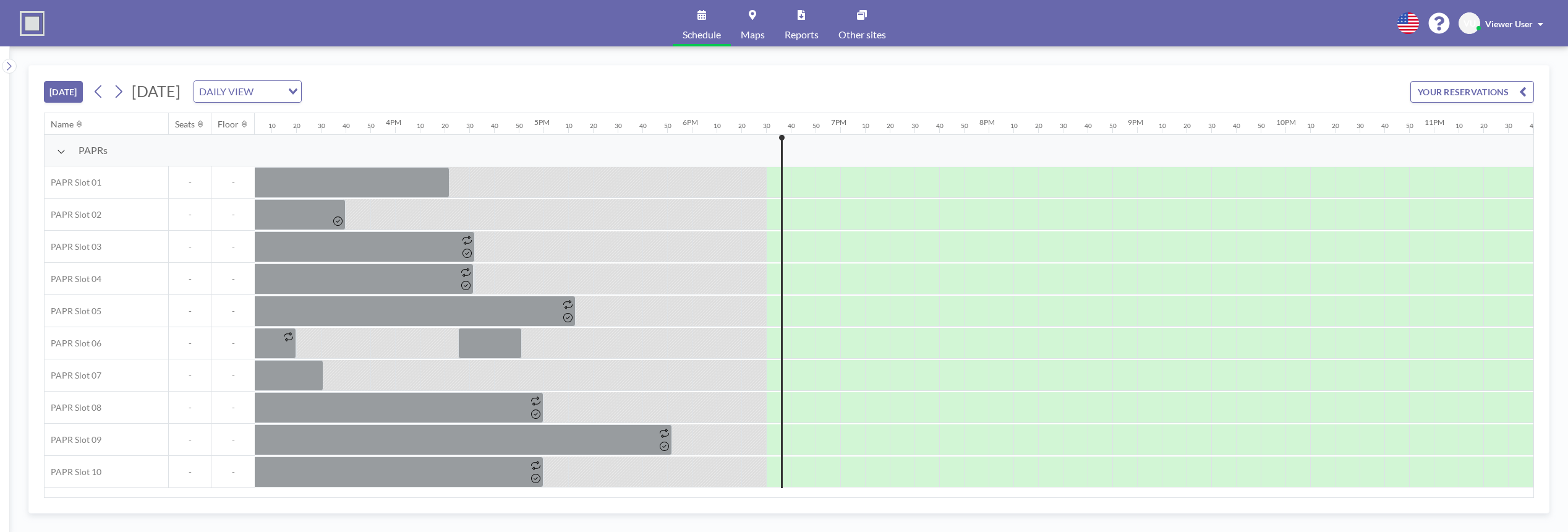
scroll to position [0, 2296]
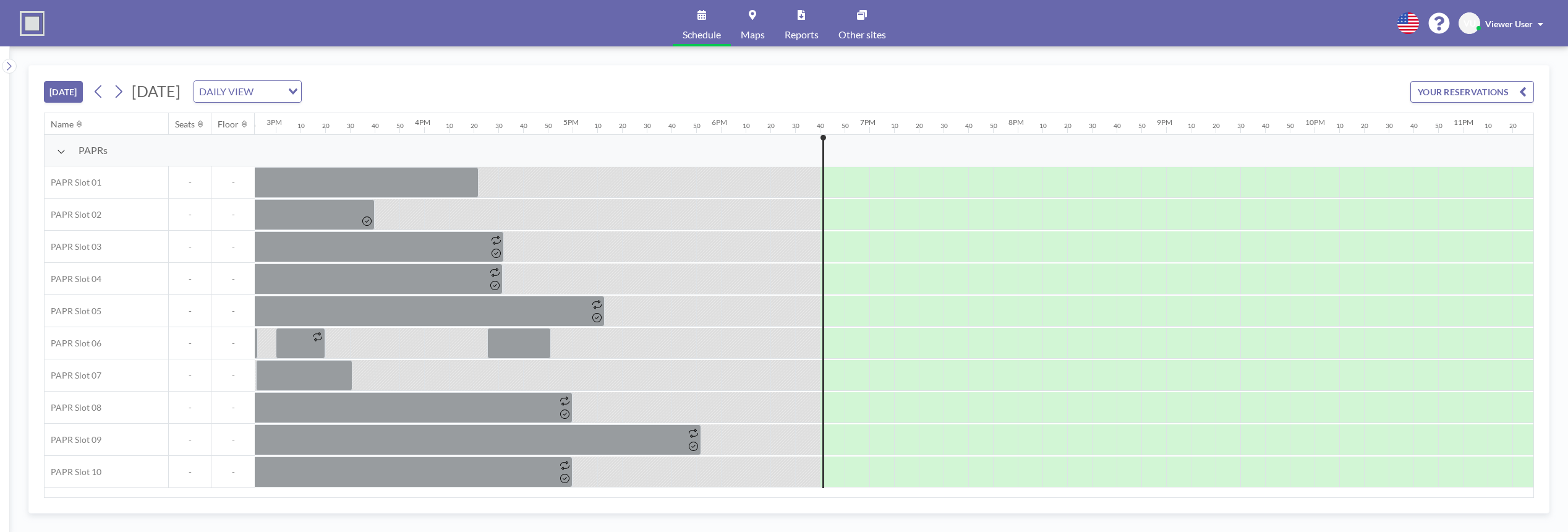
scroll to position [0, 2296]
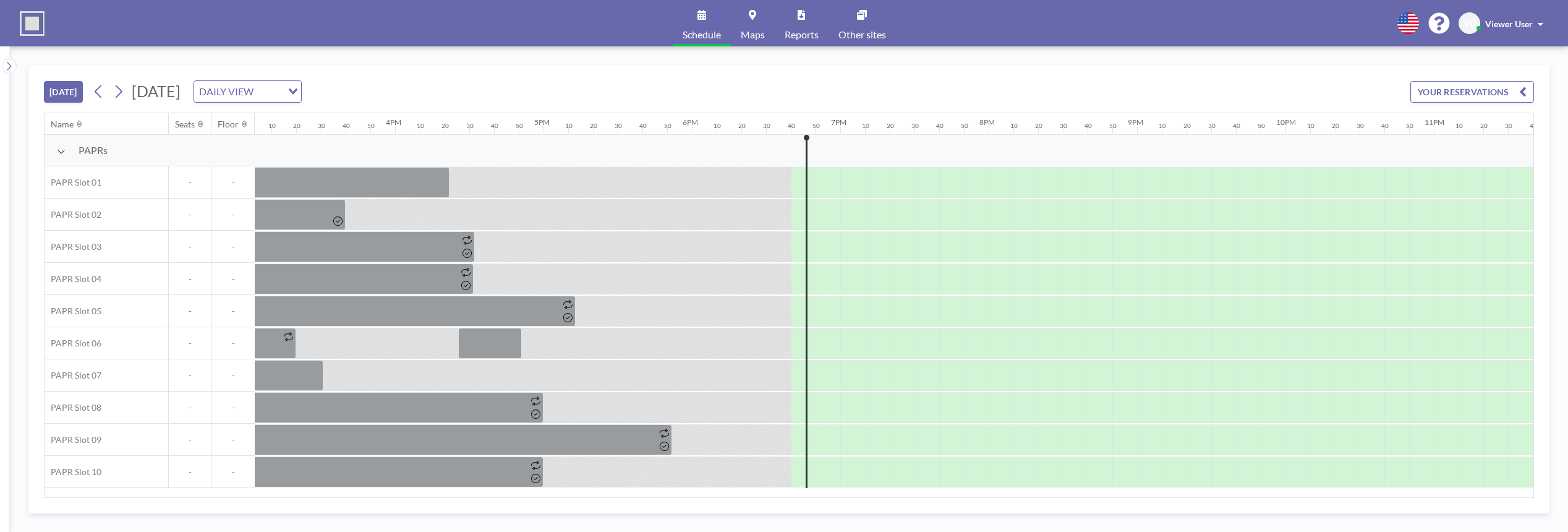
scroll to position [0, 2296]
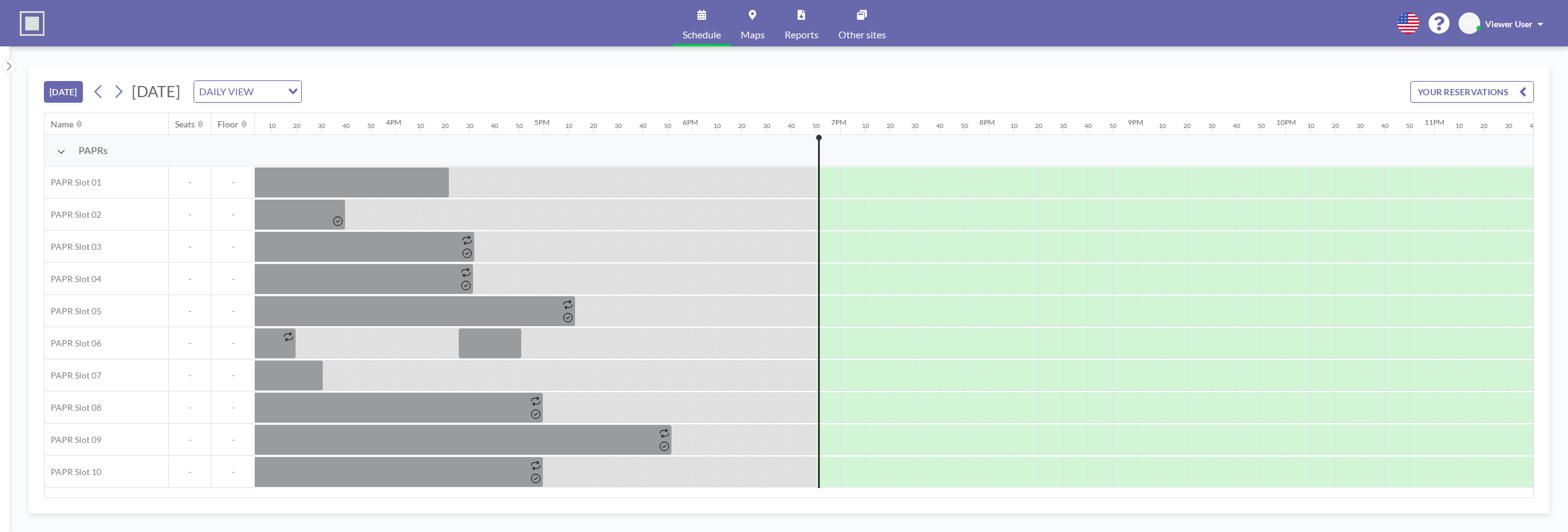
scroll to position [0, 2296]
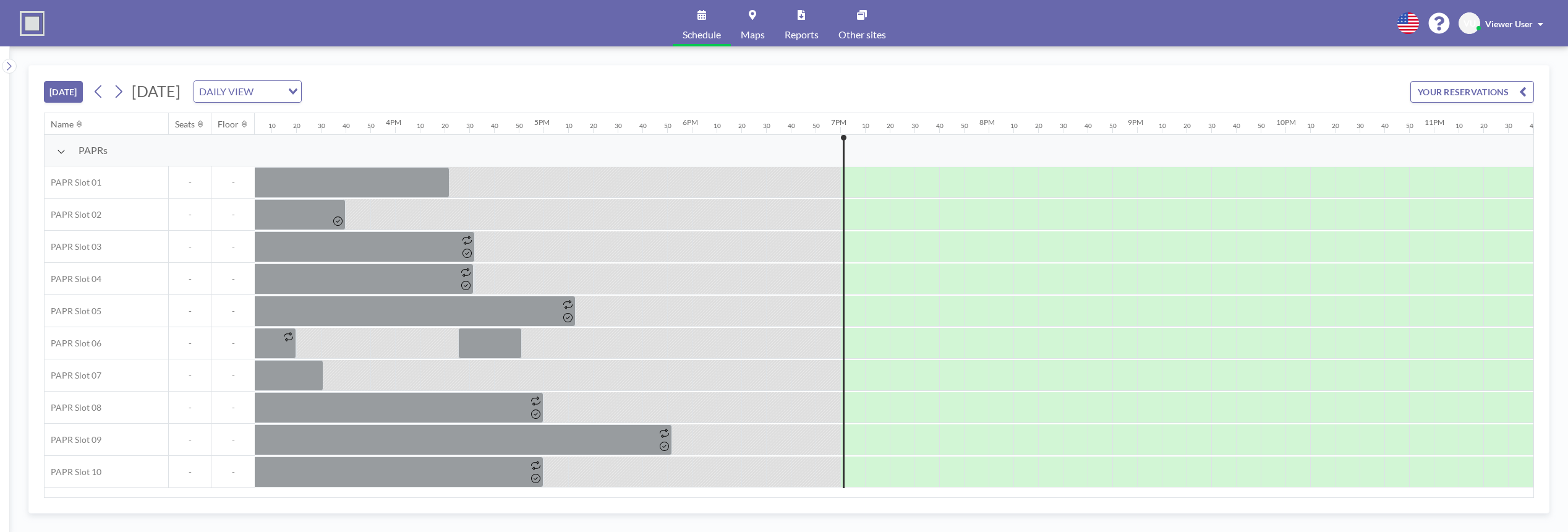
scroll to position [0, 2296]
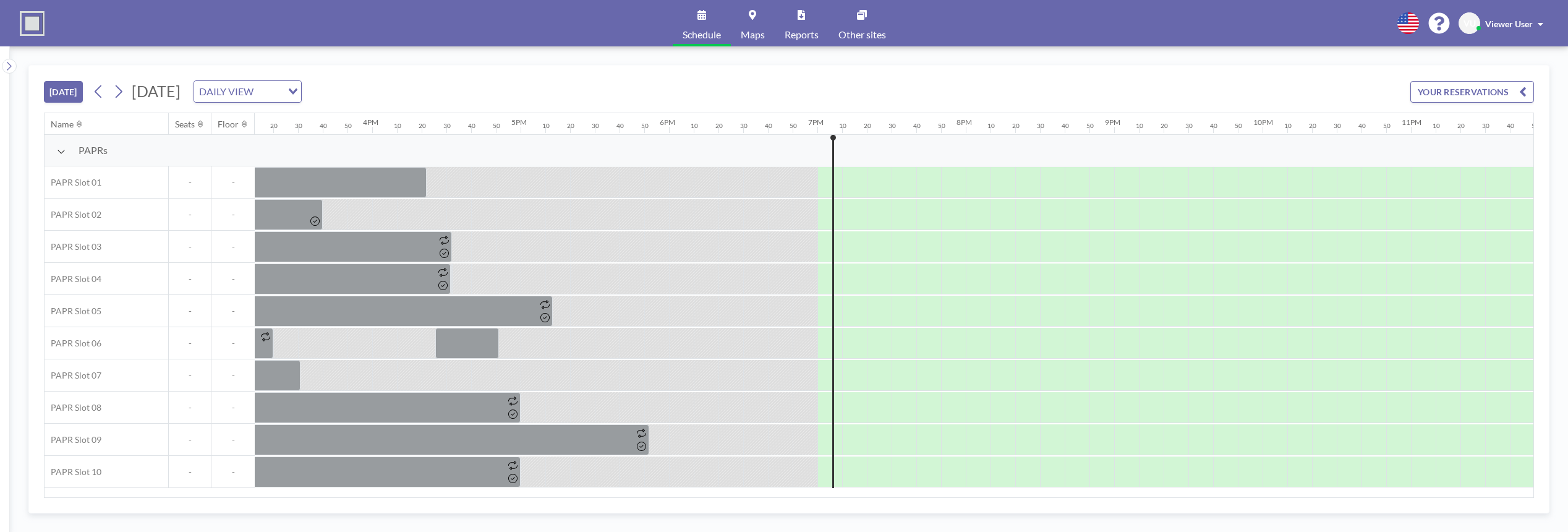
scroll to position [0, 2296]
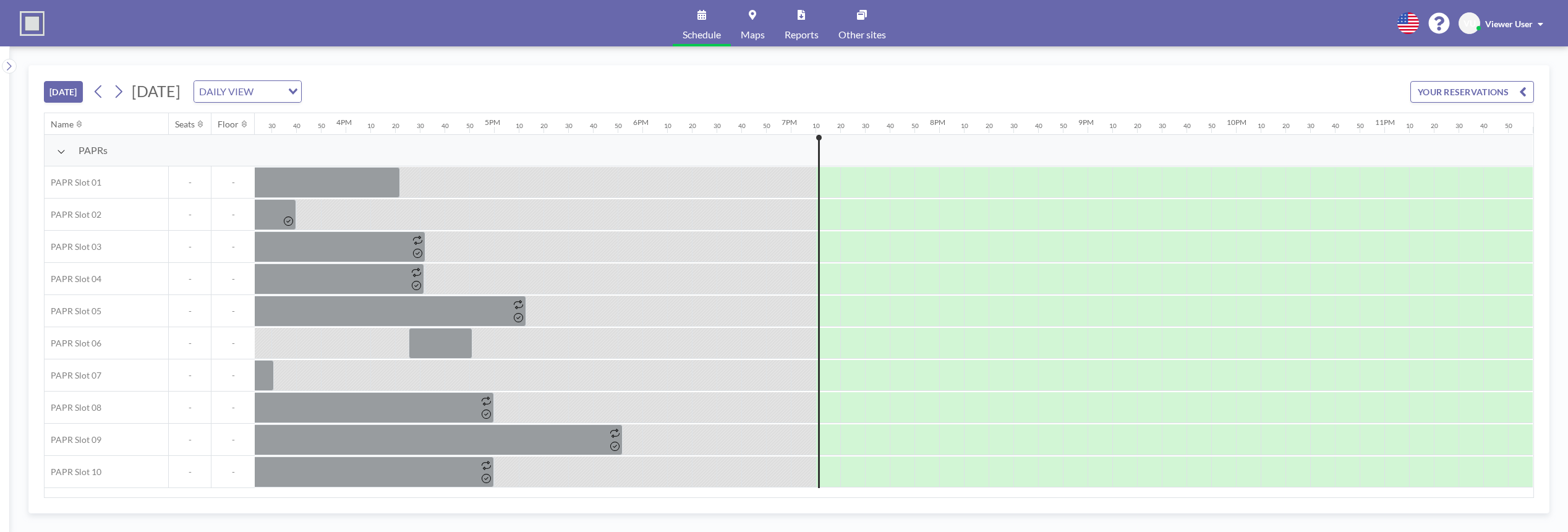
scroll to position [0, 2296]
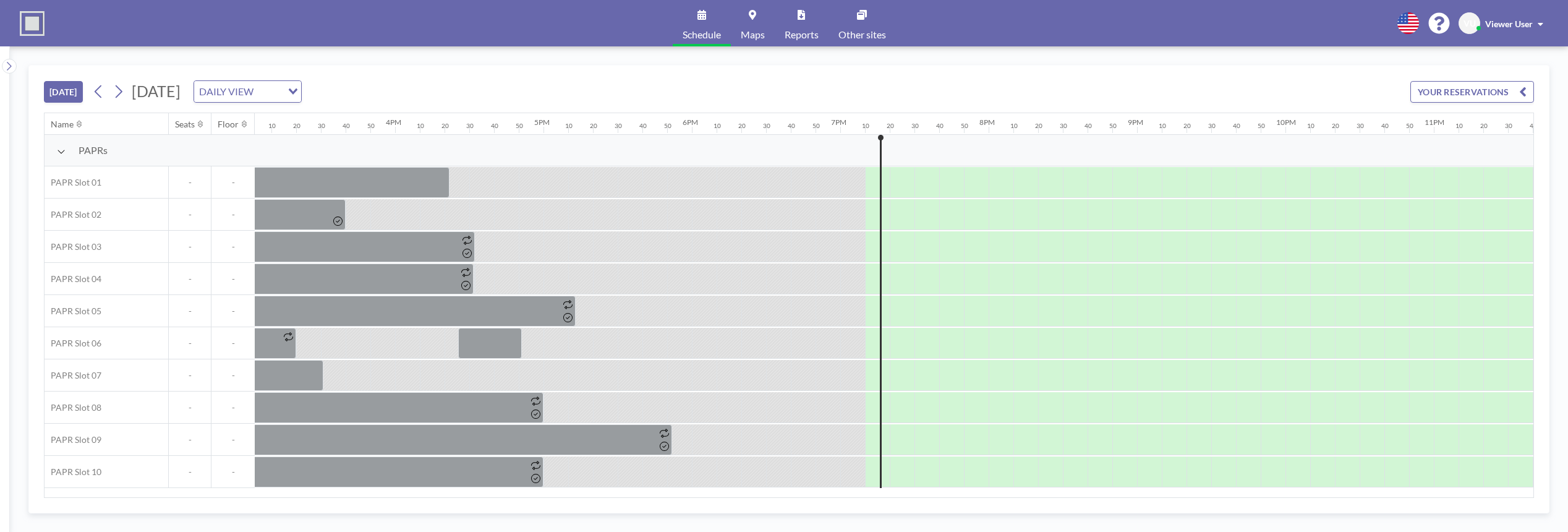
scroll to position [0, 2296]
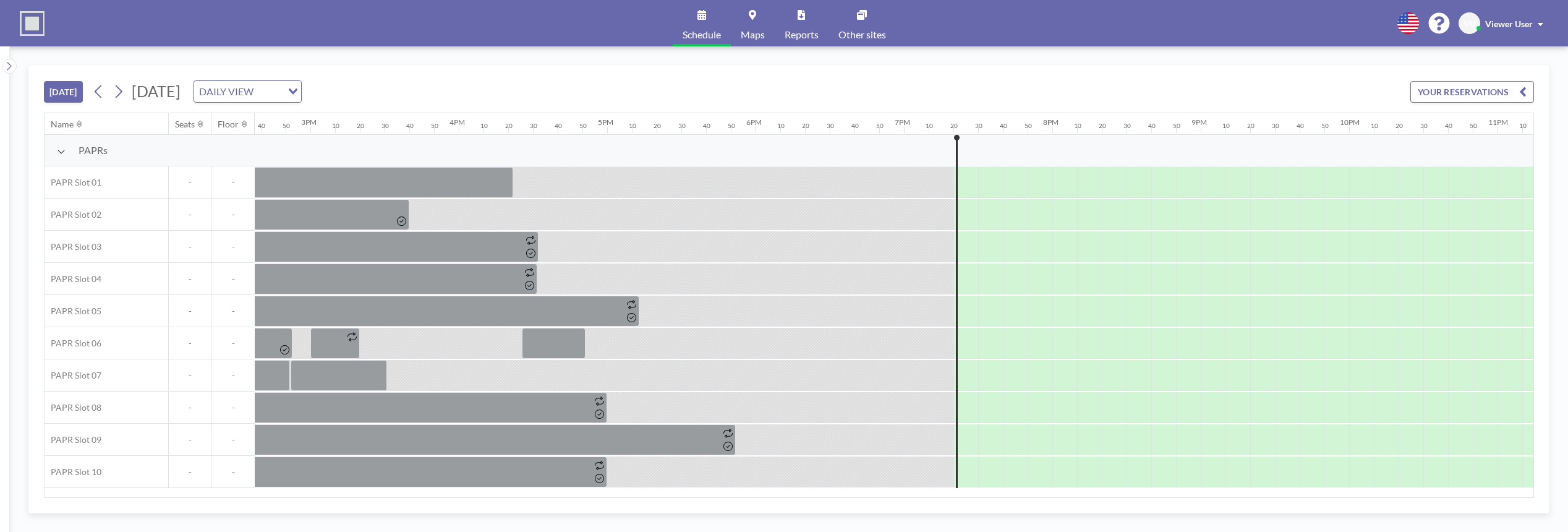
scroll to position [0, 2296]
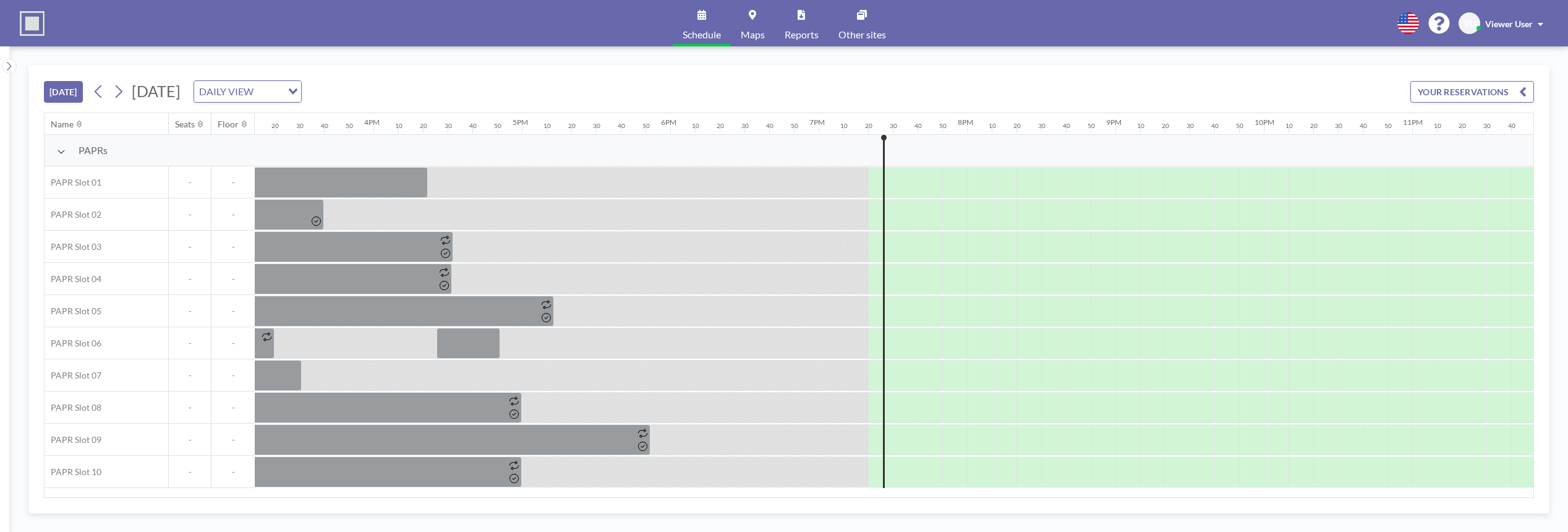
scroll to position [0, 2296]
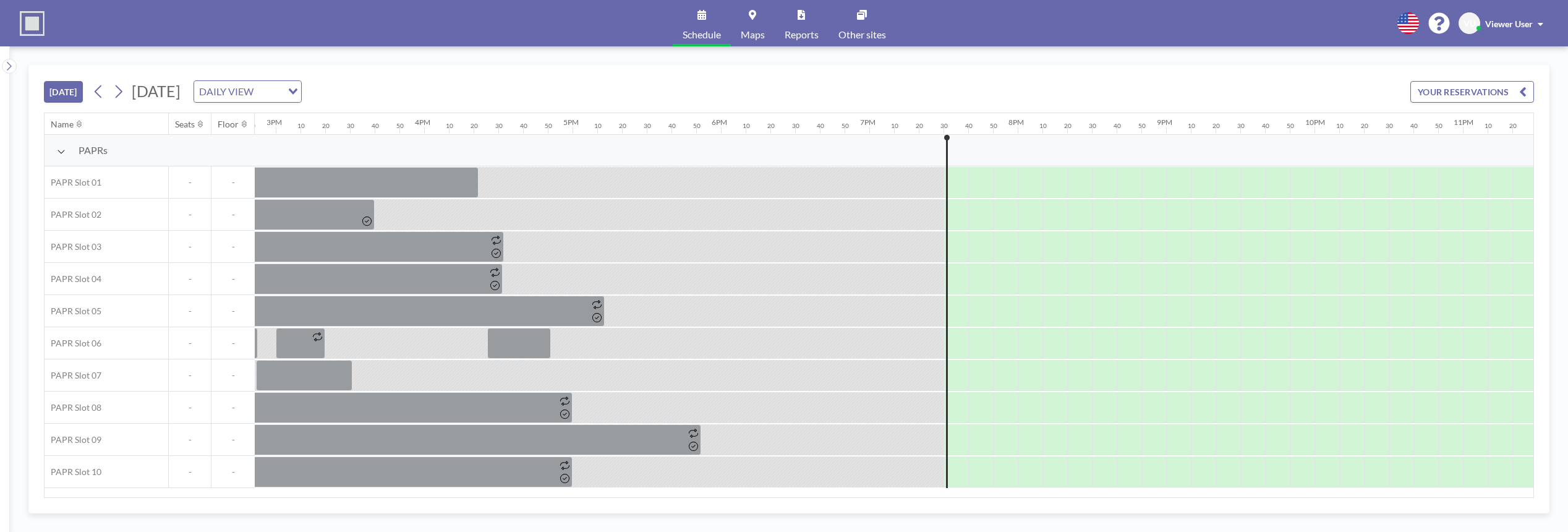
scroll to position [0, 2296]
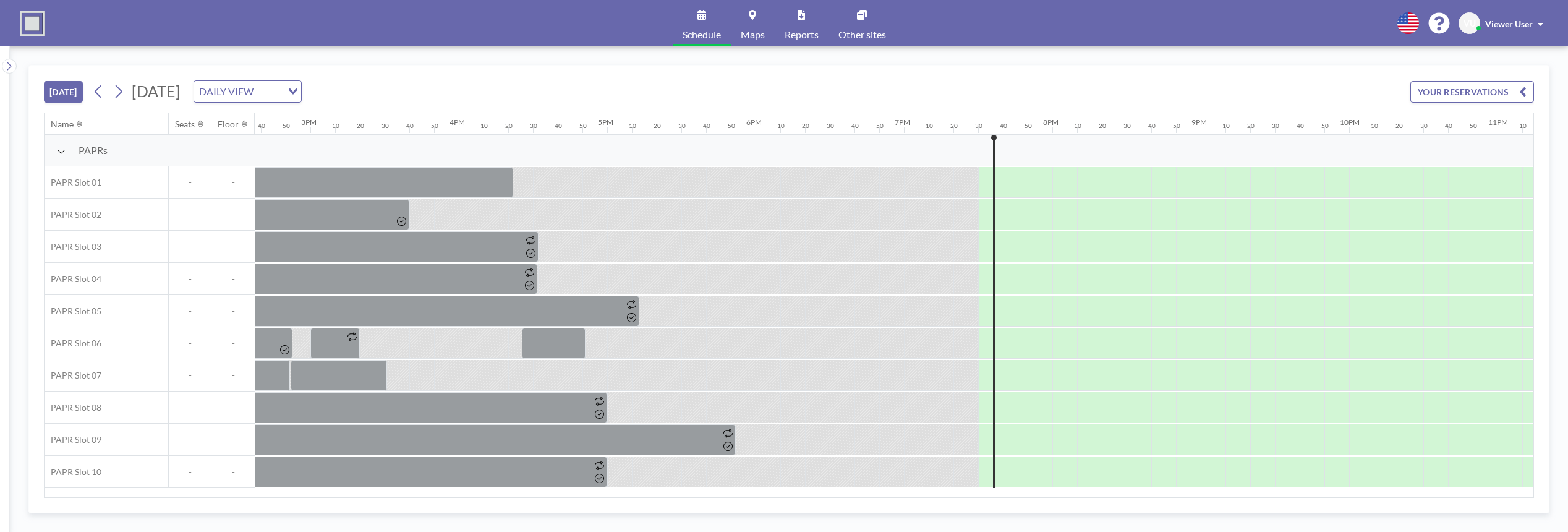
scroll to position [0, 2296]
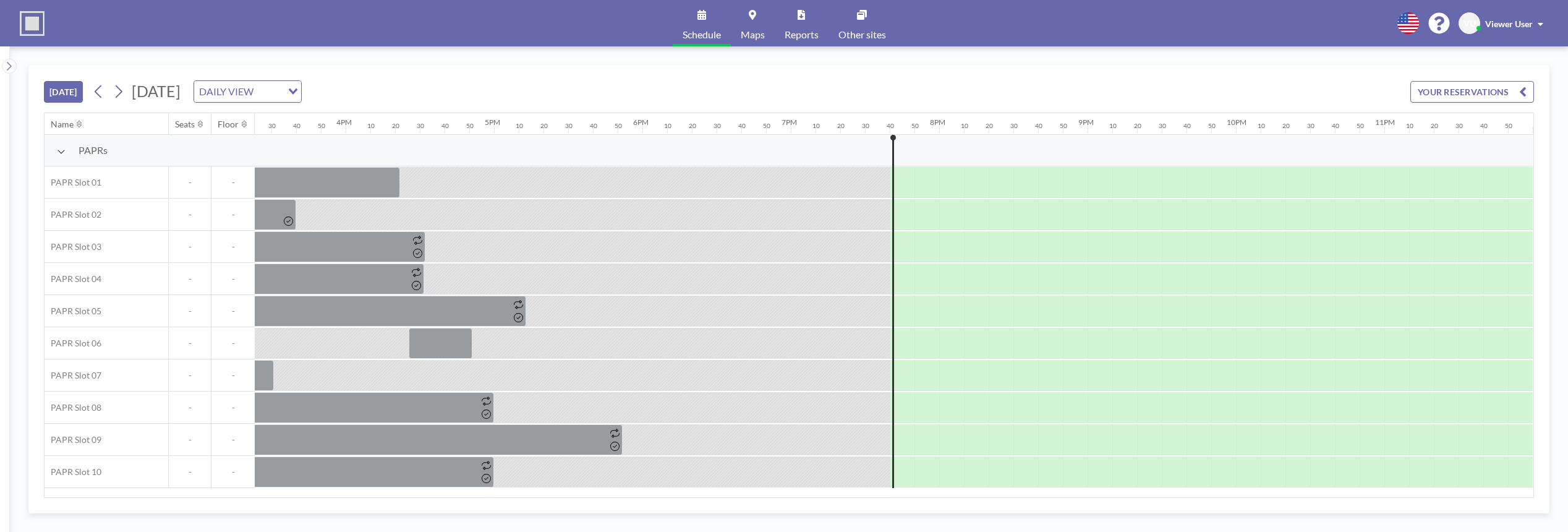
scroll to position [0, 2296]
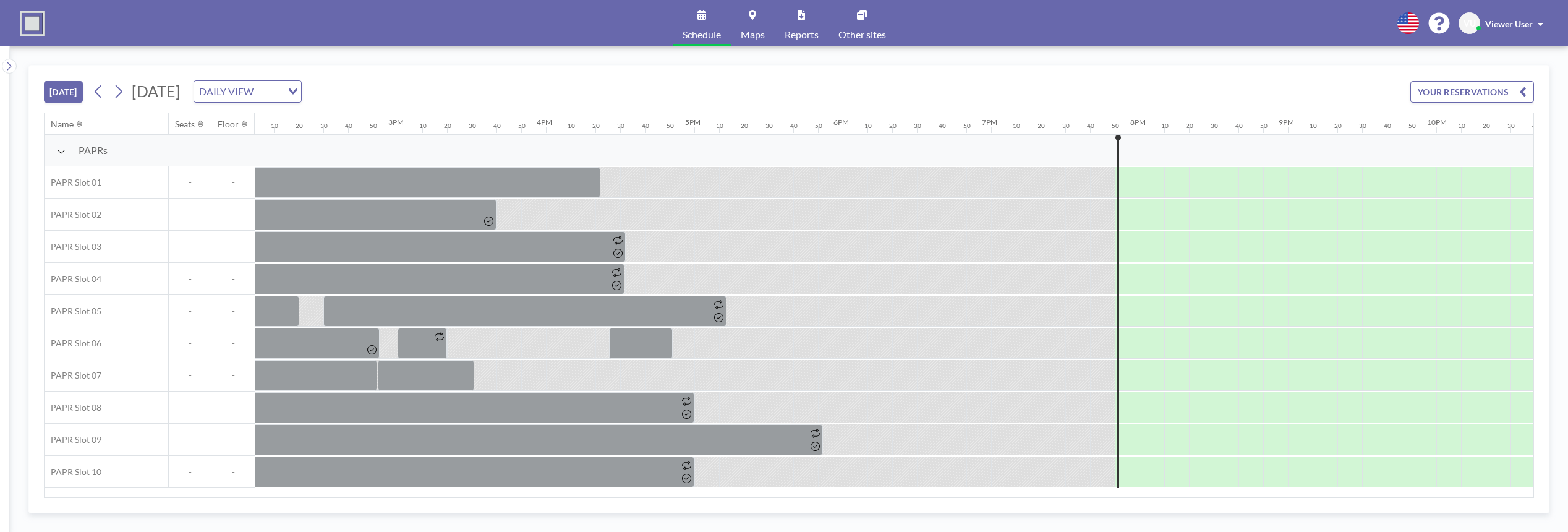
scroll to position [0, 2296]
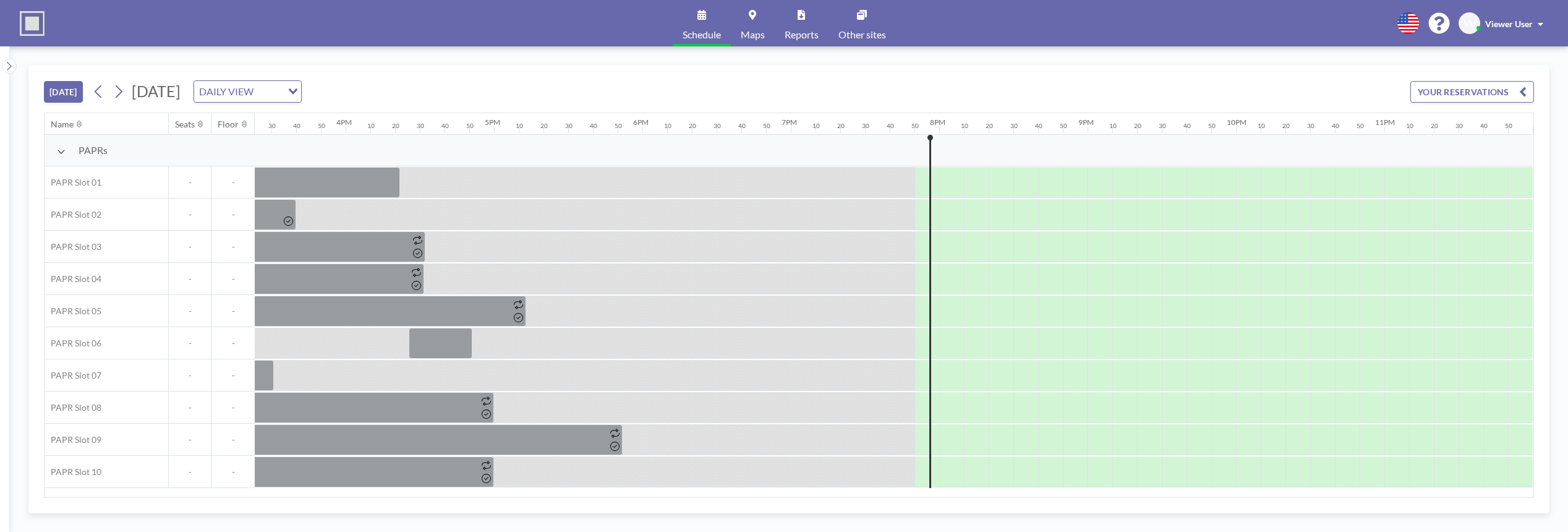
scroll to position [0, 2296]
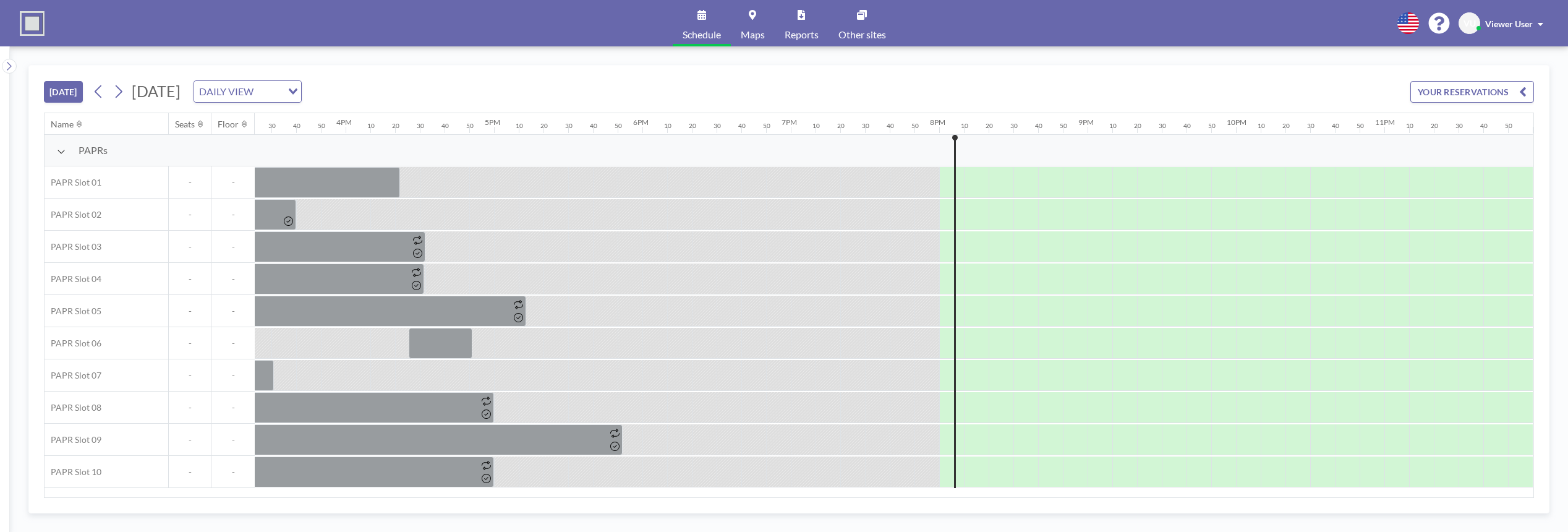
scroll to position [0, 2296]
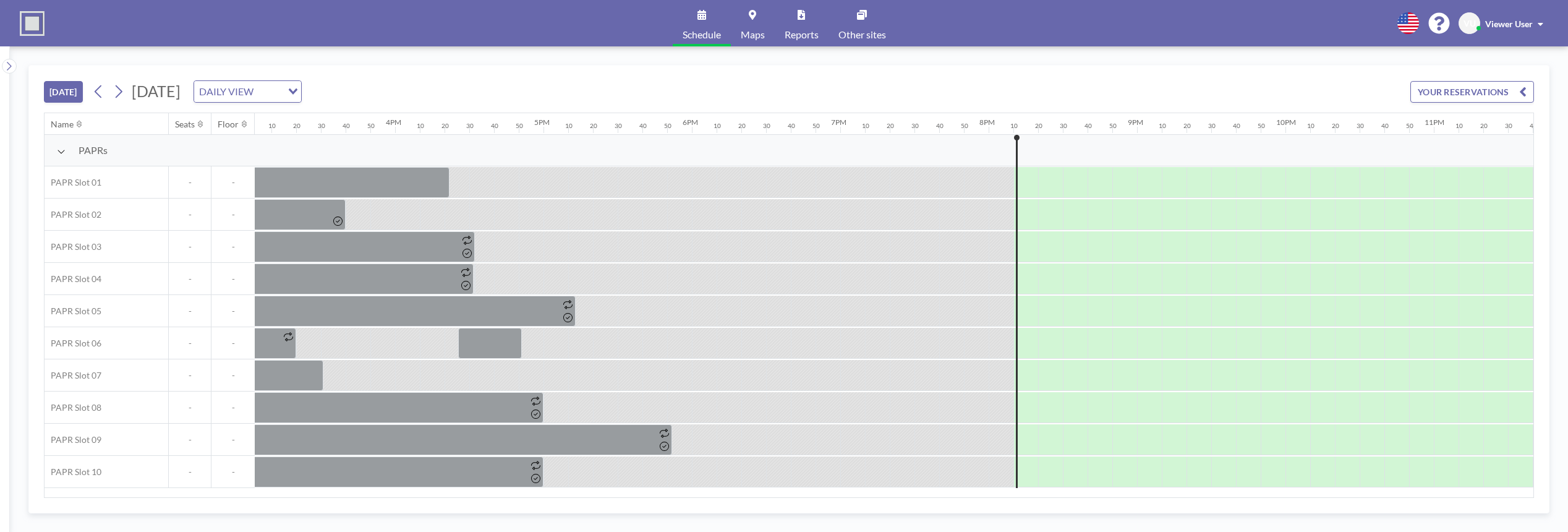
scroll to position [0, 2296]
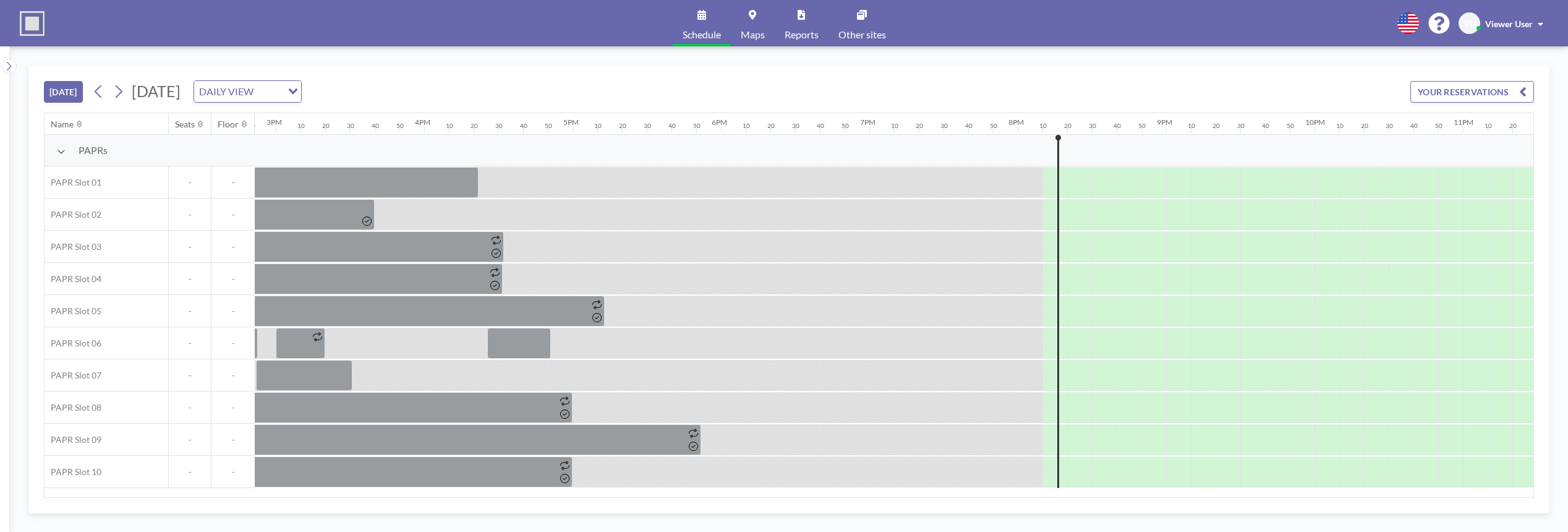
scroll to position [0, 2296]
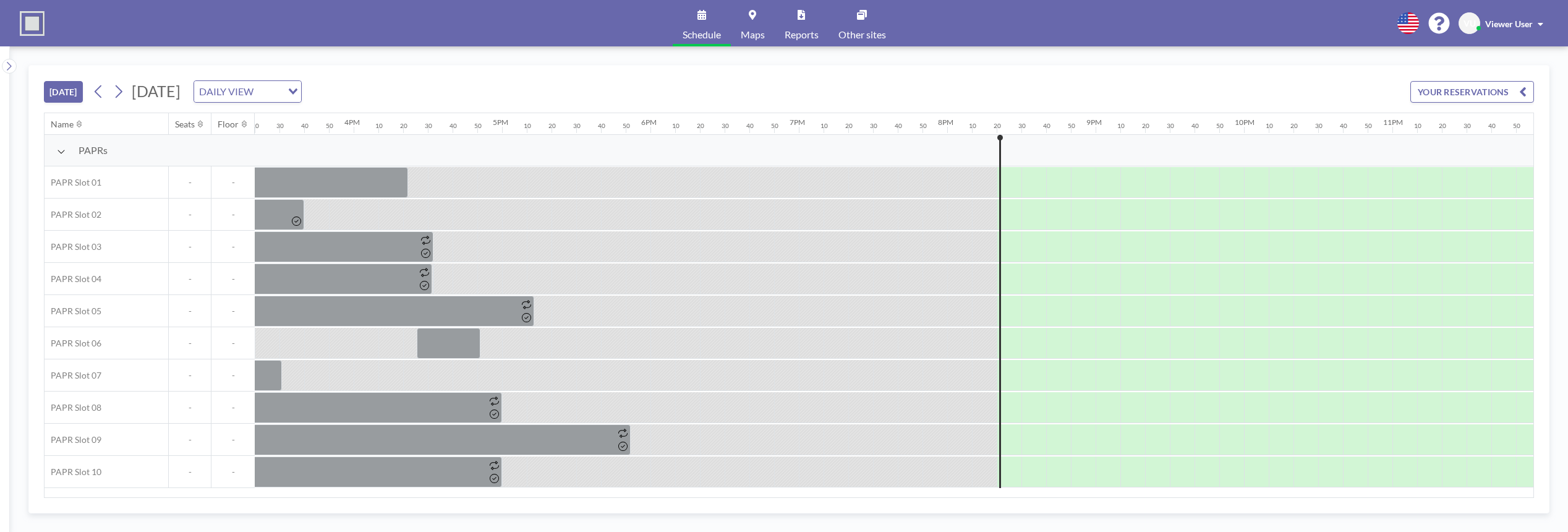
scroll to position [0, 2296]
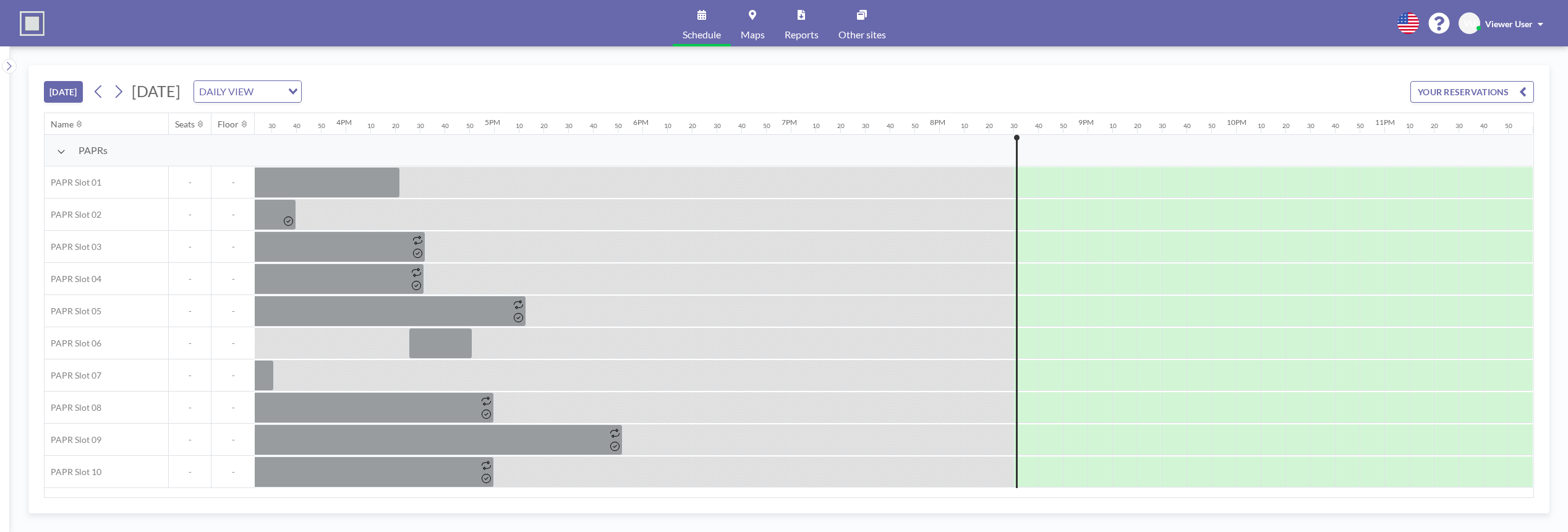
scroll to position [0, 2296]
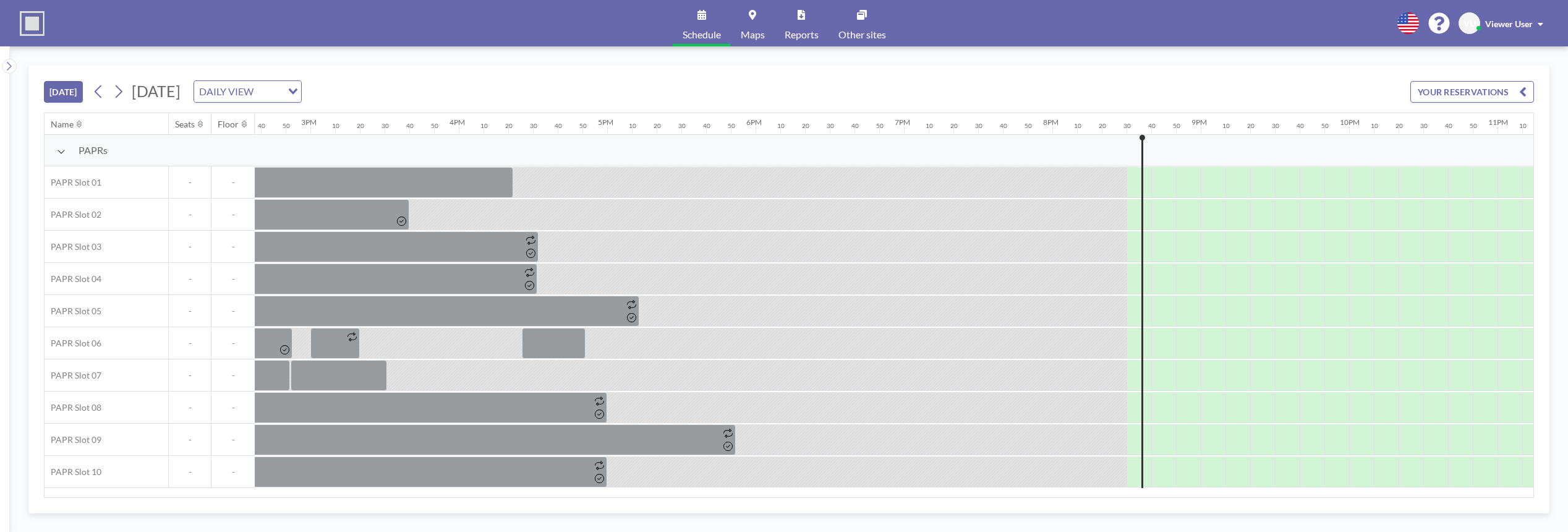
scroll to position [0, 2296]
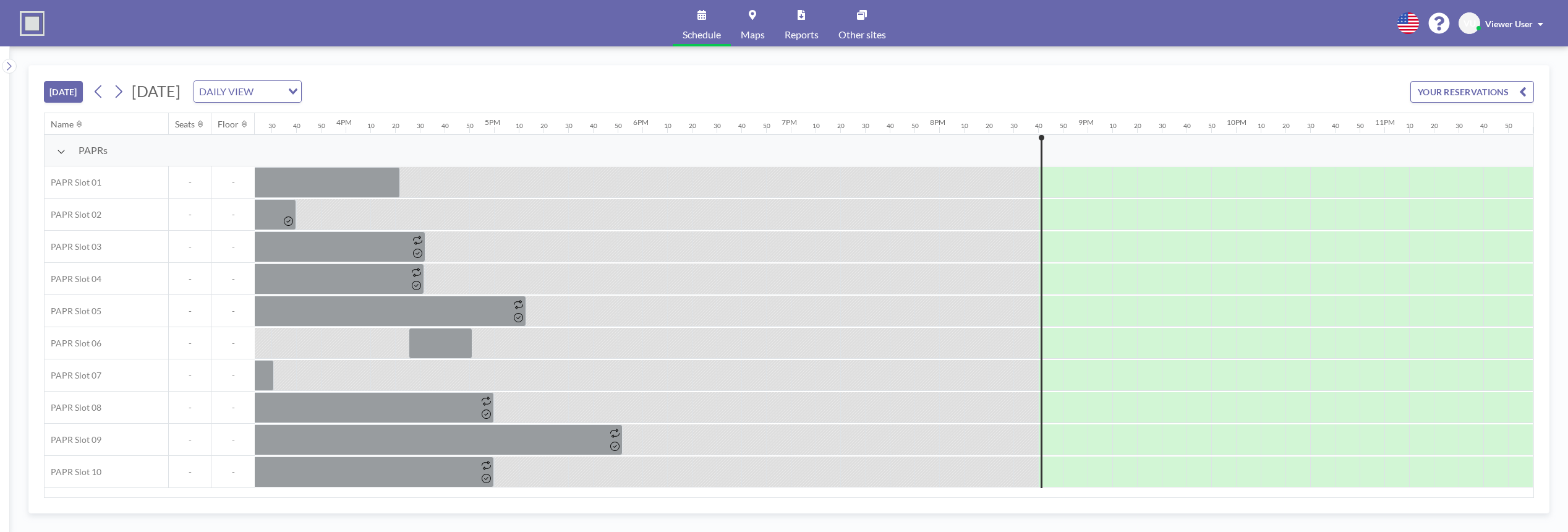
scroll to position [0, 2296]
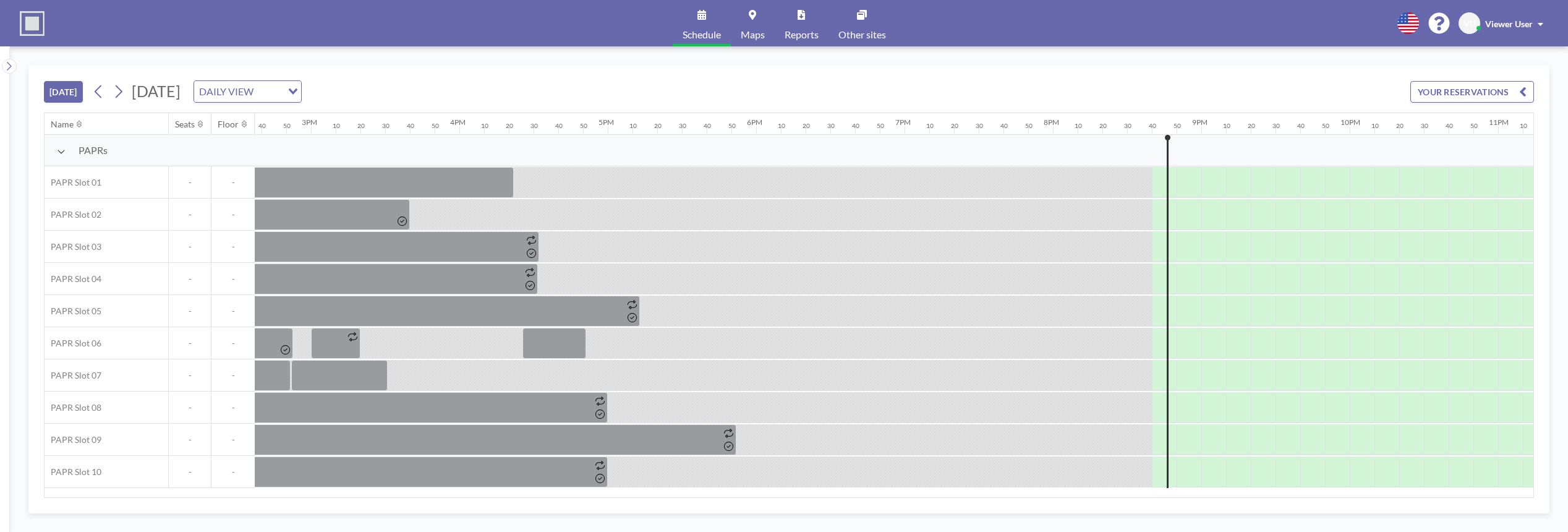
scroll to position [0, 2296]
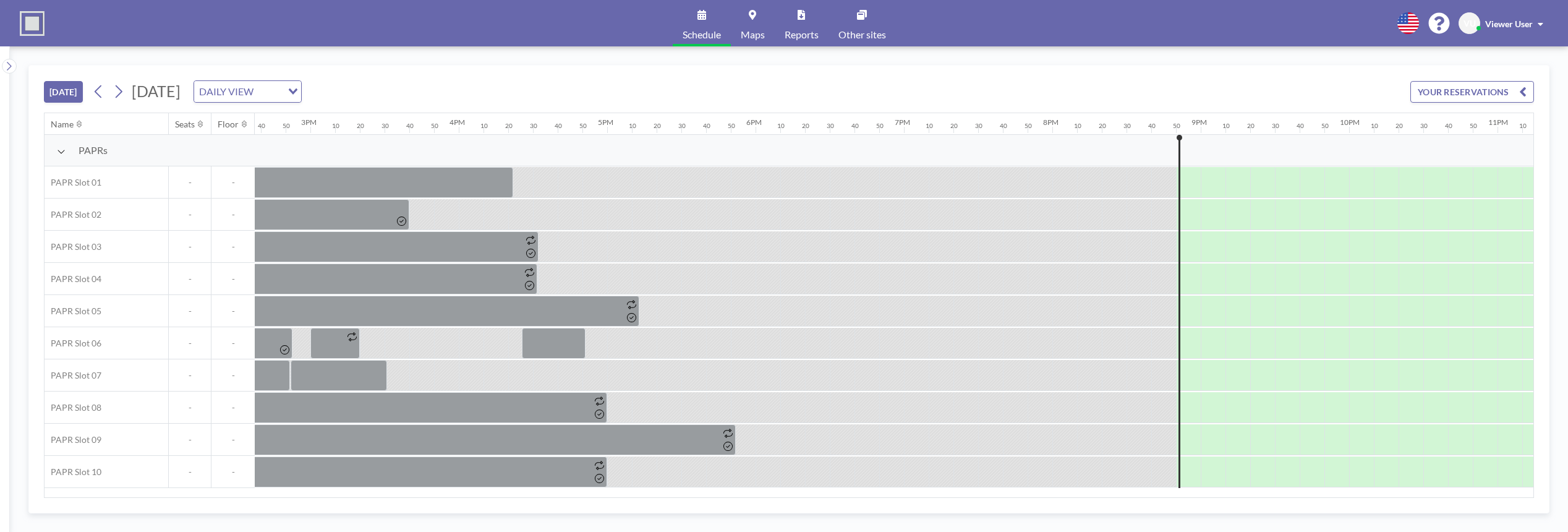
scroll to position [0, 2296]
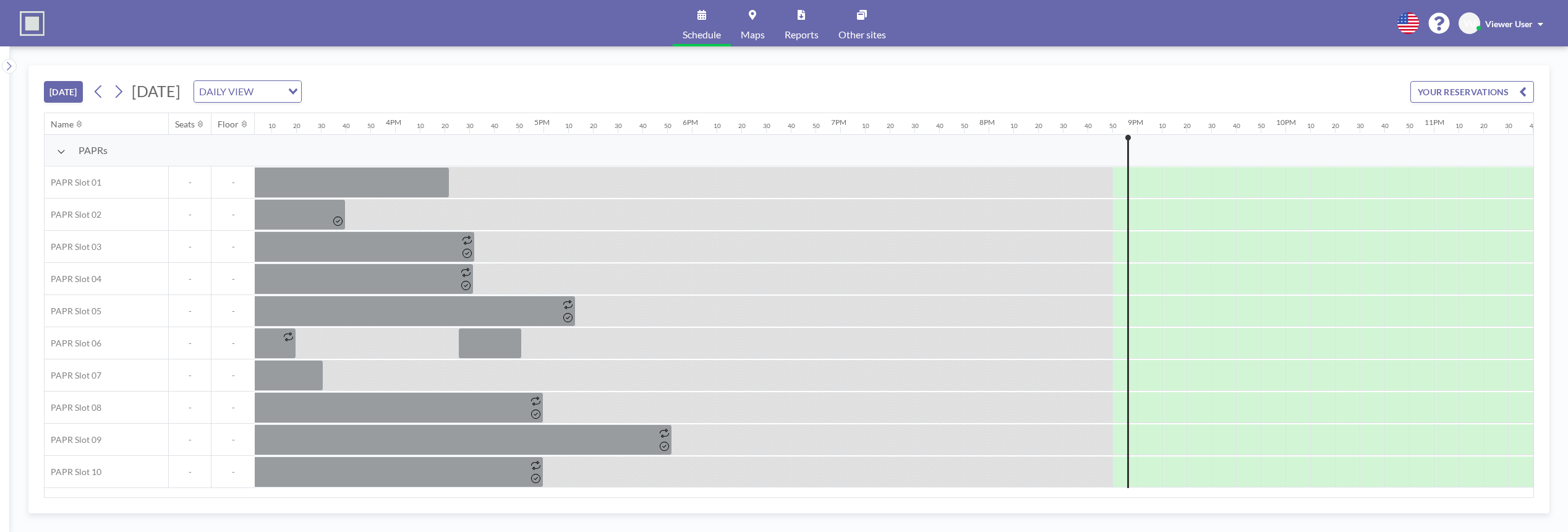
scroll to position [0, 2296]
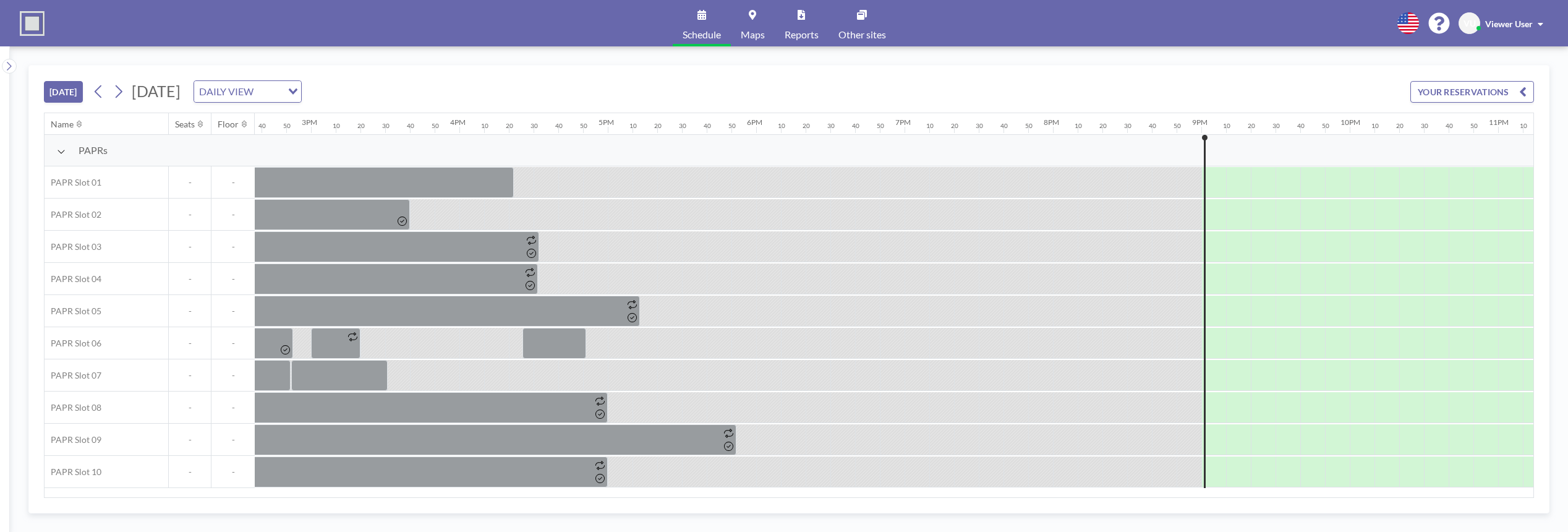
scroll to position [0, 2296]
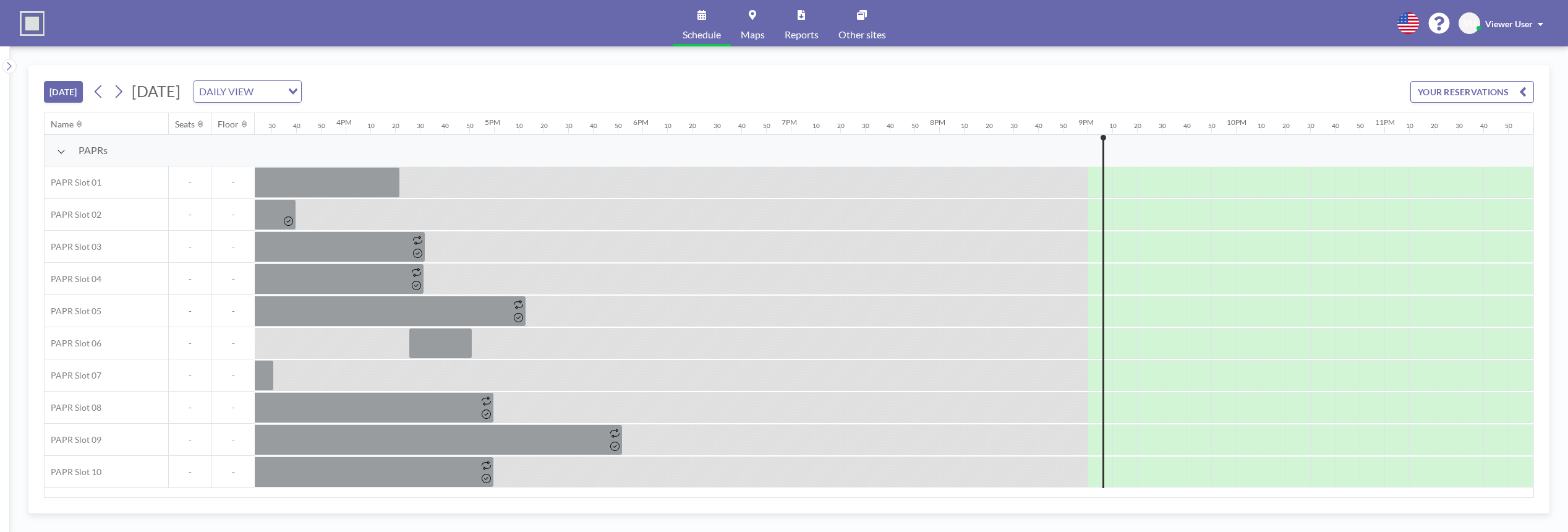
scroll to position [0, 2296]
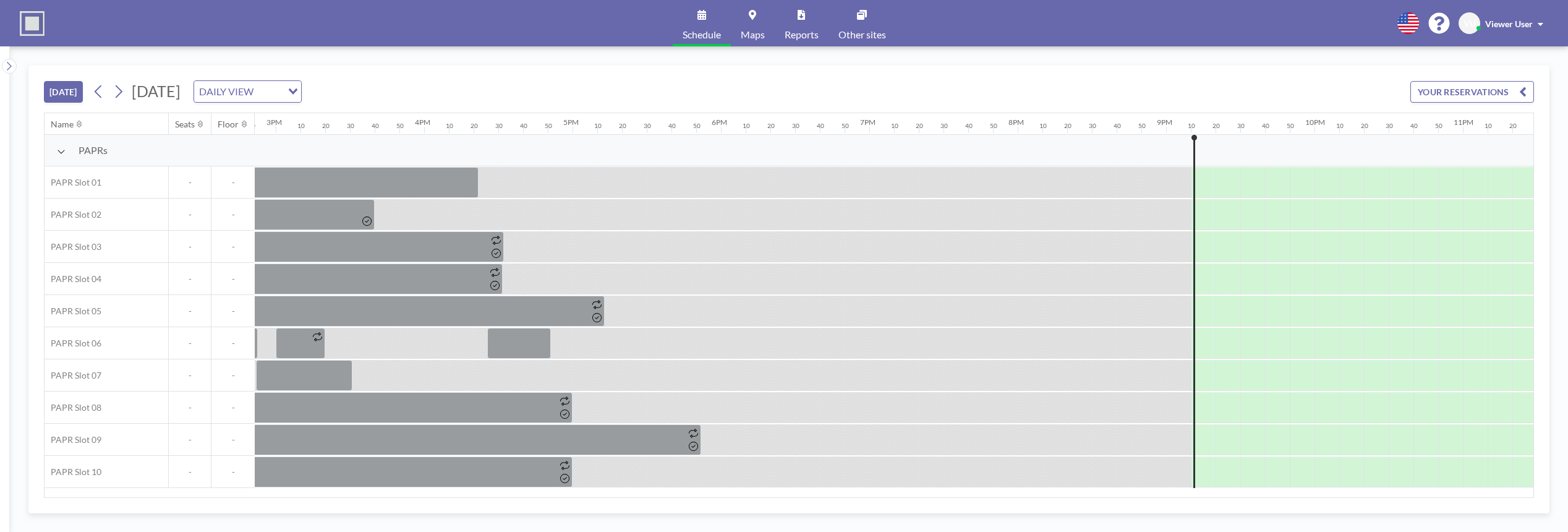
scroll to position [0, 2296]
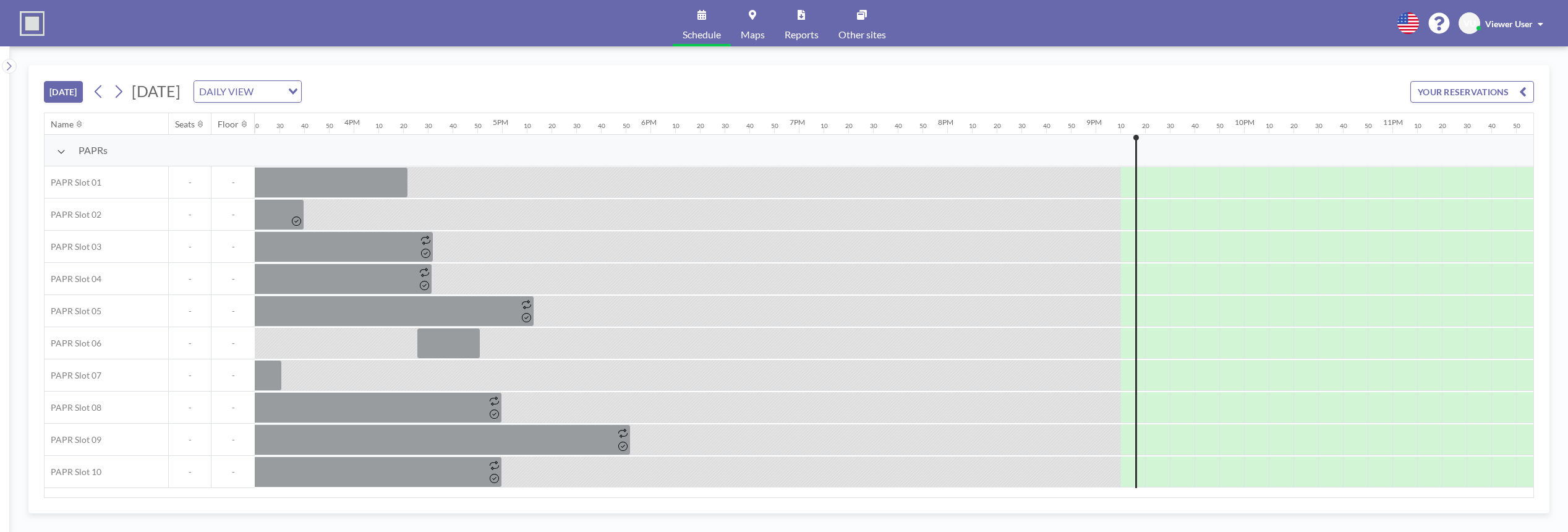
scroll to position [0, 2296]
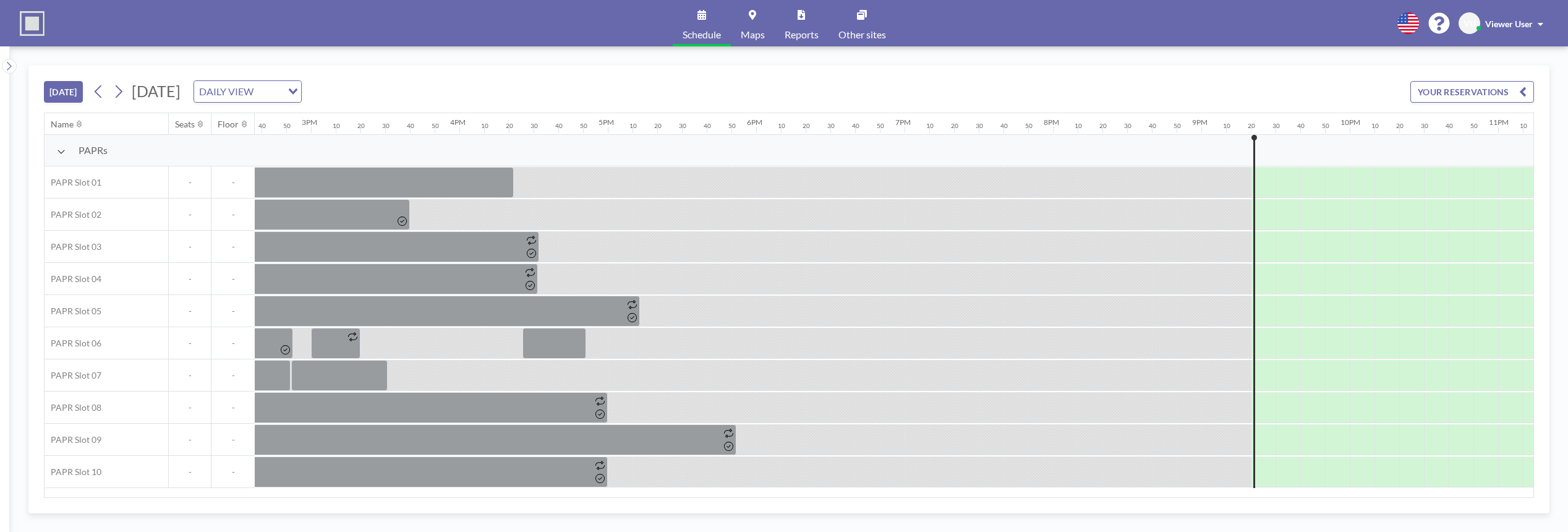
scroll to position [0, 2296]
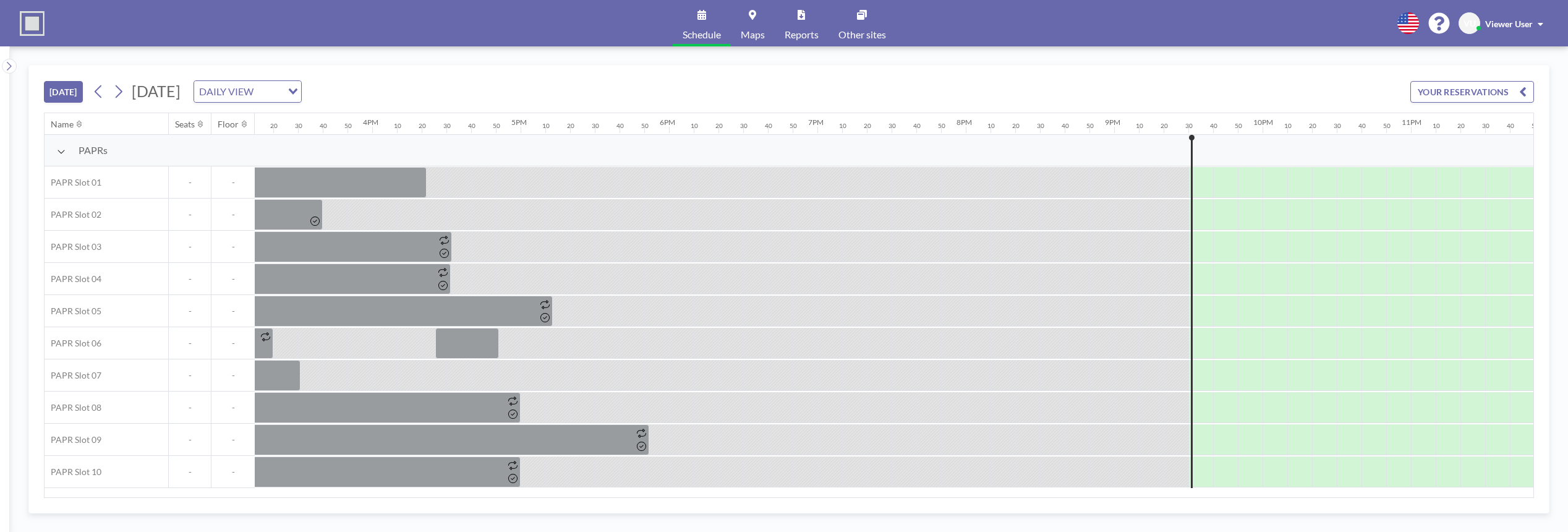
scroll to position [0, 2296]
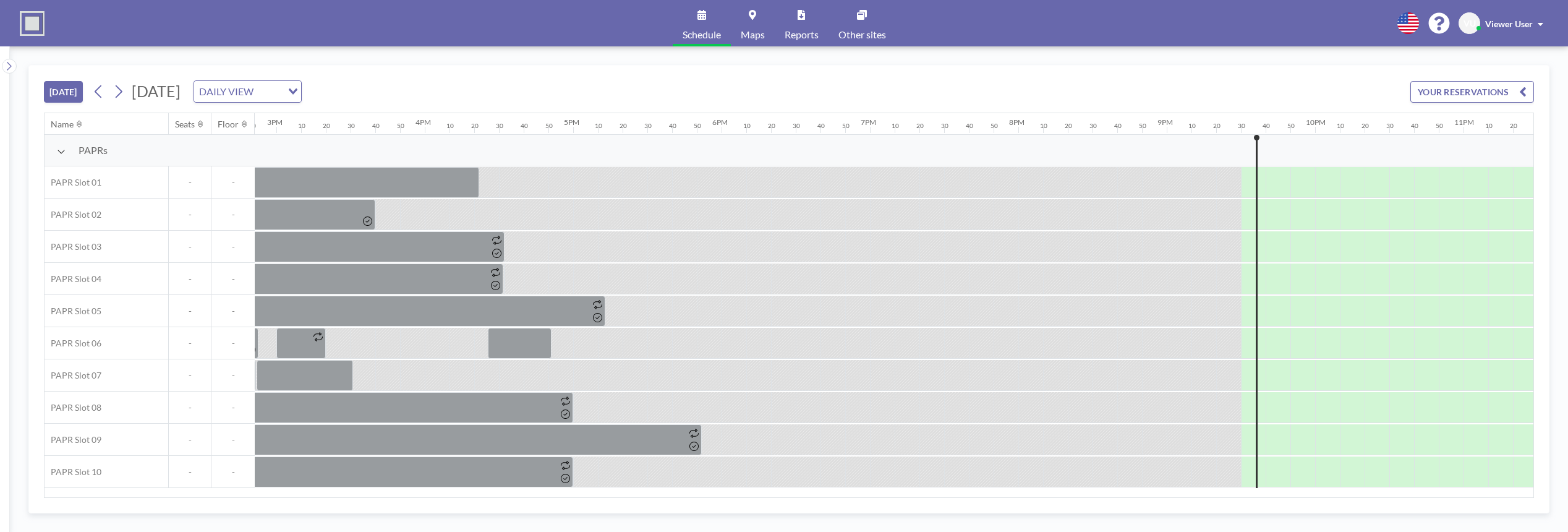
scroll to position [0, 2296]
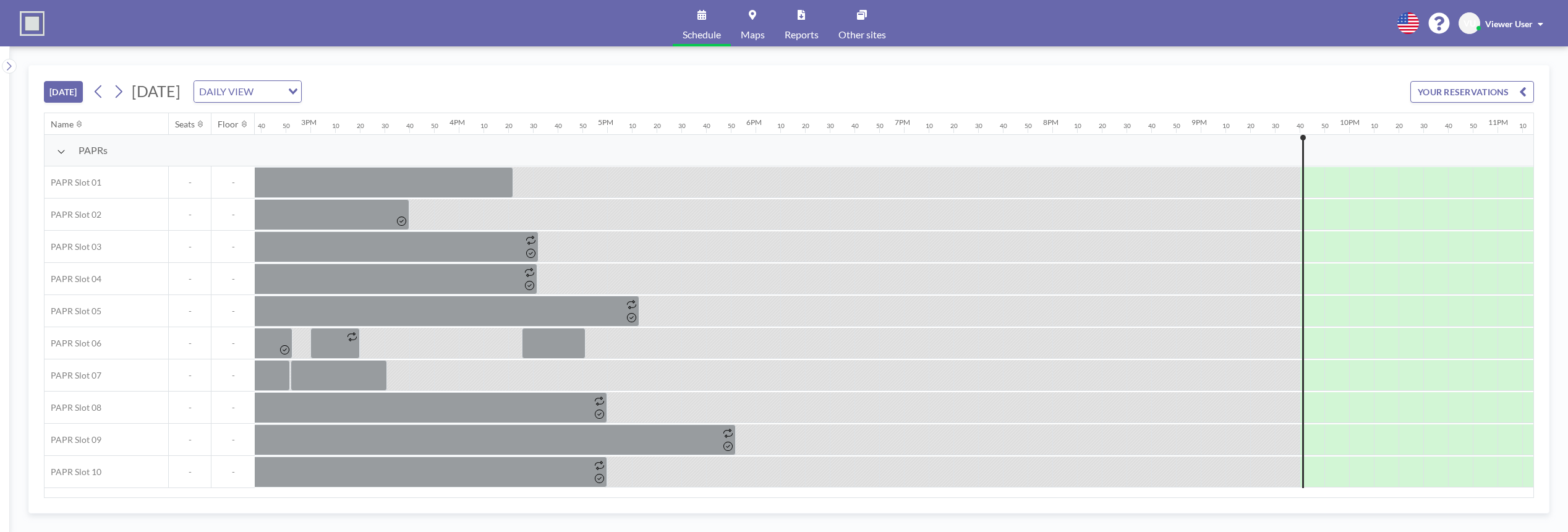
scroll to position [0, 2296]
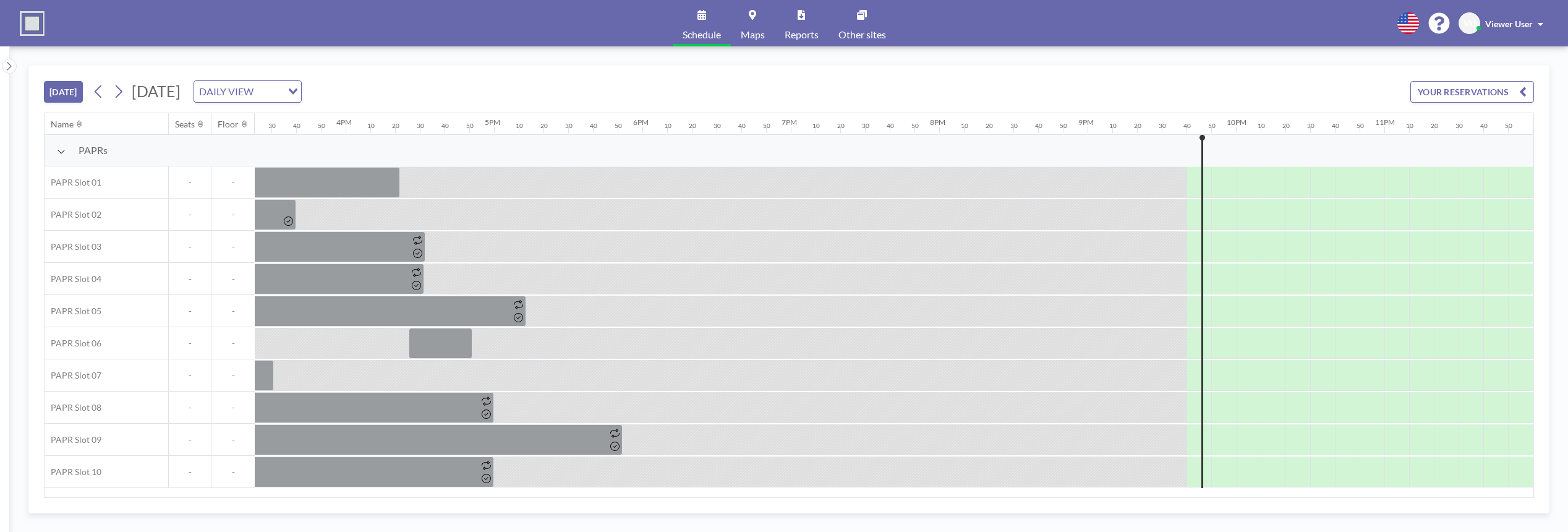
scroll to position [0, 2296]
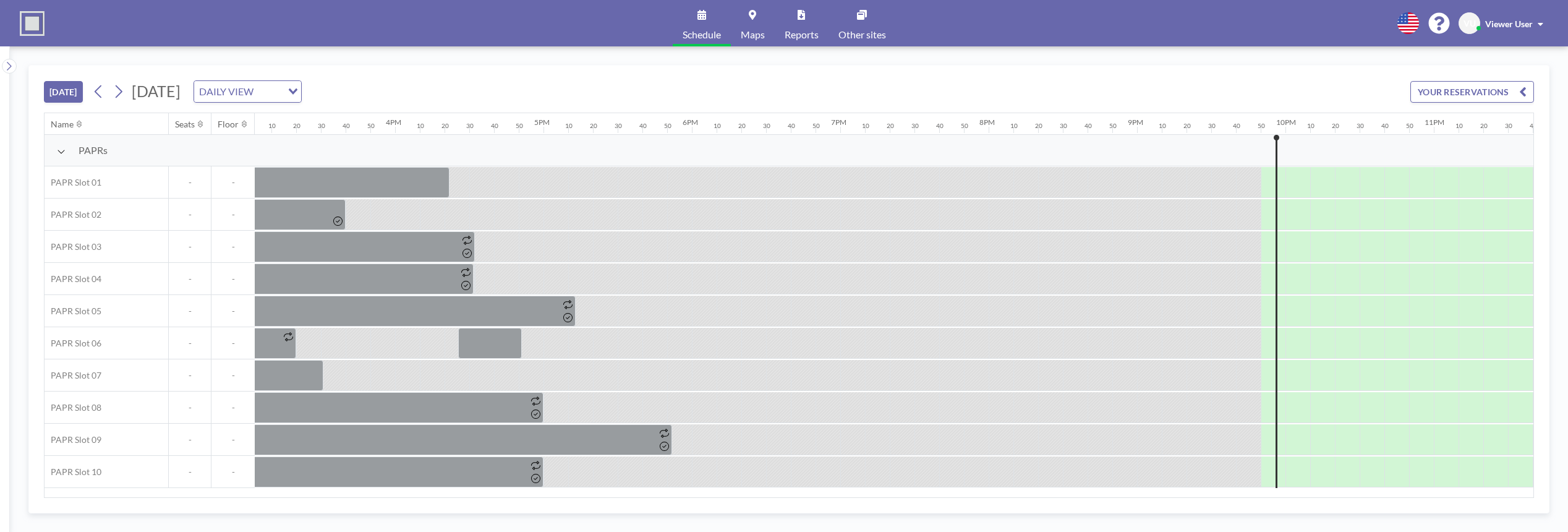
scroll to position [0, 2296]
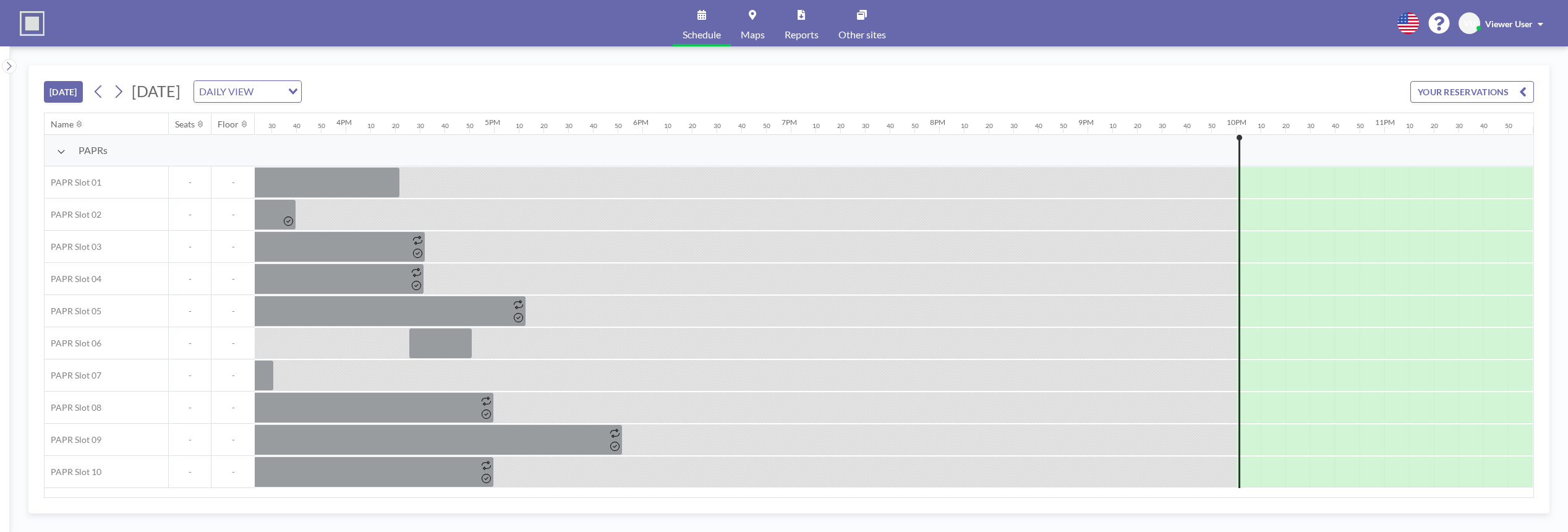
scroll to position [0, 2296]
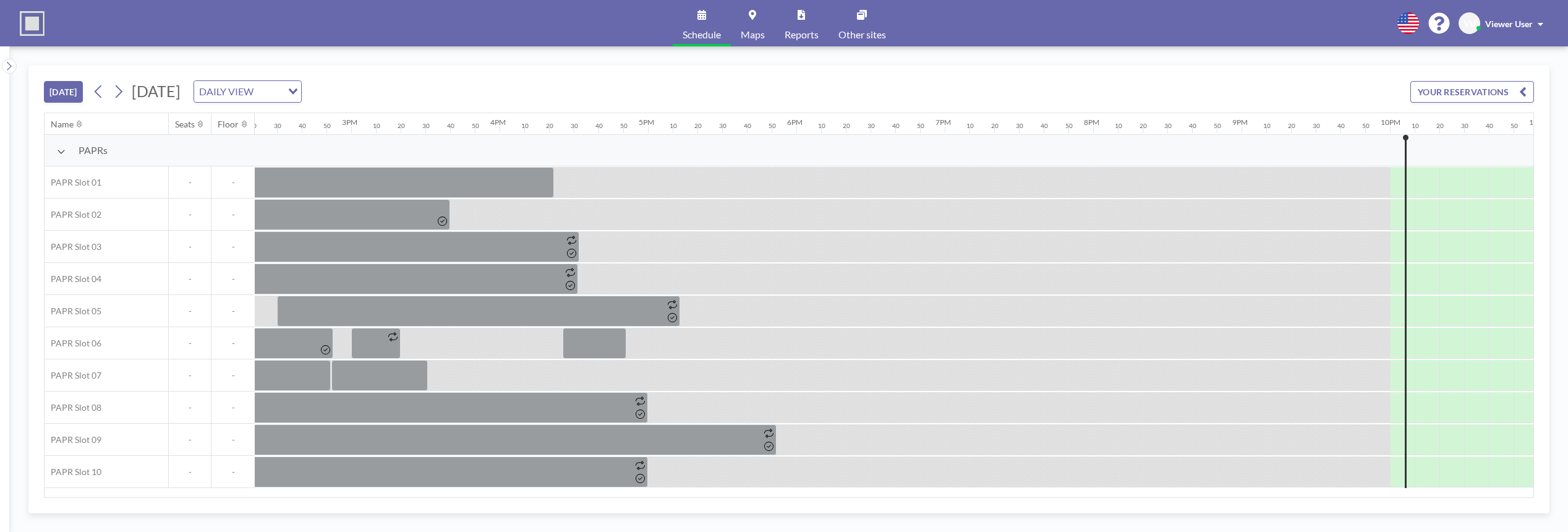
scroll to position [0, 2296]
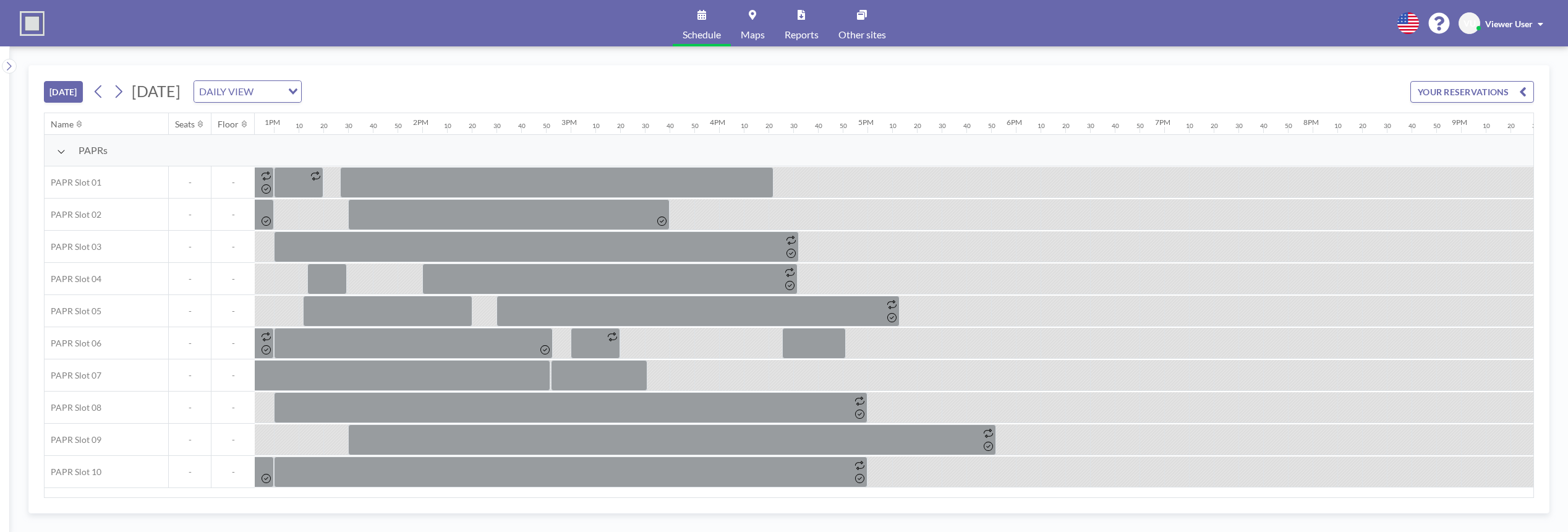
scroll to position [0, 2296]
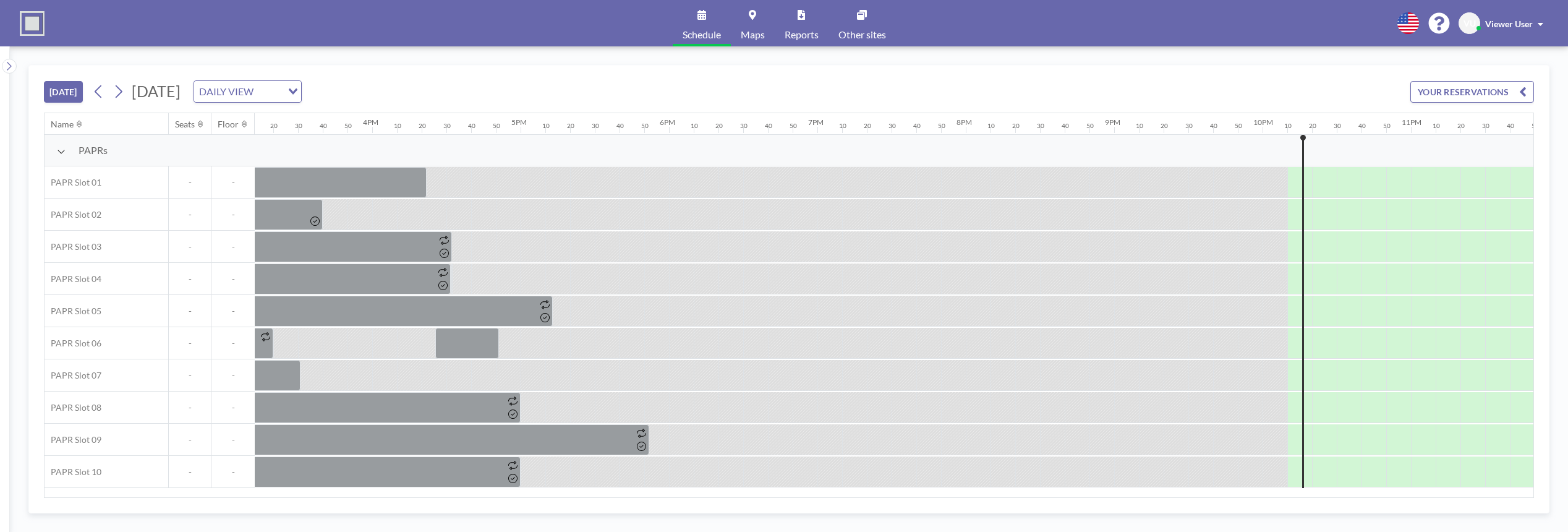
scroll to position [0, 2296]
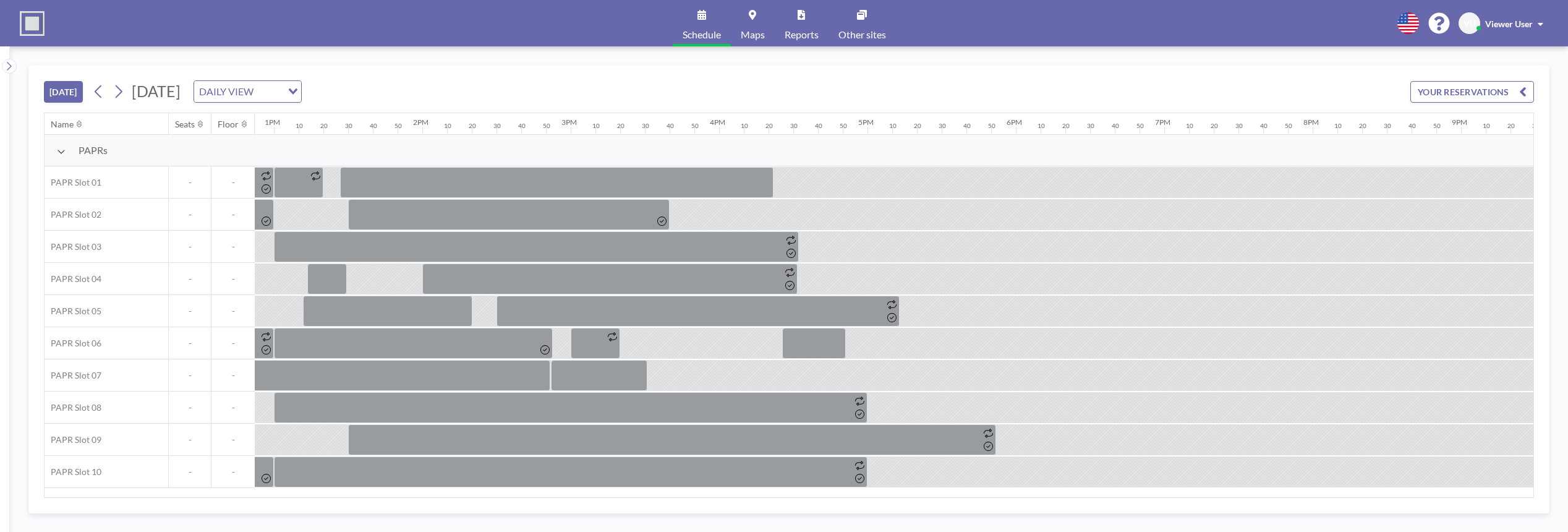
scroll to position [0, 2296]
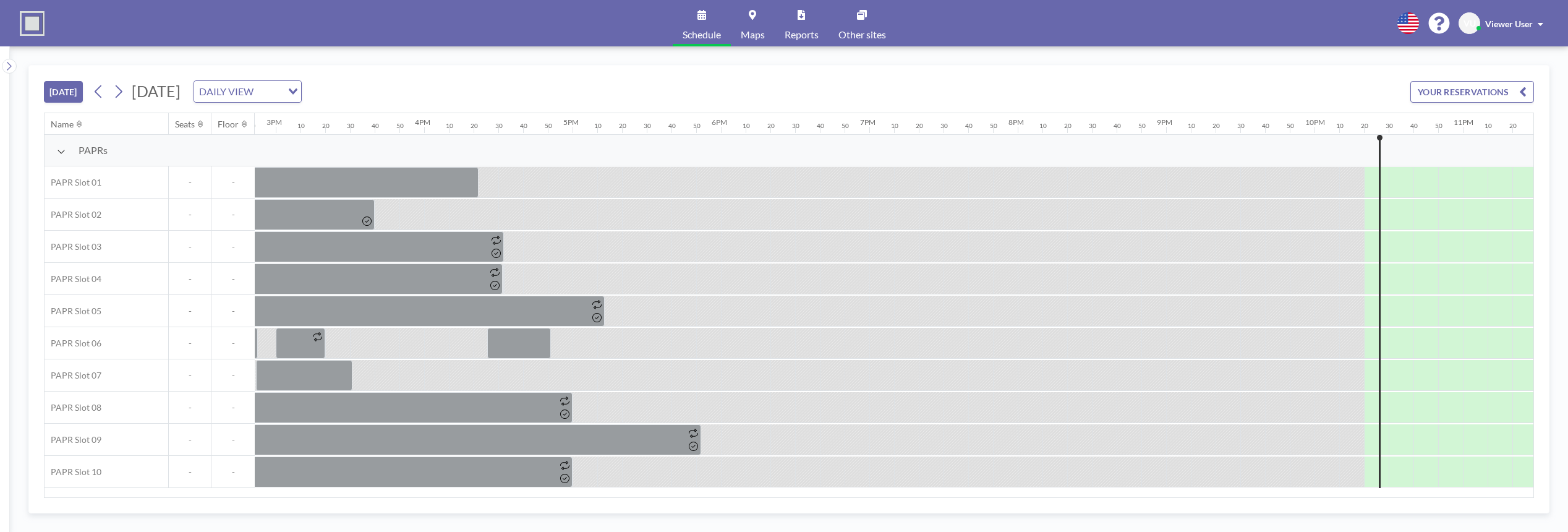
scroll to position [0, 2296]
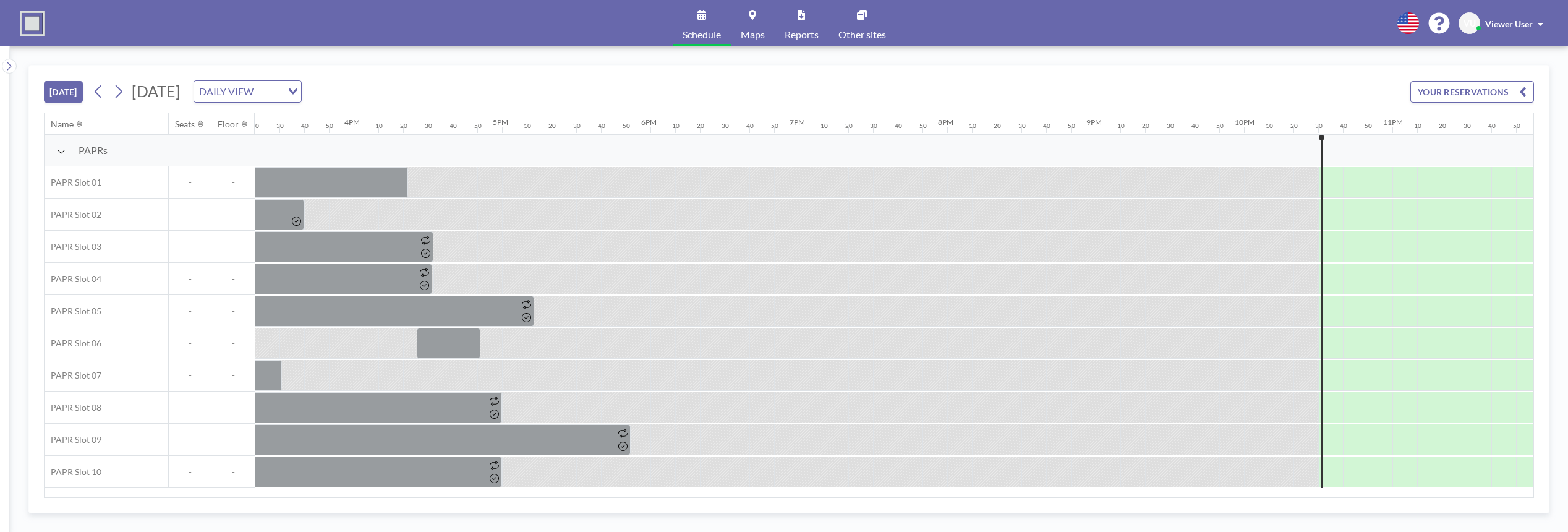
scroll to position [0, 2296]
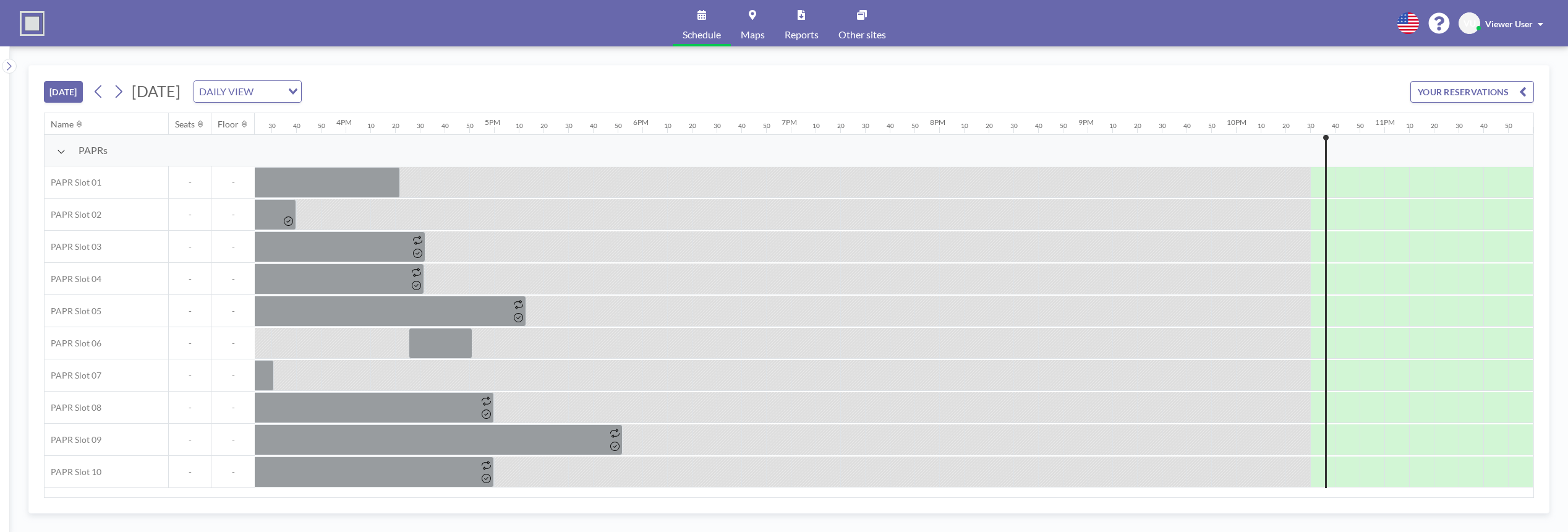
scroll to position [0, 2296]
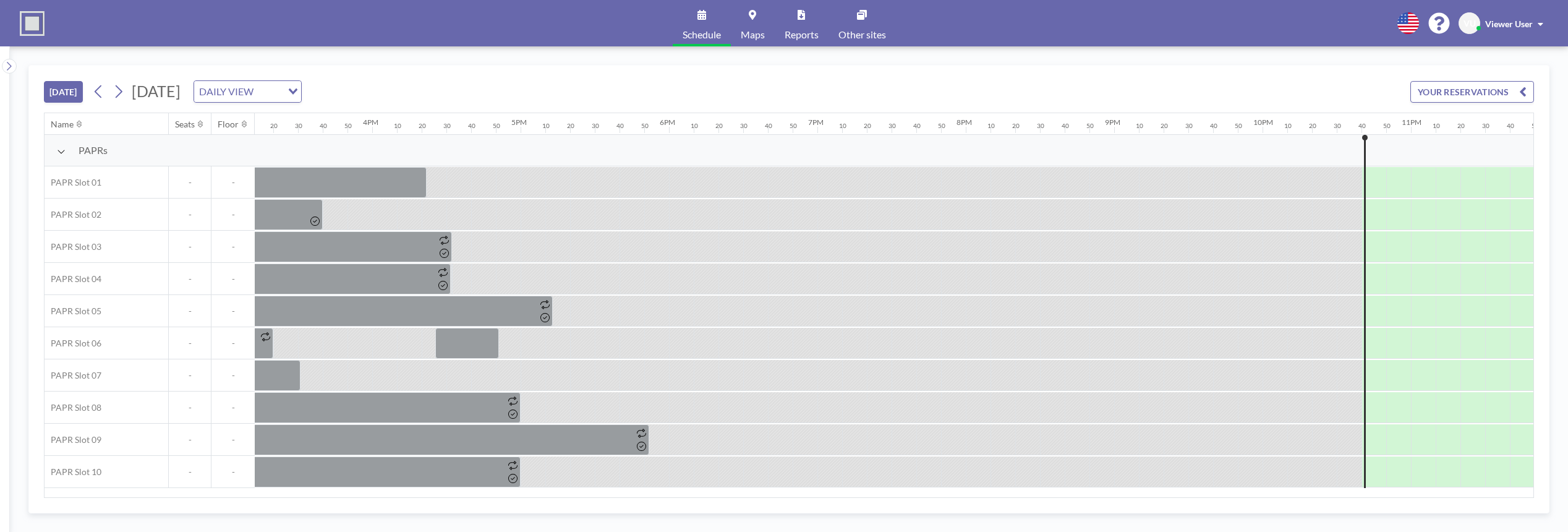
scroll to position [0, 2296]
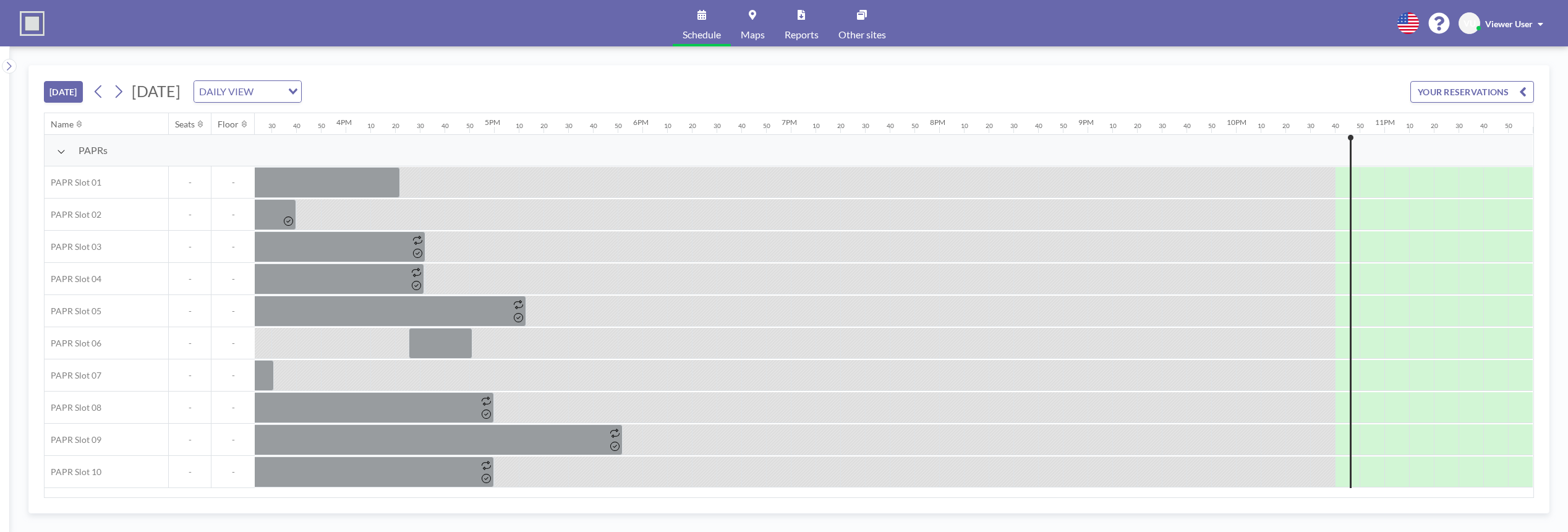
scroll to position [0, 2296]
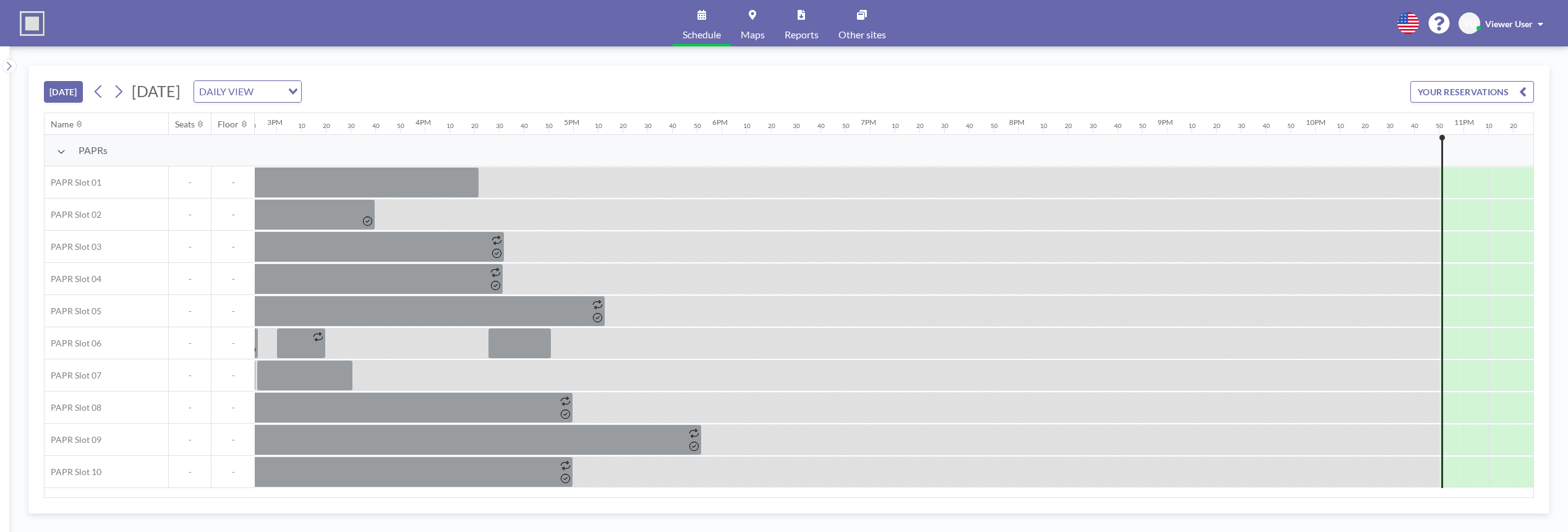
scroll to position [0, 2296]
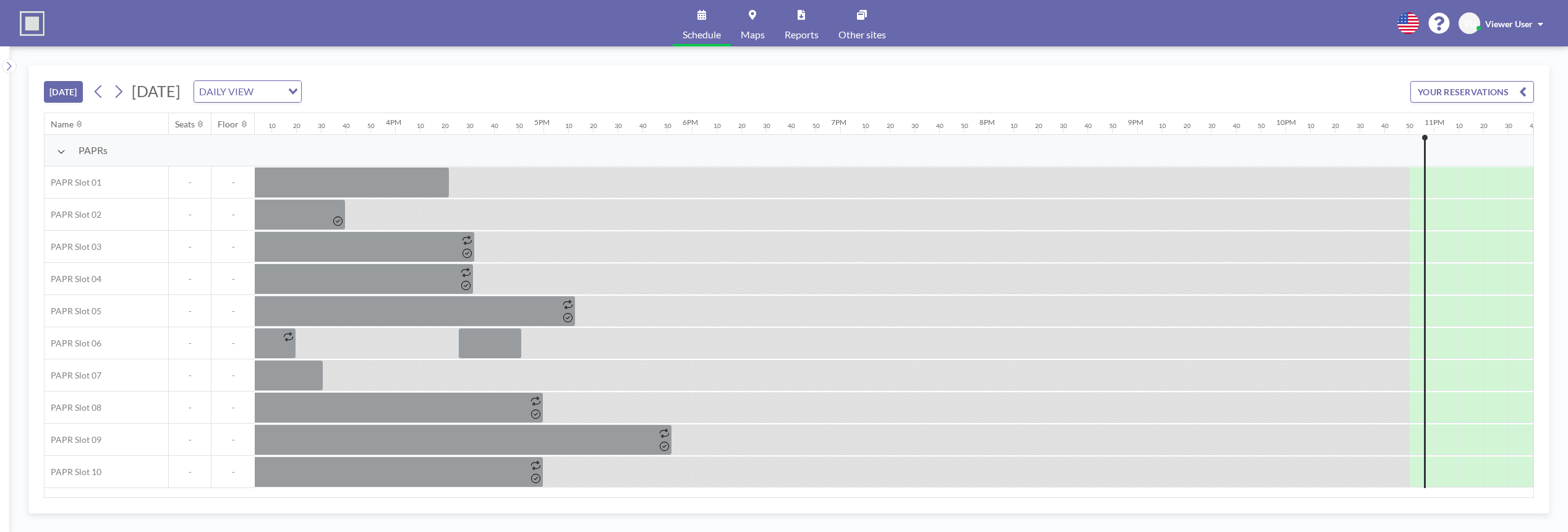
scroll to position [0, 2296]
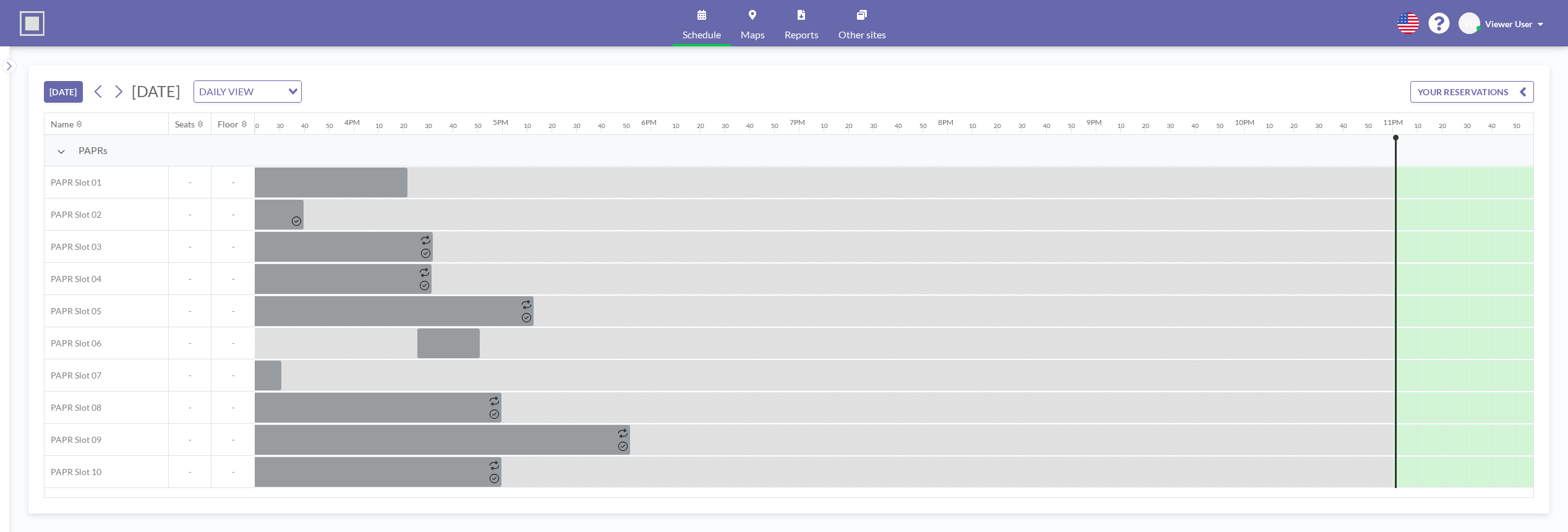
scroll to position [0, 2296]
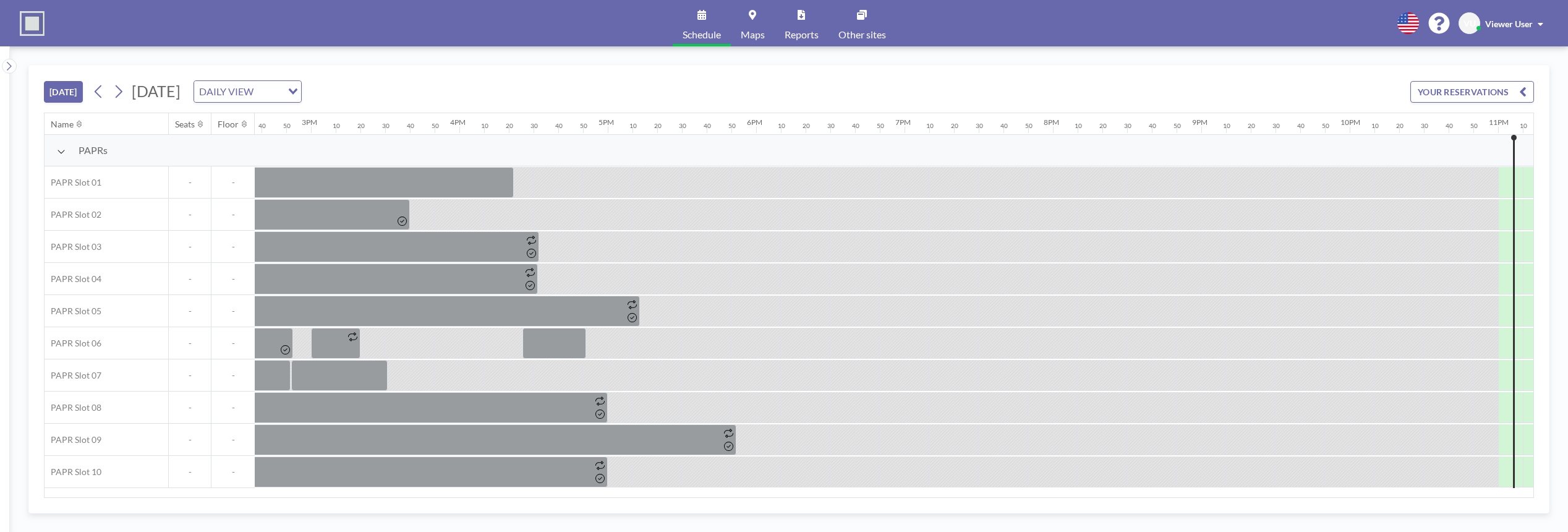
scroll to position [0, 2296]
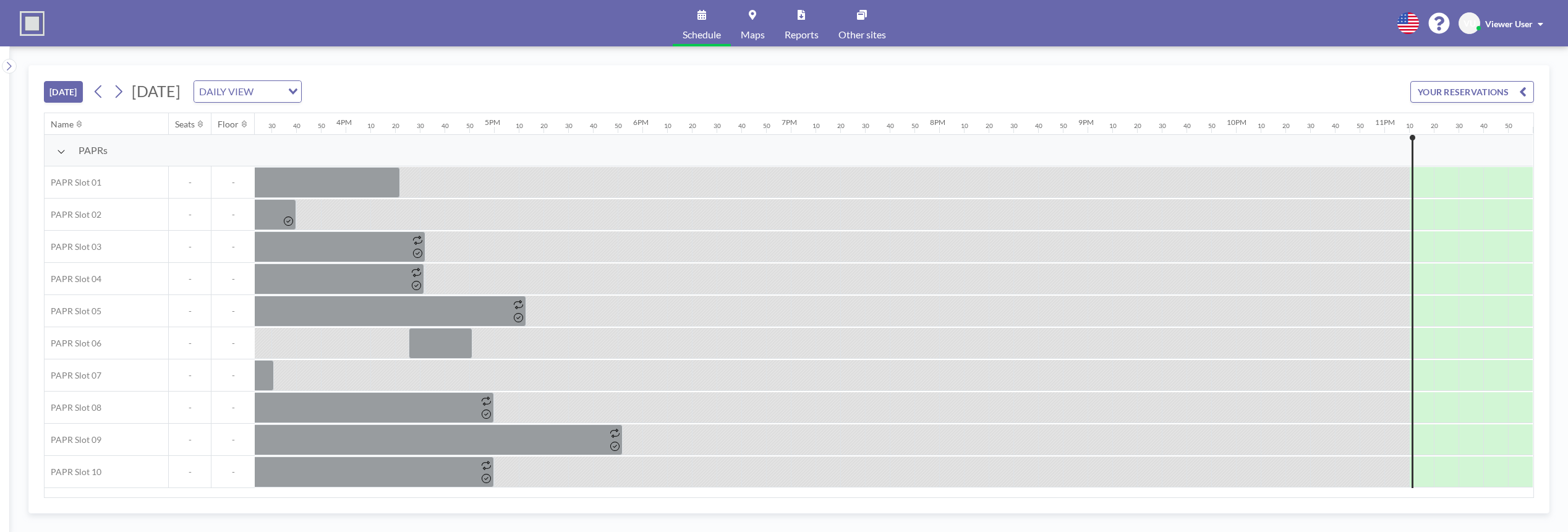
scroll to position [0, 2296]
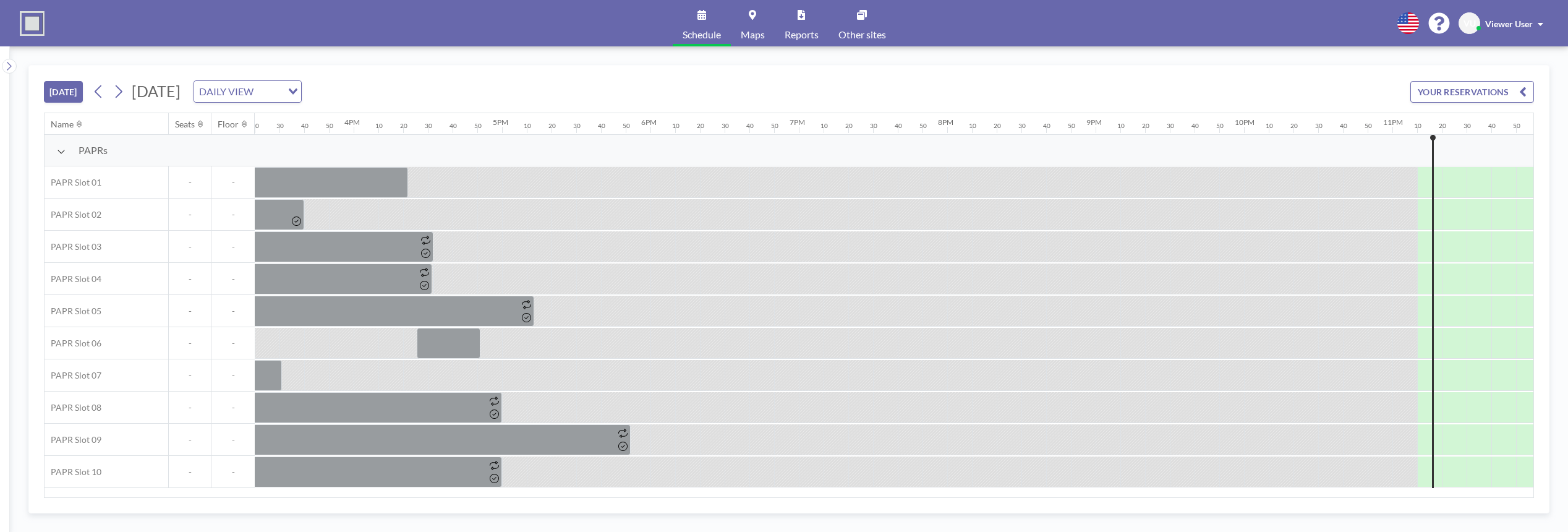
scroll to position [0, 2296]
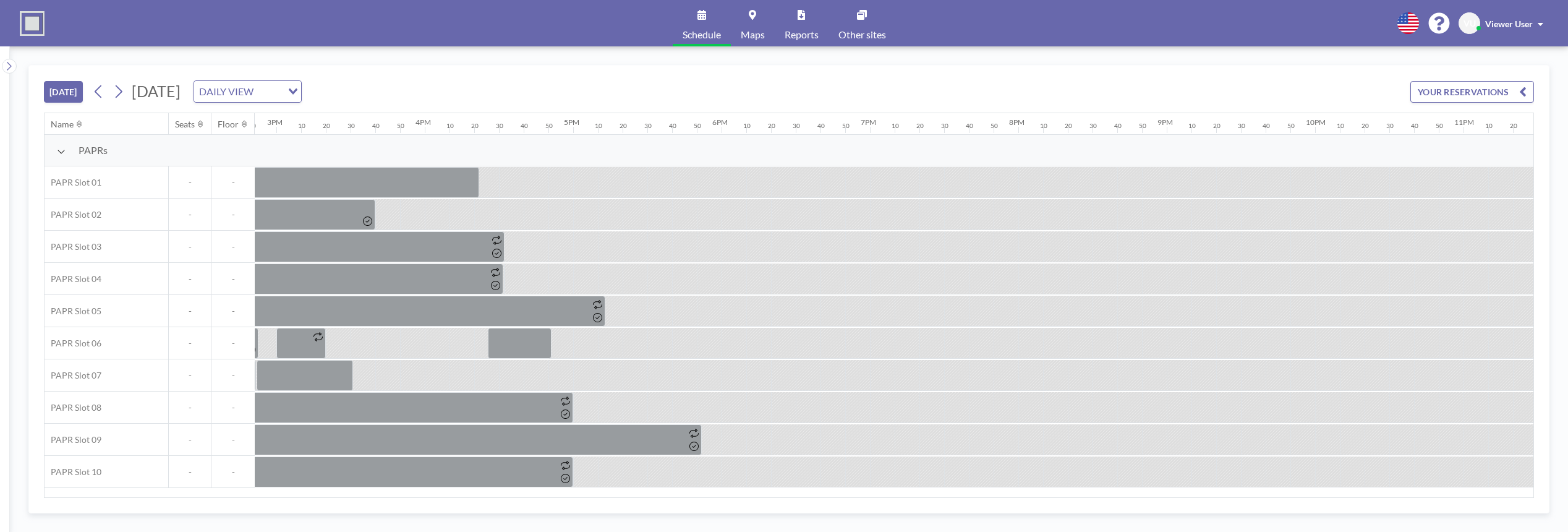
scroll to position [0, 2296]
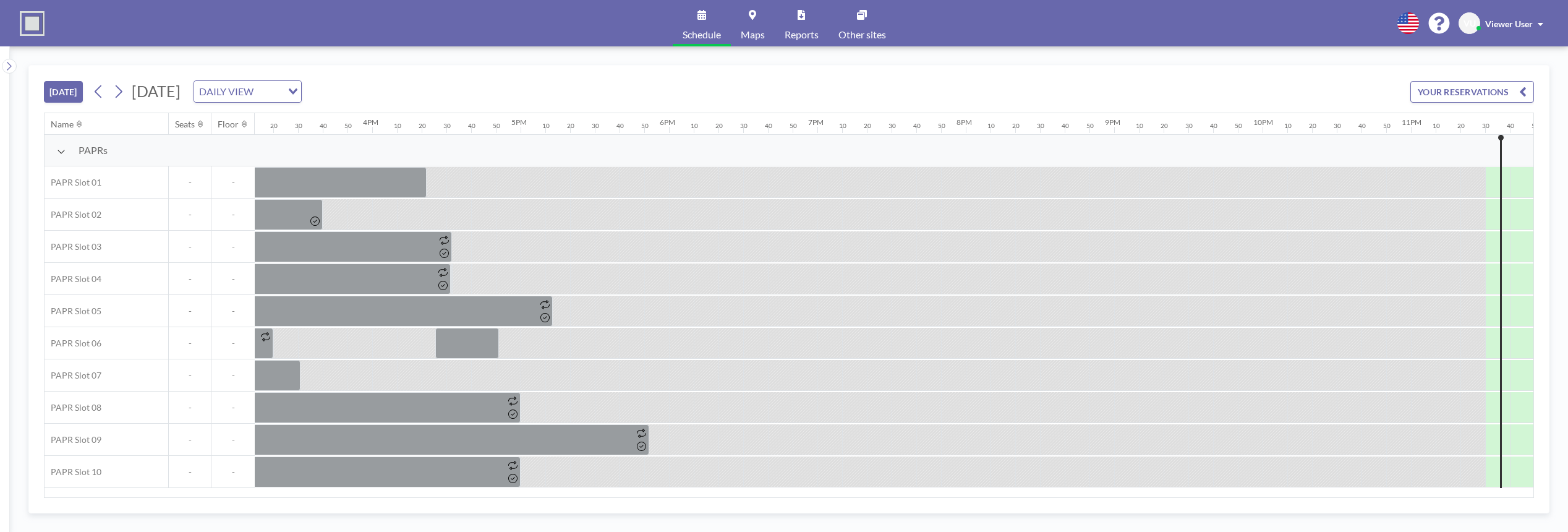
scroll to position [0, 2296]
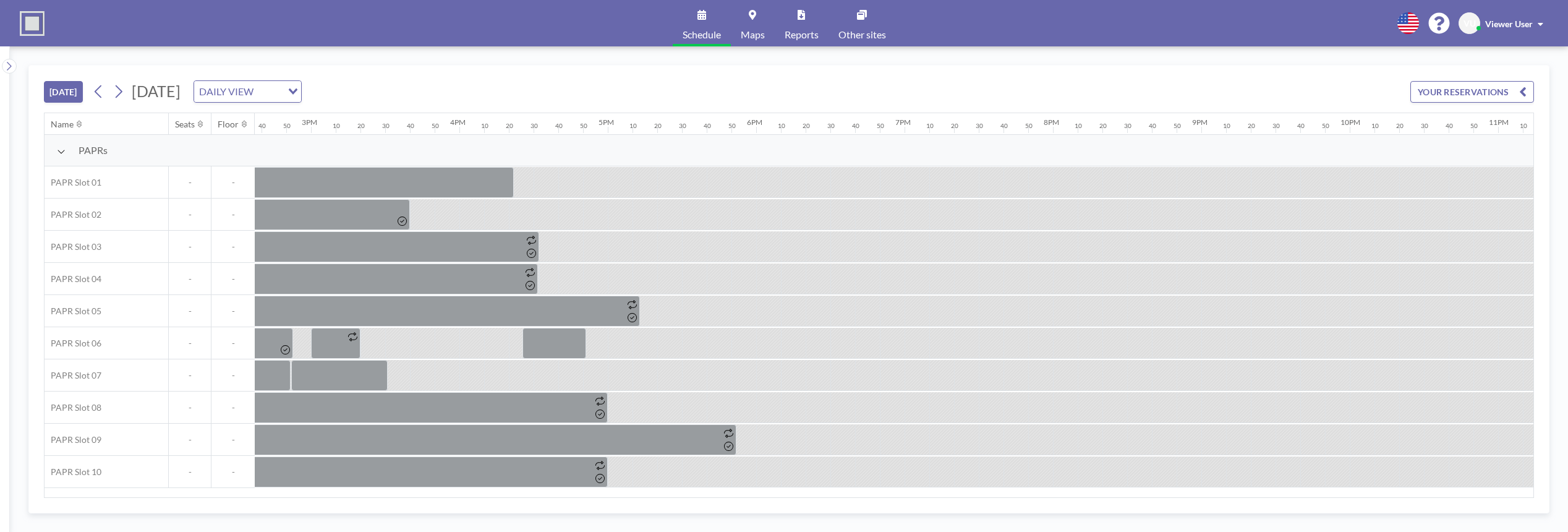
scroll to position [0, 2296]
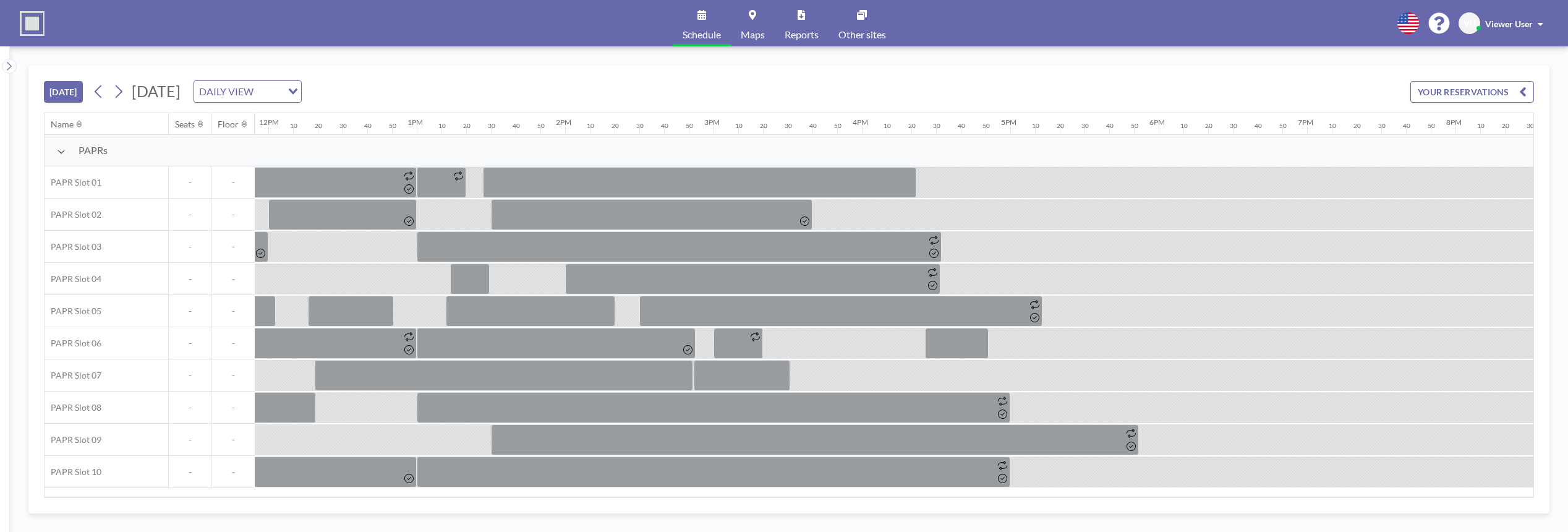
scroll to position [0, 2296]
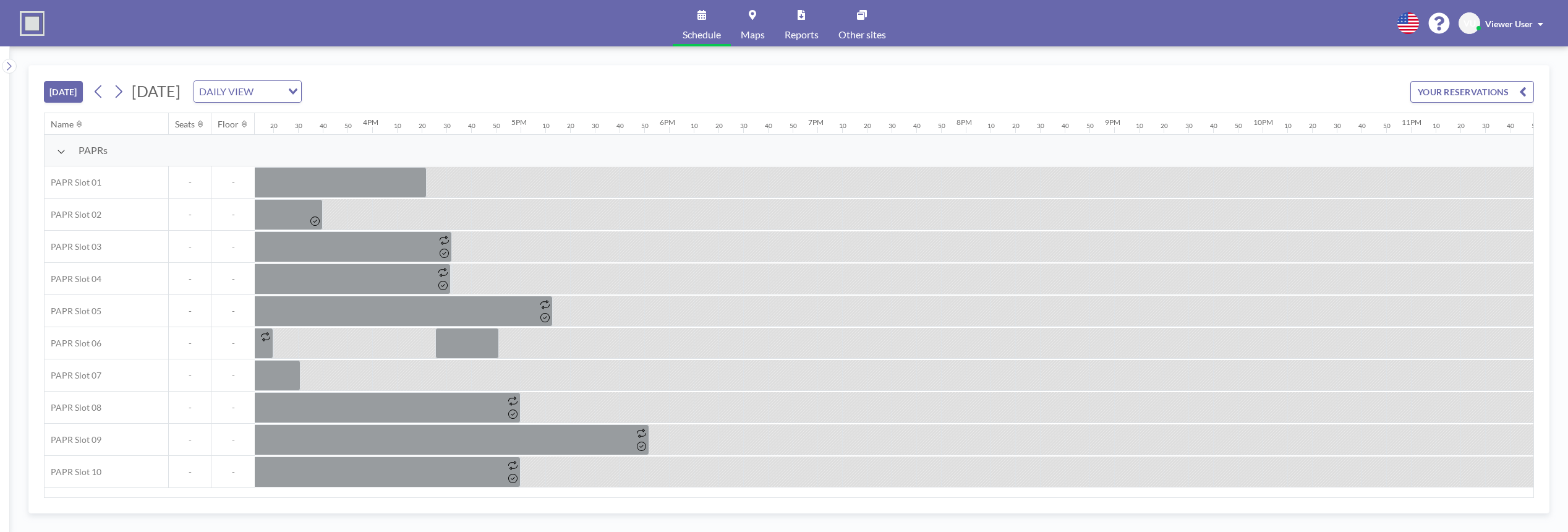
scroll to position [0, 2296]
